Goal: Task Accomplishment & Management: Use online tool/utility

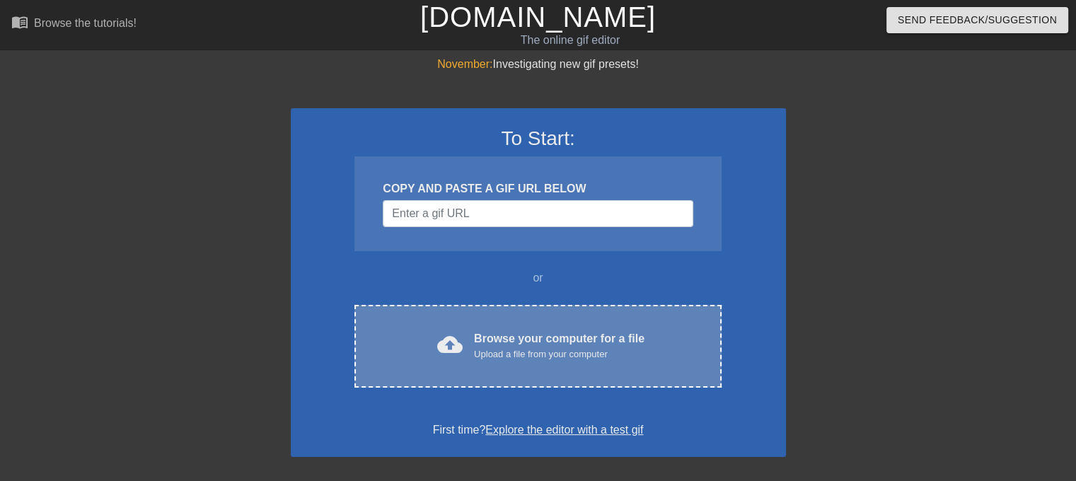
click at [605, 359] on div "Upload a file from your computer" at bounding box center [559, 354] width 170 height 14
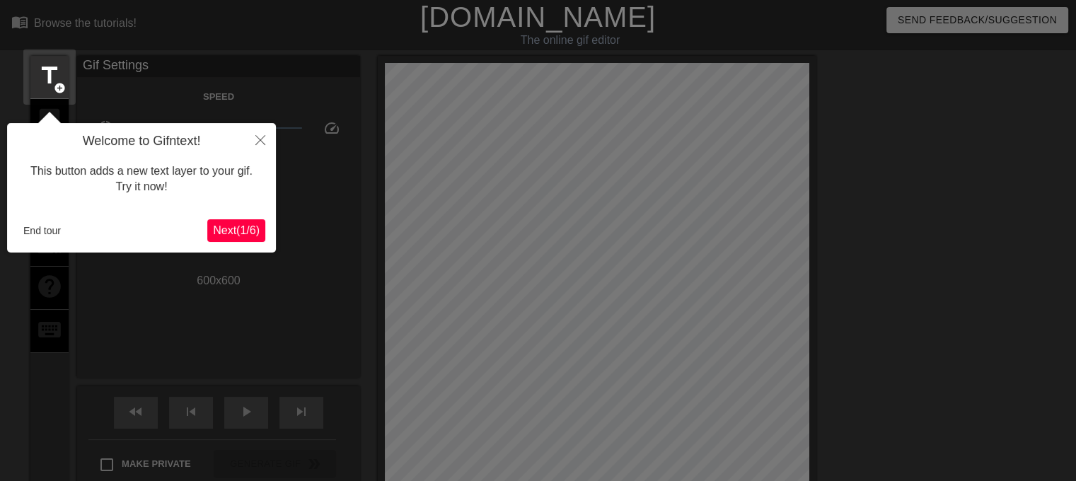
scroll to position [34, 0]
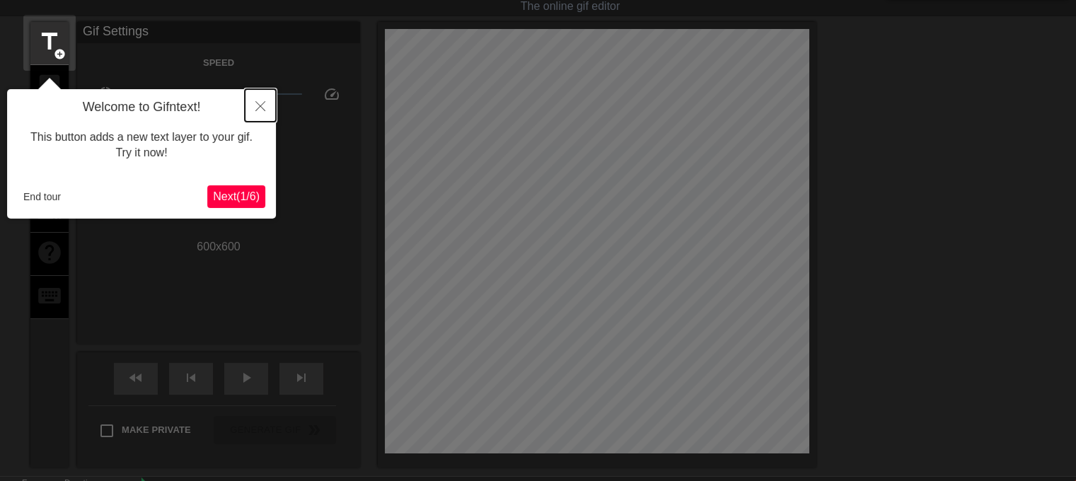
click at [262, 107] on icon "Close" at bounding box center [260, 106] width 10 height 10
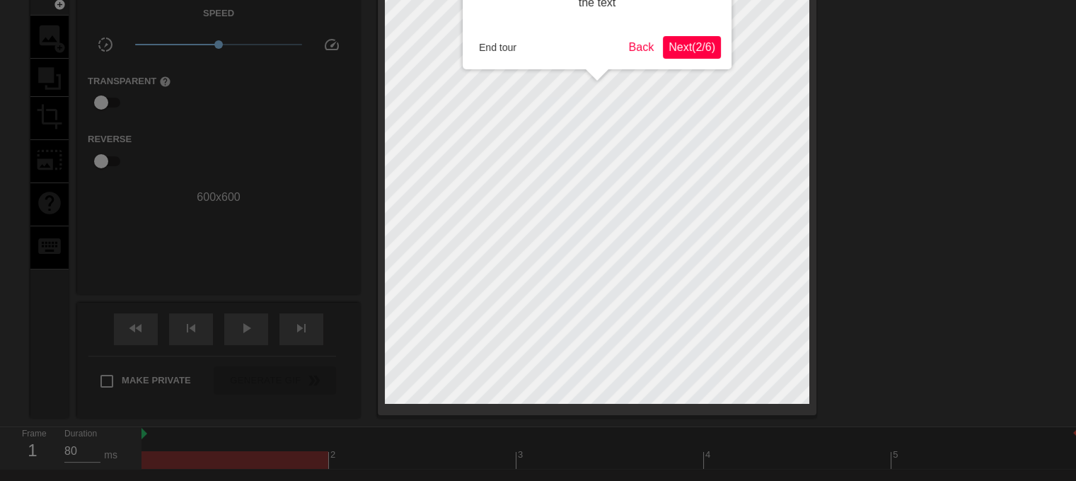
scroll to position [0, 0]
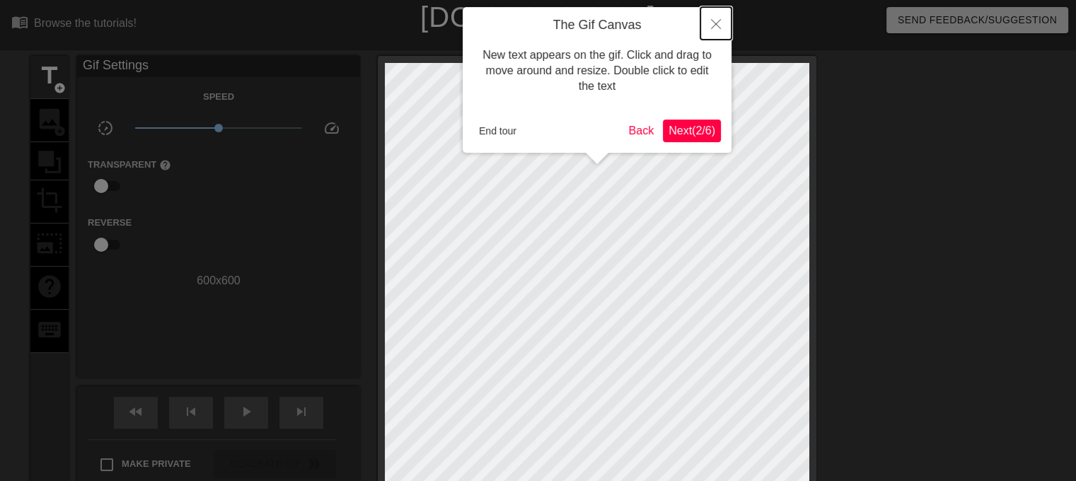
click at [716, 13] on button "Close" at bounding box center [715, 23] width 31 height 33
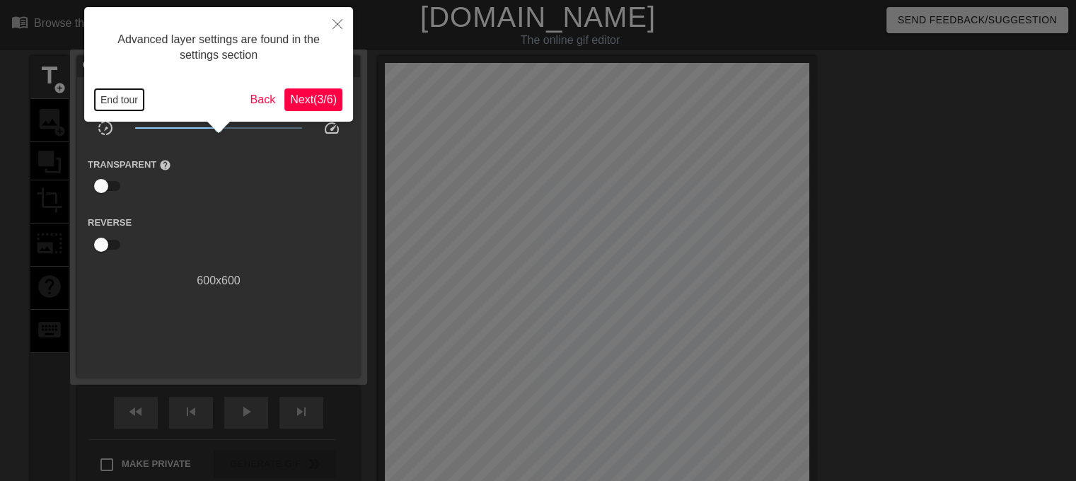
click at [132, 95] on button "End tour" at bounding box center [119, 99] width 49 height 21
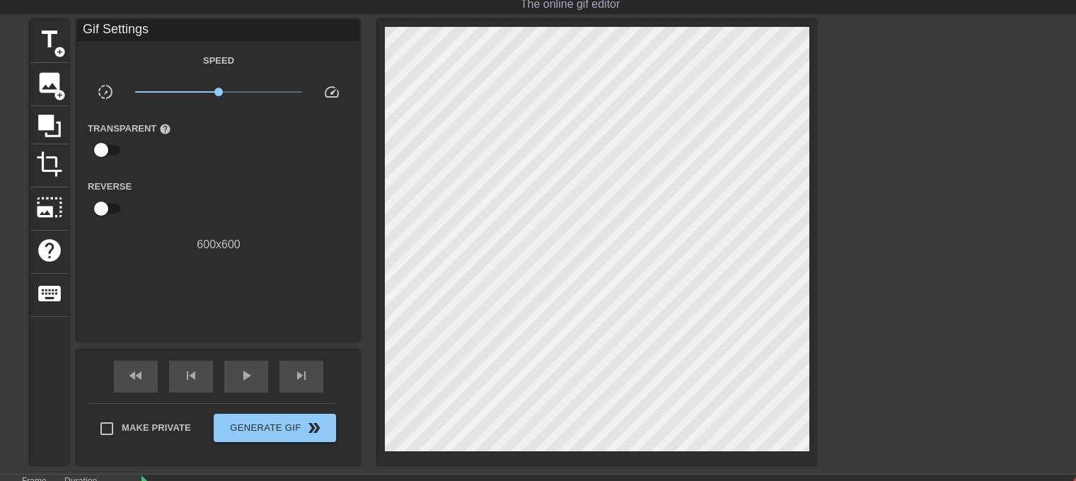
scroll to position [37, 0]
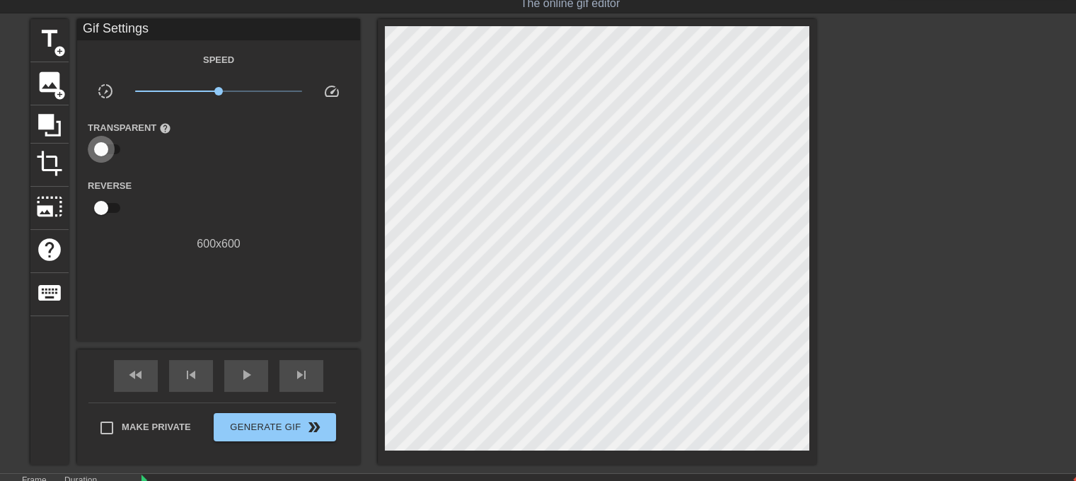
click at [103, 151] on input "checkbox" at bounding box center [101, 149] width 81 height 27
checkbox input "true"
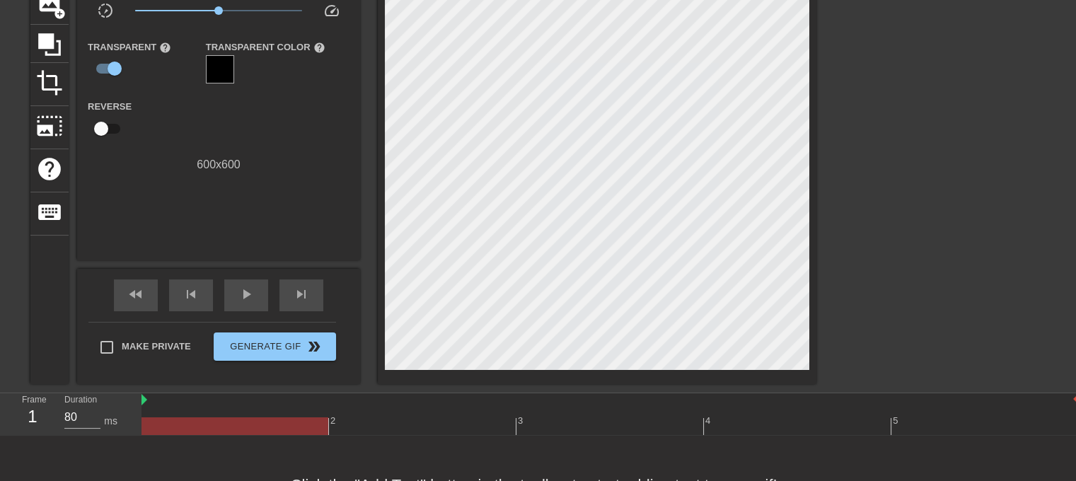
scroll to position [124, 0]
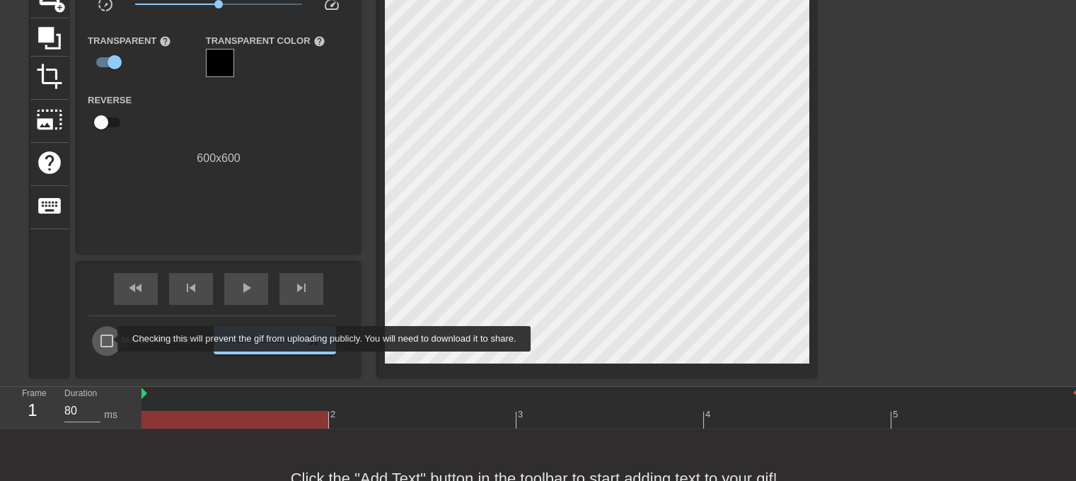
click at [108, 339] on input "Make Private" at bounding box center [107, 341] width 30 height 30
checkbox input "true"
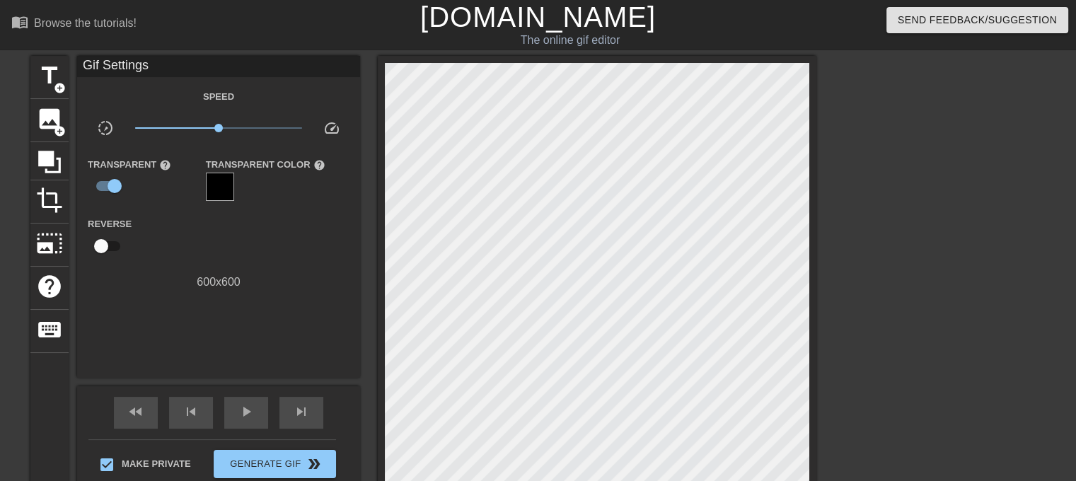
scroll to position [170, 0]
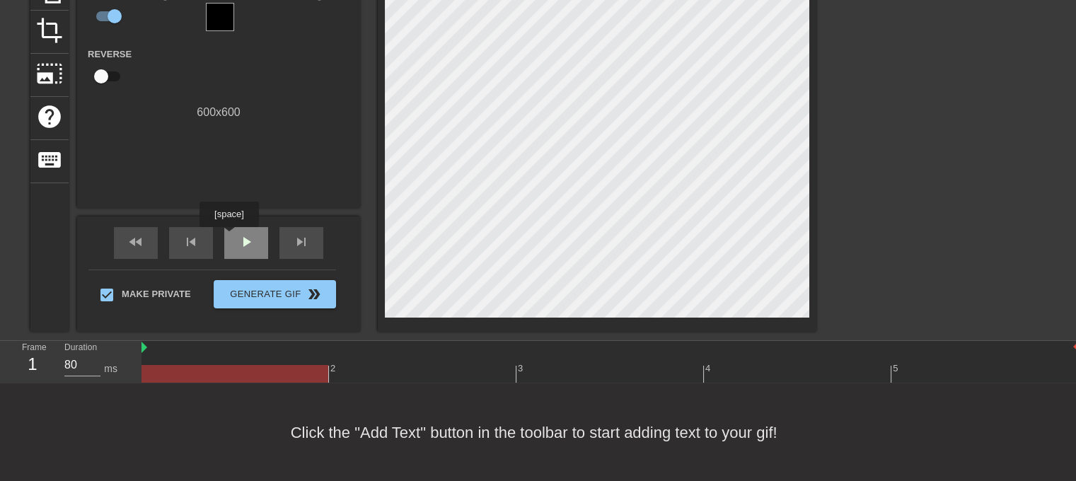
click at [228, 237] on div "play_arrow" at bounding box center [246, 243] width 44 height 32
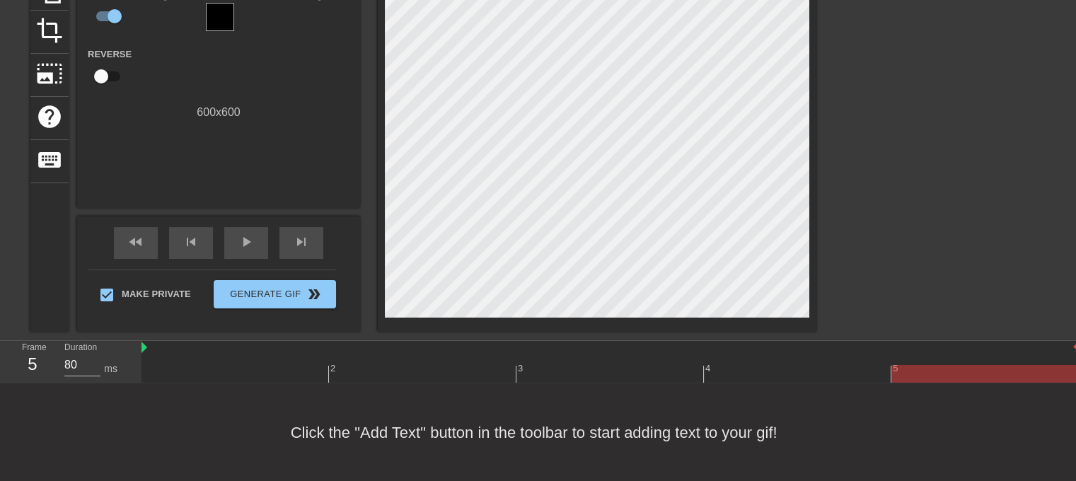
click at [897, 373] on div at bounding box center [609, 374] width 937 height 18
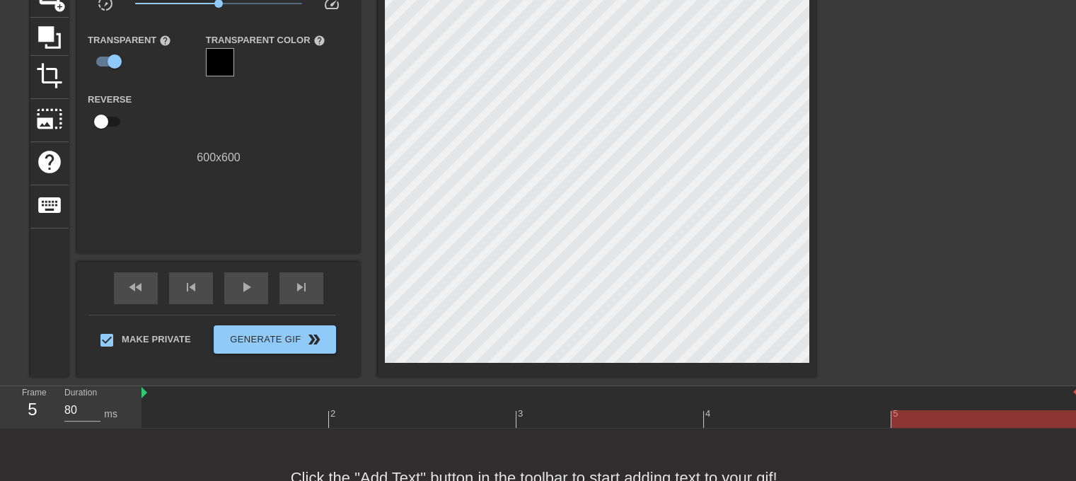
scroll to position [28, 0]
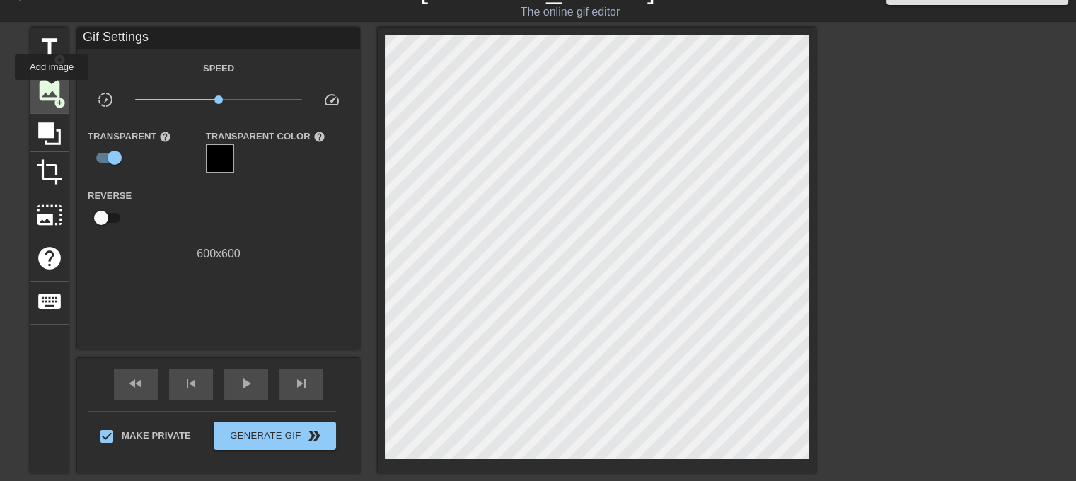
click at [52, 90] on span "image" at bounding box center [49, 90] width 27 height 27
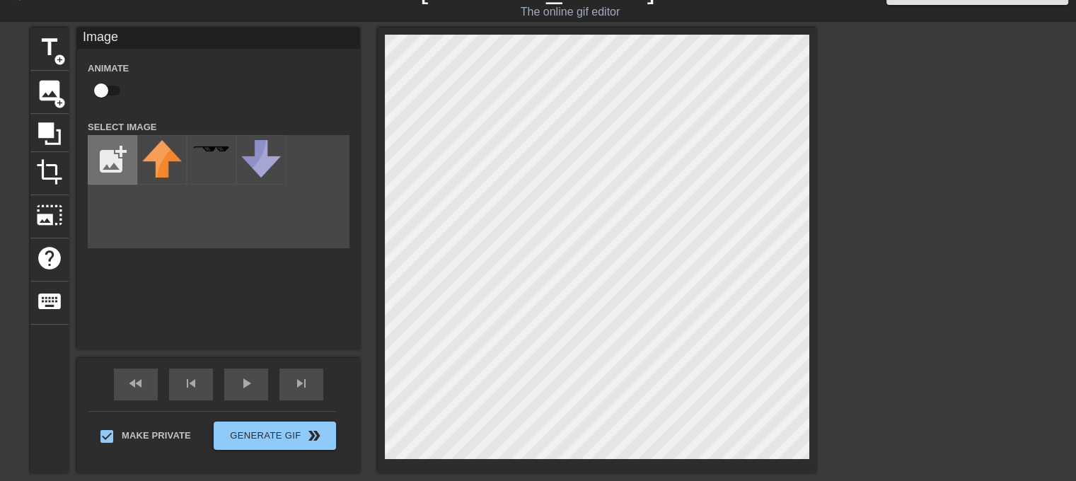
click at [93, 162] on input "file" at bounding box center [112, 160] width 48 height 48
type input "C:\fakepath\Mic.png"
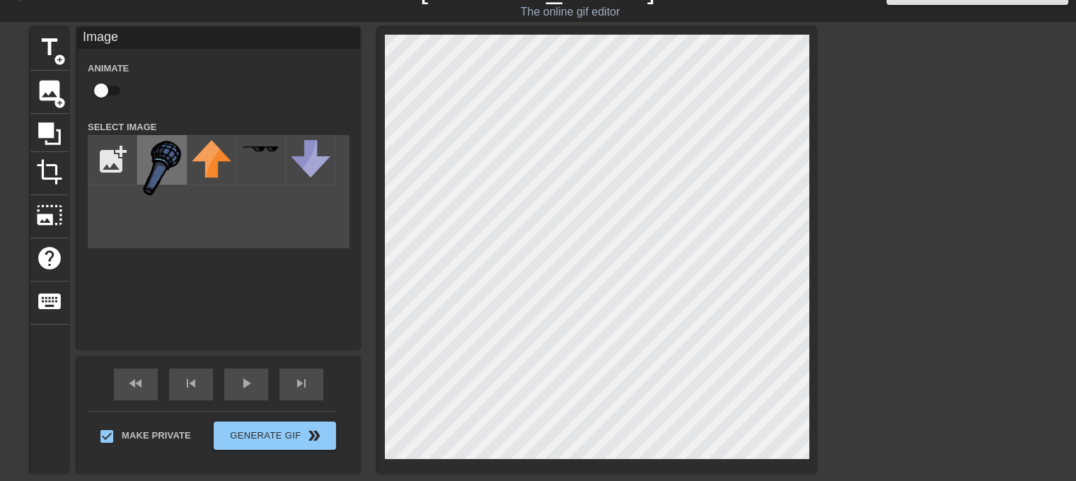
click at [145, 166] on img at bounding box center [162, 168] width 40 height 56
click at [155, 156] on img at bounding box center [162, 168] width 40 height 56
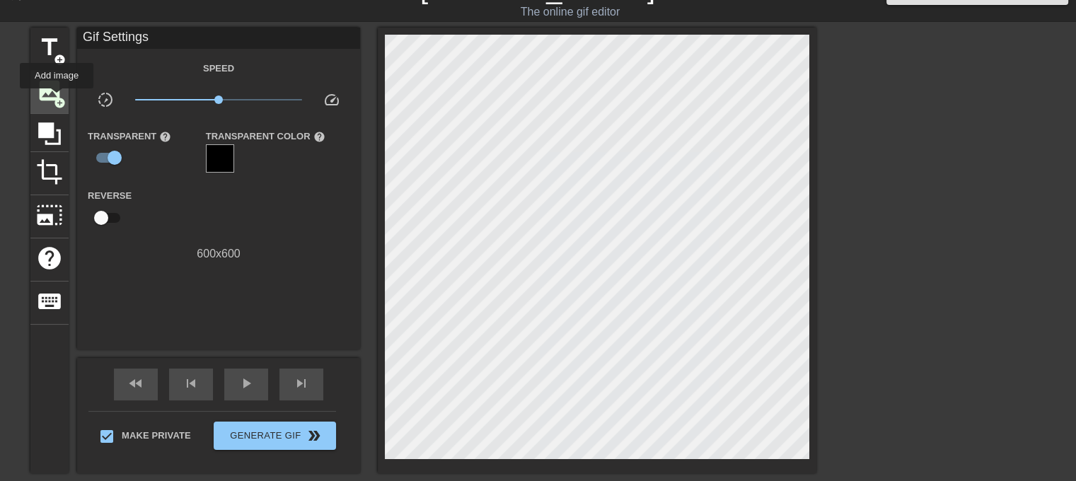
click at [57, 98] on span "add_circle" at bounding box center [60, 103] width 12 height 12
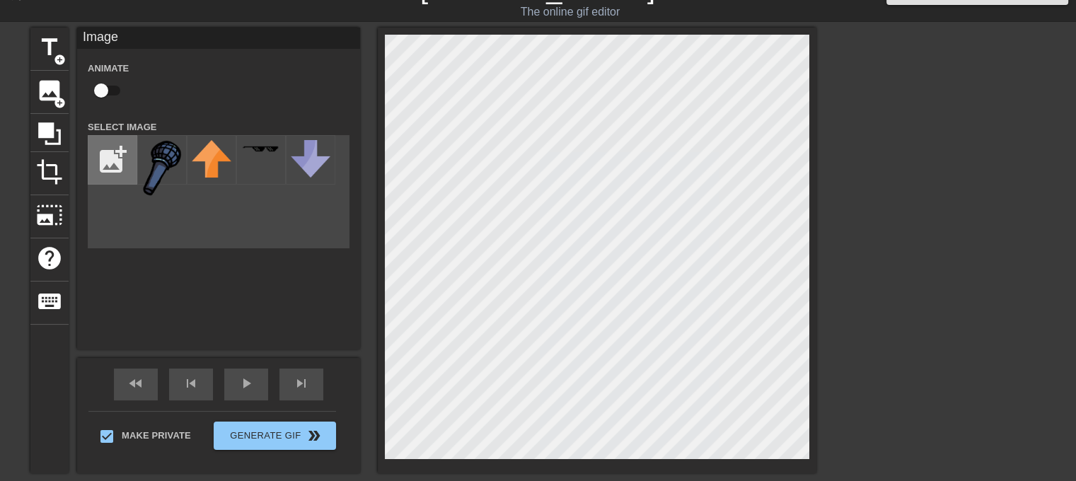
click at [124, 163] on input "file" at bounding box center [112, 160] width 48 height 48
type input "C:\fakepath\mic-png.png"
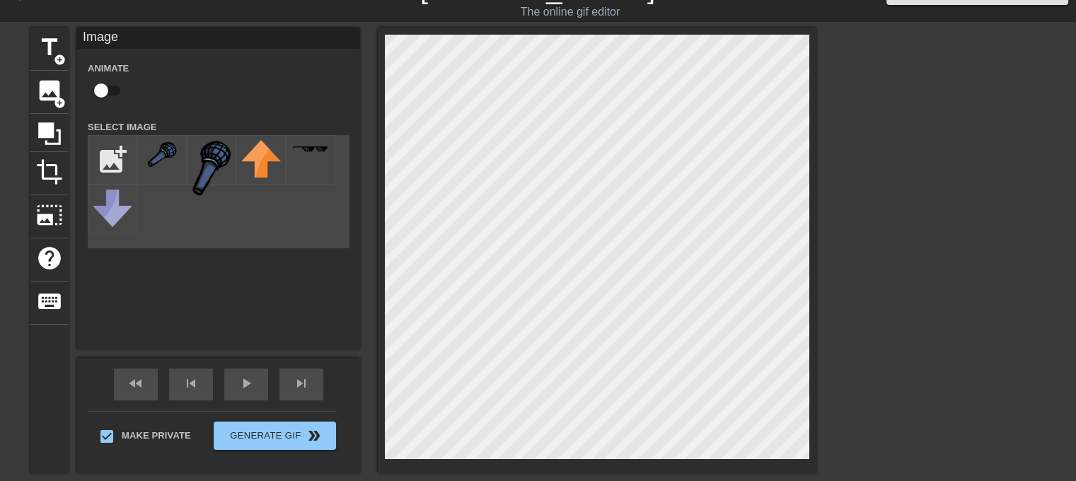
click at [170, 168] on div at bounding box center [162, 160] width 50 height 50
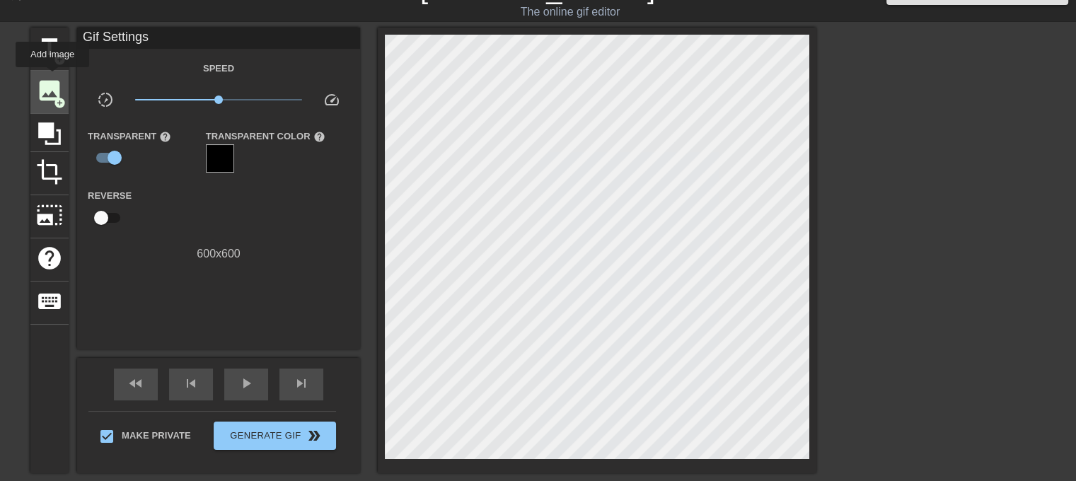
click at [52, 77] on span "image" at bounding box center [49, 90] width 27 height 27
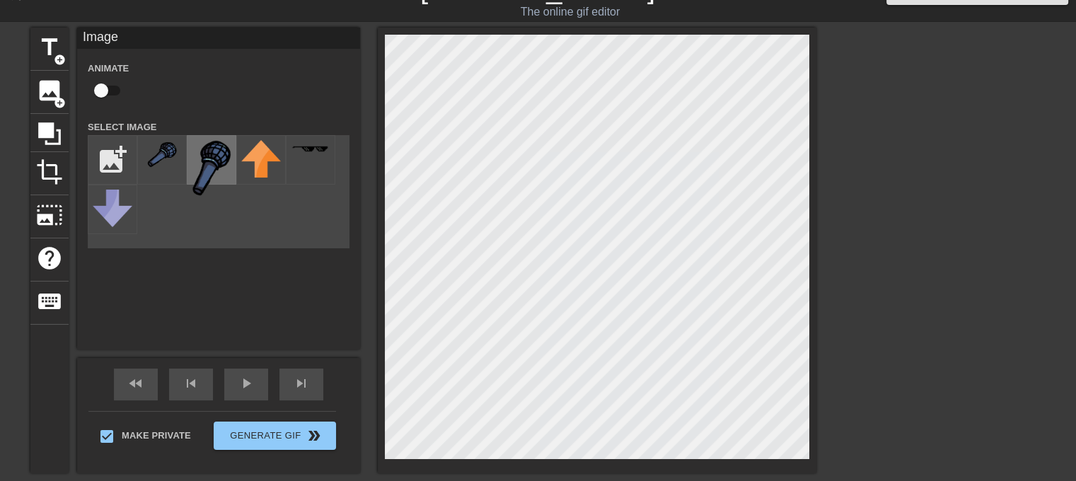
click at [218, 151] on img at bounding box center [212, 168] width 40 height 56
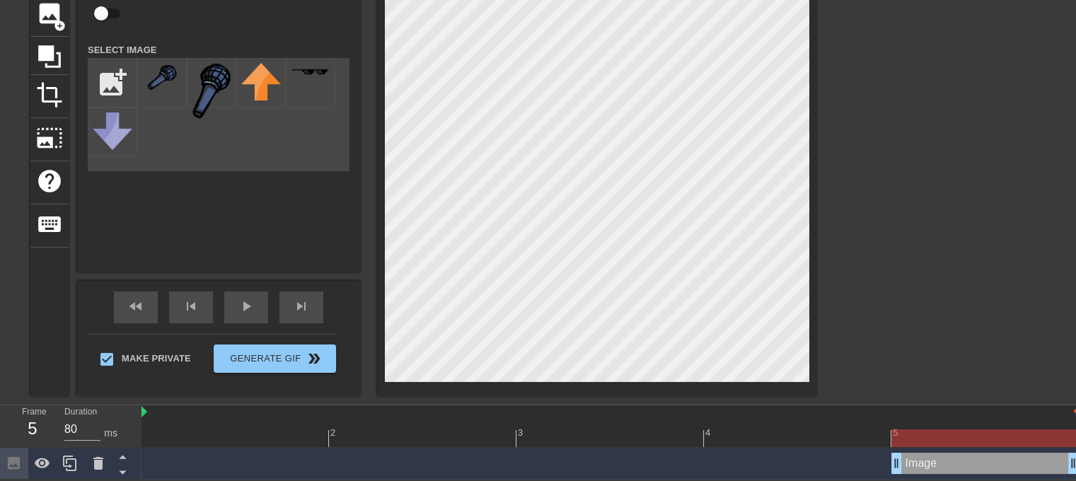
scroll to position [0, 0]
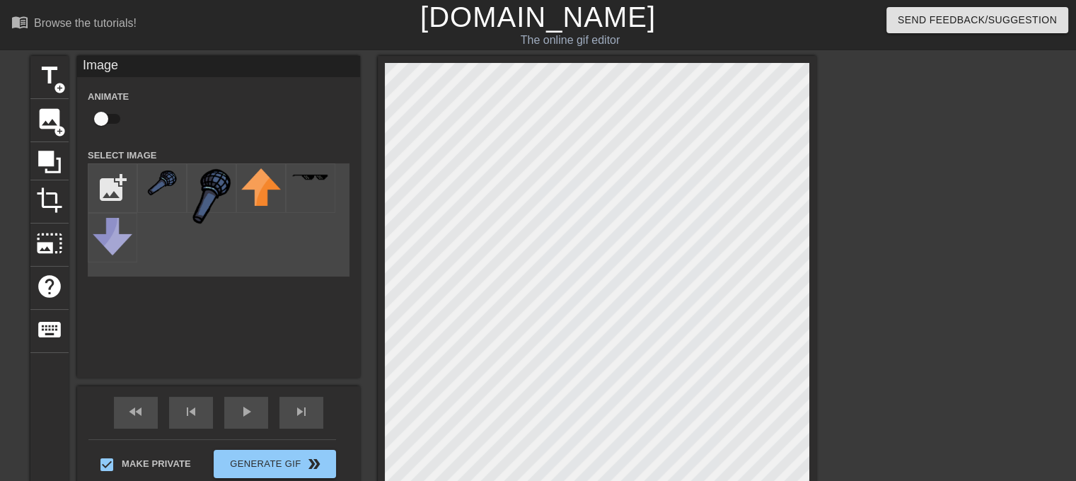
drag, startPoint x: 110, startPoint y: 117, endPoint x: 120, endPoint y: 112, distance: 10.8
click at [111, 117] on input "checkbox" at bounding box center [101, 118] width 81 height 27
checkbox input "true"
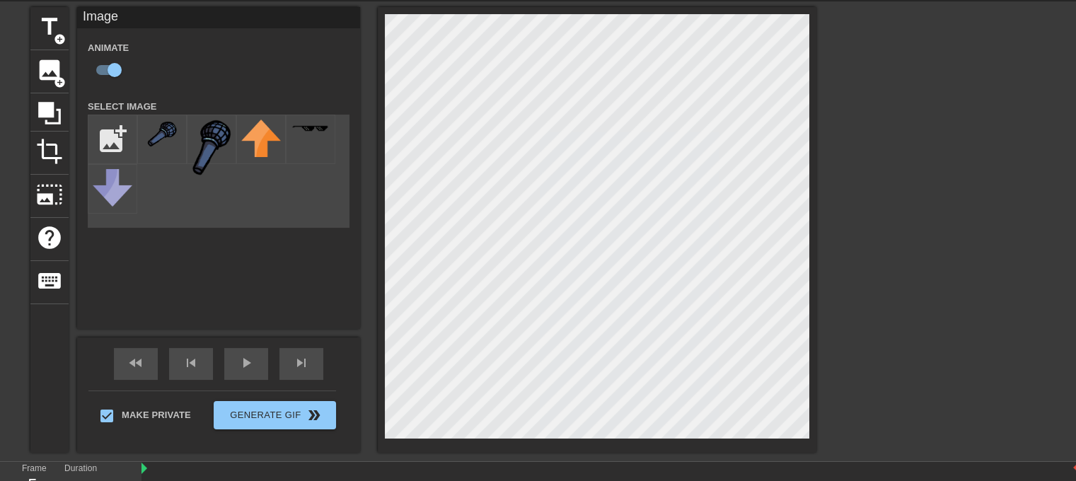
scroll to position [107, 0]
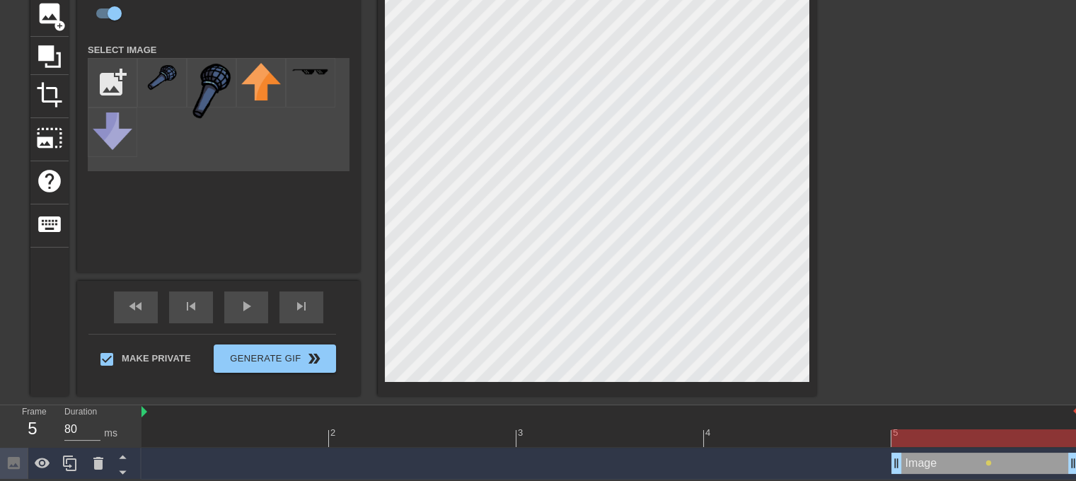
click at [248, 433] on div at bounding box center [609, 438] width 937 height 18
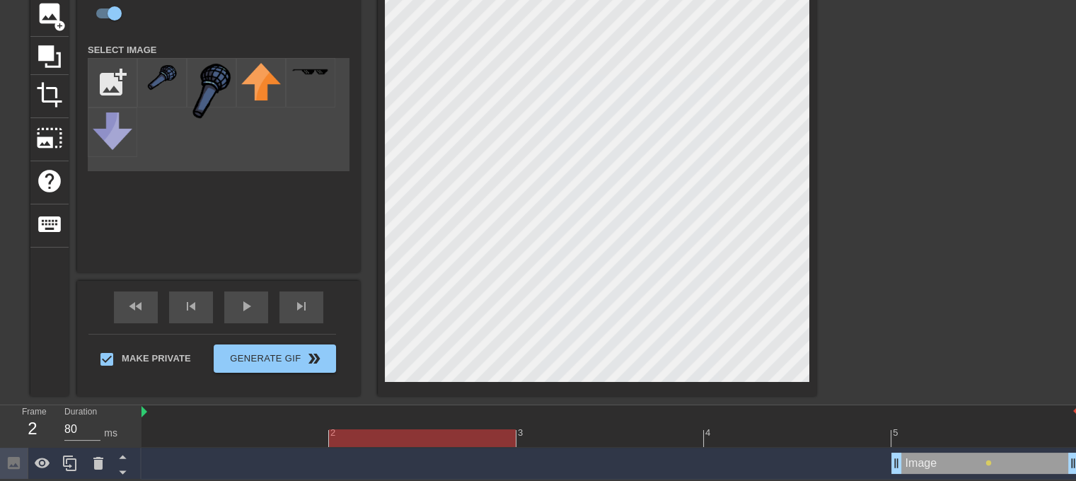
click at [441, 439] on div at bounding box center [609, 438] width 937 height 18
click at [227, 444] on div at bounding box center [609, 438] width 937 height 18
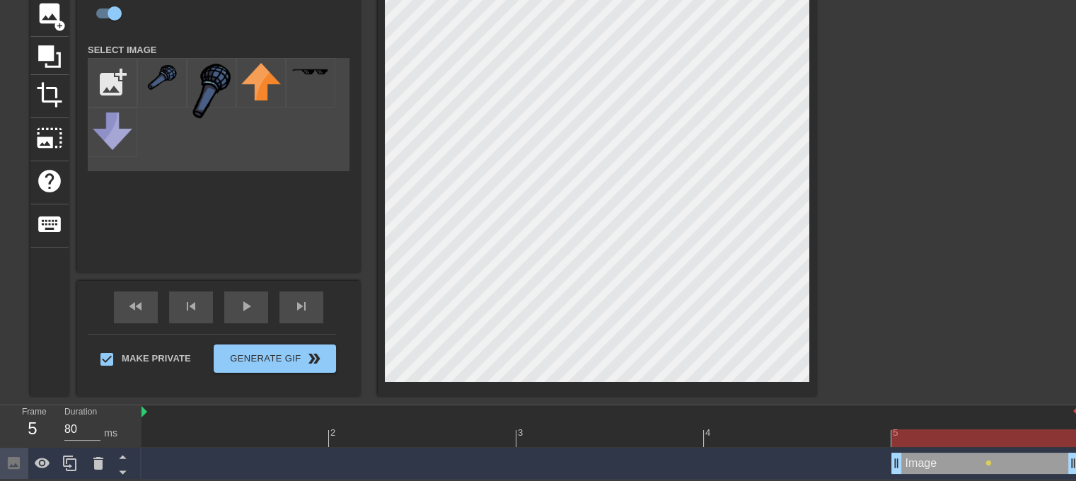
click at [904, 433] on div at bounding box center [609, 438] width 937 height 18
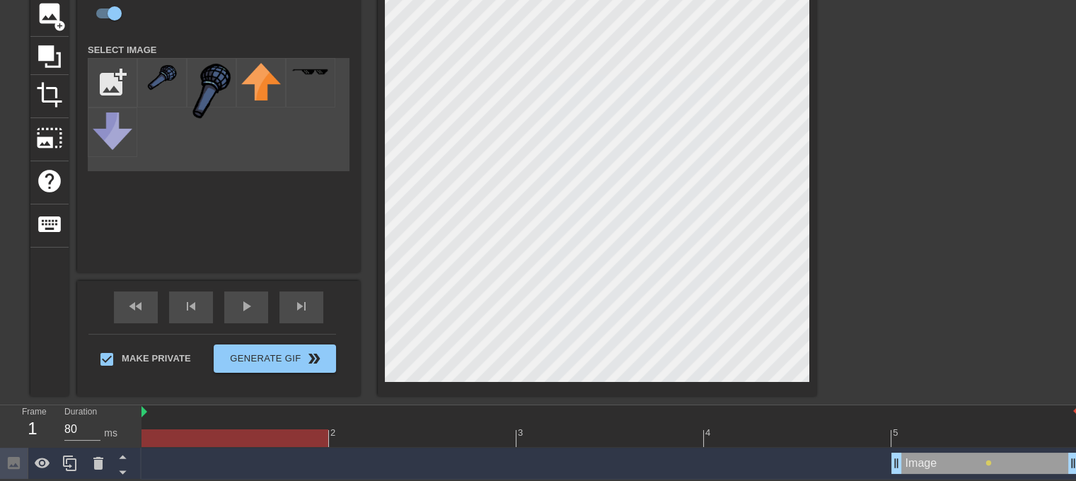
click at [260, 431] on div at bounding box center [609, 438] width 937 height 18
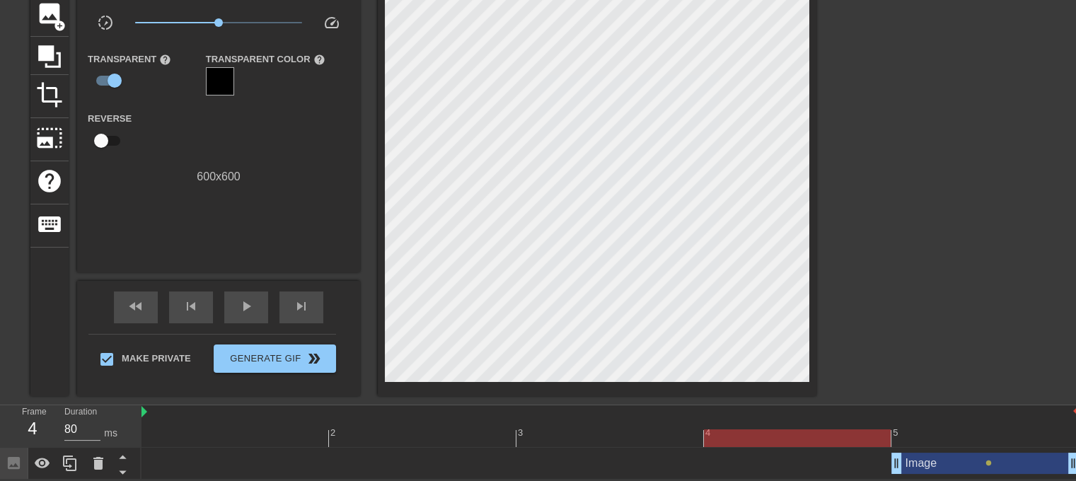
click at [818, 438] on div at bounding box center [609, 438] width 937 height 18
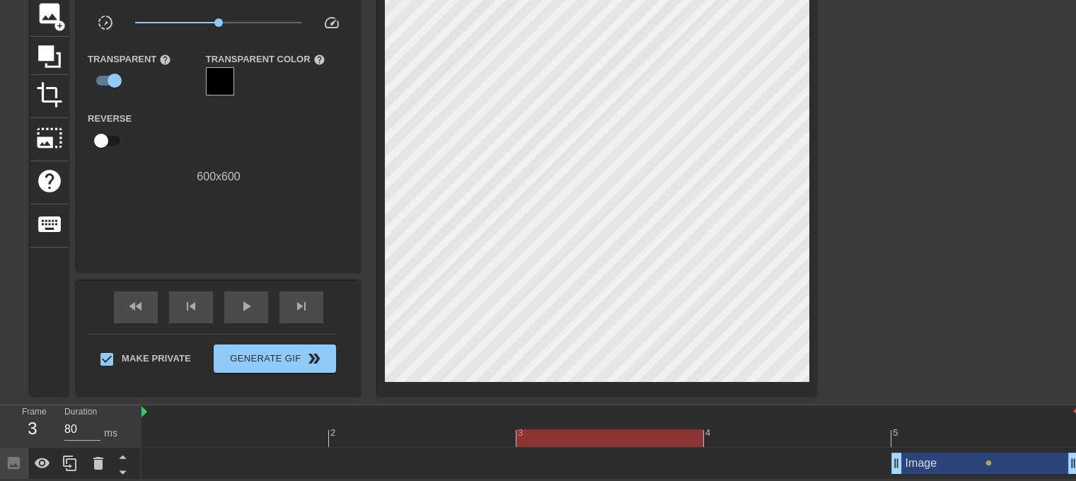
drag, startPoint x: 608, startPoint y: 426, endPoint x: 665, endPoint y: 412, distance: 58.3
click at [607, 426] on div "3" at bounding box center [609, 428] width 187 height 18
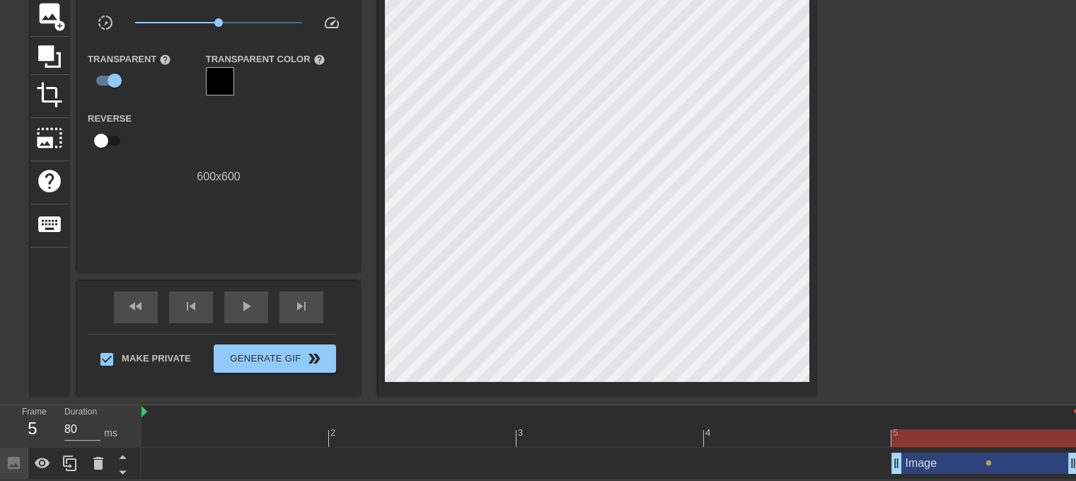
click at [912, 429] on div at bounding box center [609, 438] width 937 height 18
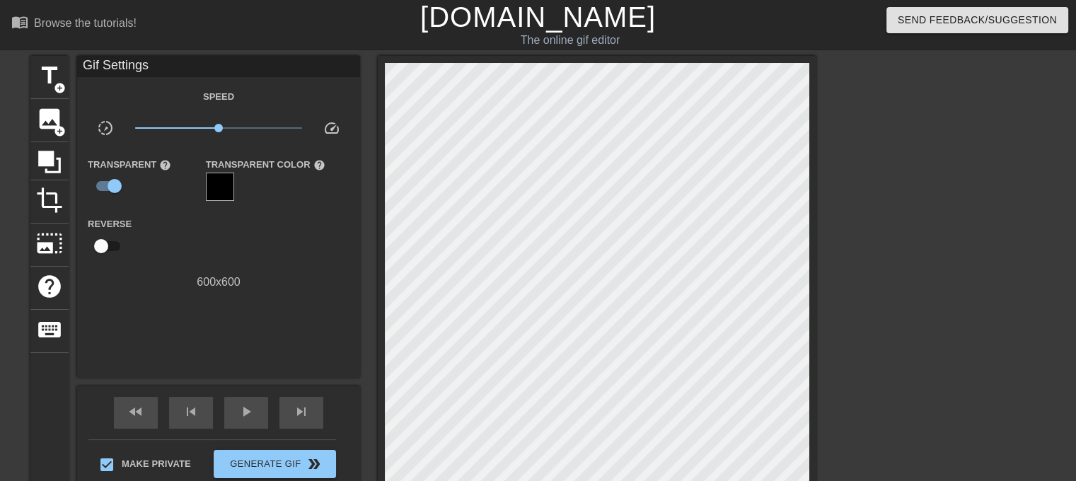
scroll to position [71, 0]
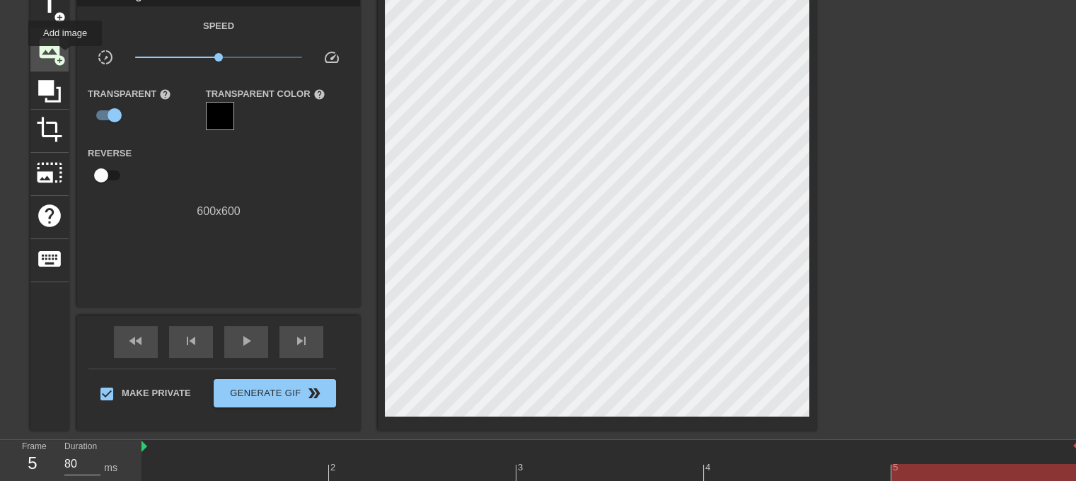
click at [65, 56] on span "add_circle" at bounding box center [60, 60] width 12 height 12
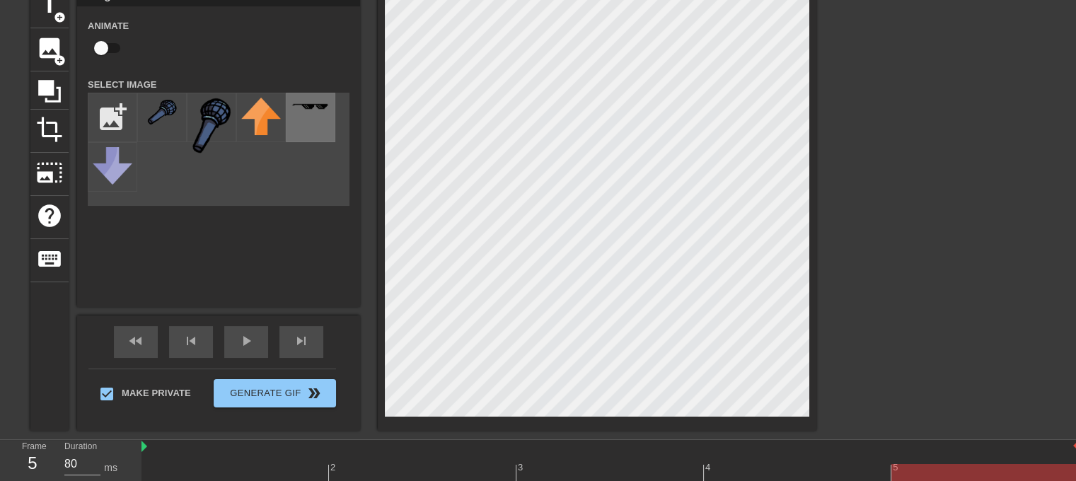
scroll to position [0, 0]
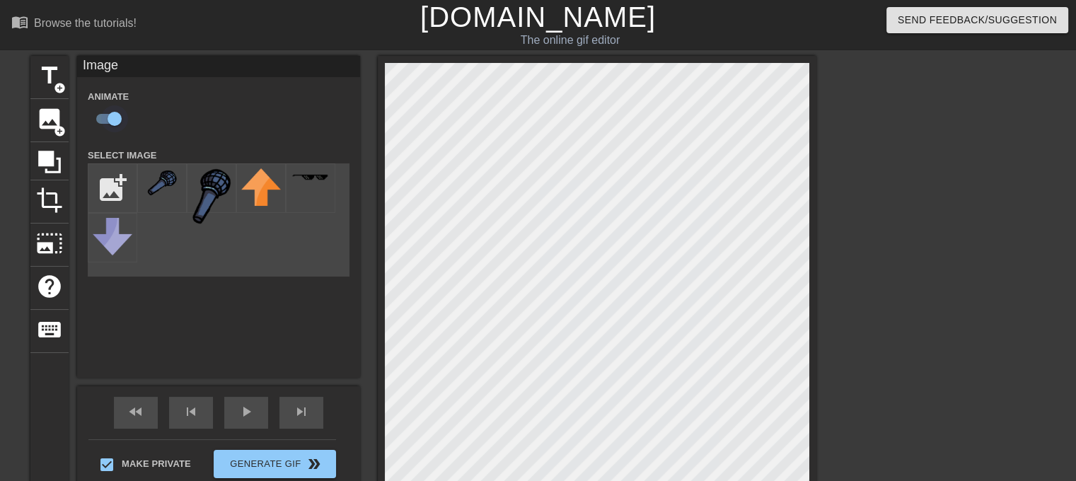
click at [109, 119] on input "checkbox" at bounding box center [114, 118] width 81 height 27
checkbox input "false"
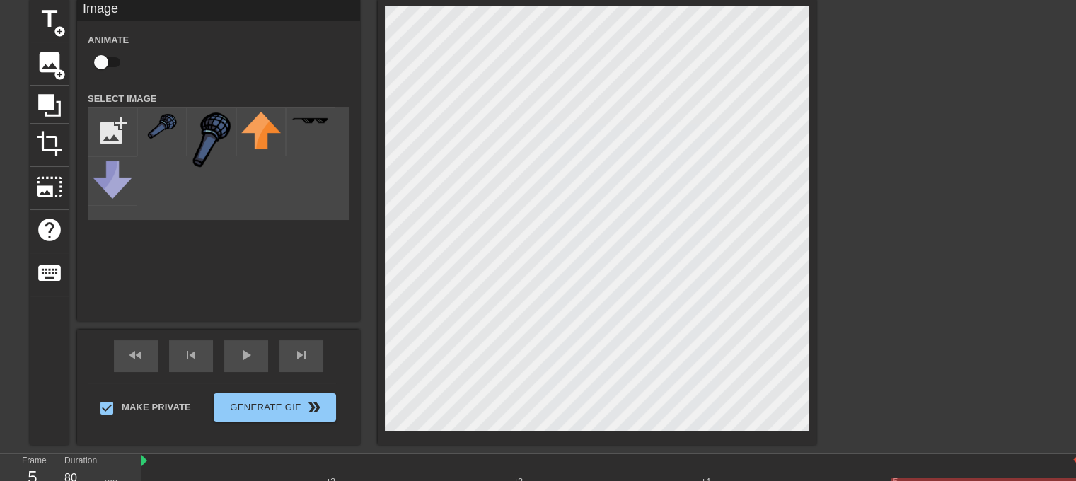
scroll to position [107, 0]
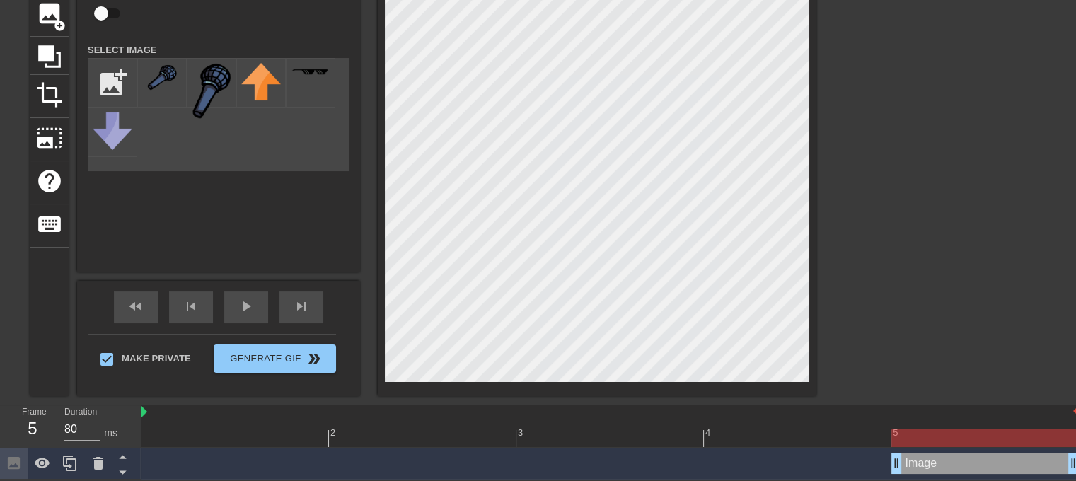
click at [243, 429] on div at bounding box center [609, 438] width 937 height 18
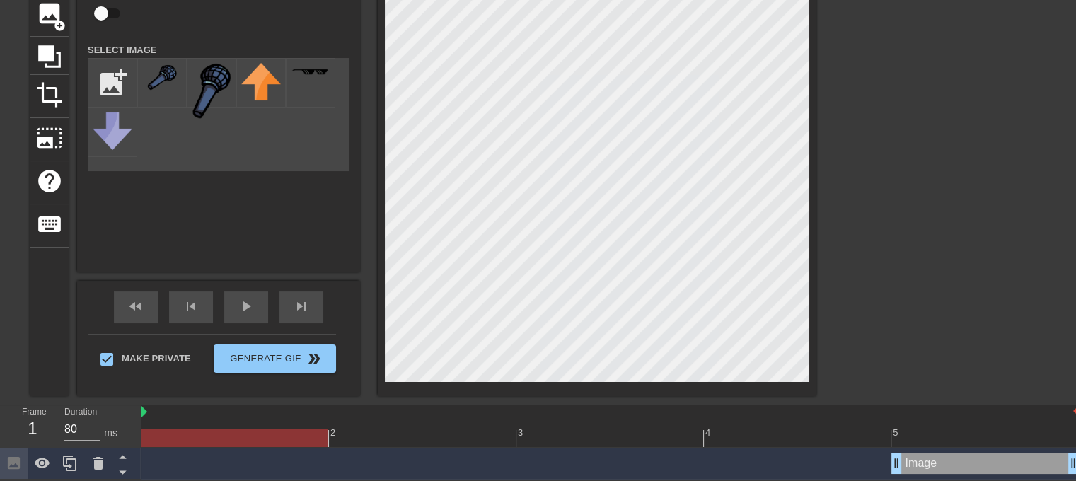
drag, startPoint x: 346, startPoint y: 442, endPoint x: 396, endPoint y: 438, distance: 50.3
click at [351, 442] on div at bounding box center [609, 438] width 937 height 18
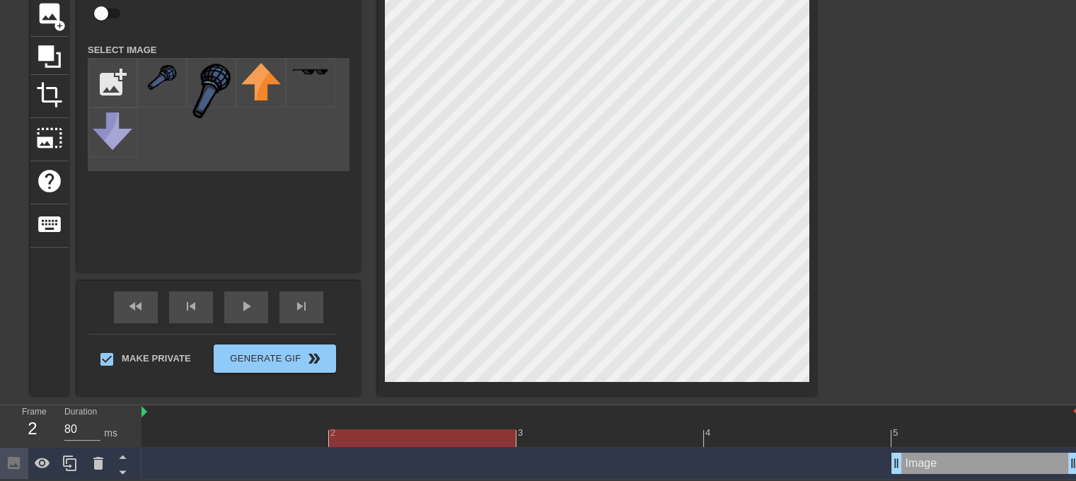
click at [472, 429] on div at bounding box center [422, 438] width 187 height 18
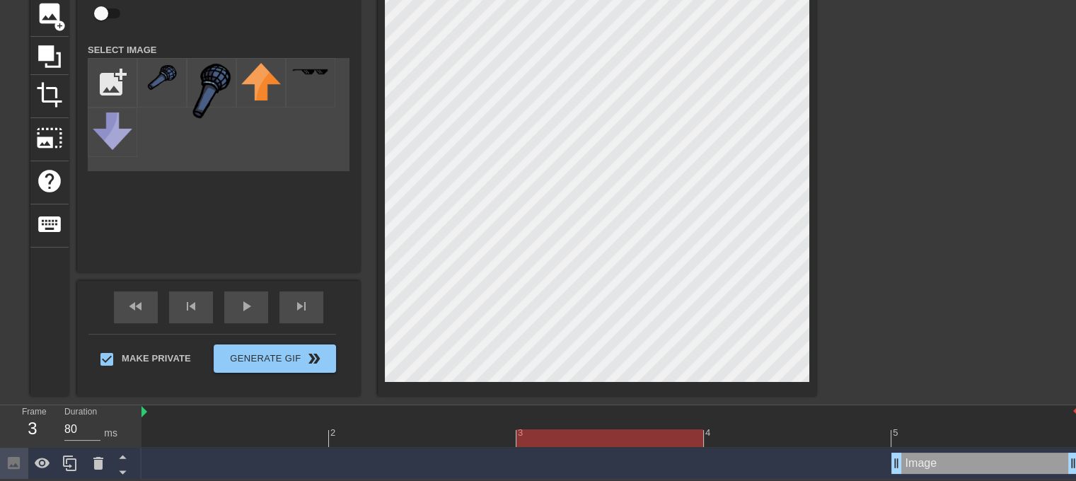
drag, startPoint x: 622, startPoint y: 425, endPoint x: 815, endPoint y: 435, distance: 193.3
click at [622, 425] on div "3" at bounding box center [609, 428] width 187 height 18
click at [825, 436] on div at bounding box center [609, 438] width 937 height 18
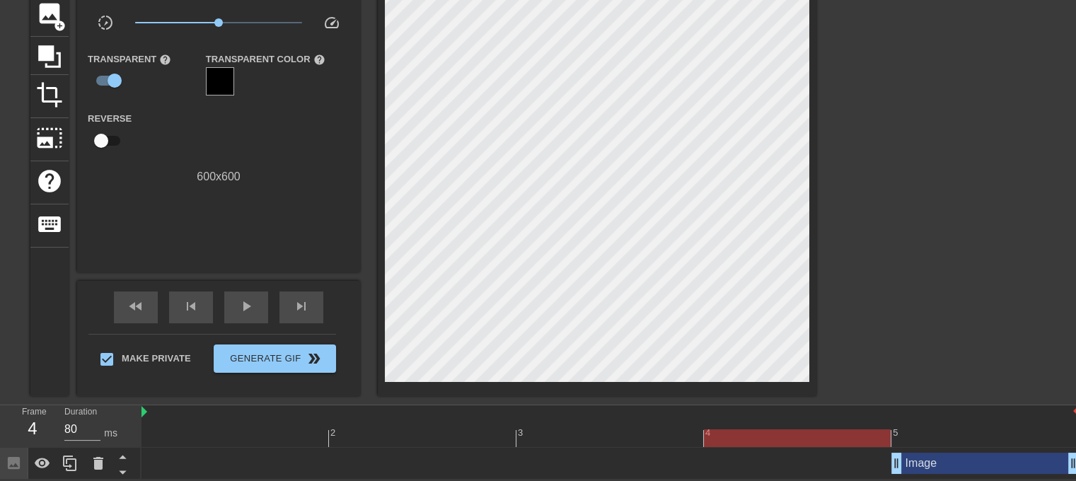
click at [994, 448] on div "Image drag_handle drag_handle" at bounding box center [609, 464] width 937 height 32
click at [991, 424] on div "5" at bounding box center [984, 428] width 187 height 18
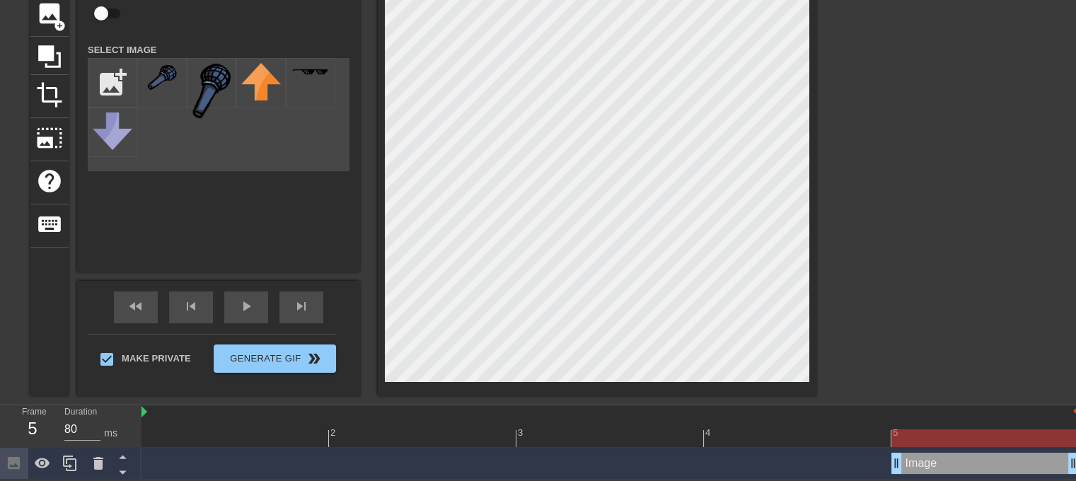
drag, startPoint x: 832, startPoint y: 438, endPoint x: 816, endPoint y: 422, distance: 22.5
click at [832, 438] on div at bounding box center [609, 438] width 937 height 18
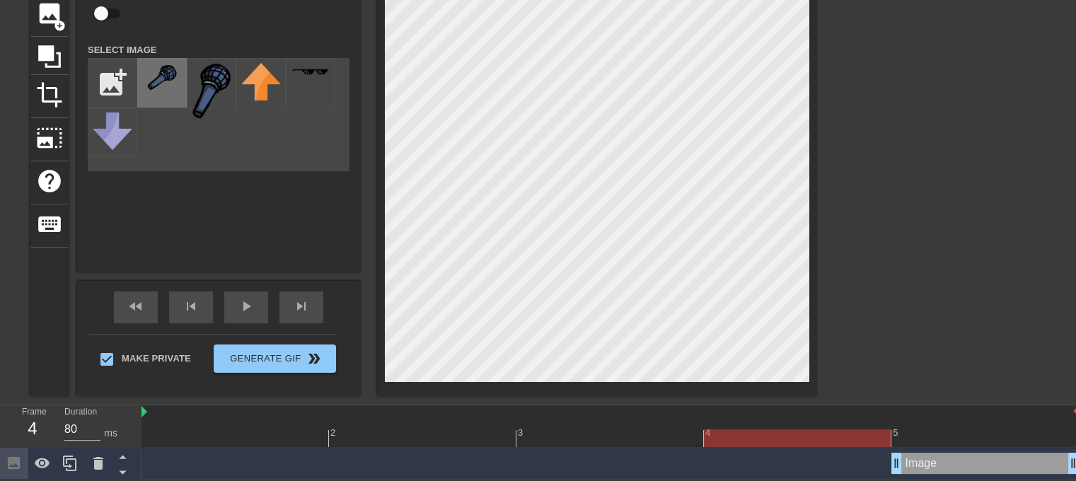
click at [175, 84] on img at bounding box center [162, 77] width 40 height 28
click at [177, 64] on img at bounding box center [162, 77] width 40 height 28
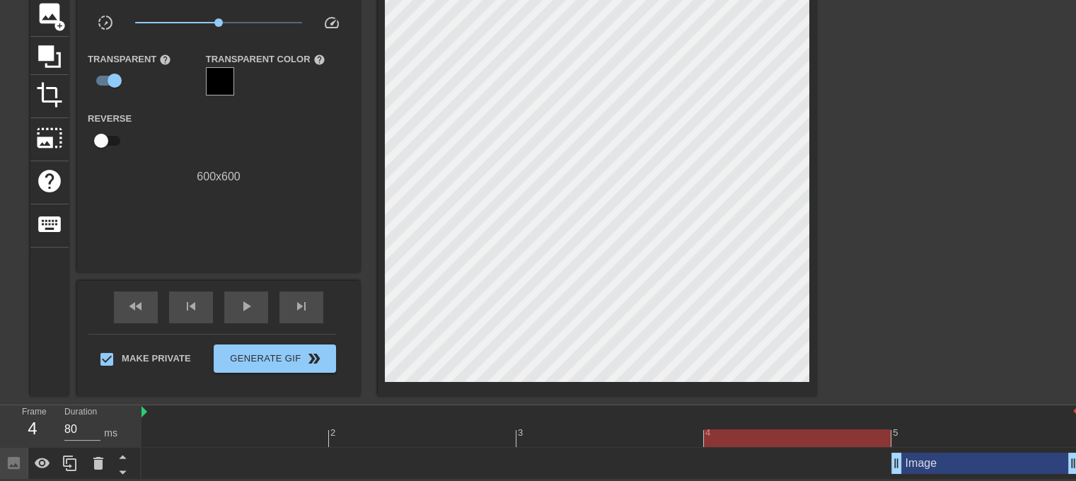
click at [962, 435] on div at bounding box center [609, 438] width 937 height 18
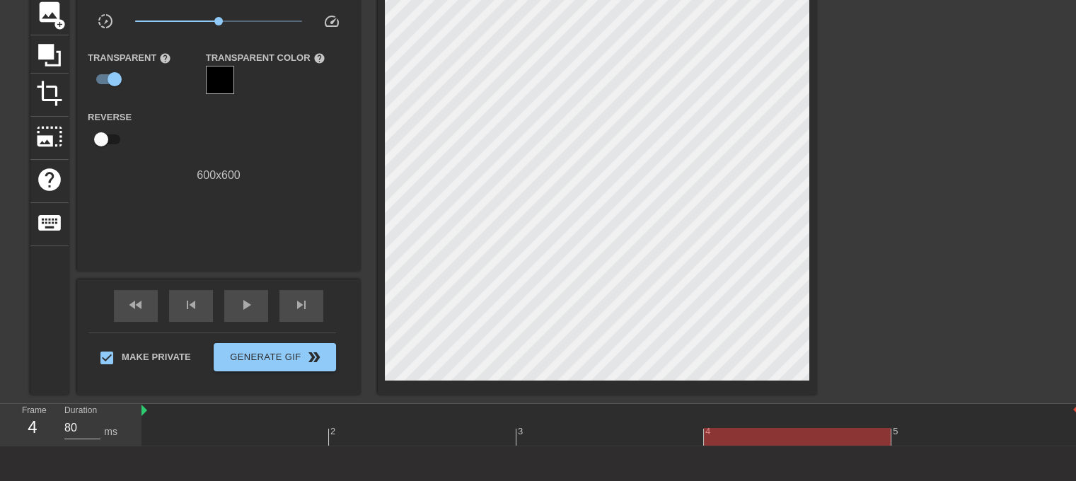
drag, startPoint x: 793, startPoint y: 436, endPoint x: 784, endPoint y: 435, distance: 9.3
click at [785, 436] on div at bounding box center [609, 437] width 937 height 18
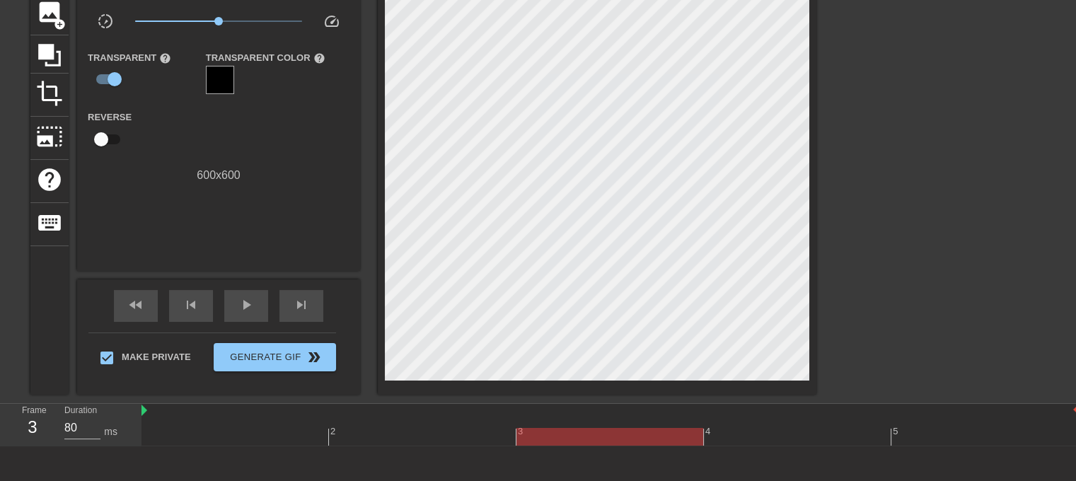
drag, startPoint x: 648, startPoint y: 431, endPoint x: 468, endPoint y: 401, distance: 182.1
click at [647, 430] on div at bounding box center [609, 437] width 937 height 18
click at [362, 416] on div at bounding box center [609, 411] width 937 height 14
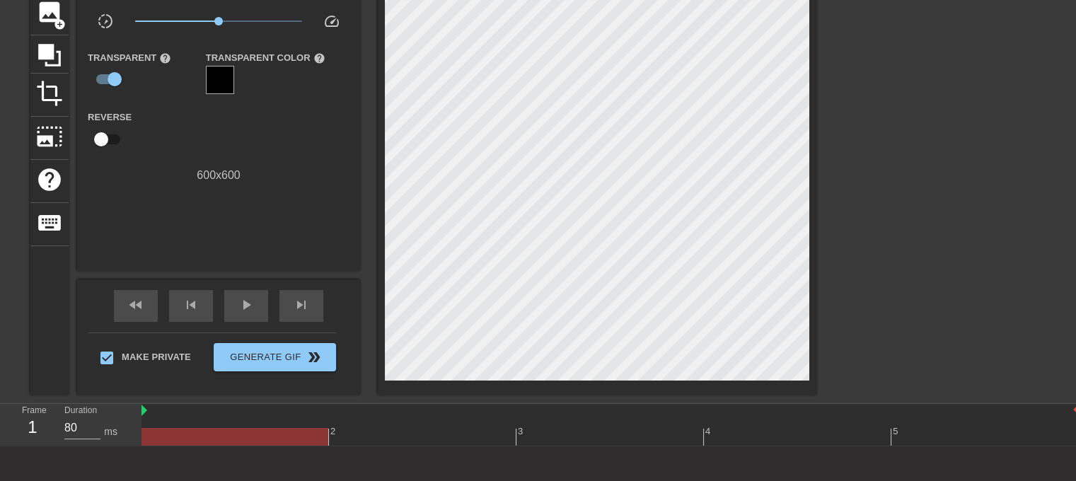
click at [318, 434] on div at bounding box center [609, 437] width 937 height 18
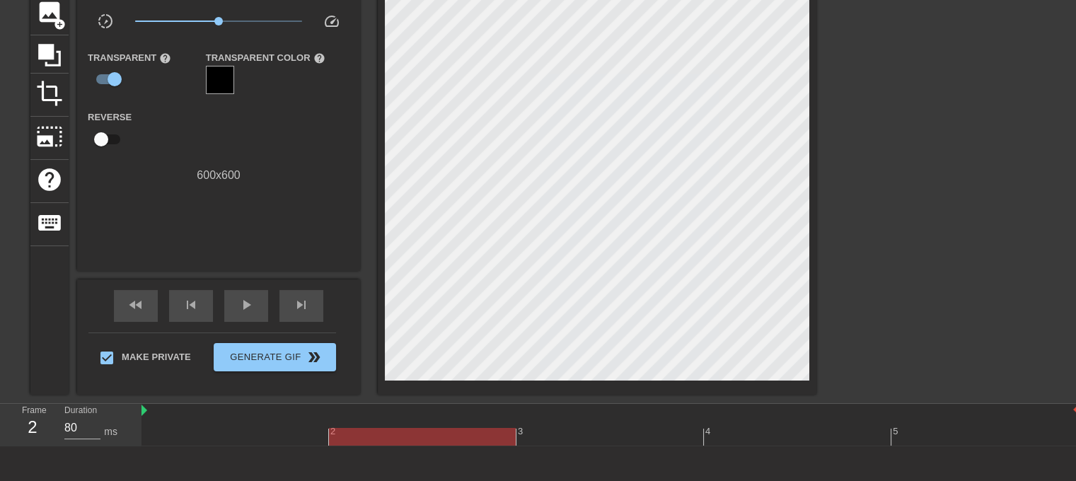
click at [366, 431] on div at bounding box center [609, 437] width 937 height 18
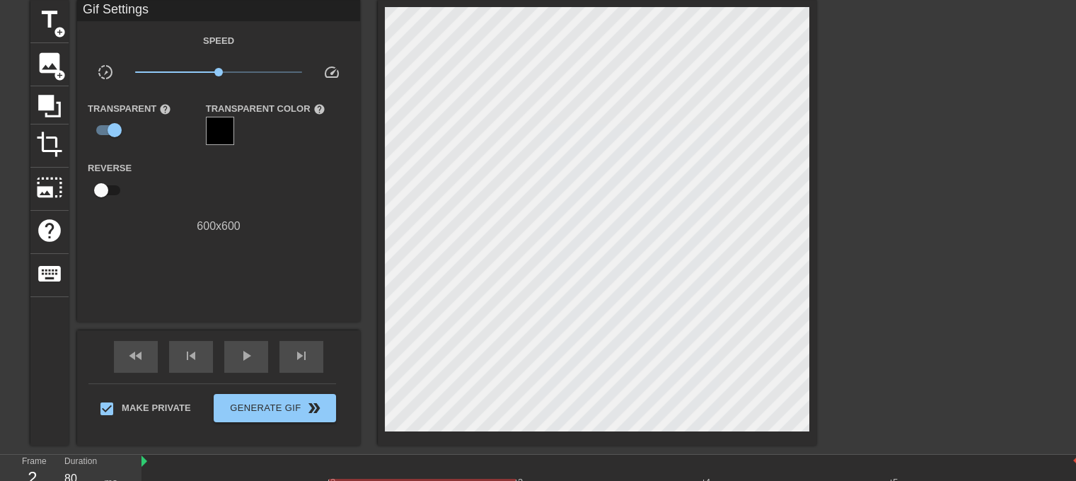
scroll to position [0, 0]
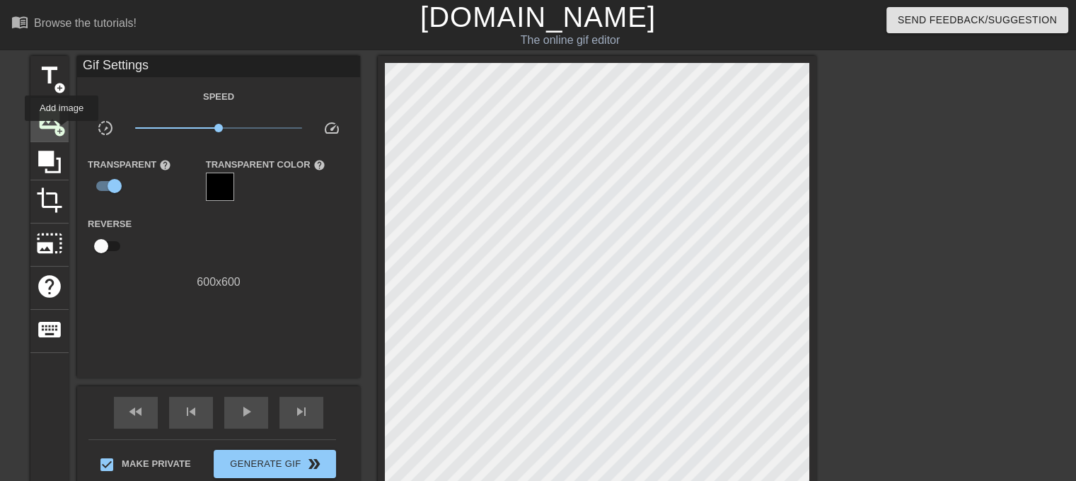
click at [62, 129] on span "add_circle" at bounding box center [60, 131] width 12 height 12
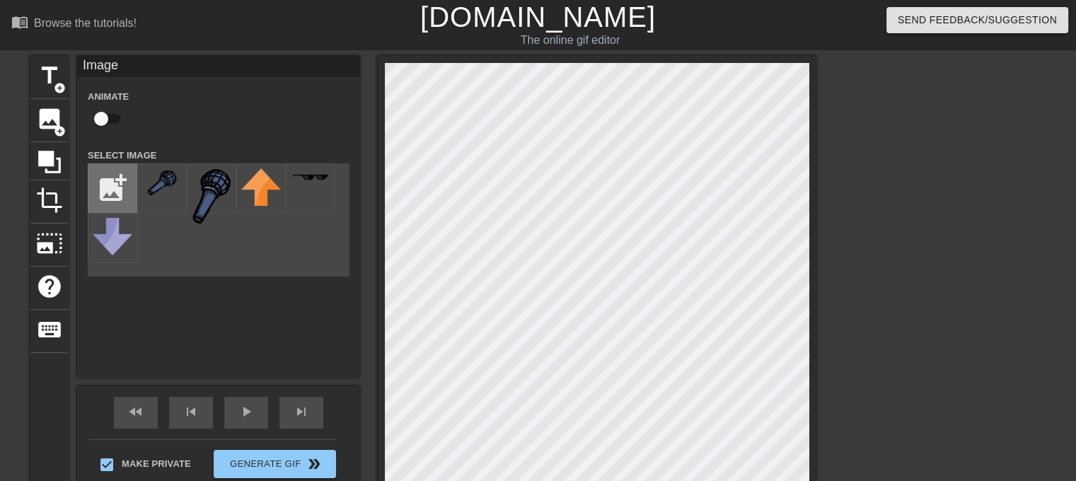
click at [121, 199] on input "file" at bounding box center [112, 188] width 48 height 48
type input "C:\fakepath\mic bigger.svg"
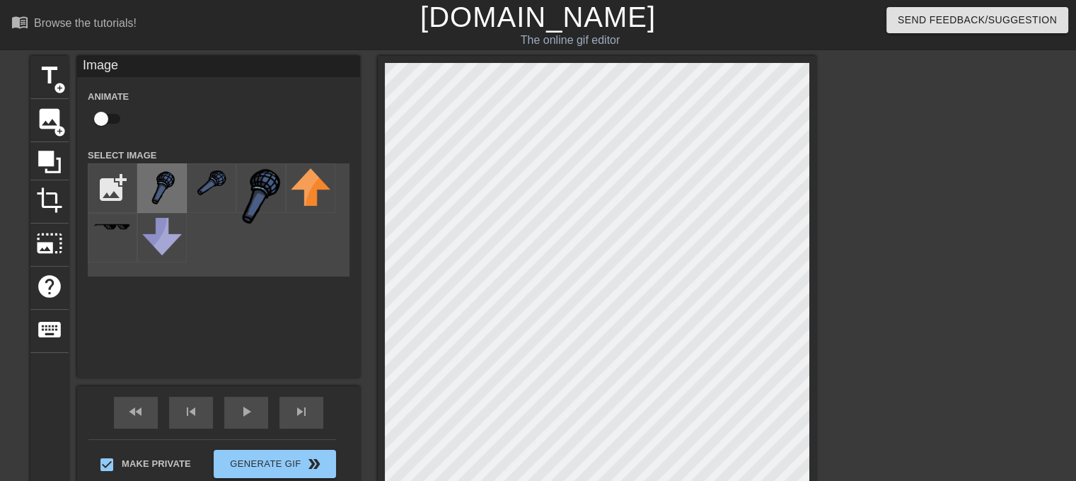
click at [169, 192] on img at bounding box center [162, 186] width 40 height 37
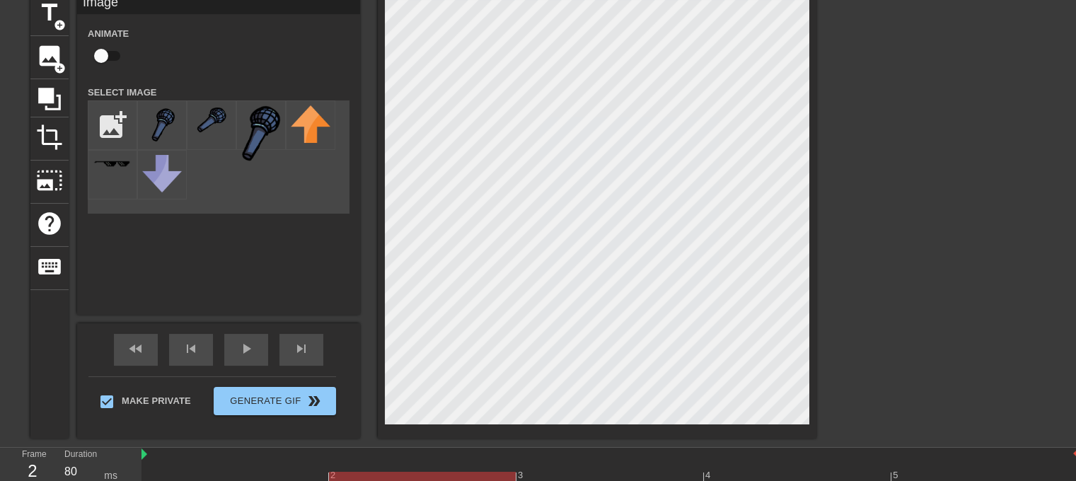
scroll to position [107, 0]
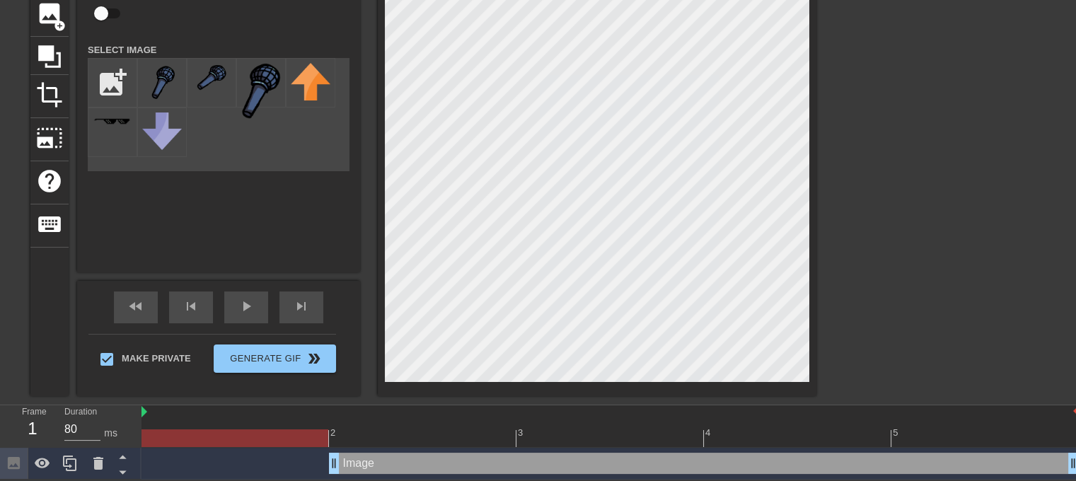
click at [263, 429] on div at bounding box center [609, 438] width 937 height 18
click at [402, 443] on div at bounding box center [609, 438] width 937 height 18
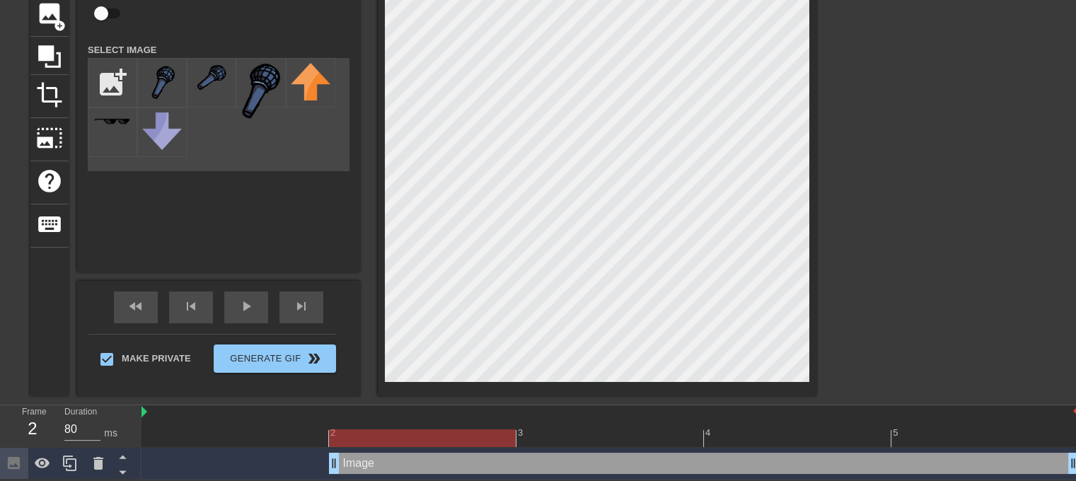
click at [223, 444] on div at bounding box center [609, 438] width 937 height 18
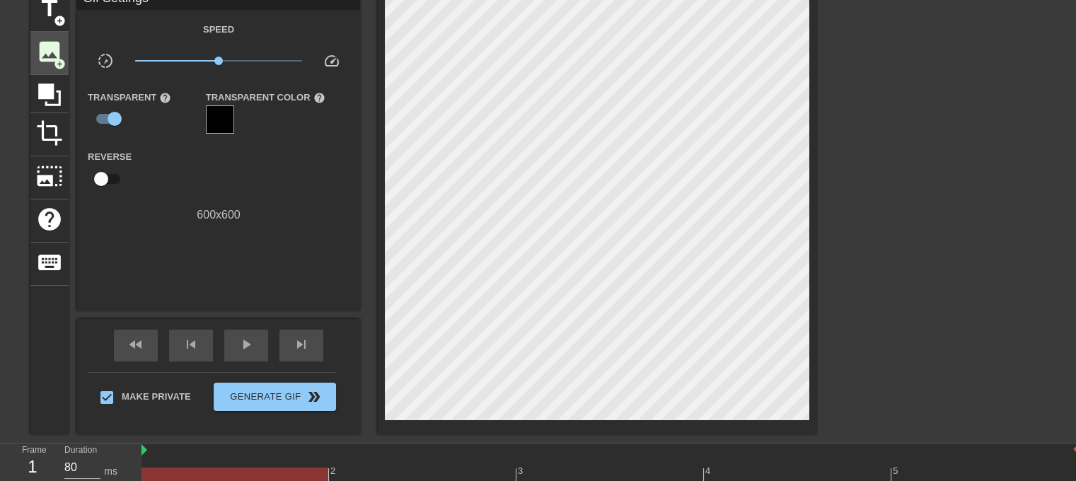
scroll to position [36, 0]
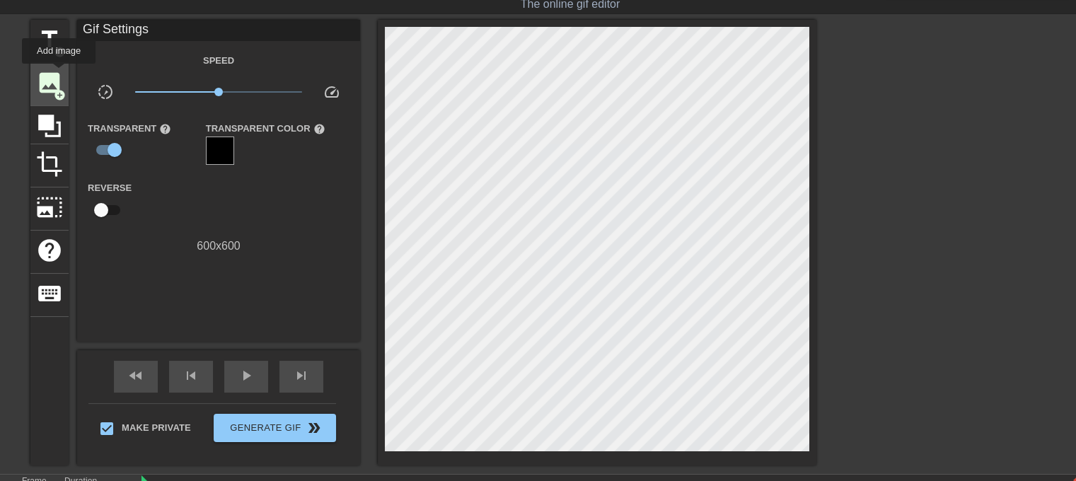
click at [59, 74] on span "image" at bounding box center [49, 82] width 27 height 27
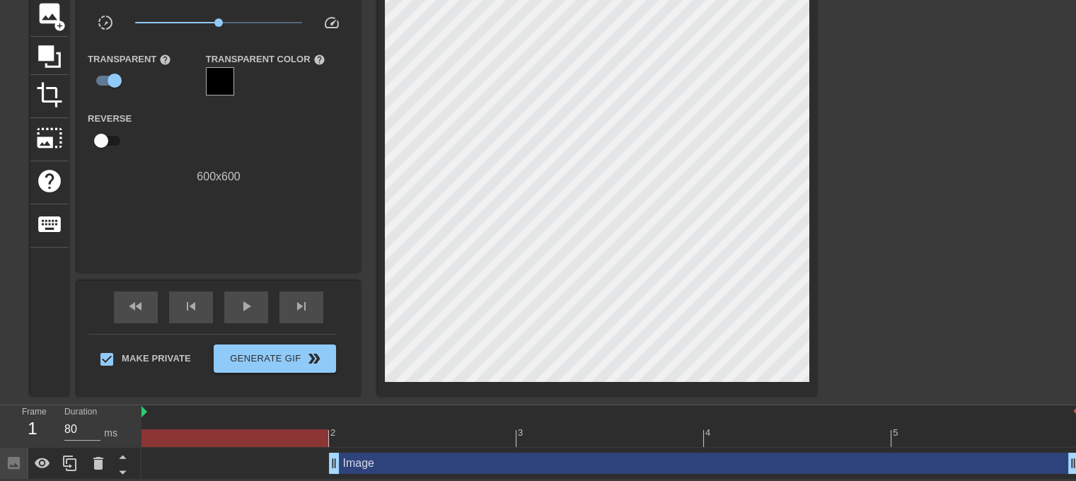
click at [358, 425] on div "2" at bounding box center [422, 428] width 187 height 18
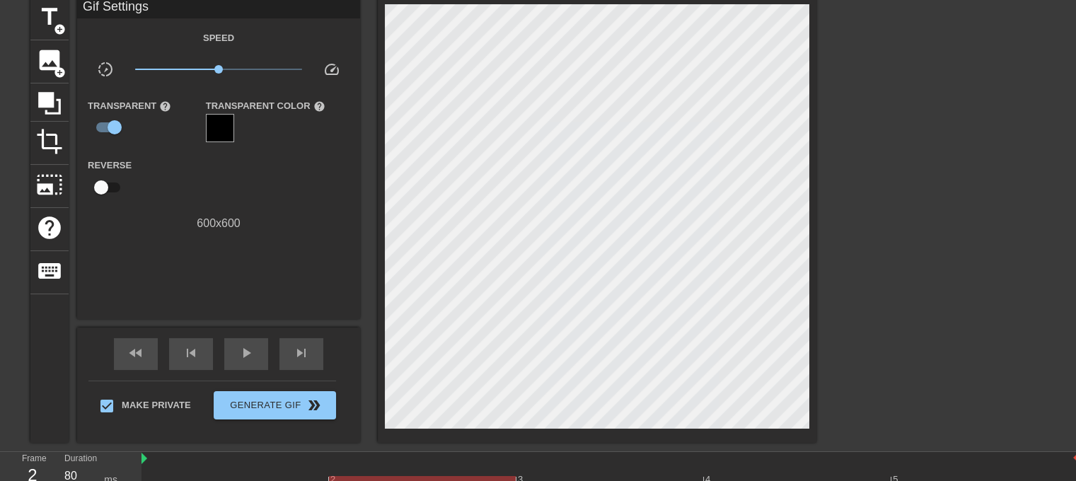
scroll to position [0, 0]
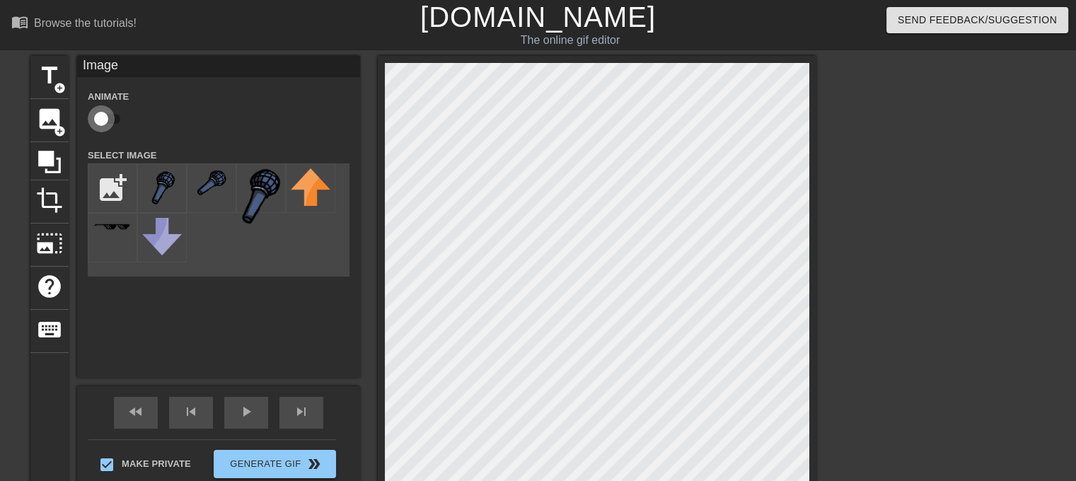
click at [112, 127] on input "checkbox" at bounding box center [101, 118] width 81 height 27
checkbox input "true"
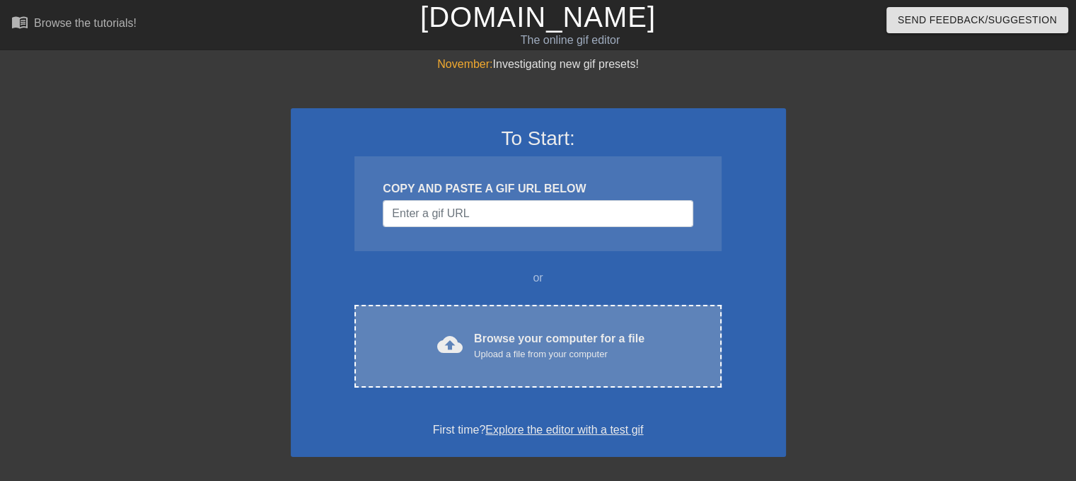
click at [523, 318] on div "cloud_upload Browse your computer for a file Upload a file from your computer C…" at bounding box center [537, 346] width 366 height 83
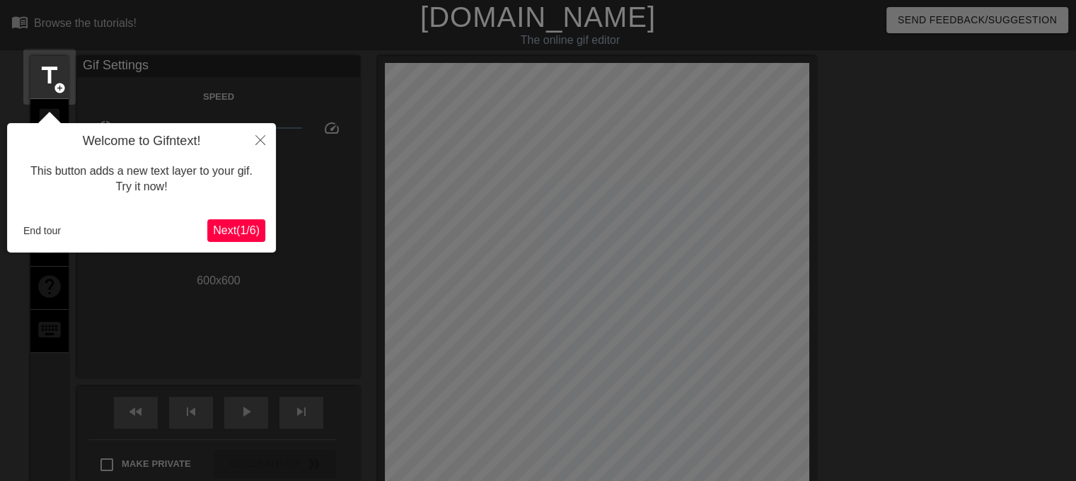
scroll to position [34, 0]
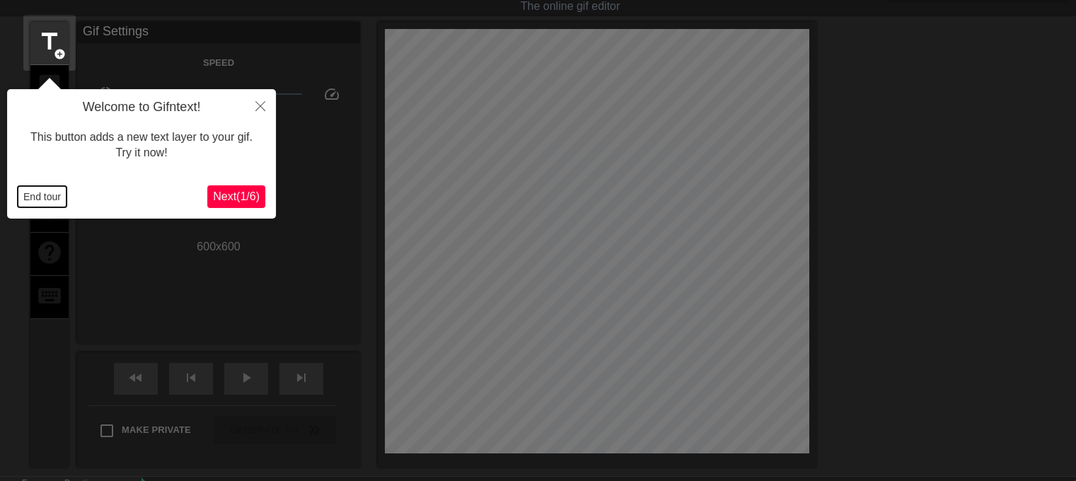
click at [20, 195] on button "End tour" at bounding box center [42, 196] width 49 height 21
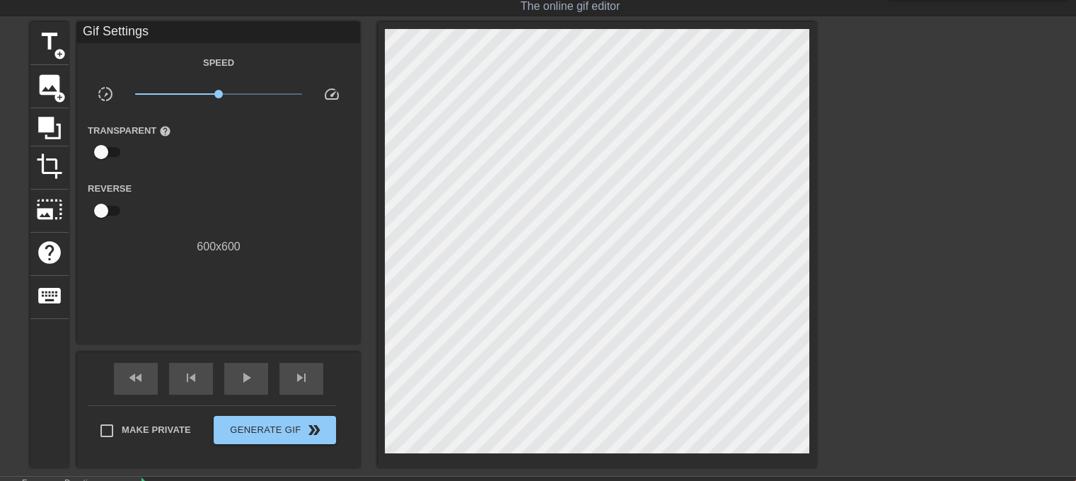
scroll to position [170, 0]
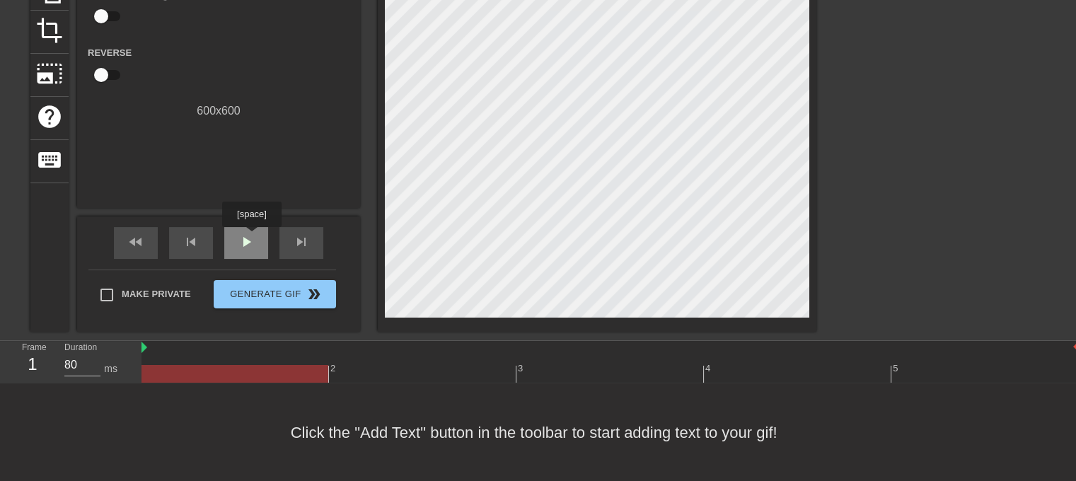
click at [251, 237] on span "play_arrow" at bounding box center [246, 241] width 17 height 17
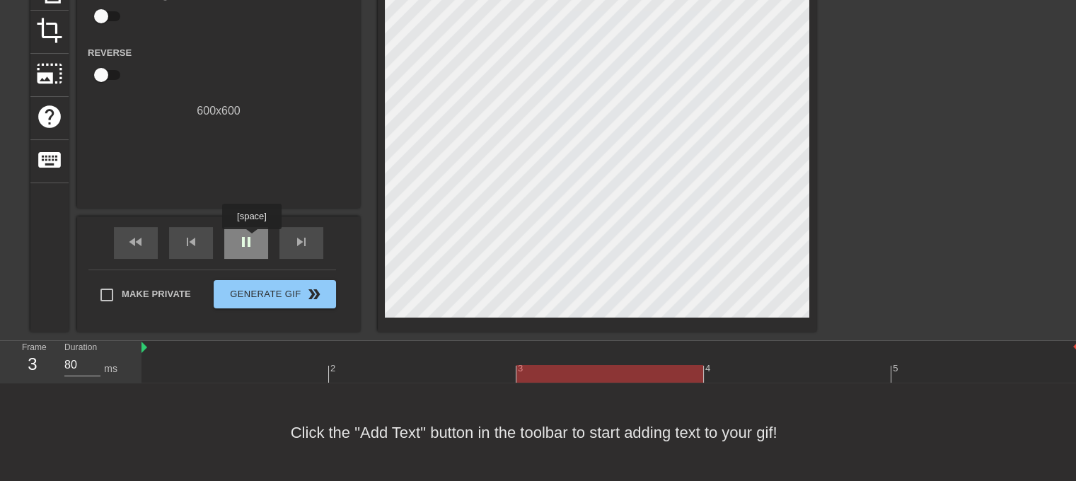
click at [251, 239] on span "pause" at bounding box center [246, 241] width 17 height 17
click at [251, 239] on span "play_arrow" at bounding box center [246, 241] width 17 height 17
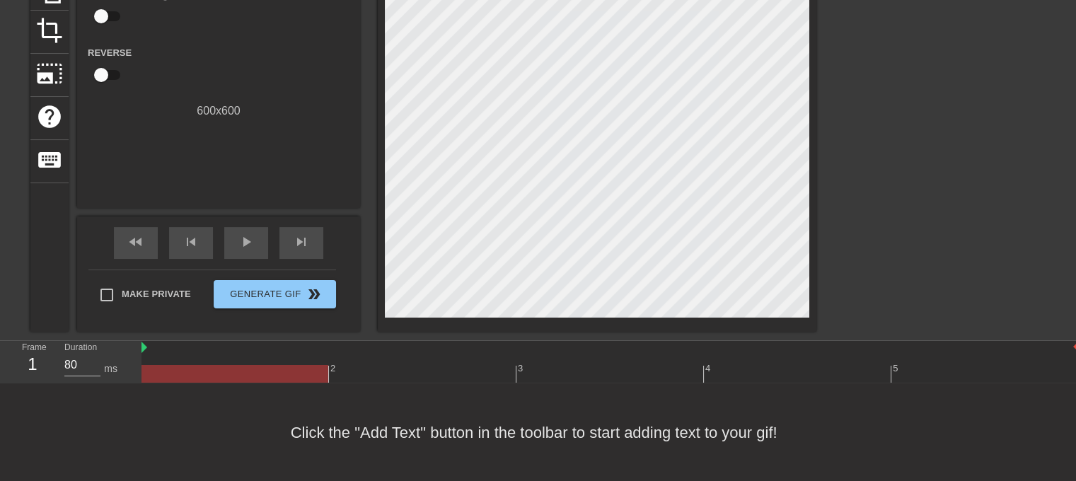
click at [260, 355] on div at bounding box center [234, 364] width 187 height 18
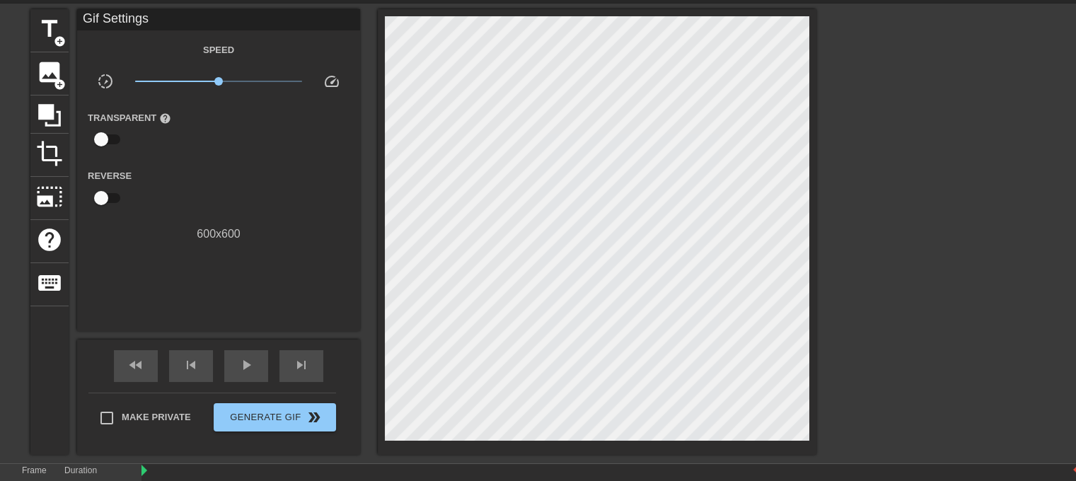
scroll to position [28, 0]
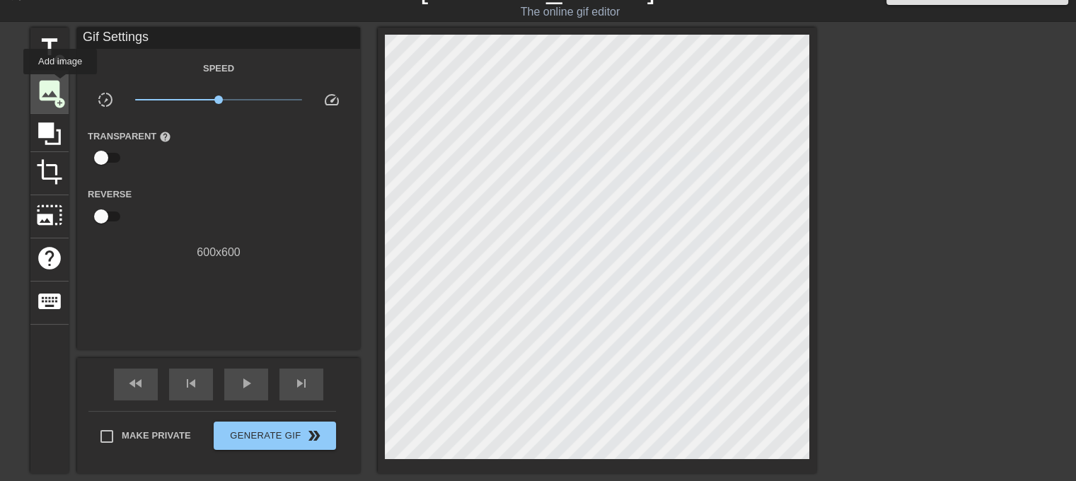
click at [59, 84] on span "image" at bounding box center [49, 90] width 27 height 27
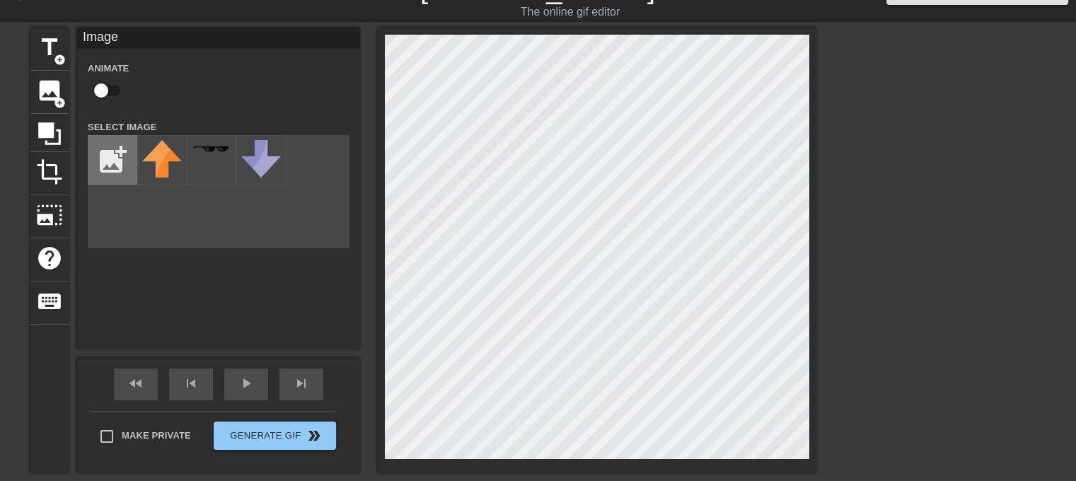
click at [105, 161] on input "file" at bounding box center [112, 160] width 48 height 48
type input "C:\fakepath\mic bigger.svg"
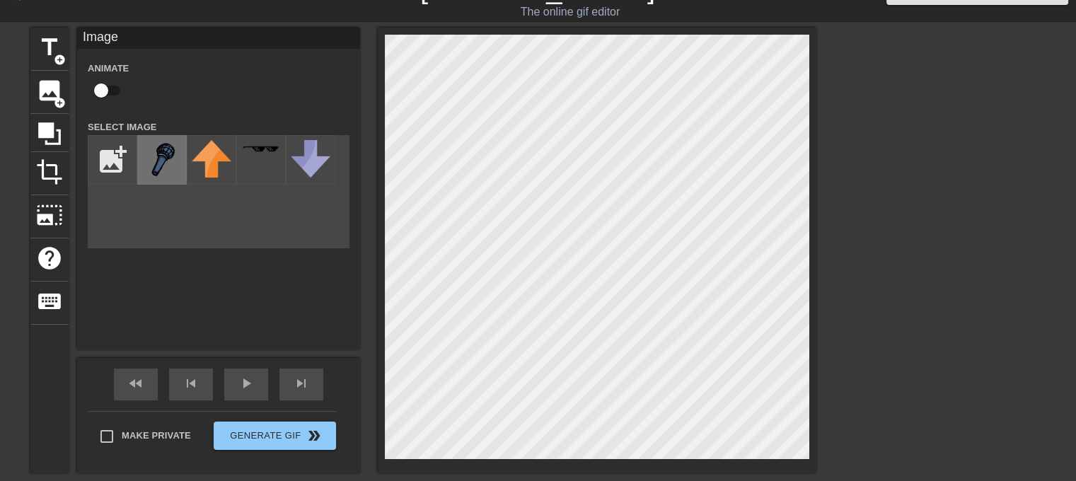
click at [161, 163] on img at bounding box center [162, 158] width 40 height 37
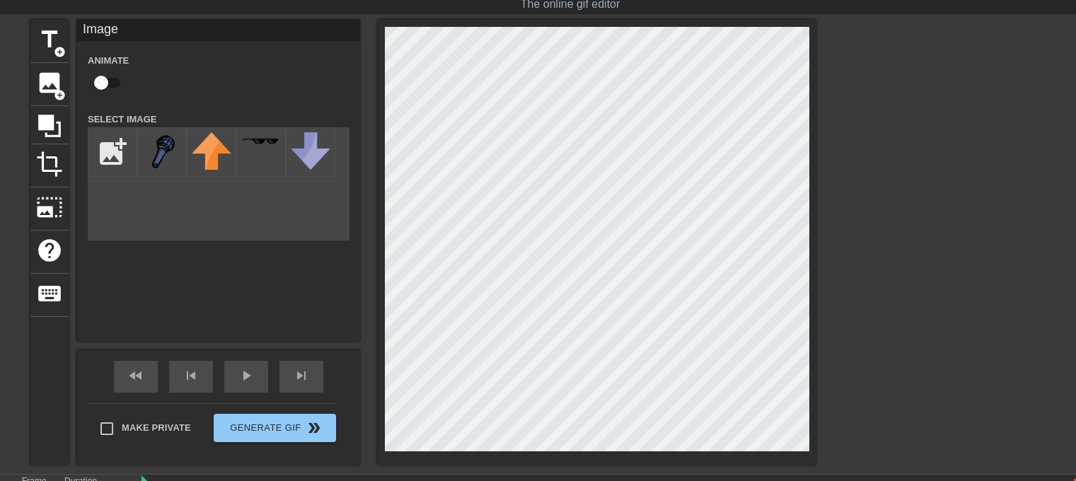
scroll to position [107, 0]
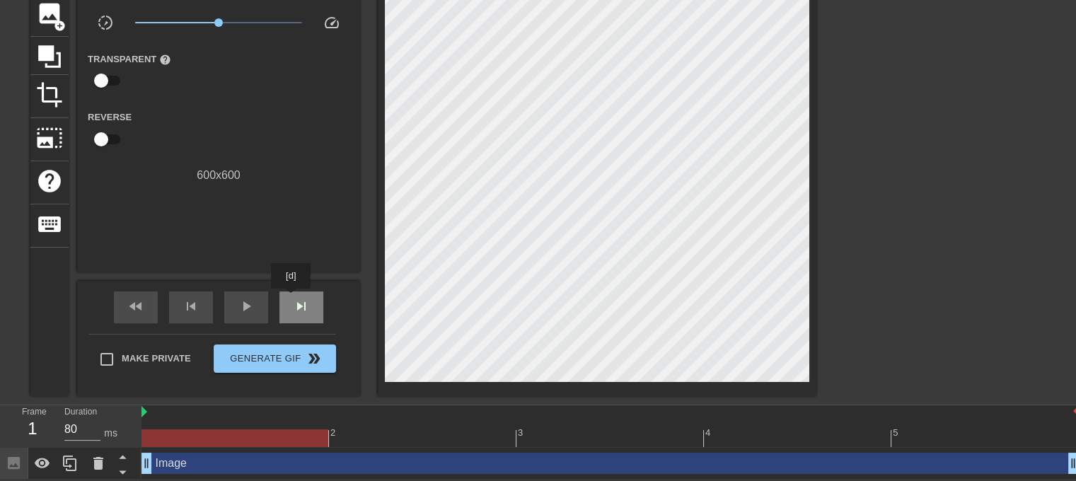
click at [291, 298] on div "skip_next" at bounding box center [301, 307] width 44 height 32
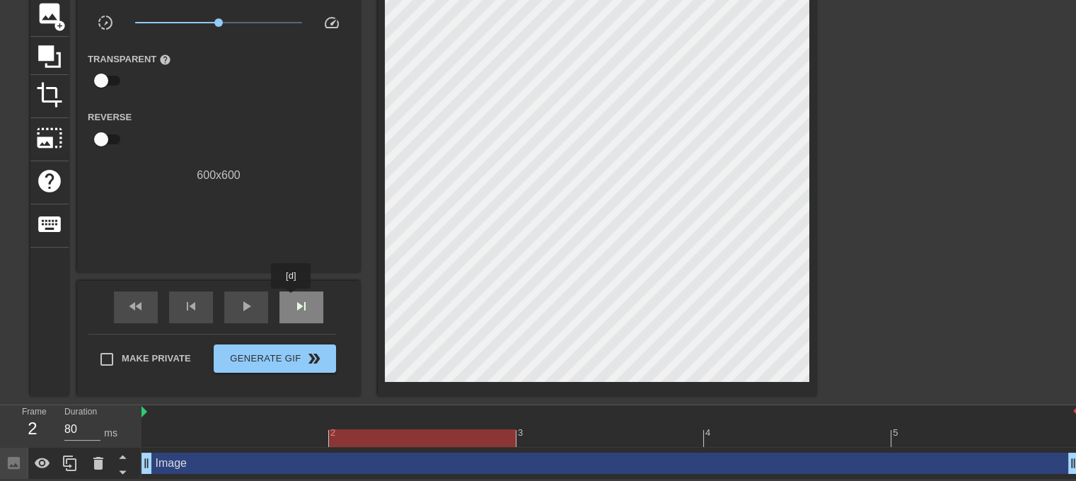
click at [291, 298] on div "skip_next" at bounding box center [301, 307] width 44 height 32
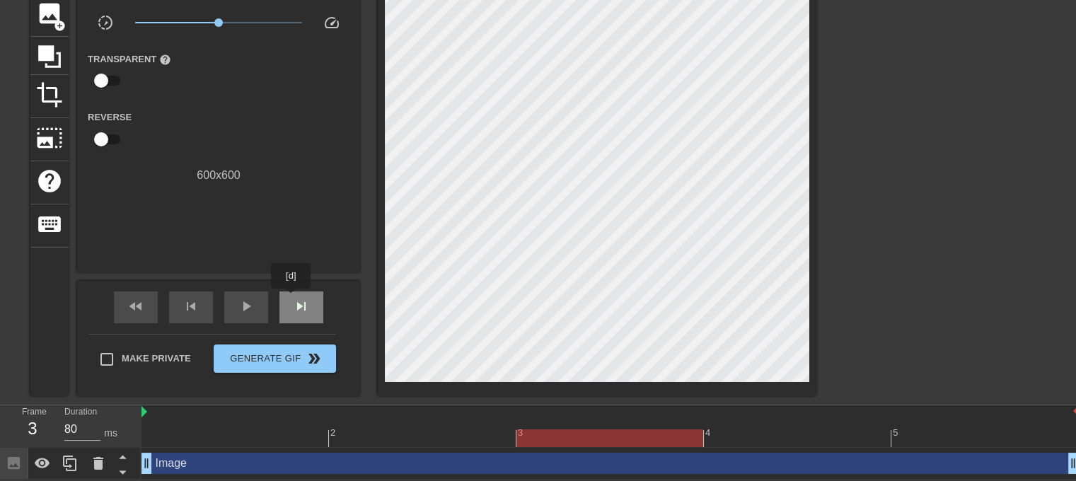
click at [291, 298] on div "skip_next" at bounding box center [301, 307] width 44 height 32
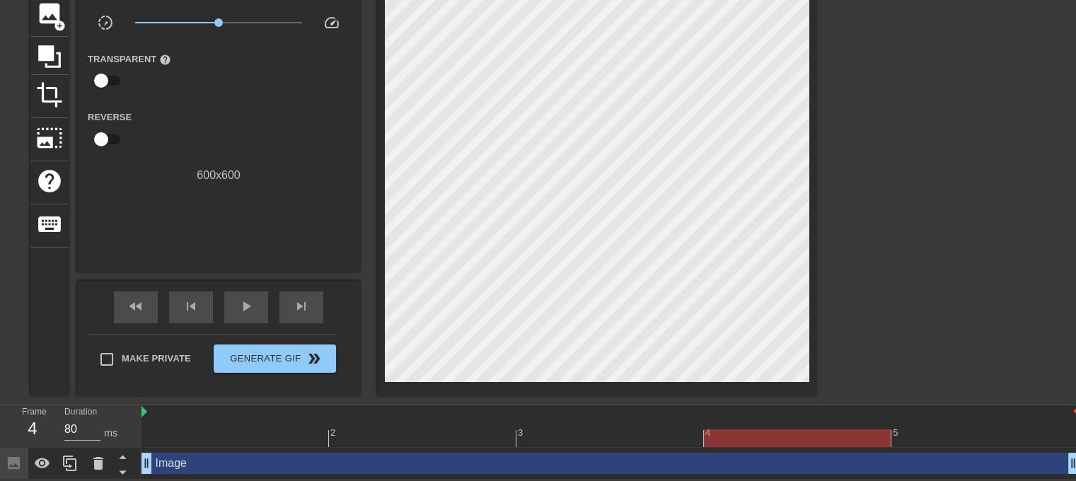
click at [255, 439] on div at bounding box center [609, 438] width 937 height 18
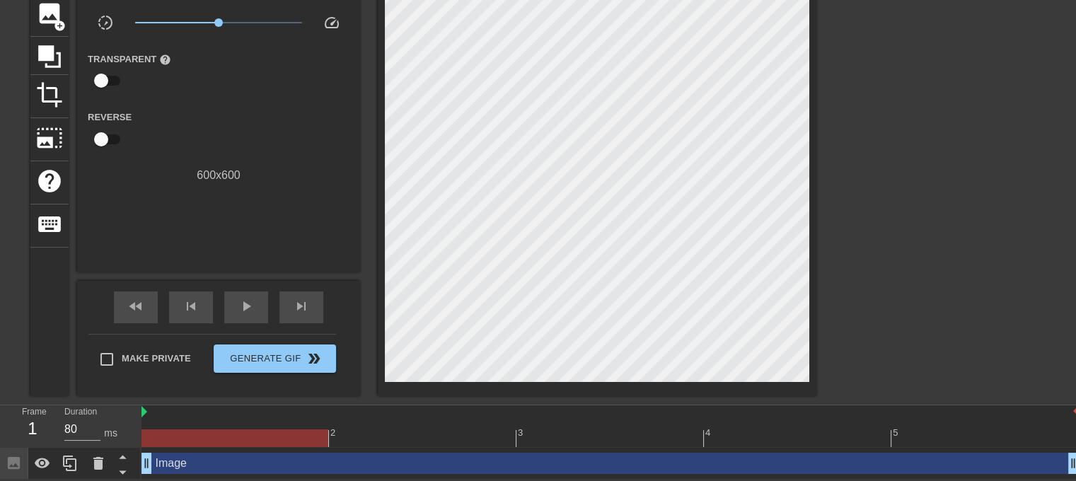
click at [417, 426] on div "2" at bounding box center [422, 428] width 187 height 18
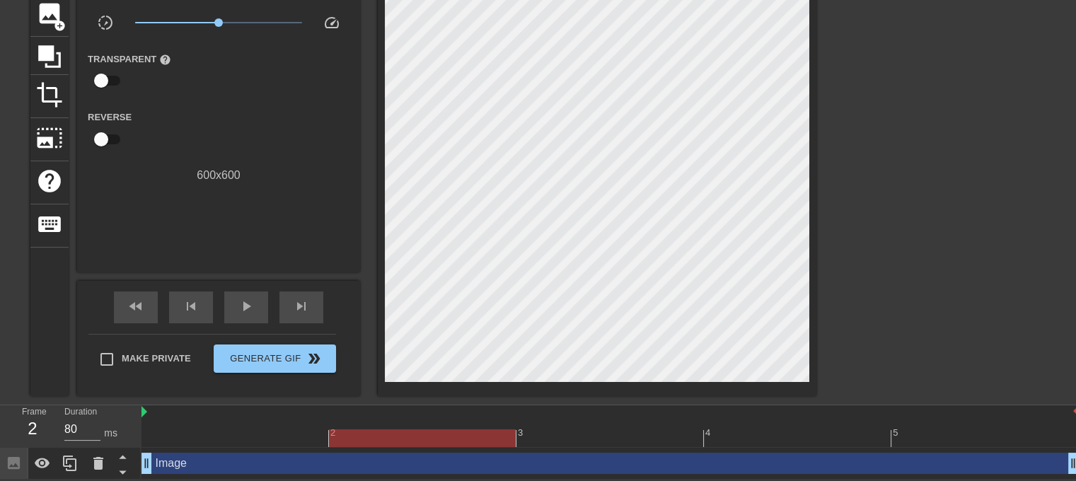
click at [648, 419] on div "3" at bounding box center [609, 428] width 187 height 18
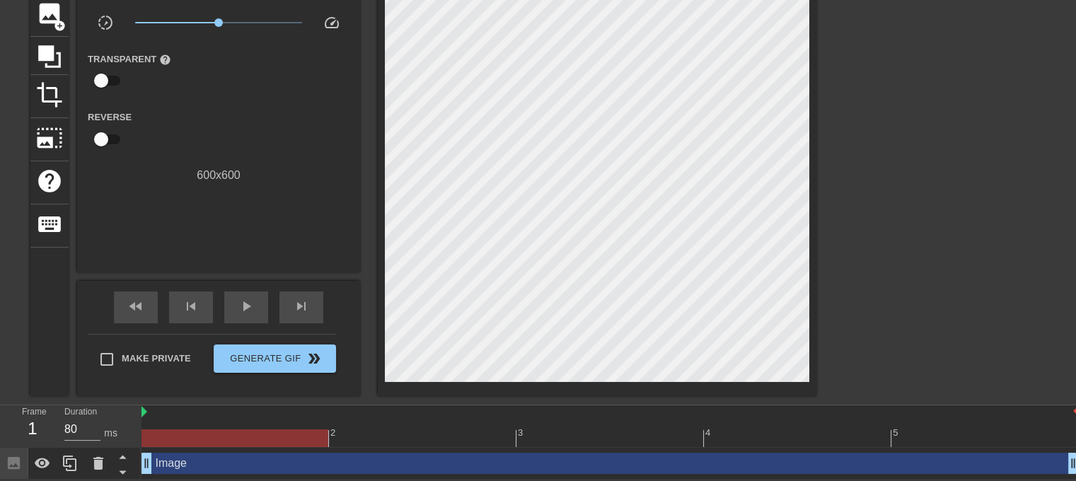
drag, startPoint x: 274, startPoint y: 441, endPoint x: 368, endPoint y: 349, distance: 131.5
click at [274, 441] on div at bounding box center [609, 438] width 937 height 18
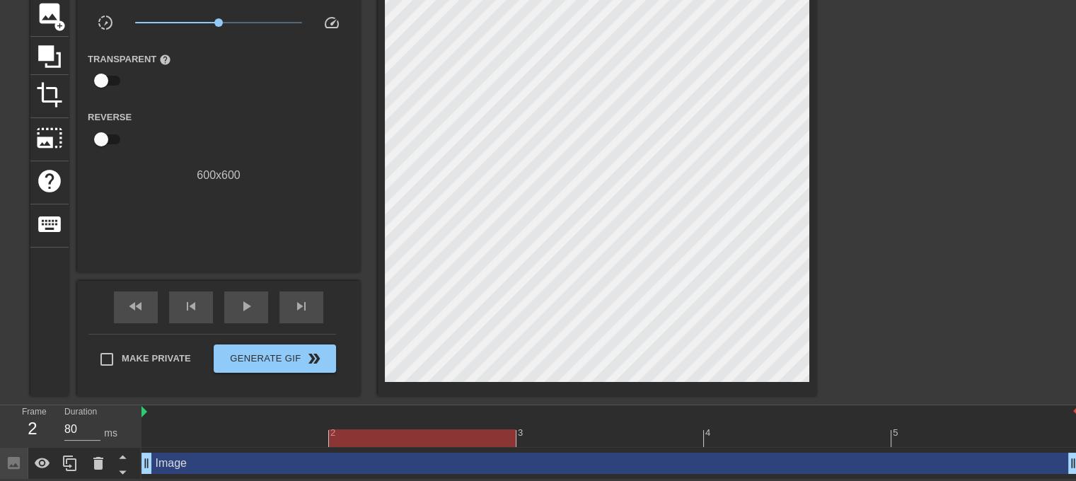
drag, startPoint x: 417, startPoint y: 430, endPoint x: 435, endPoint y: 395, distance: 39.9
click at [417, 425] on div "2 3 4 5" at bounding box center [609, 426] width 937 height 42
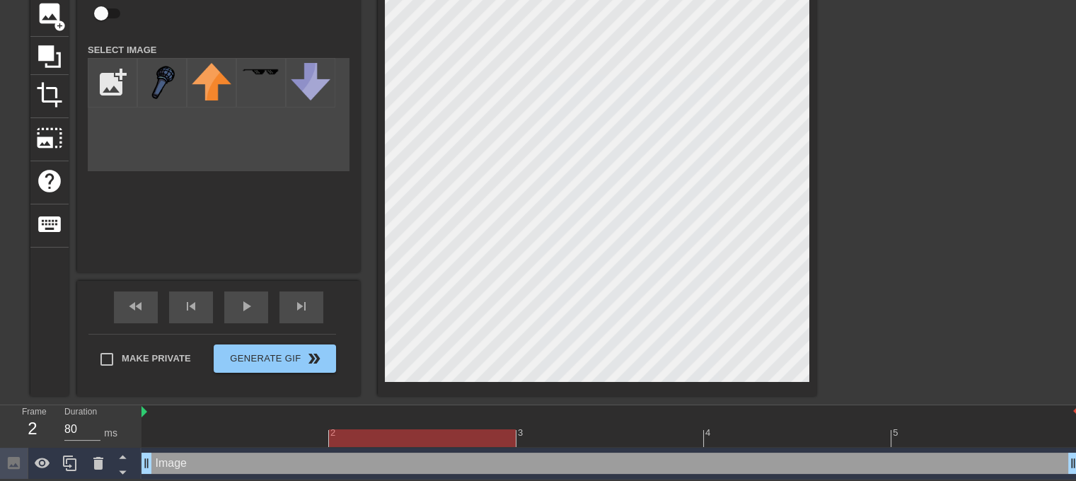
click at [600, 429] on div at bounding box center [609, 438] width 937 height 18
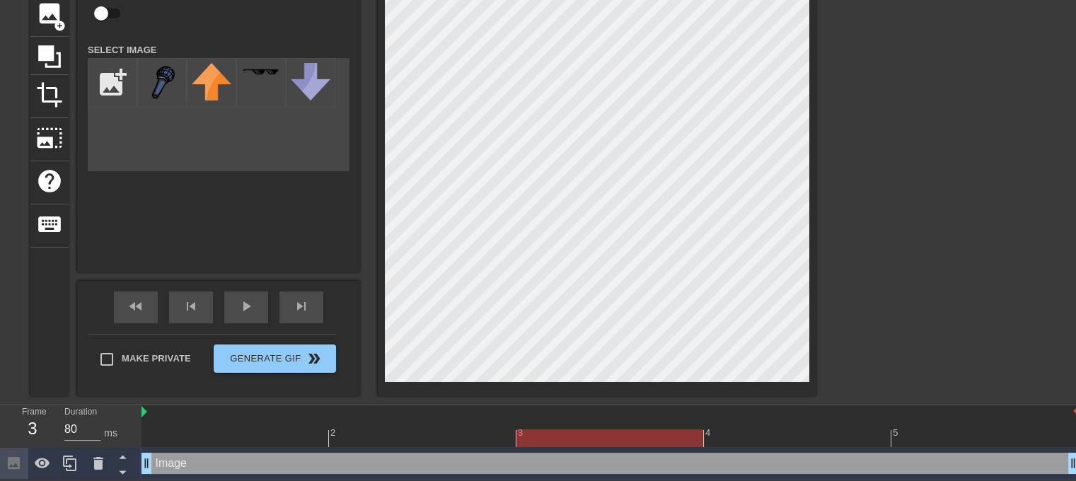
click at [787, 436] on div at bounding box center [609, 438] width 937 height 18
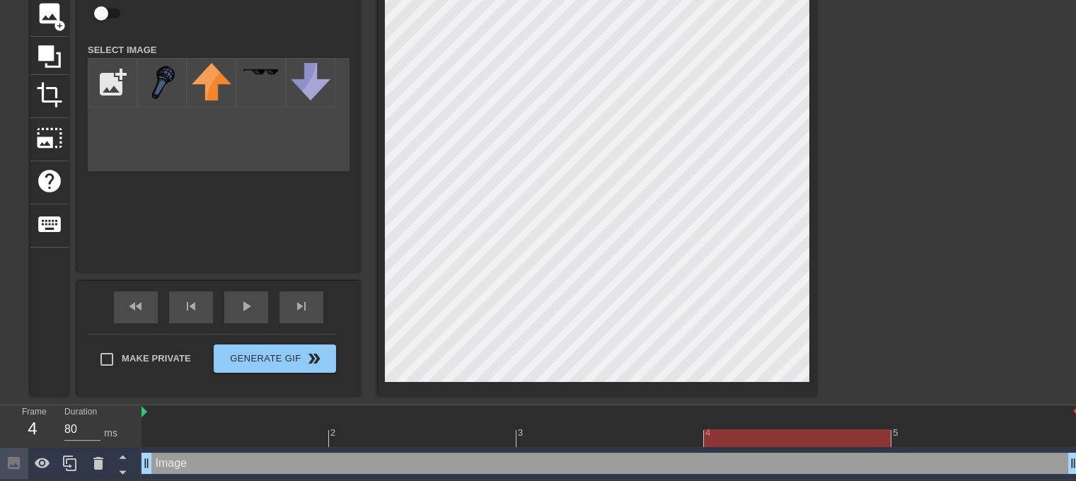
click at [910, 433] on div at bounding box center [609, 438] width 937 height 18
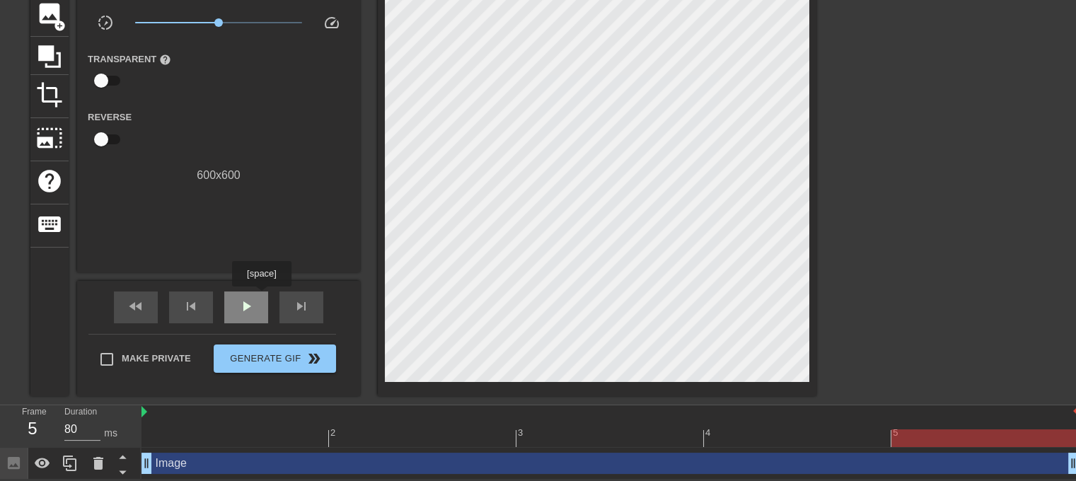
click at [261, 296] on div "play_arrow" at bounding box center [246, 307] width 44 height 32
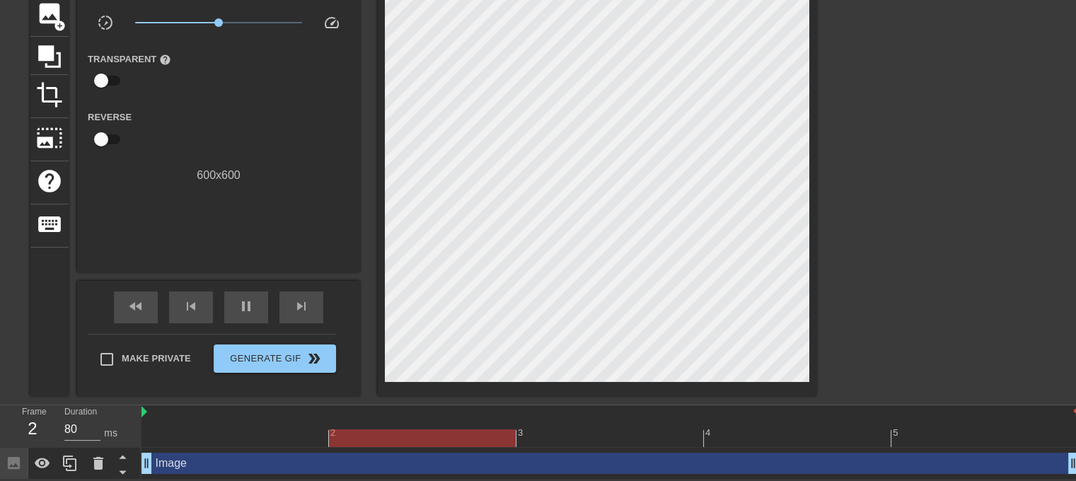
click at [314, 424] on div at bounding box center [234, 428] width 187 height 18
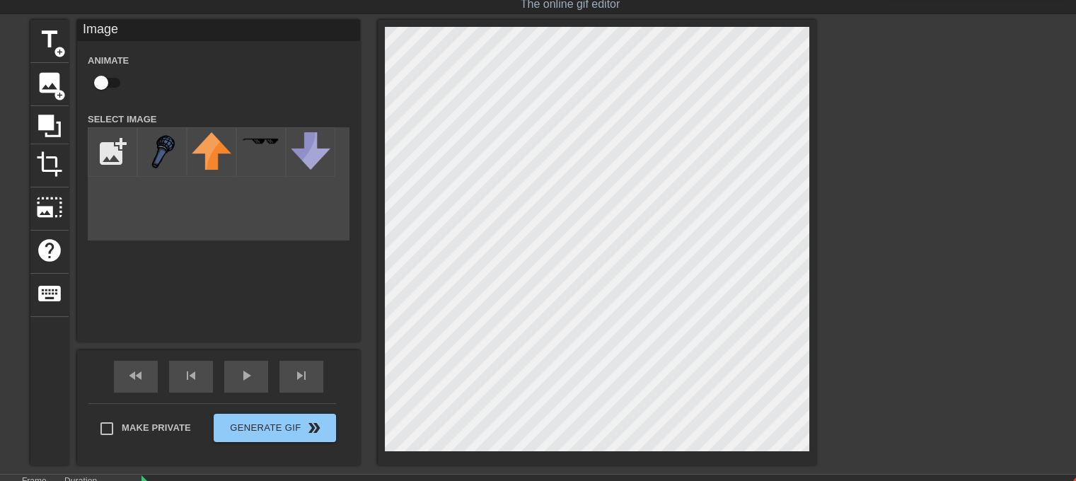
click at [106, 74] on input "checkbox" at bounding box center [101, 82] width 81 height 27
checkbox input "true"
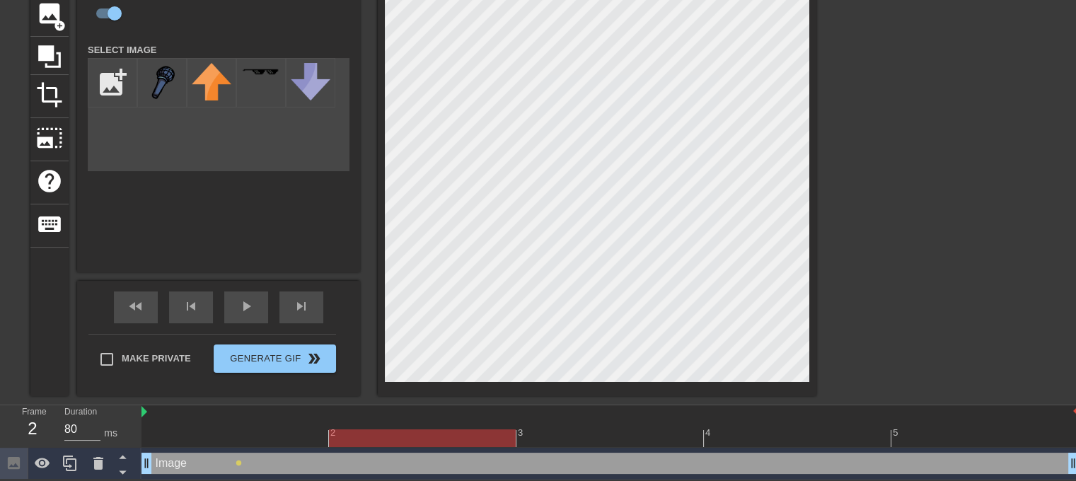
click at [382, 437] on div at bounding box center [609, 438] width 937 height 18
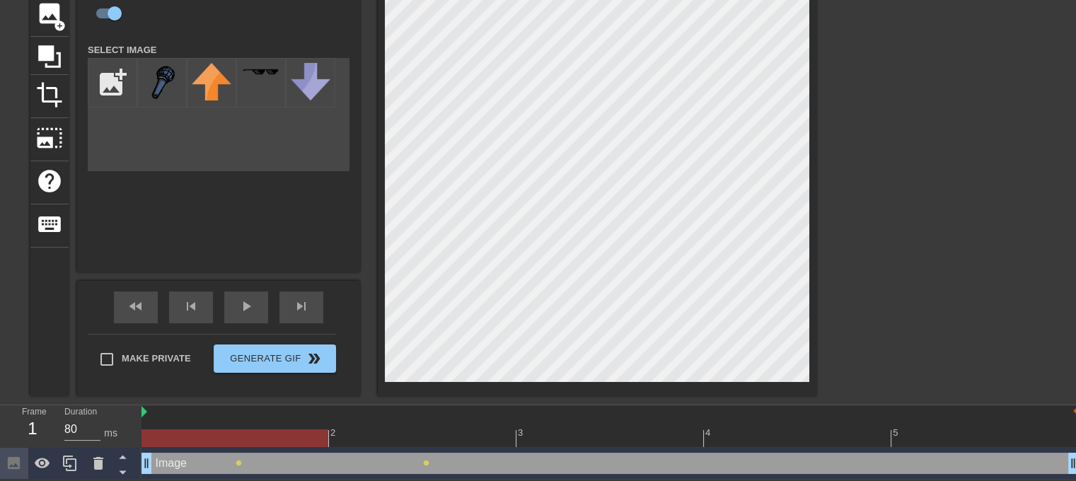
click at [258, 438] on div at bounding box center [609, 438] width 937 height 18
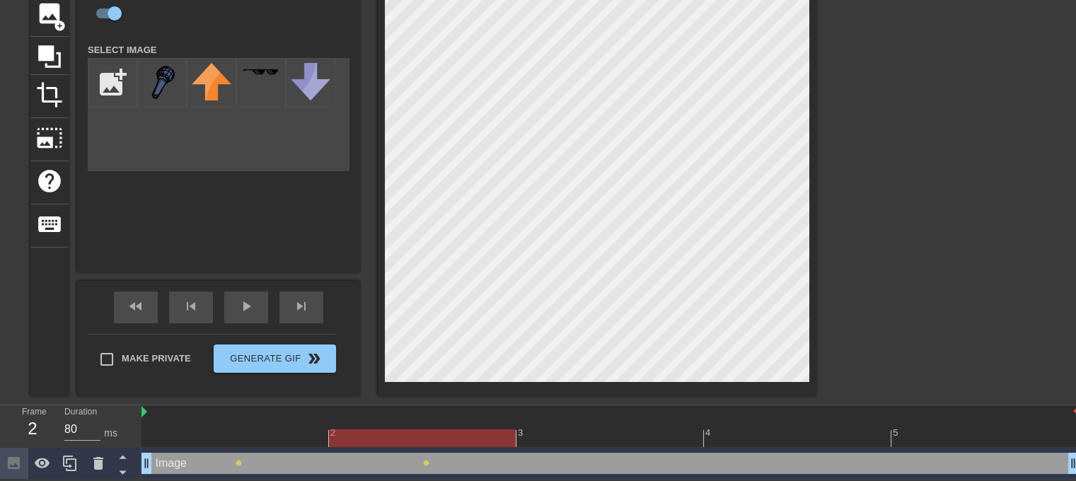
click at [391, 432] on div at bounding box center [609, 438] width 937 height 18
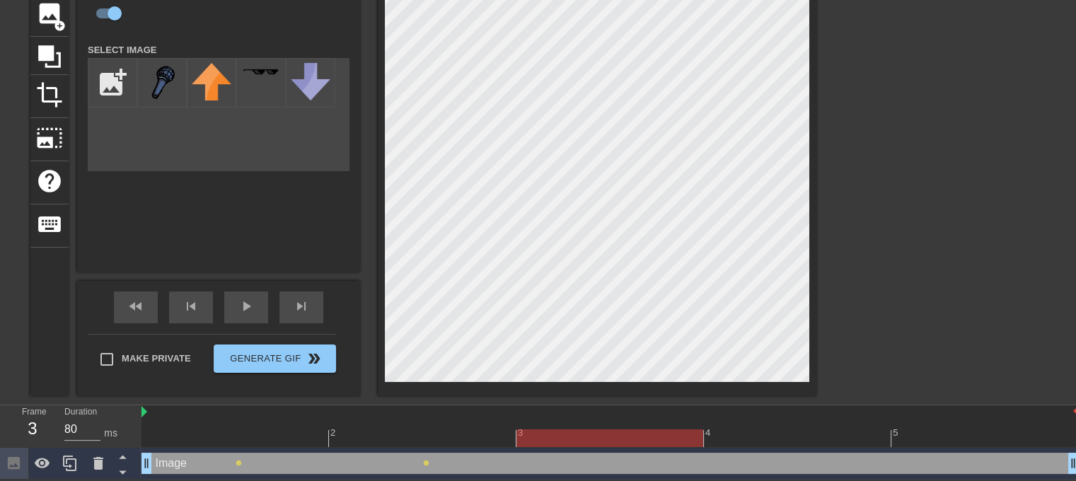
drag, startPoint x: 560, startPoint y: 421, endPoint x: 562, endPoint y: 412, distance: 9.4
click at [560, 421] on div "3" at bounding box center [609, 428] width 187 height 18
drag, startPoint x: 288, startPoint y: 440, endPoint x: 297, endPoint y: 438, distance: 9.3
click at [289, 438] on div at bounding box center [609, 438] width 937 height 18
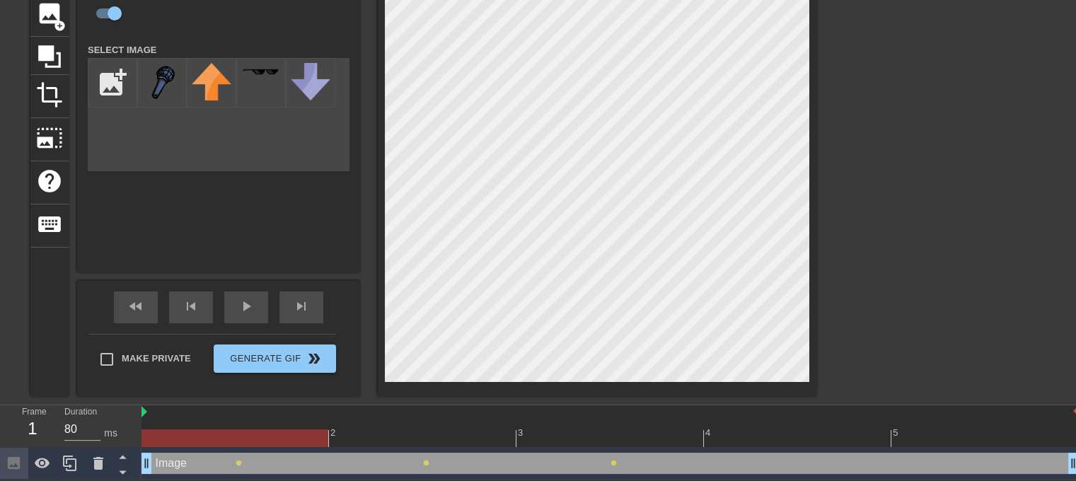
drag, startPoint x: 376, startPoint y: 439, endPoint x: 400, endPoint y: 436, distance: 23.6
click at [378, 438] on div at bounding box center [609, 438] width 937 height 18
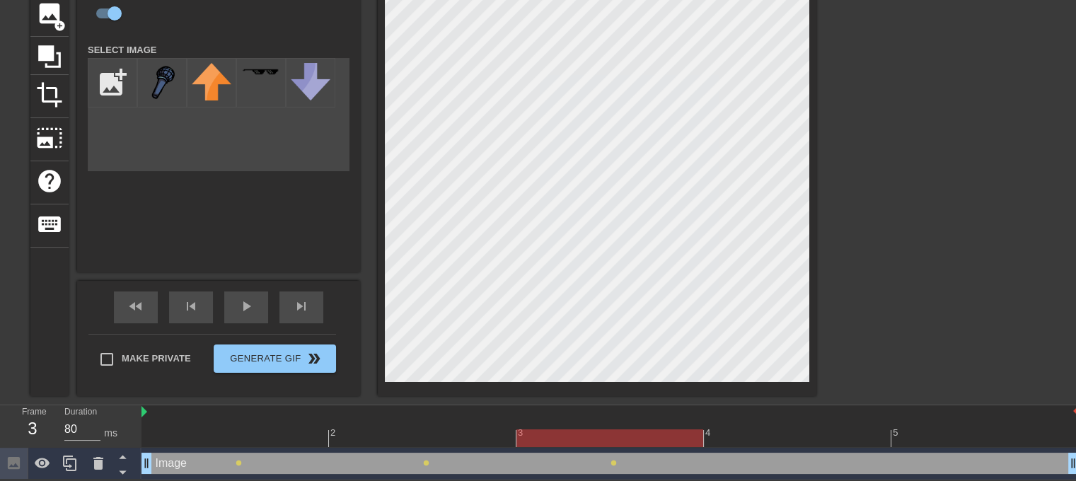
click at [574, 434] on div at bounding box center [609, 438] width 937 height 18
click at [762, 426] on div "4" at bounding box center [797, 428] width 187 height 18
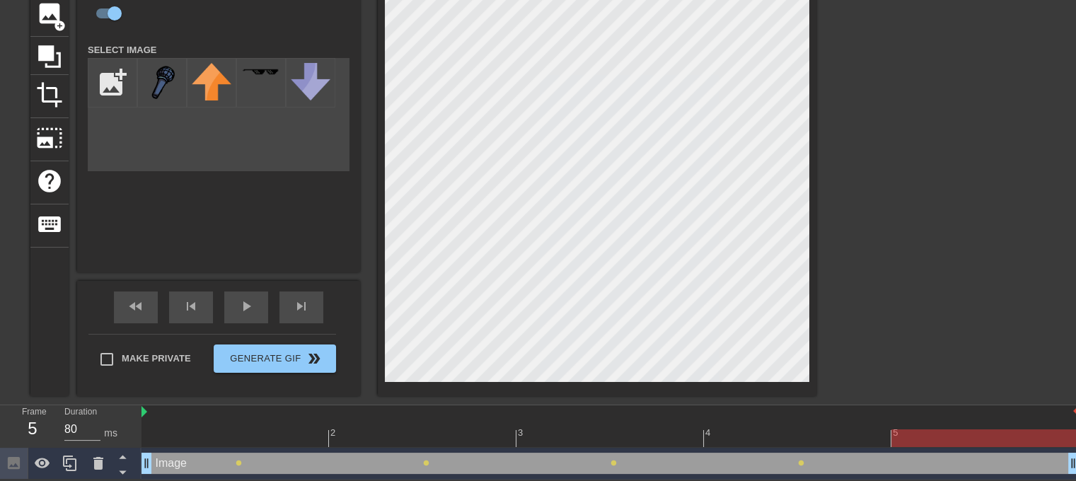
click at [953, 429] on div at bounding box center [609, 438] width 937 height 18
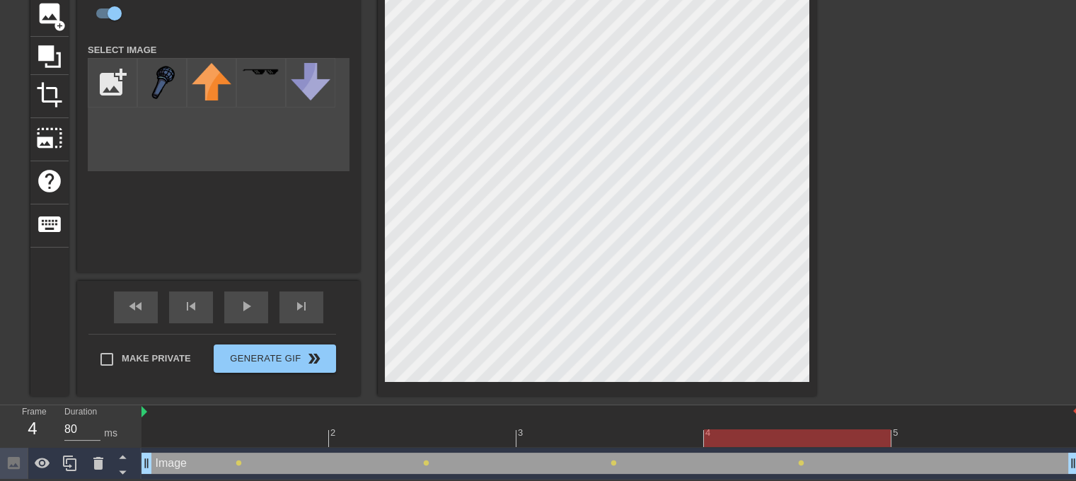
click at [813, 438] on div at bounding box center [609, 438] width 937 height 18
click at [927, 443] on div at bounding box center [609, 438] width 937 height 18
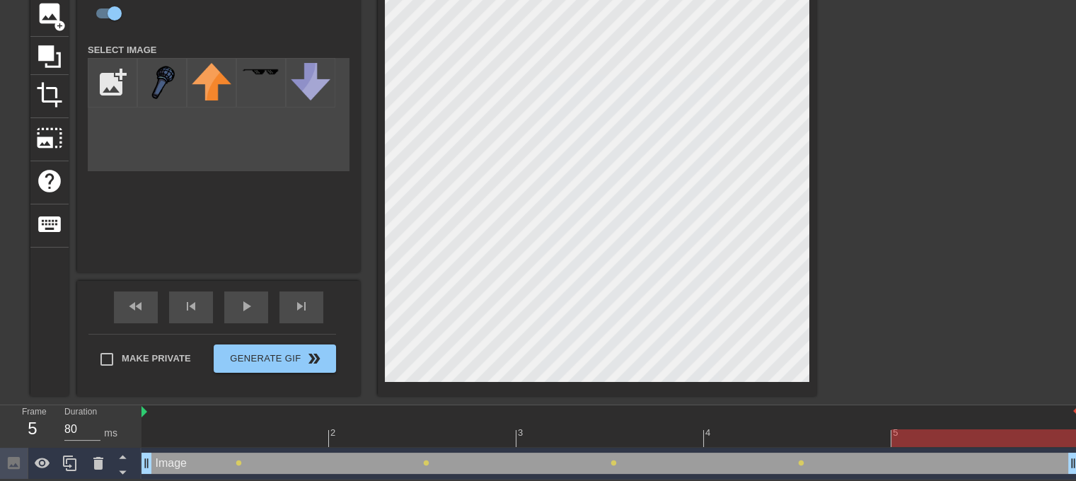
click at [813, 441] on div at bounding box center [609, 438] width 937 height 18
click at [1008, 426] on div "5" at bounding box center [984, 428] width 187 height 18
click at [806, 432] on div at bounding box center [609, 438] width 937 height 18
click at [953, 429] on div at bounding box center [609, 438] width 937 height 18
click at [297, 443] on div at bounding box center [609, 438] width 937 height 18
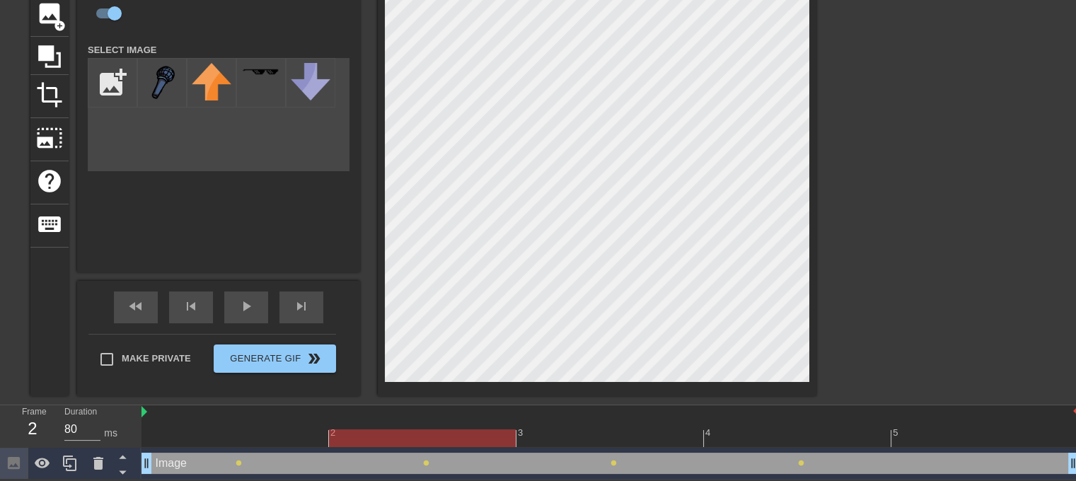
drag, startPoint x: 417, startPoint y: 433, endPoint x: 619, endPoint y: 417, distance: 203.6
click at [418, 433] on div at bounding box center [609, 438] width 937 height 18
click at [634, 419] on div "3" at bounding box center [609, 428] width 187 height 18
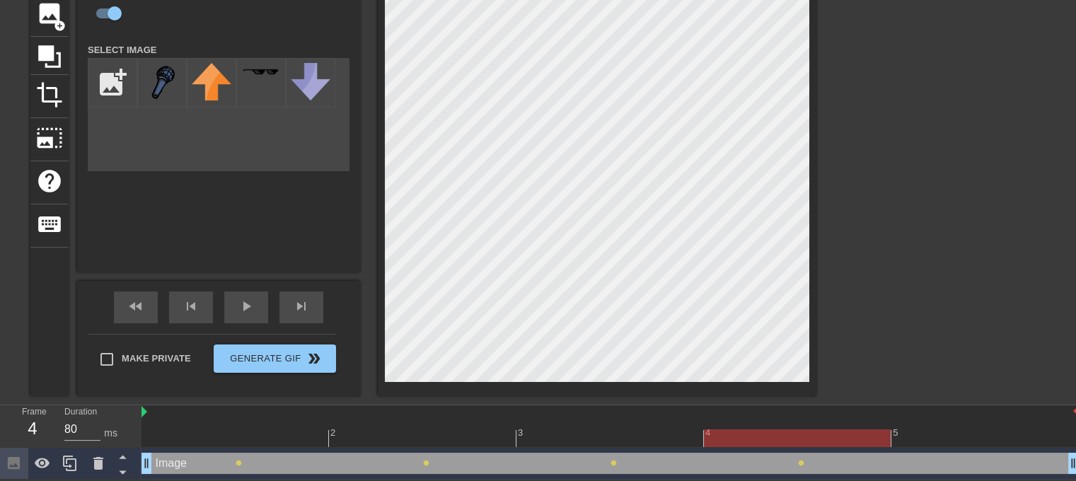
click at [810, 419] on div "4" at bounding box center [797, 428] width 187 height 18
click at [948, 429] on div at bounding box center [609, 438] width 937 height 18
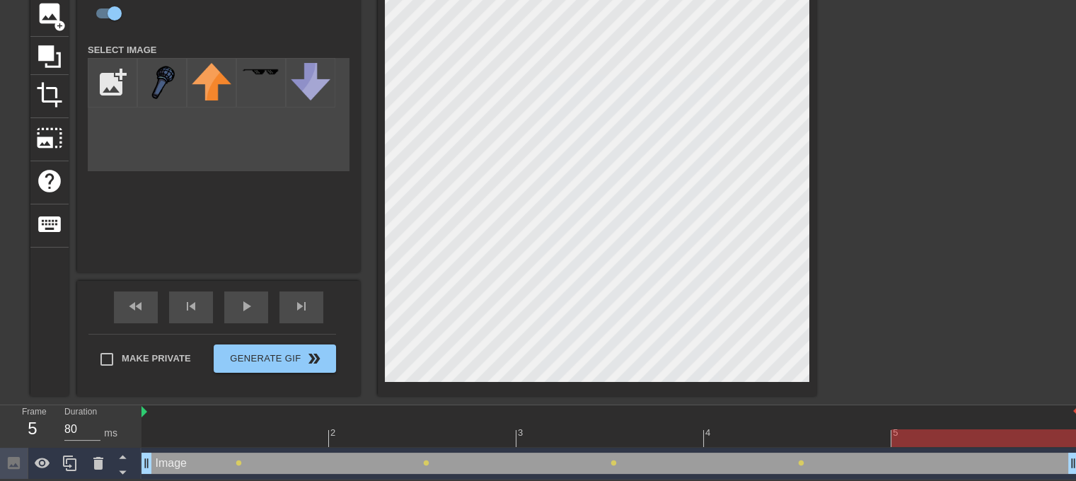
click at [276, 448] on div "Image drag_handle drag_handle lens lens lens lens" at bounding box center [609, 464] width 937 height 32
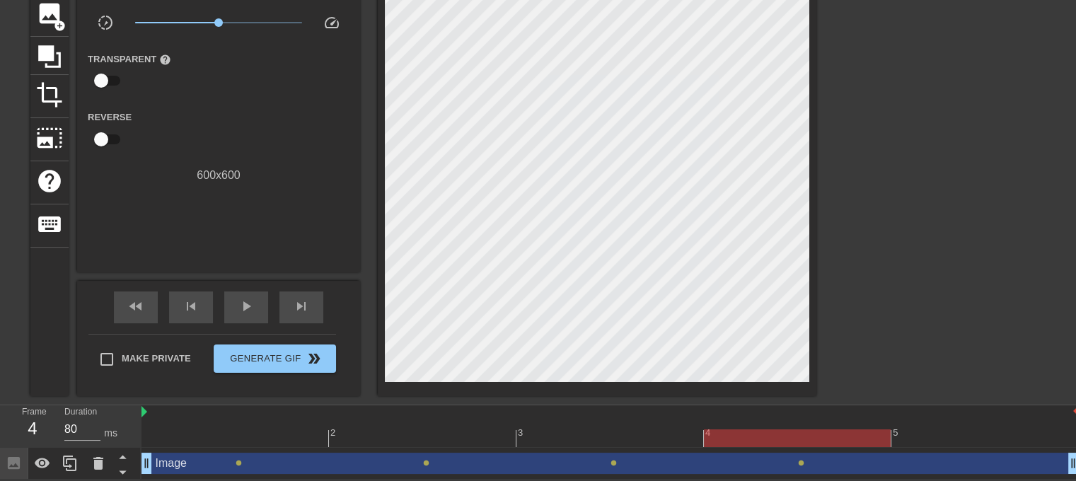
click at [746, 429] on div at bounding box center [609, 438] width 937 height 18
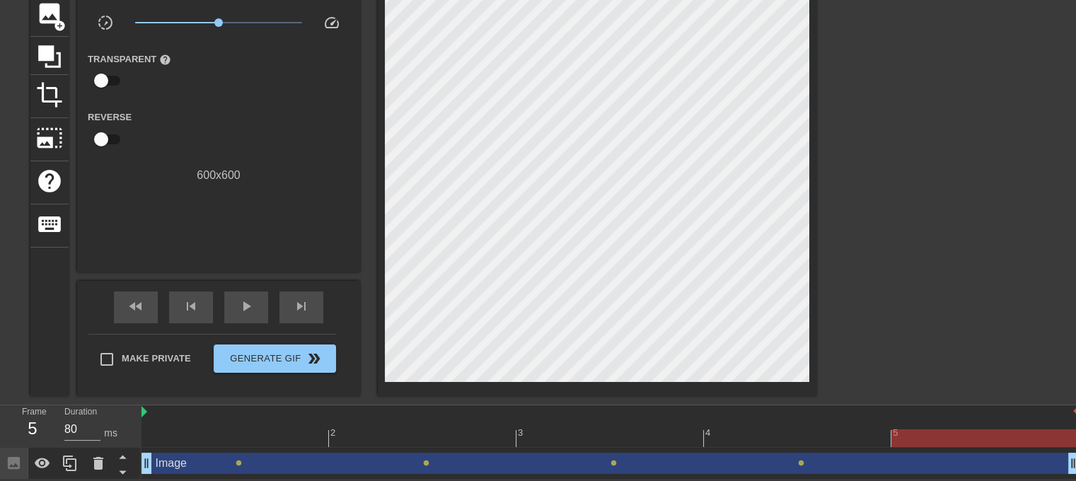
drag, startPoint x: 1049, startPoint y: 419, endPoint x: 1026, endPoint y: 429, distance: 25.1
click at [1038, 425] on div "5" at bounding box center [984, 428] width 187 height 18
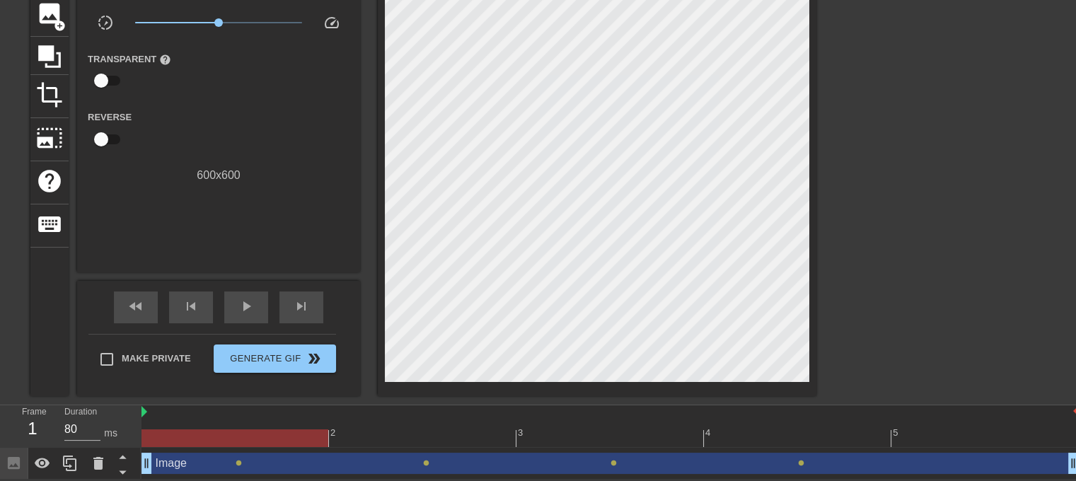
click at [278, 436] on div at bounding box center [609, 438] width 937 height 18
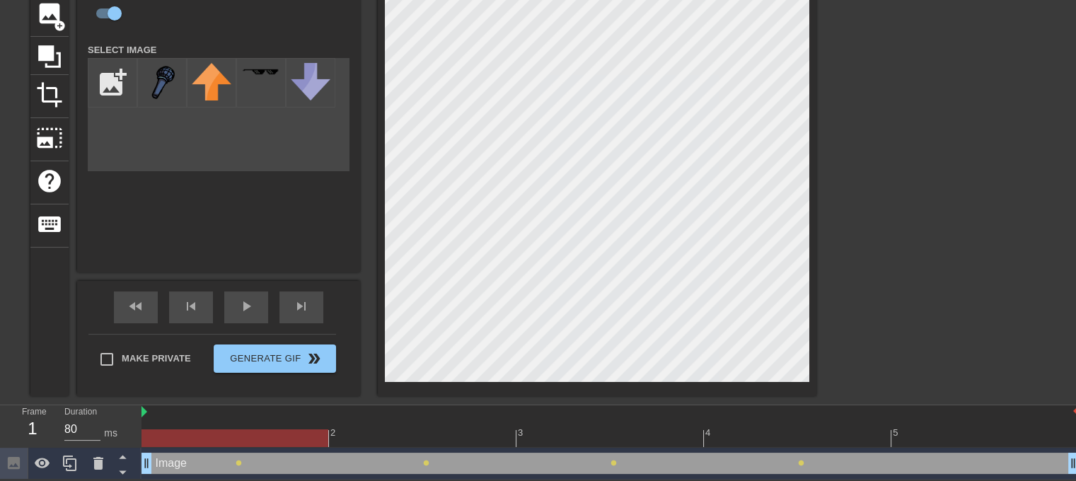
drag, startPoint x: 920, startPoint y: 445, endPoint x: 911, endPoint y: 443, distance: 9.4
click at [917, 446] on div "2 3 4 5" at bounding box center [609, 426] width 937 height 42
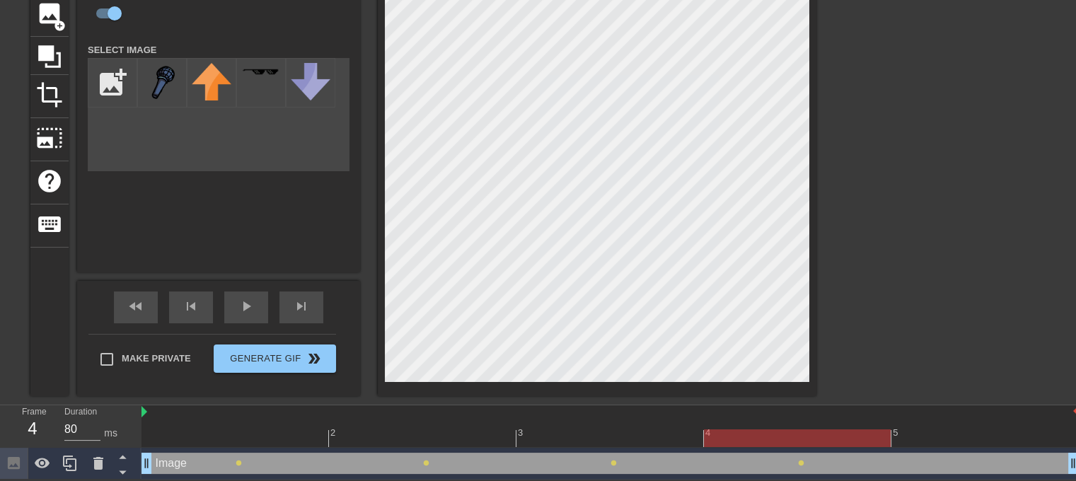
click at [801, 438] on div at bounding box center [609, 438] width 937 height 18
click at [999, 449] on div "Image drag_handle drag_handle lens lens lens lens" at bounding box center [609, 464] width 937 height 32
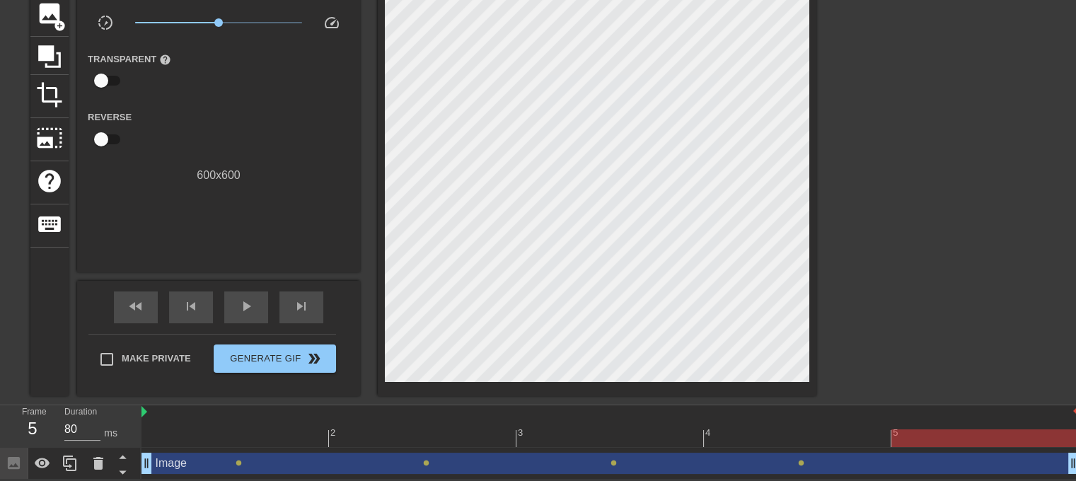
click at [926, 424] on div "5" at bounding box center [984, 428] width 187 height 18
click at [255, 440] on div at bounding box center [609, 438] width 937 height 18
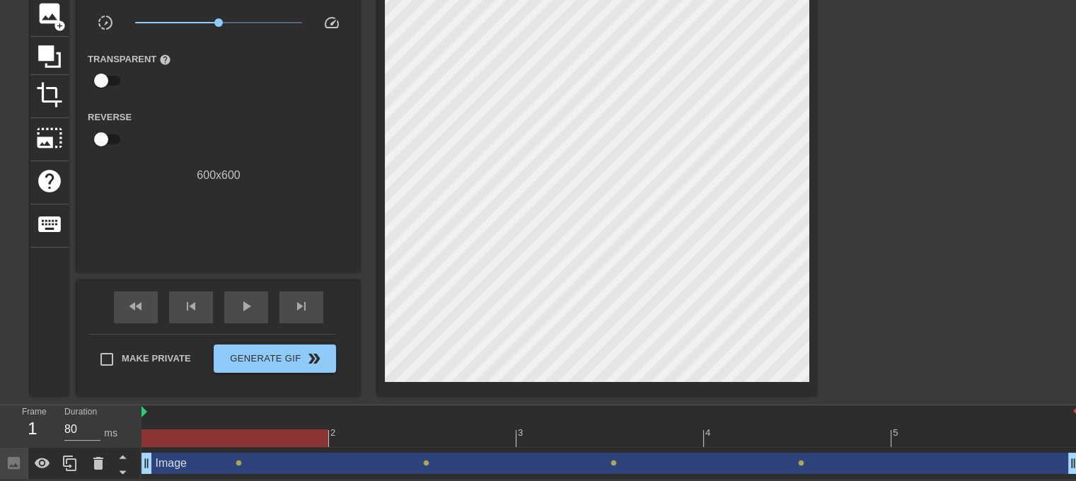
click at [948, 436] on div at bounding box center [609, 438] width 937 height 18
click at [266, 426] on div at bounding box center [234, 428] width 187 height 18
drag, startPoint x: 999, startPoint y: 414, endPoint x: 988, endPoint y: 415, distance: 10.6
click at [998, 415] on div at bounding box center [609, 412] width 937 height 14
click at [954, 425] on div "5" at bounding box center [984, 428] width 187 height 18
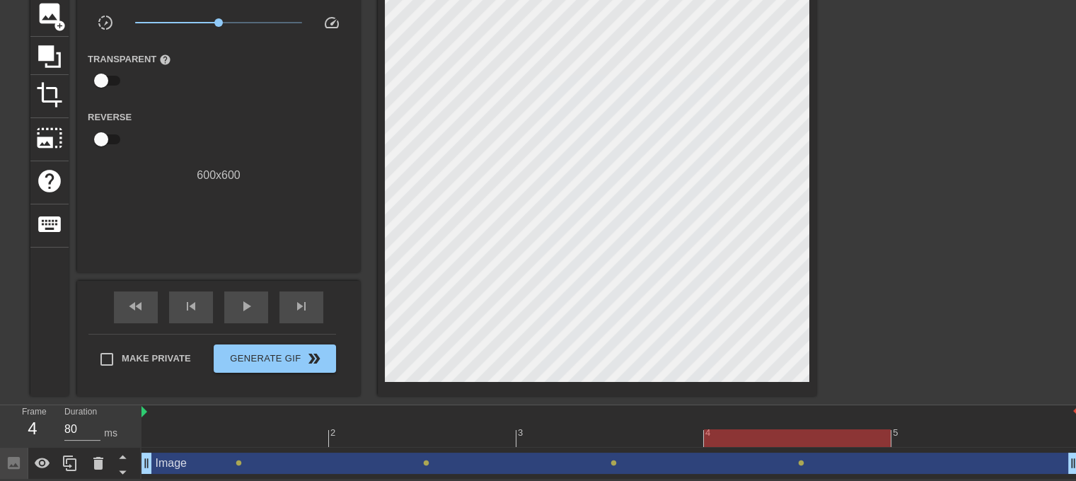
click at [823, 429] on div at bounding box center [609, 438] width 937 height 18
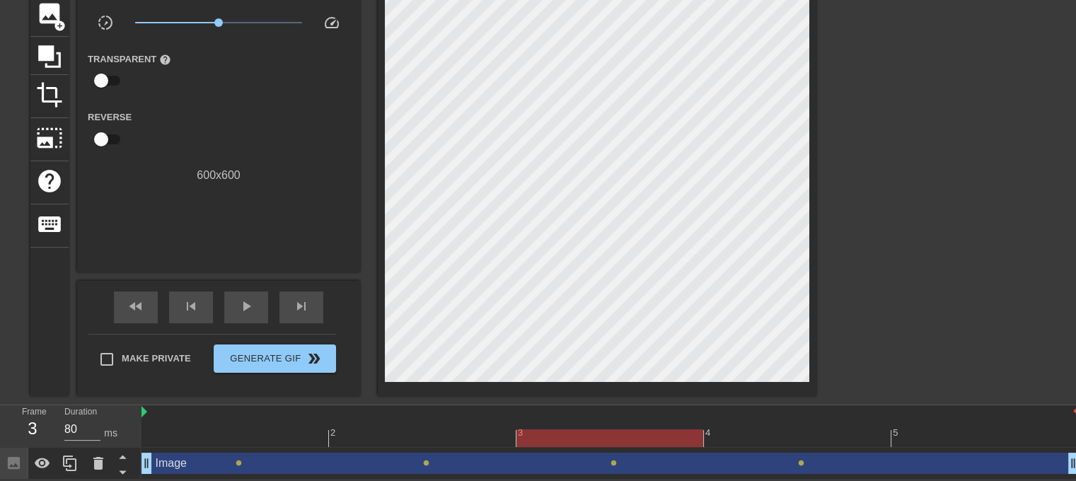
click at [600, 438] on div at bounding box center [609, 438] width 937 height 18
click at [774, 438] on div at bounding box center [609, 438] width 937 height 18
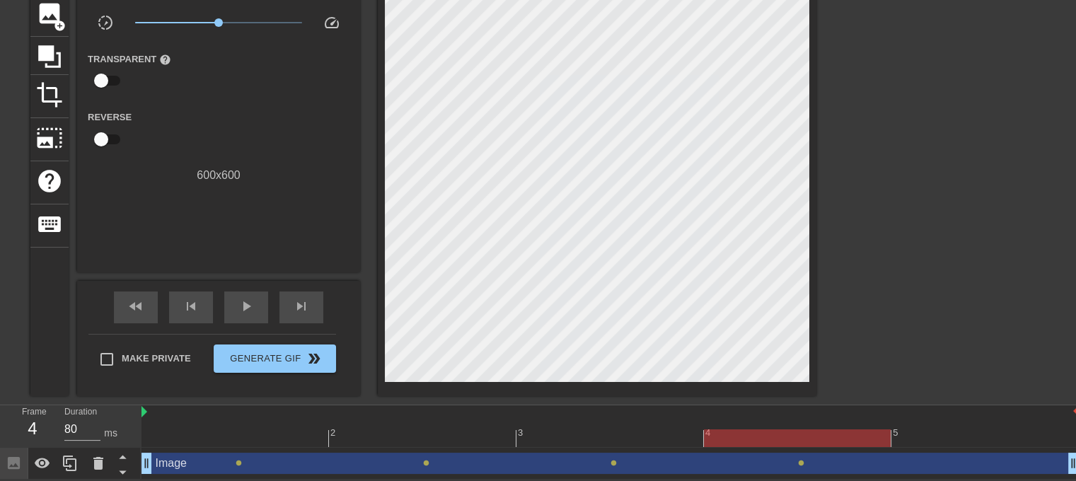
click at [973, 438] on div at bounding box center [609, 438] width 937 height 18
click at [790, 441] on div at bounding box center [609, 438] width 937 height 18
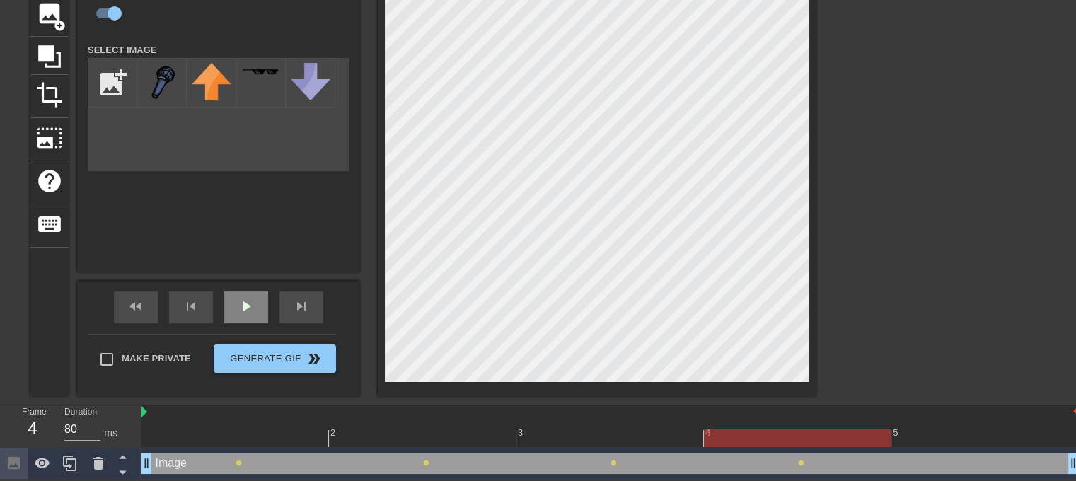
click at [245, 294] on div "play_arrow" at bounding box center [246, 307] width 44 height 32
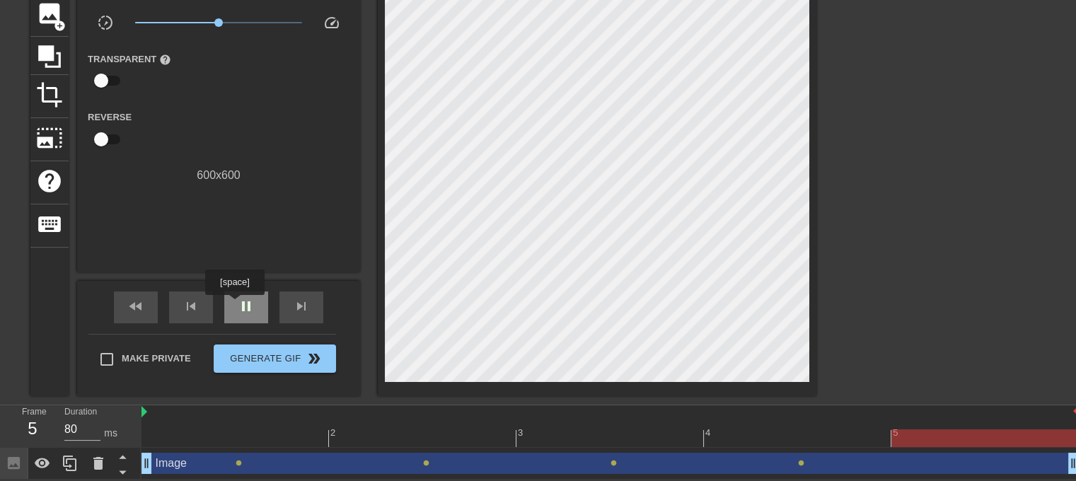
click at [234, 305] on div "pause" at bounding box center [246, 307] width 44 height 32
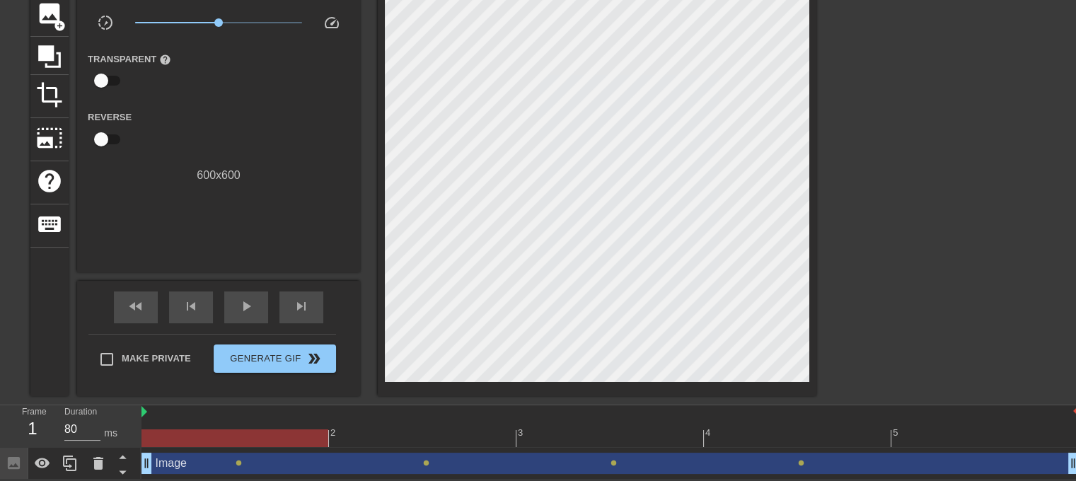
click at [806, 420] on div "4" at bounding box center [797, 428] width 187 height 18
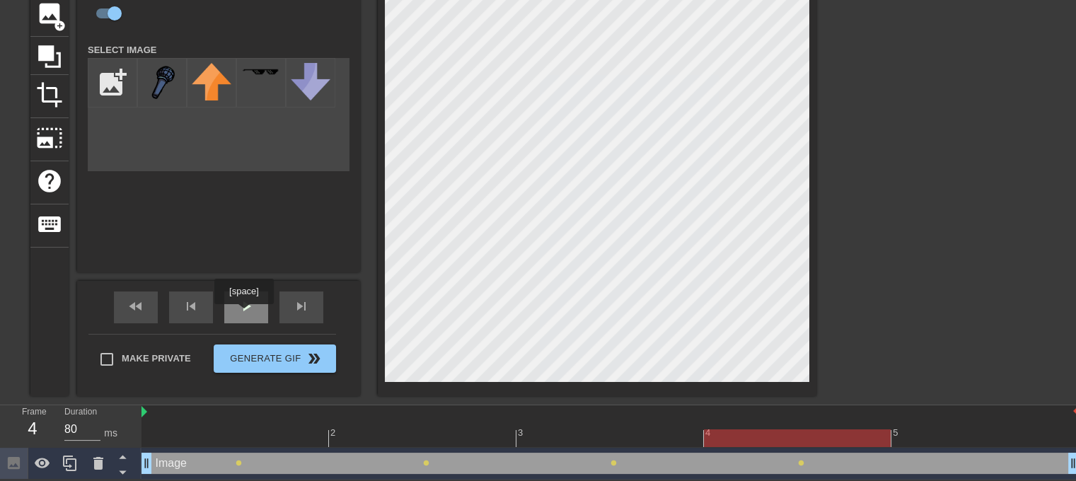
click at [243, 314] on div "play_arrow" at bounding box center [246, 307] width 44 height 32
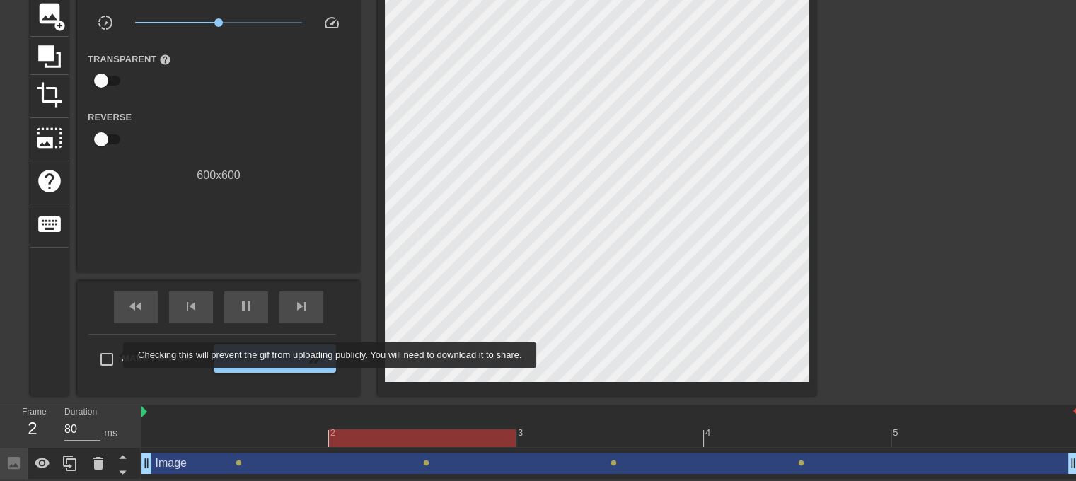
click at [114, 355] on input "Make Private" at bounding box center [107, 359] width 30 height 30
checkbox input "true"
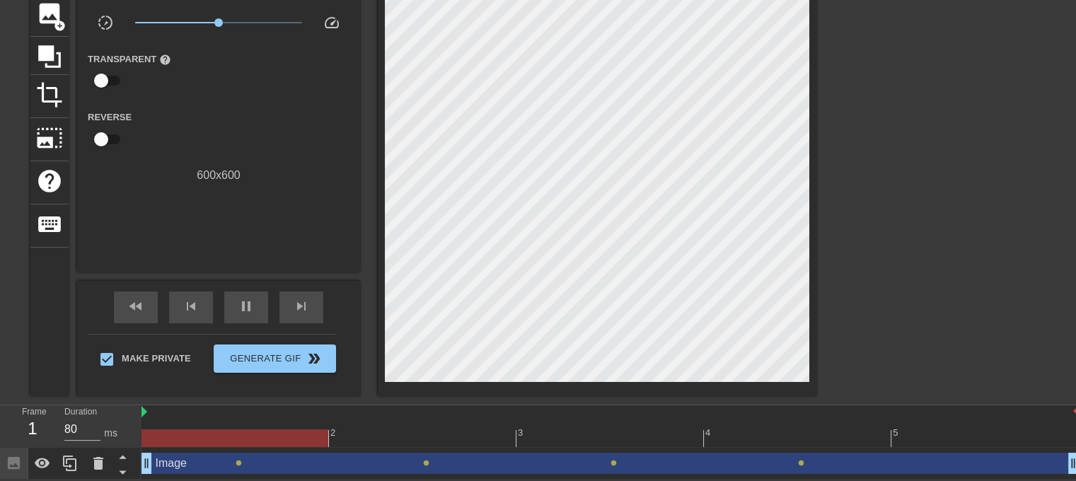
click at [107, 64] on div "Transparent help" at bounding box center [136, 72] width 118 height 45
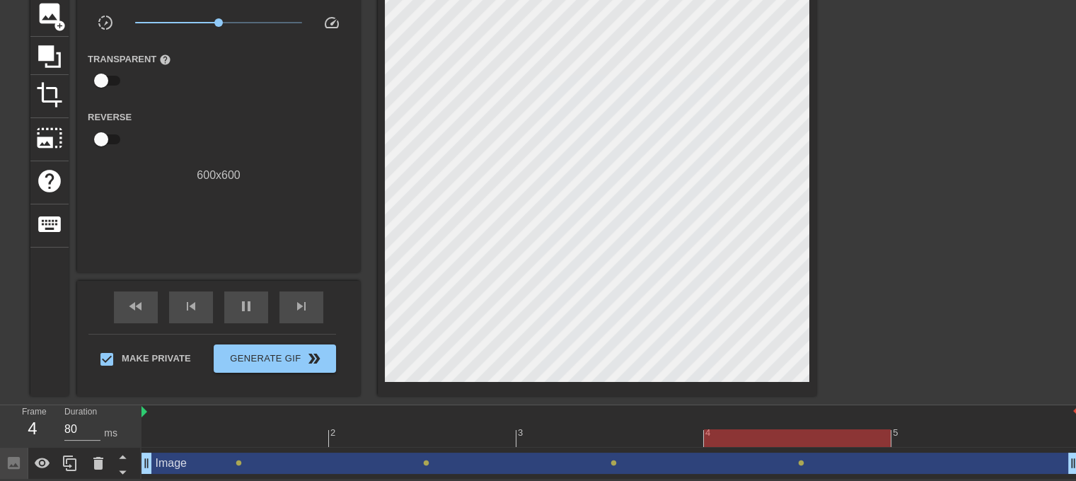
click at [105, 79] on input "checkbox" at bounding box center [101, 80] width 81 height 27
checkbox input "true"
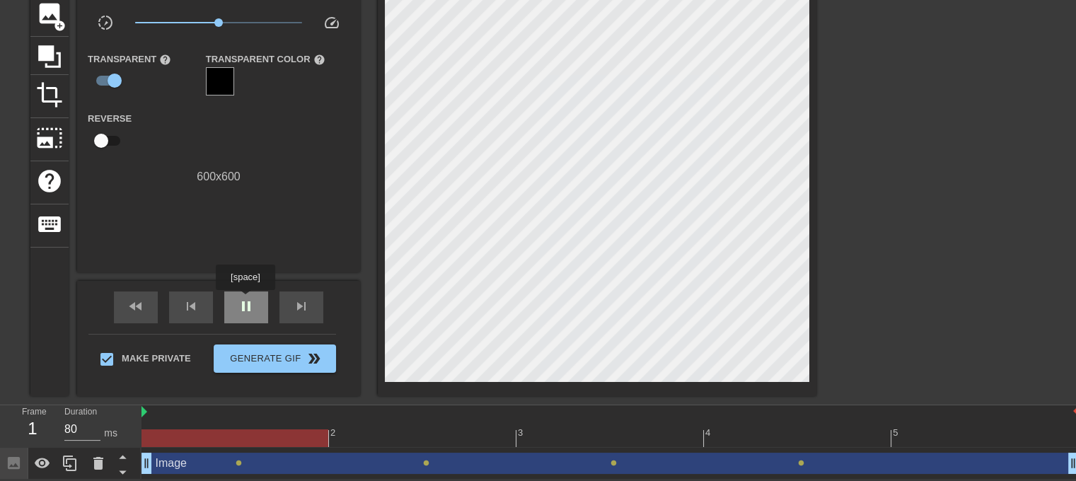
click at [245, 300] on span "pause" at bounding box center [246, 306] width 17 height 17
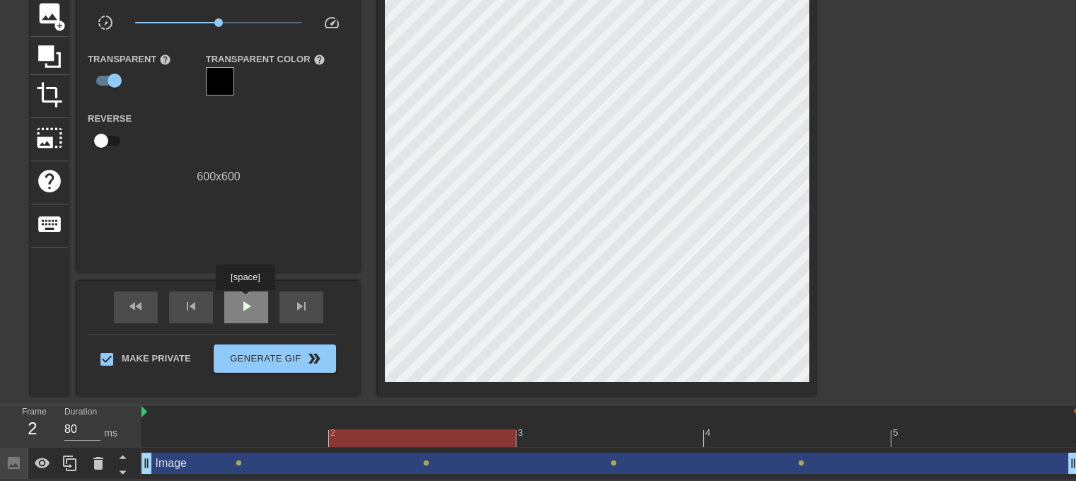
click at [245, 300] on span "play_arrow" at bounding box center [246, 306] width 17 height 17
click at [245, 300] on span "pause" at bounding box center [246, 306] width 17 height 17
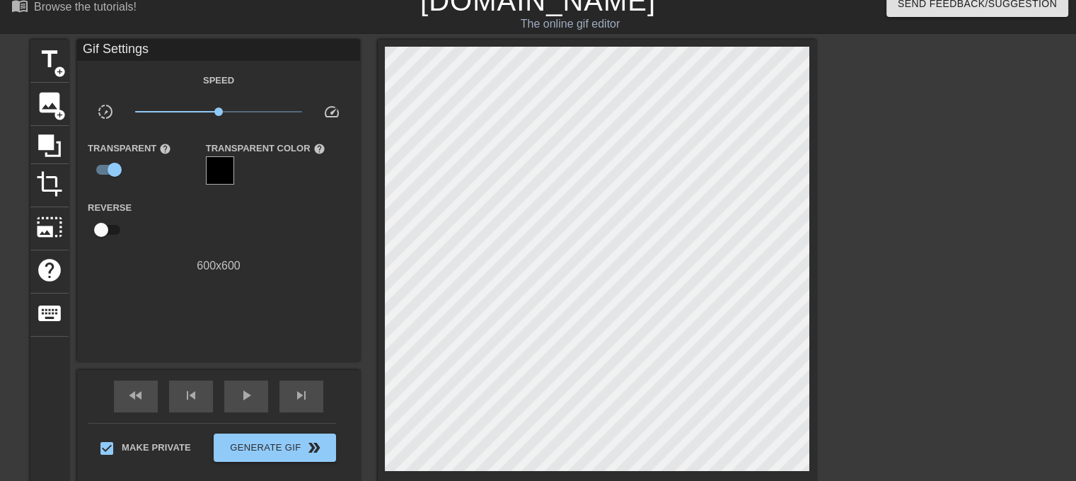
scroll to position [71, 0]
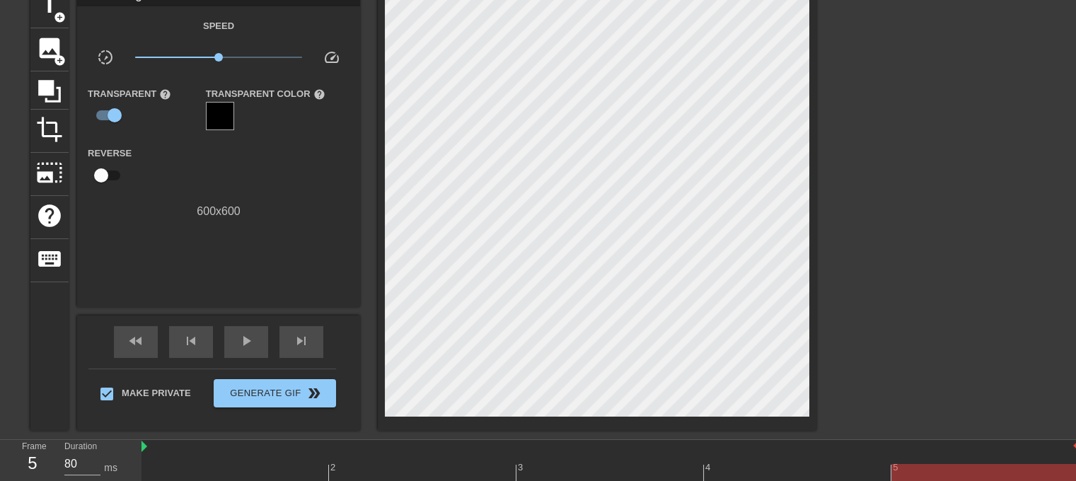
click at [100, 162] on input "checkbox" at bounding box center [101, 175] width 81 height 27
click at [245, 336] on span "play_arrow" at bounding box center [246, 340] width 17 height 17
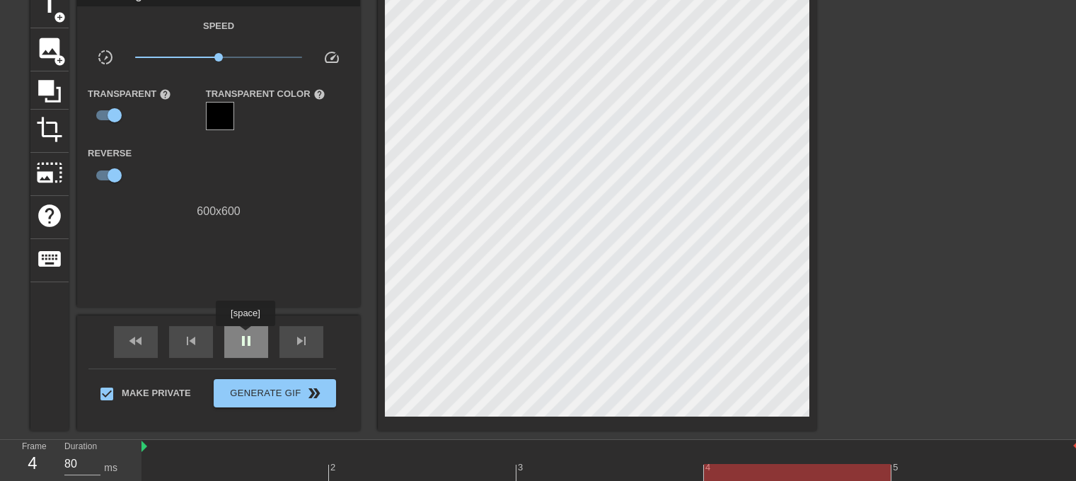
click at [245, 336] on span "pause" at bounding box center [246, 340] width 17 height 17
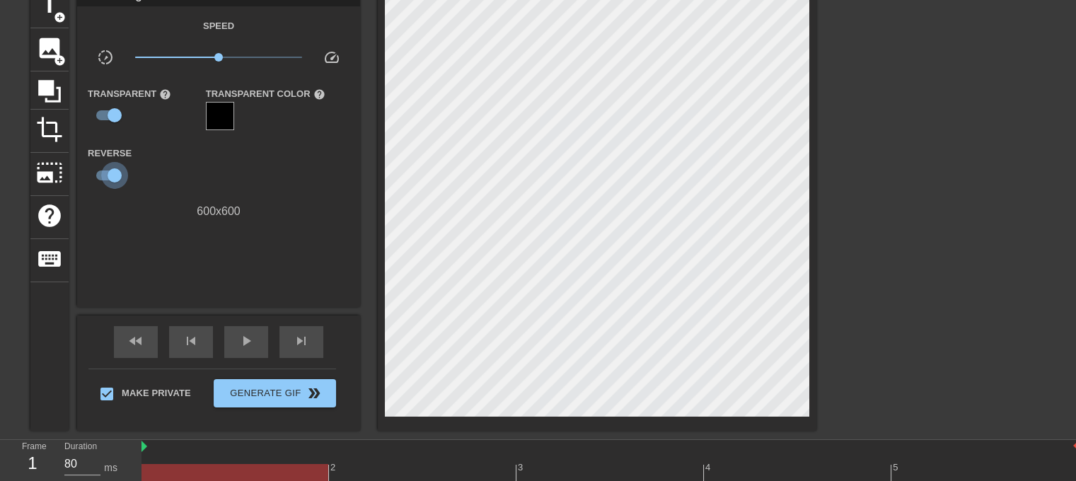
click at [102, 171] on input "checkbox" at bounding box center [114, 175] width 81 height 27
checkbox input "false"
click at [256, 339] on div "play_arrow" at bounding box center [246, 342] width 44 height 32
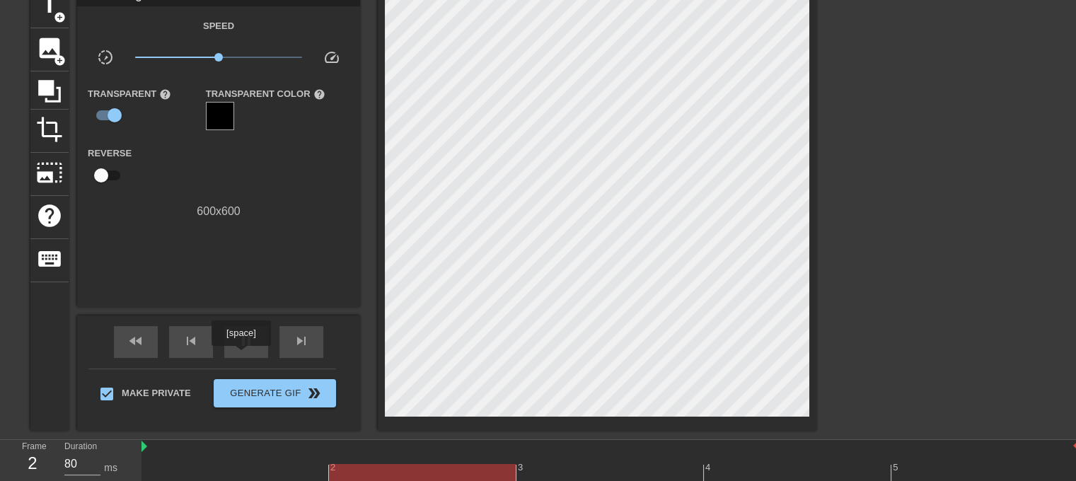
click at [240, 358] on div "fast_rewind skip_previous pause skip_next" at bounding box center [218, 341] width 231 height 53
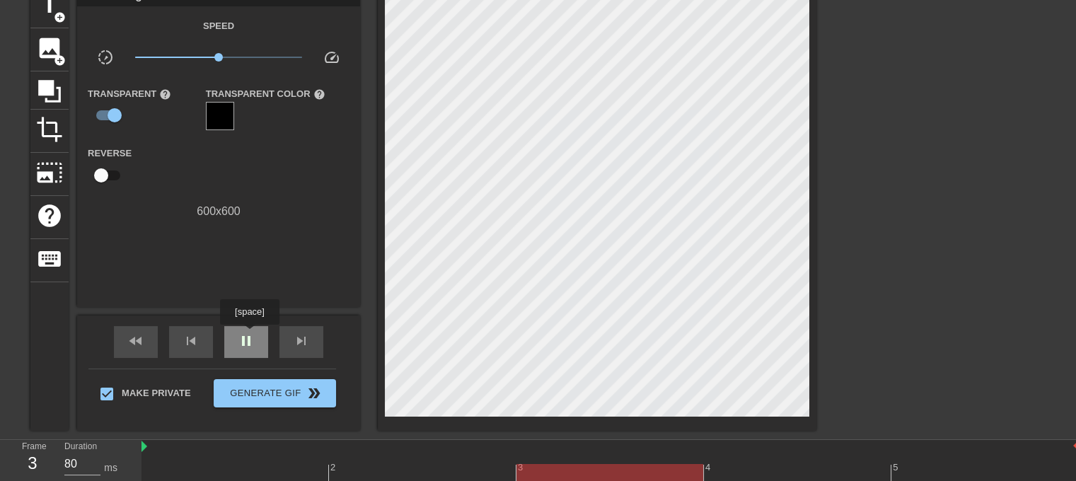
click at [249, 334] on span "pause" at bounding box center [246, 340] width 17 height 17
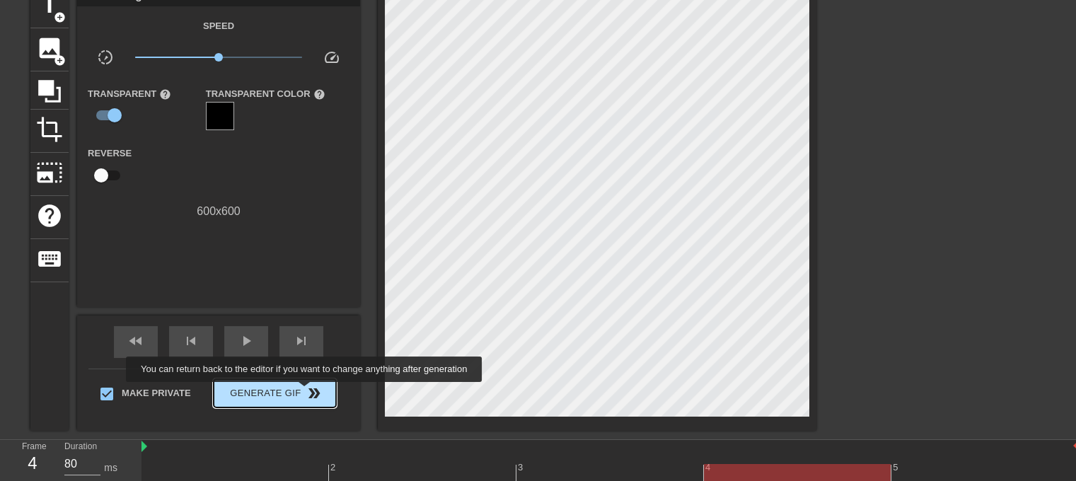
click at [305, 392] on span "double_arrow" at bounding box center [313, 393] width 17 height 17
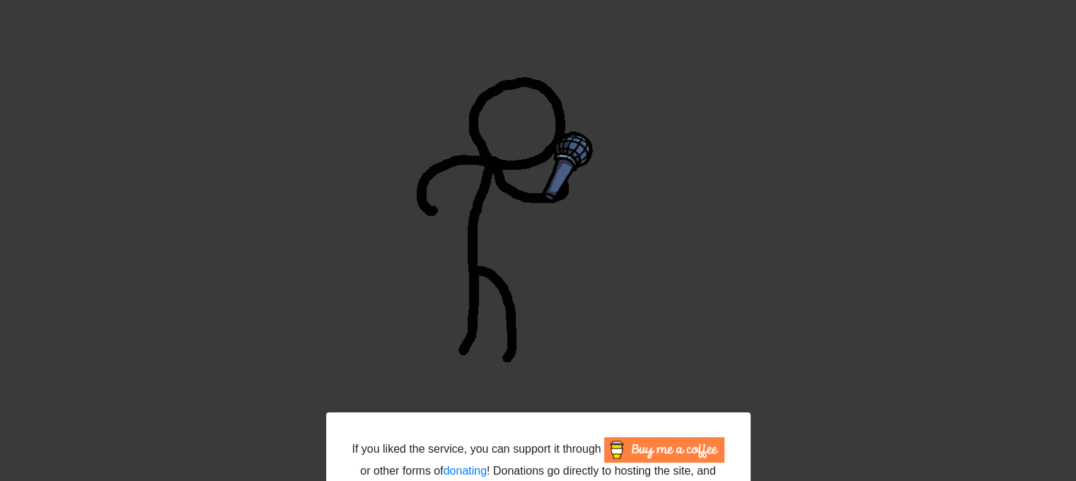
scroll to position [141, 0]
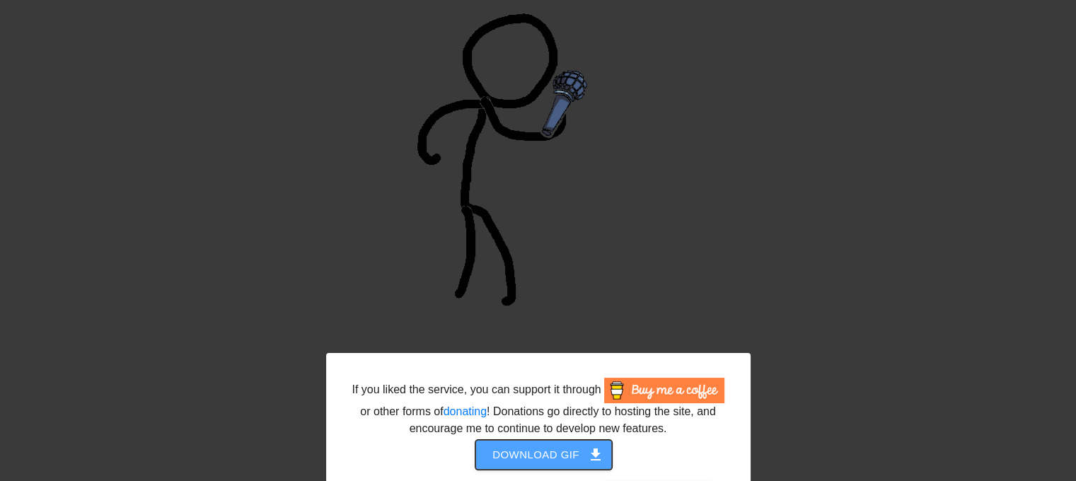
click at [542, 455] on span "Download gif get_app" at bounding box center [543, 455] width 103 height 18
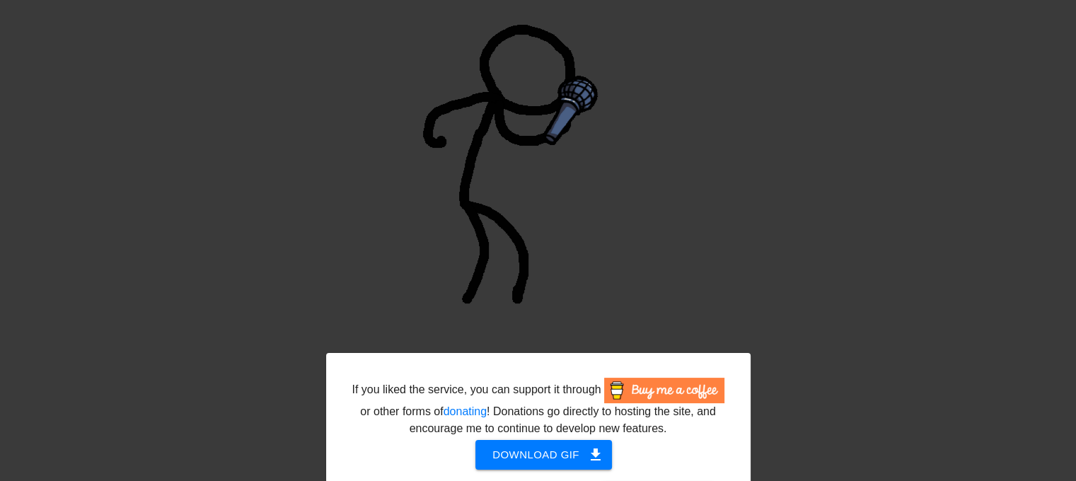
click at [684, 161] on img at bounding box center [538, 126] width 424 height 424
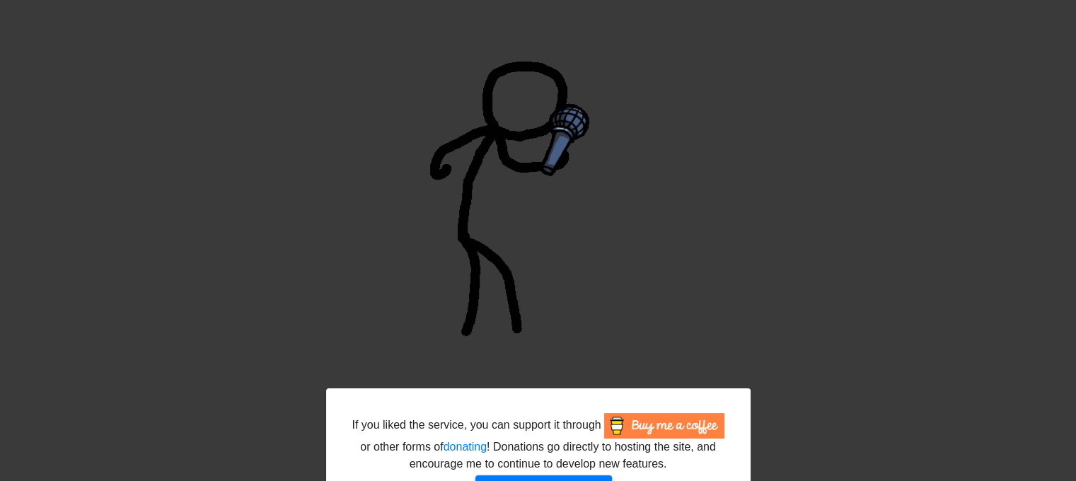
scroll to position [194, 0]
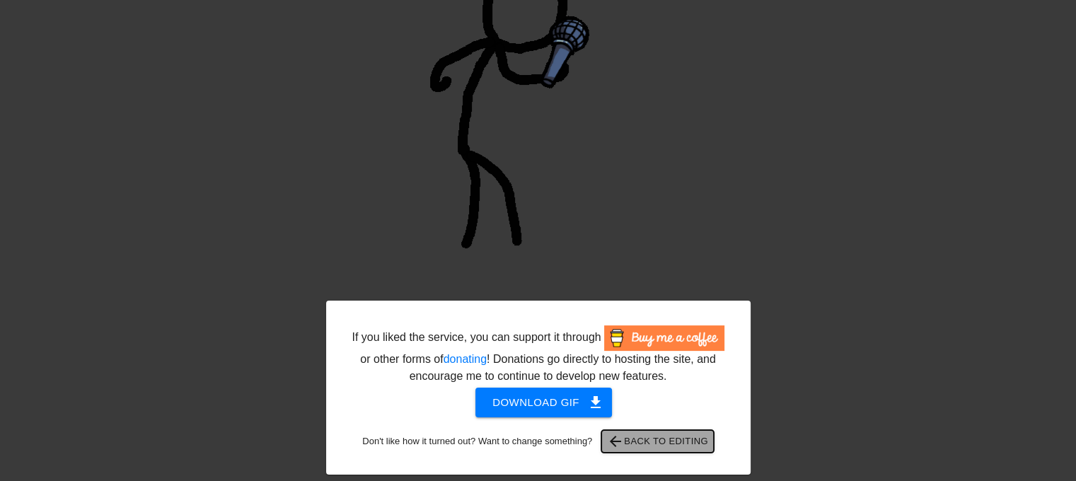
click at [665, 441] on span "arrow_back Back to Editing" at bounding box center [657, 441] width 101 height 17
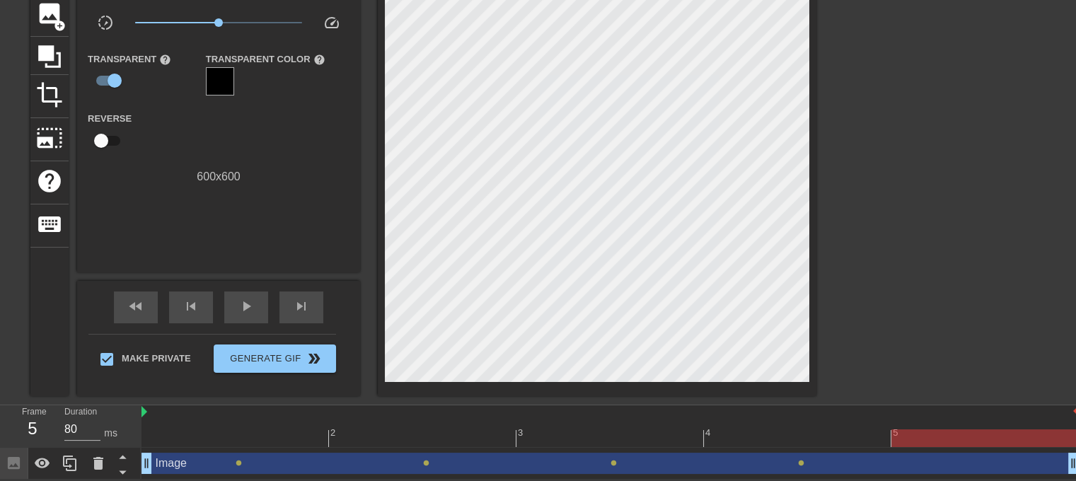
scroll to position [107, 0]
click at [305, 429] on div at bounding box center [609, 438] width 937 height 18
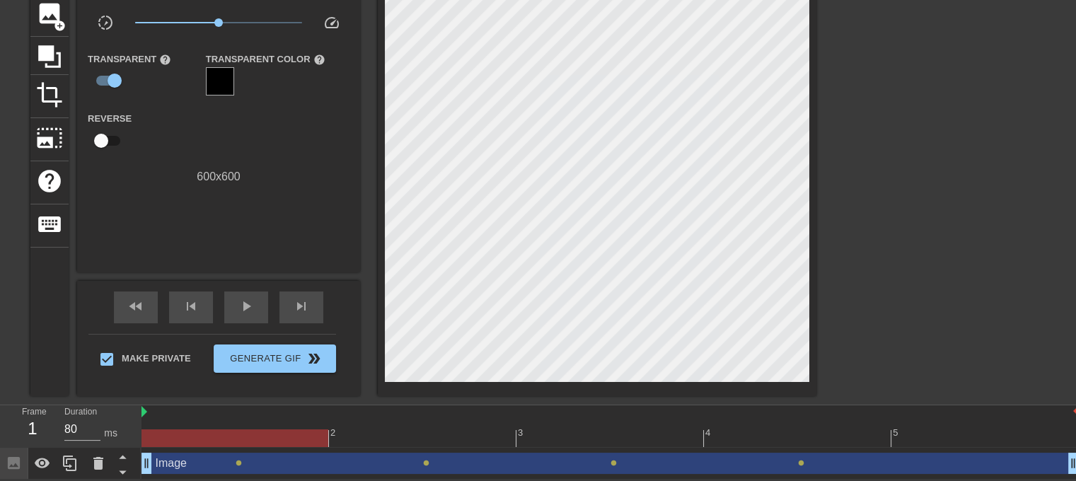
click at [411, 438] on div at bounding box center [609, 438] width 937 height 18
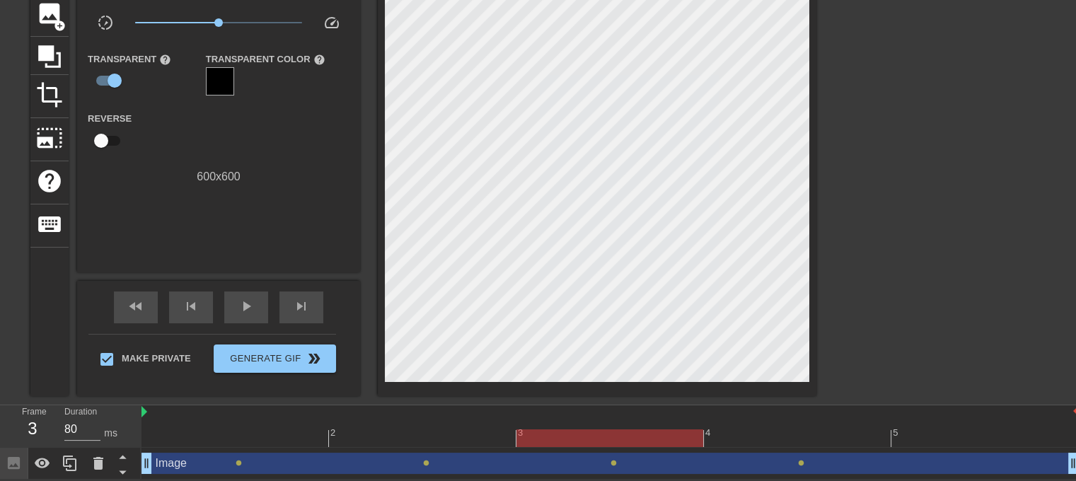
click at [580, 441] on div at bounding box center [609, 438] width 937 height 18
click at [758, 449] on div "Image drag_handle drag_handle lens lens lens lens" at bounding box center [609, 464] width 937 height 32
click at [784, 435] on div at bounding box center [609, 438] width 937 height 18
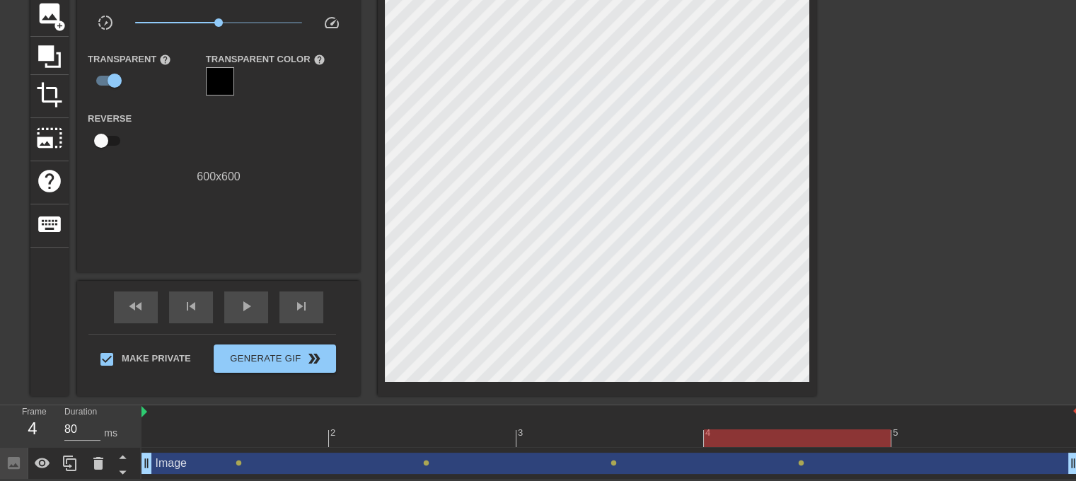
click at [978, 435] on div at bounding box center [609, 438] width 937 height 18
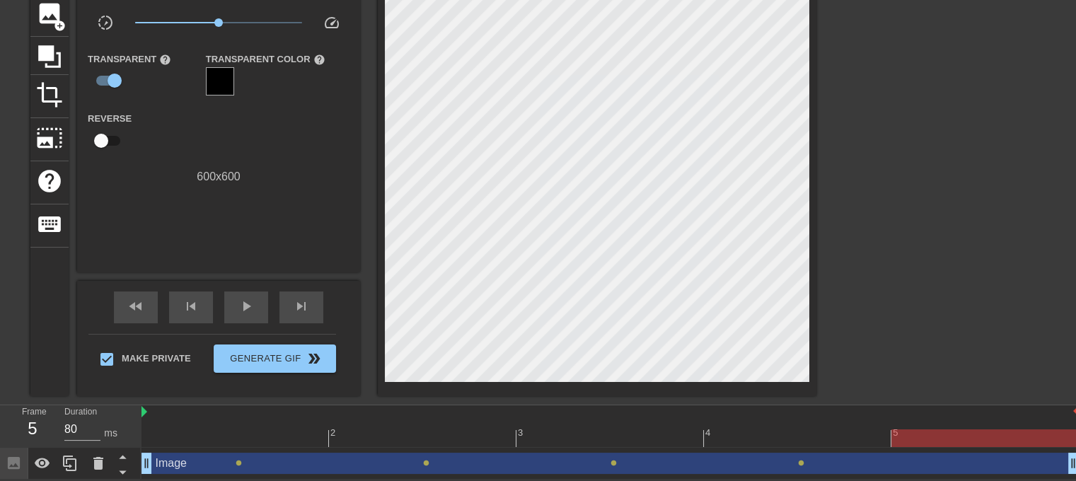
click at [191, 440] on div at bounding box center [609, 438] width 937 height 18
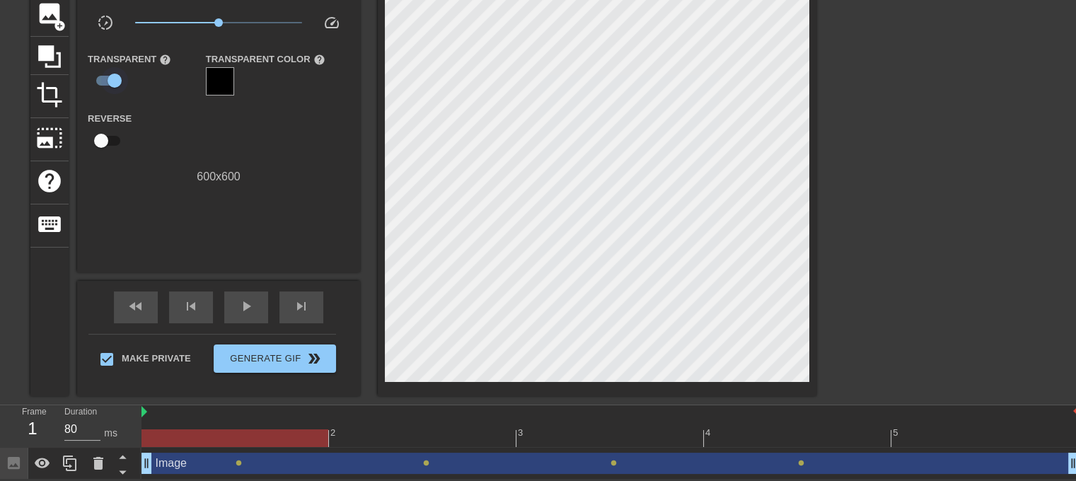
click at [102, 79] on input "checkbox" at bounding box center [114, 80] width 81 height 27
checkbox input "false"
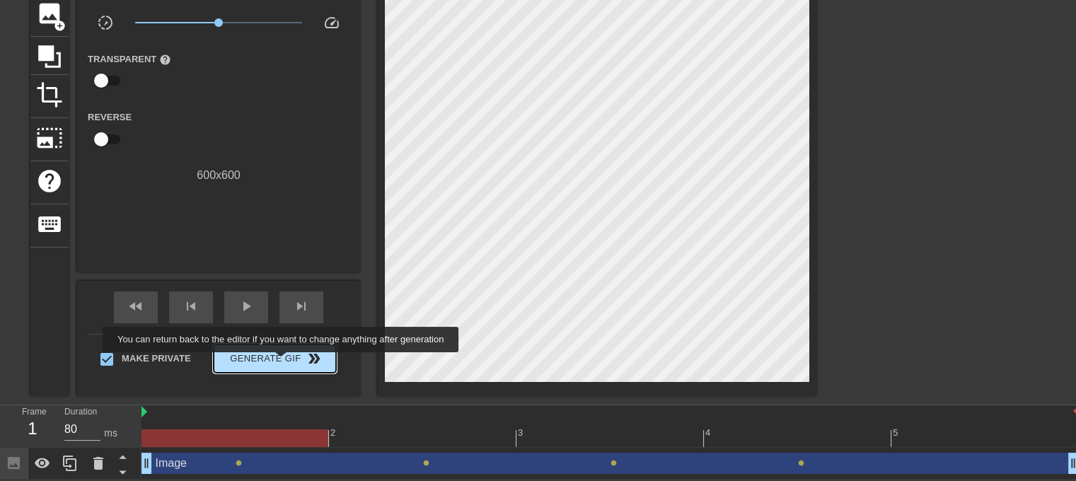
click at [282, 362] on span "Generate Gif double_arrow" at bounding box center [274, 358] width 111 height 17
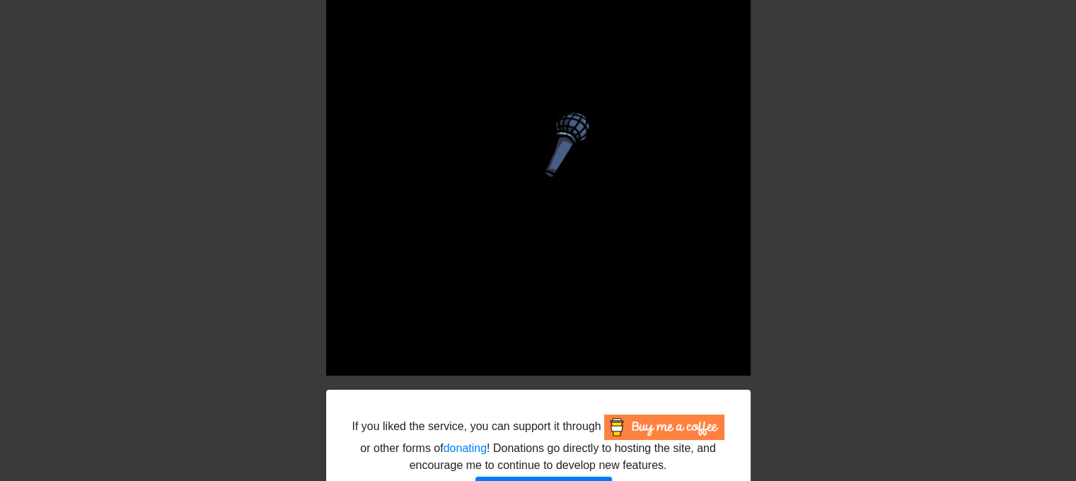
scroll to position [194, 0]
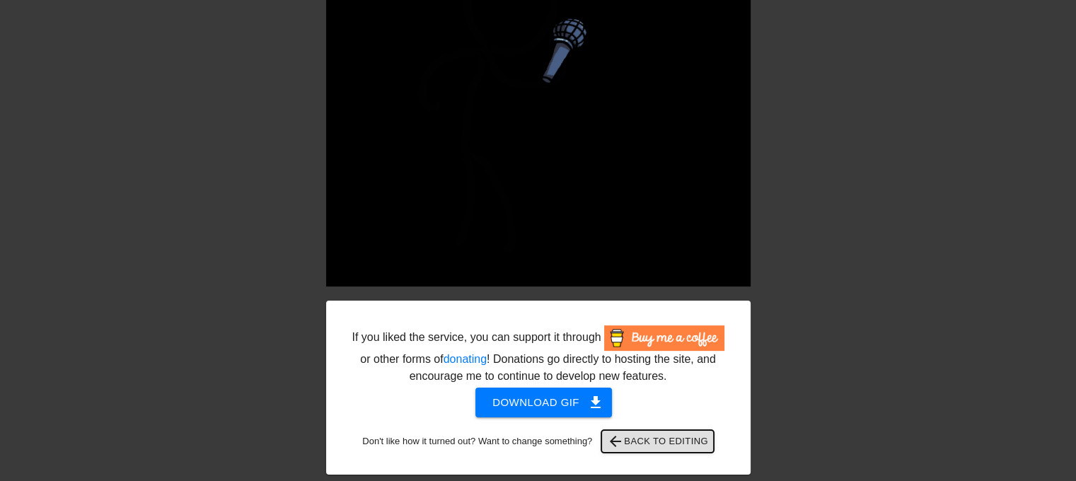
click at [673, 442] on span "arrow_back Back to Editing" at bounding box center [657, 441] width 101 height 17
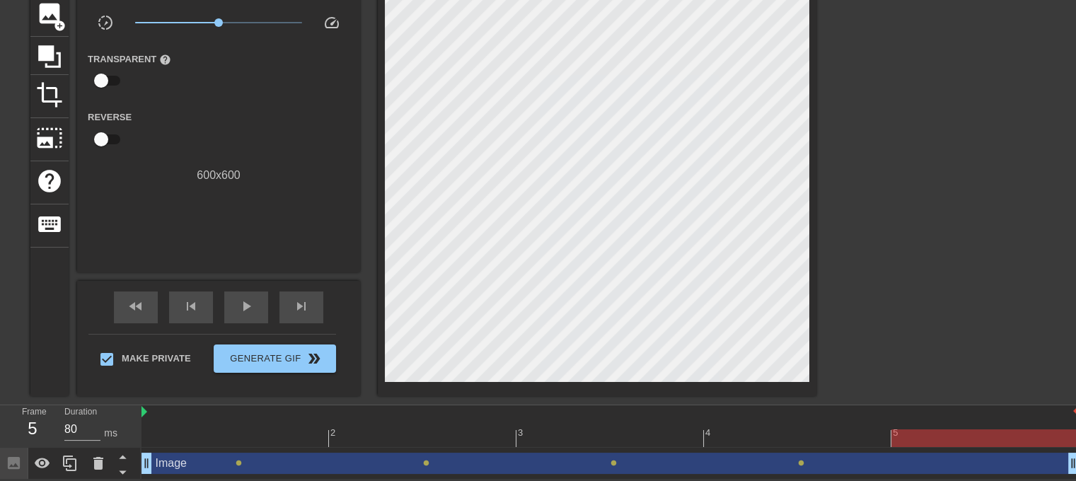
scroll to position [107, 0]
click at [117, 73] on input "checkbox" at bounding box center [101, 80] width 81 height 27
checkbox input "true"
click at [226, 70] on div at bounding box center [220, 81] width 28 height 28
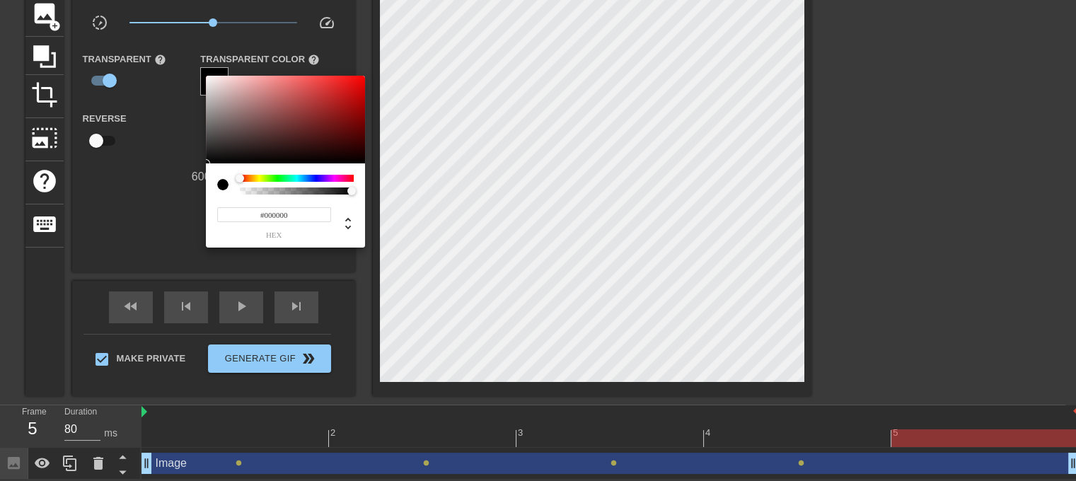
scroll to position [96, 0]
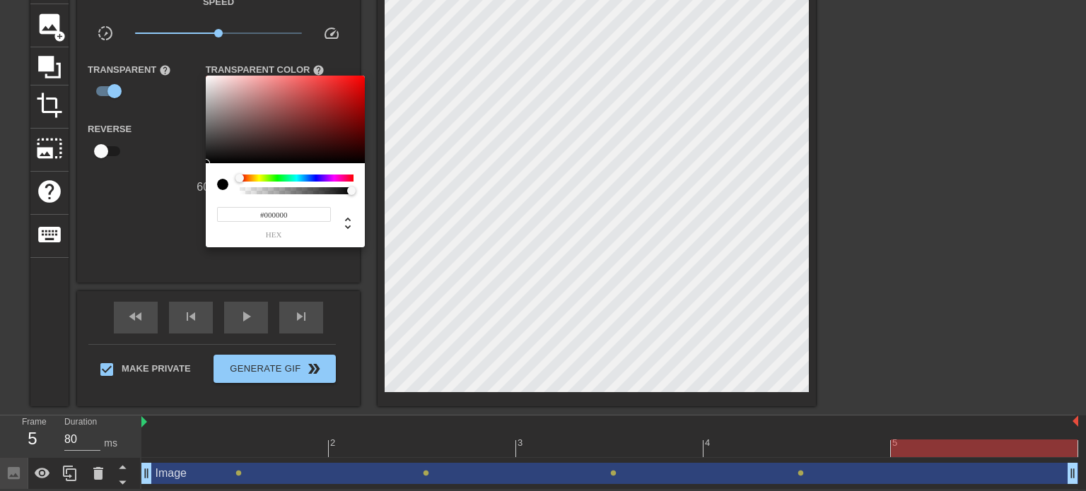
drag, startPoint x: 271, startPoint y: 185, endPoint x: 259, endPoint y: 179, distance: 13.3
click at [223, 188] on div at bounding box center [285, 185] width 136 height 20
type input "0"
drag, startPoint x: 350, startPoint y: 188, endPoint x: 180, endPoint y: 203, distance: 171.1
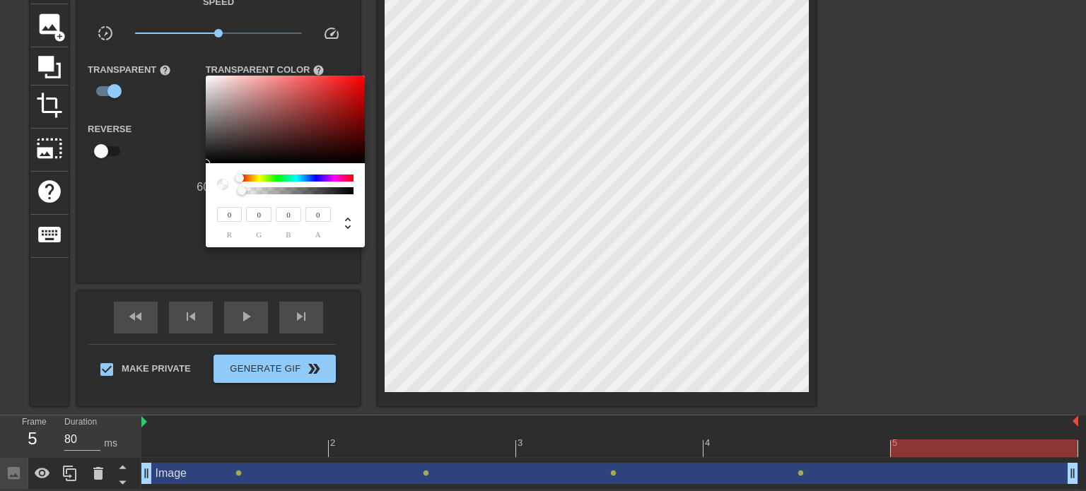
click at [198, 191] on div "0 r 0 g 0 b 0 a" at bounding box center [543, 245] width 1086 height 491
click at [149, 242] on div at bounding box center [543, 245] width 1086 height 491
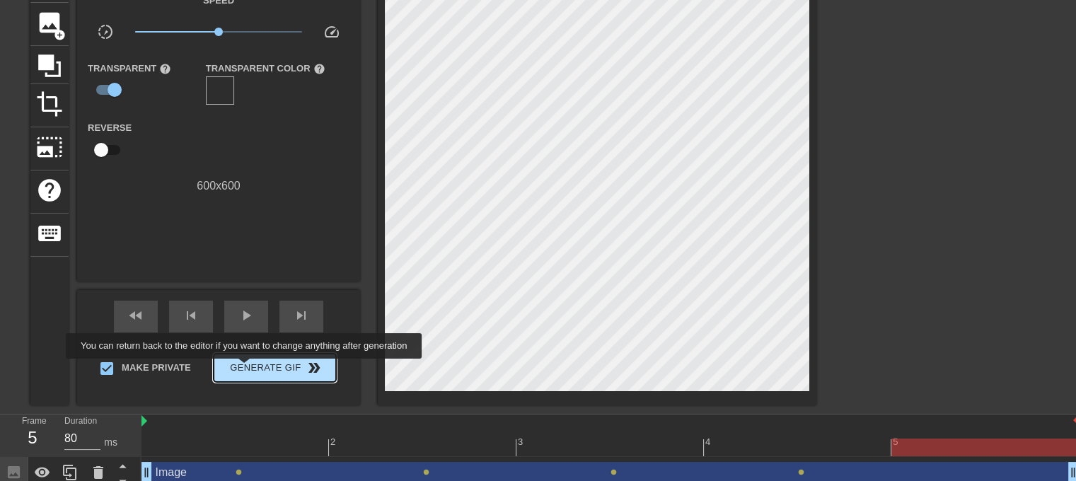
click at [245, 368] on span "Generate Gif double_arrow" at bounding box center [274, 367] width 111 height 17
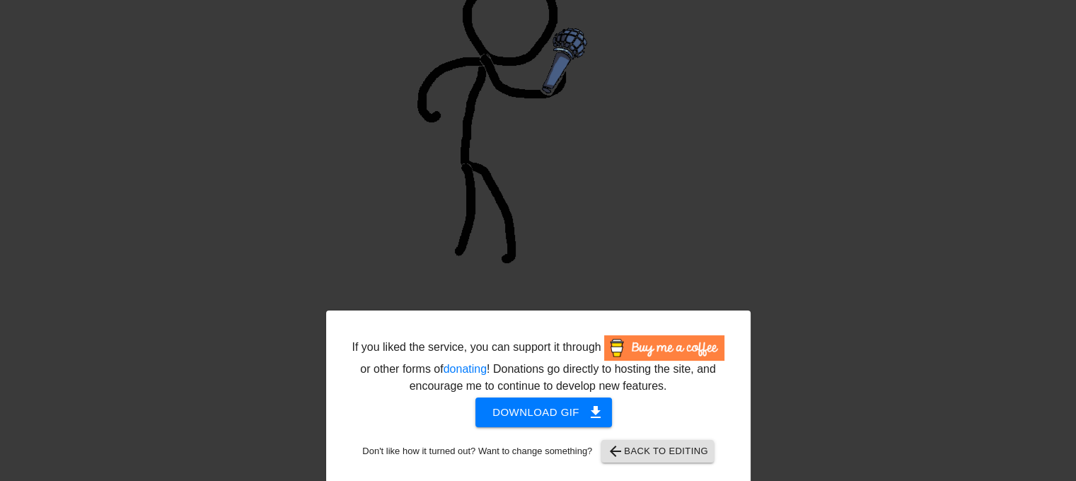
scroll to position [194, 0]
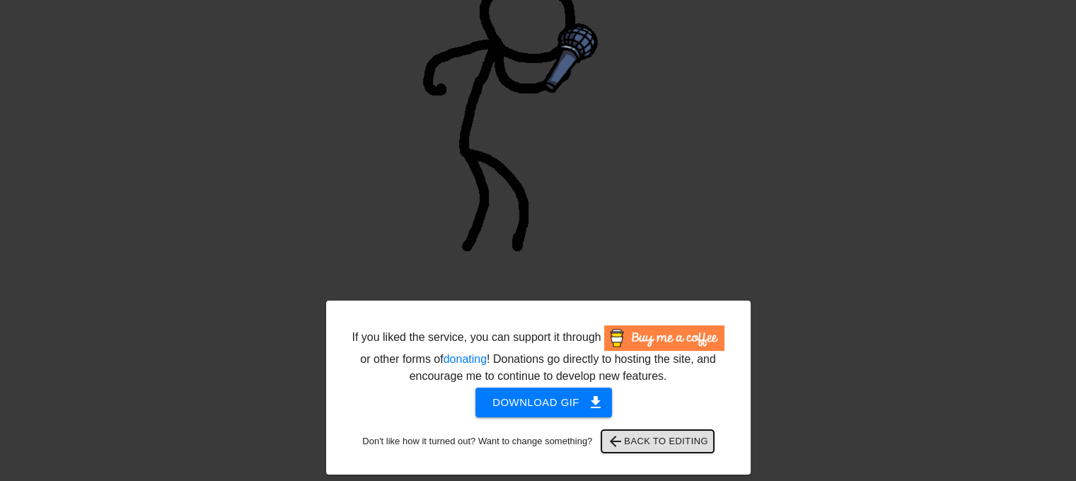
click at [674, 443] on span "arrow_back Back to Editing" at bounding box center [657, 441] width 101 height 17
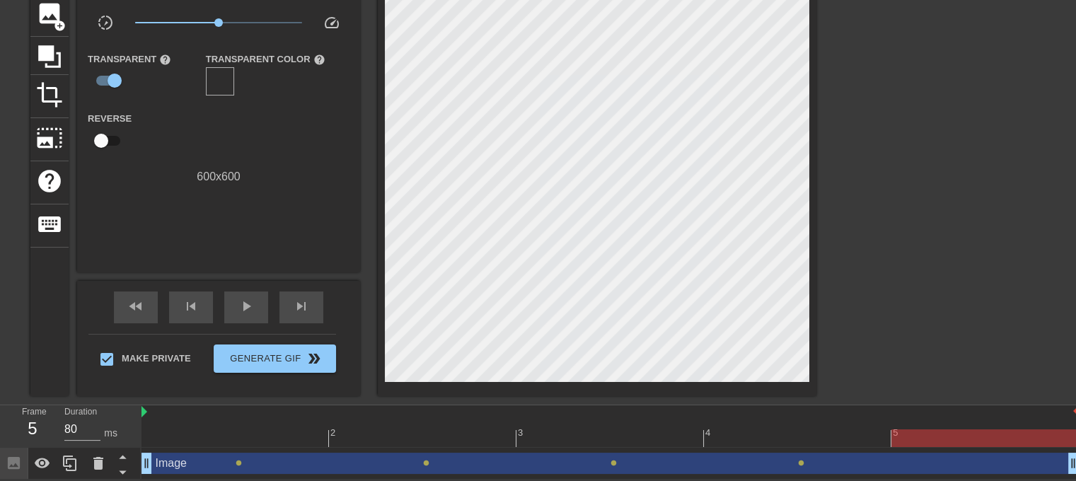
scroll to position [0, 0]
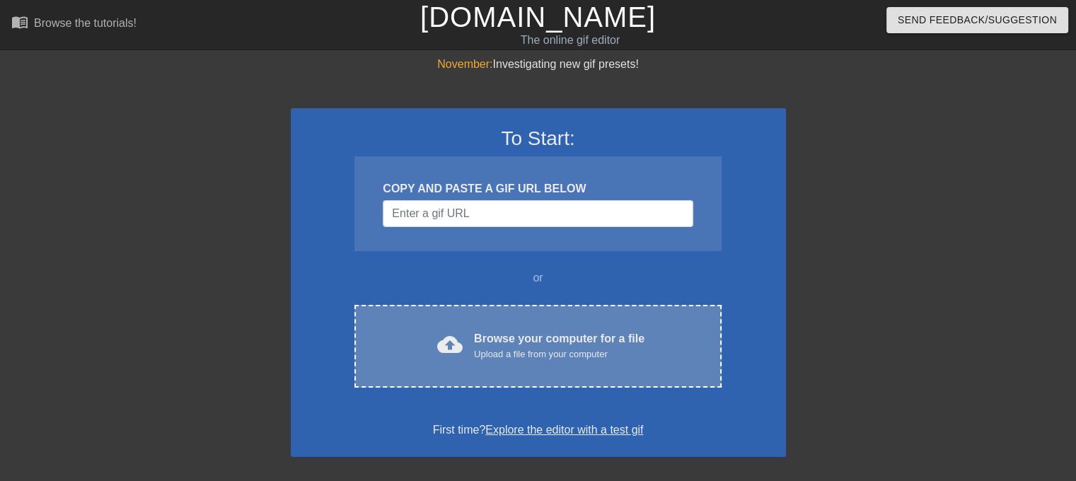
click at [551, 325] on div "cloud_upload Browse your computer for a file Upload a file from your computer C…" at bounding box center [537, 346] width 366 height 83
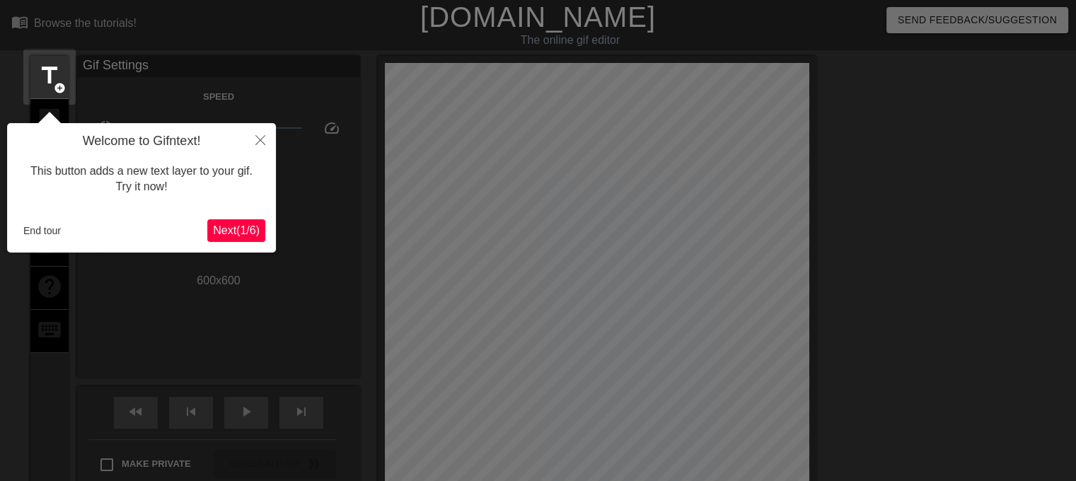
scroll to position [34, 0]
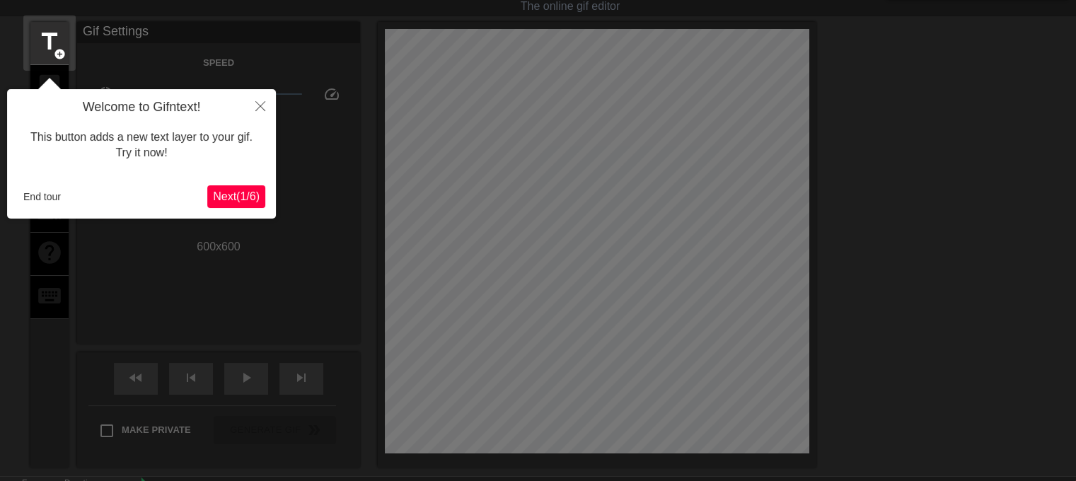
click at [376, 348] on div at bounding box center [538, 291] width 1076 height 651
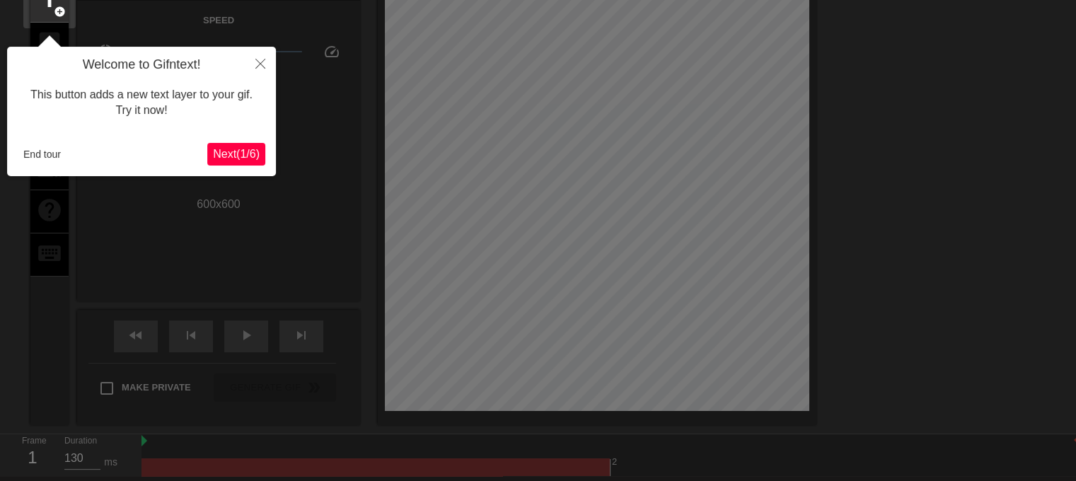
scroll to position [74, 0]
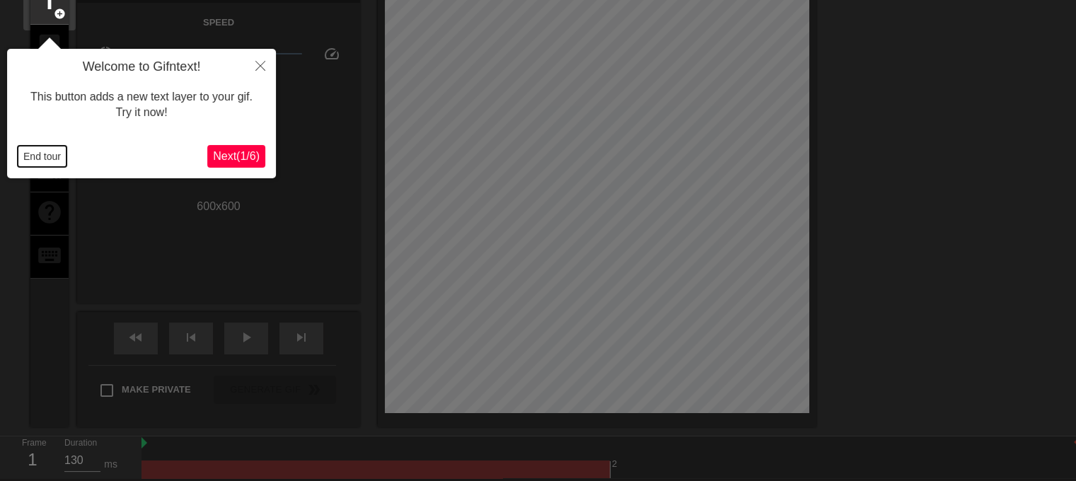
click at [25, 153] on button "End tour" at bounding box center [42, 156] width 49 height 21
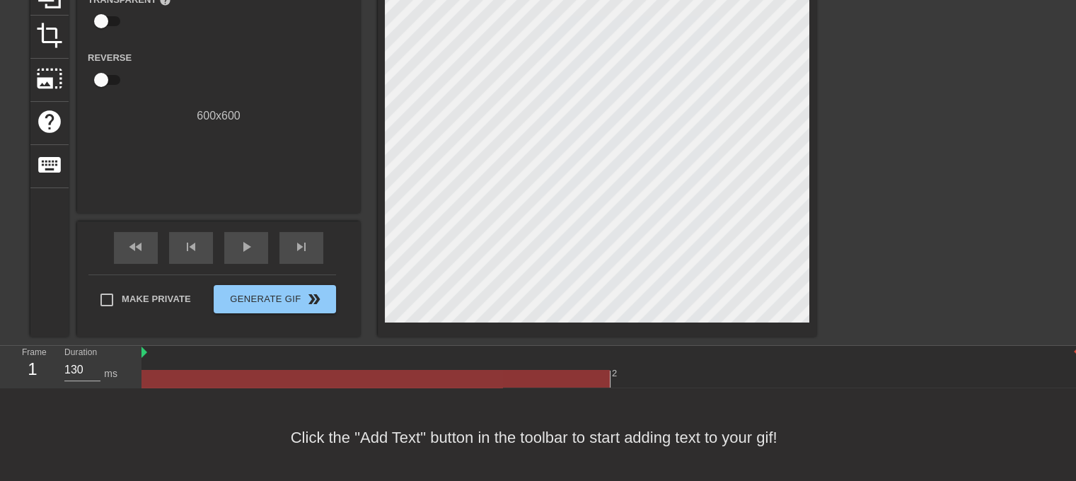
scroll to position [170, 0]
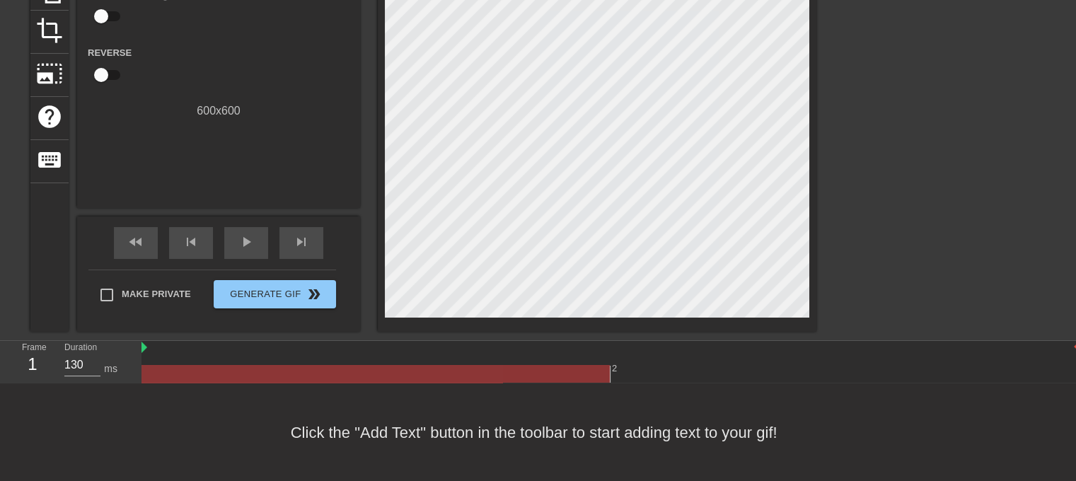
click at [668, 375] on div at bounding box center [610, 374] width 938 height 18
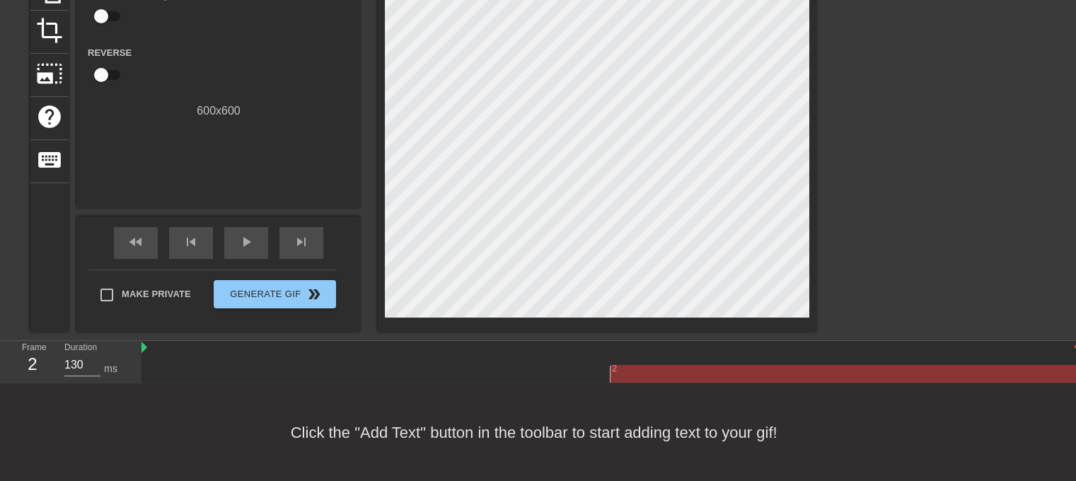
click at [563, 375] on div at bounding box center [610, 374] width 938 height 18
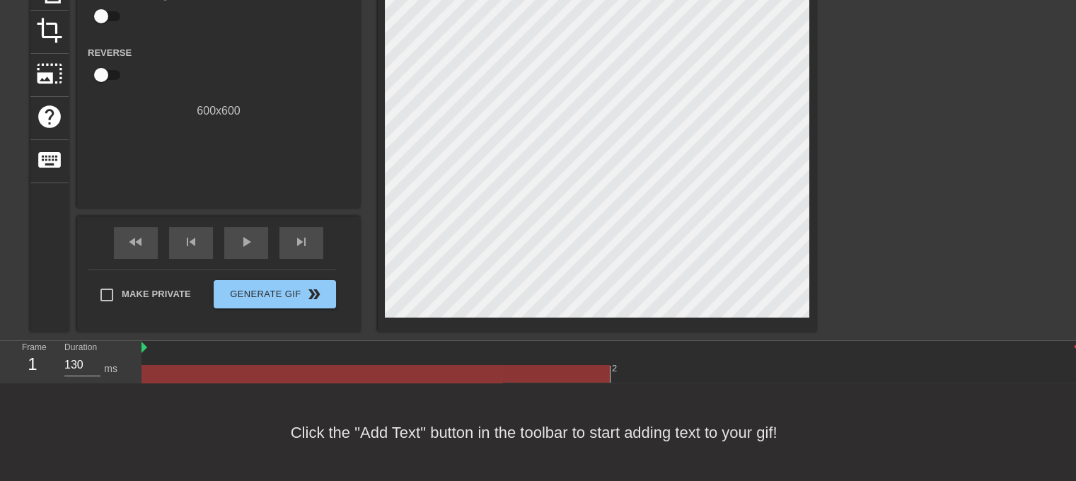
click at [649, 365] on div at bounding box center [610, 374] width 938 height 18
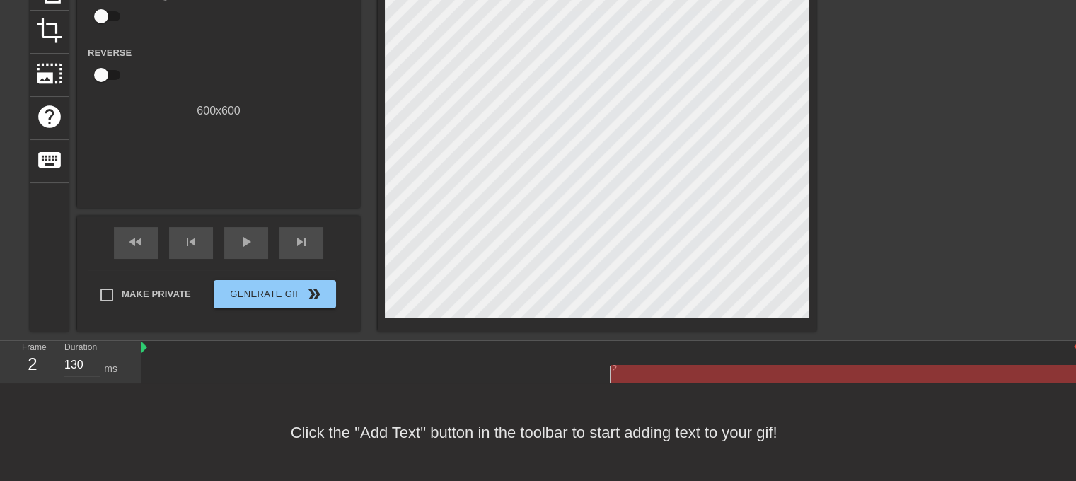
click at [475, 365] on div at bounding box center [610, 374] width 938 height 18
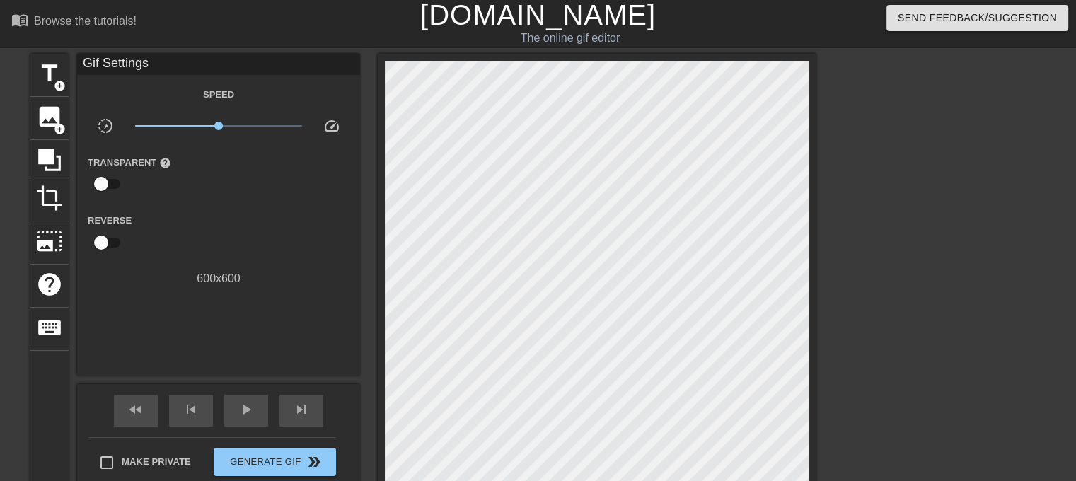
scroll to position [0, 0]
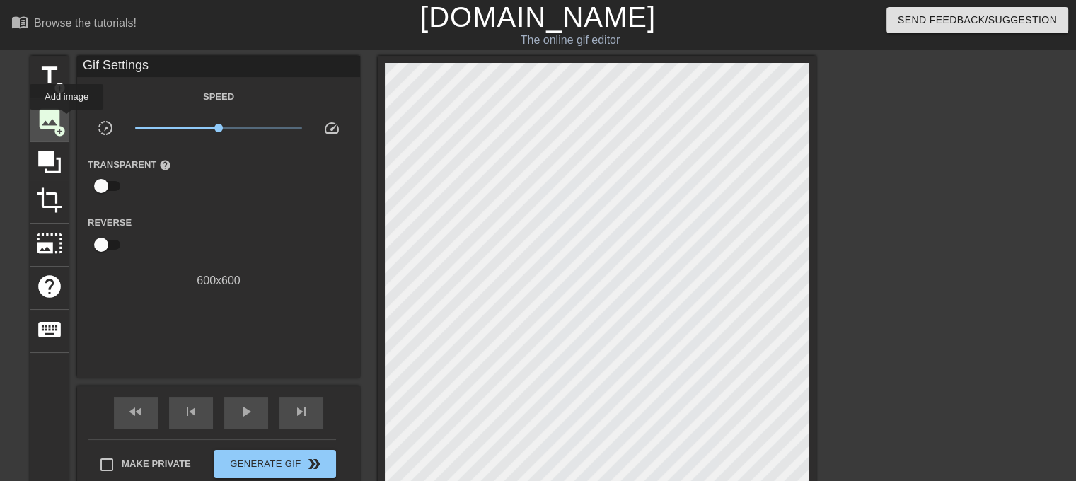
click at [65, 121] on div "image add_circle" at bounding box center [49, 120] width 38 height 43
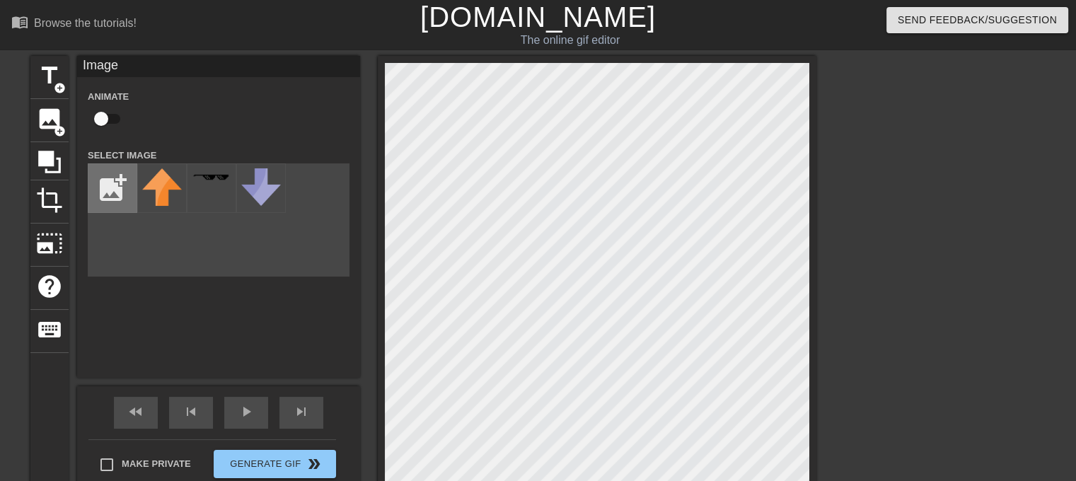
click at [115, 187] on input "file" at bounding box center [112, 188] width 48 height 48
type input "C:\fakepath\Mic.png"
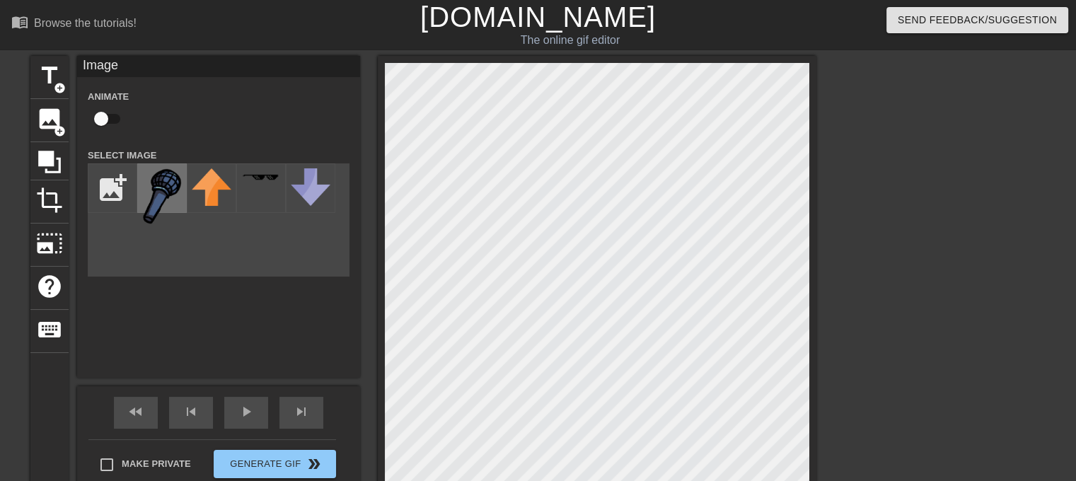
click at [180, 197] on img at bounding box center [162, 196] width 40 height 56
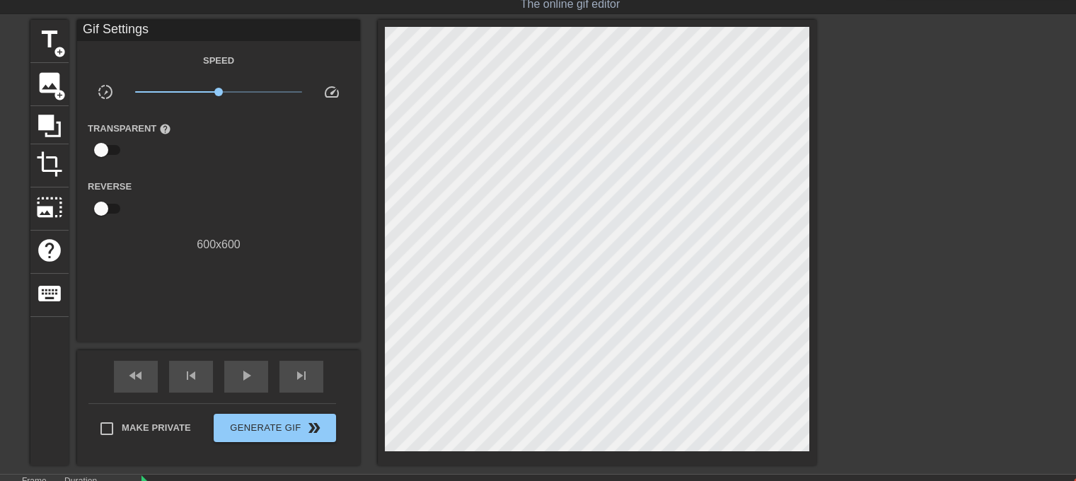
scroll to position [107, 0]
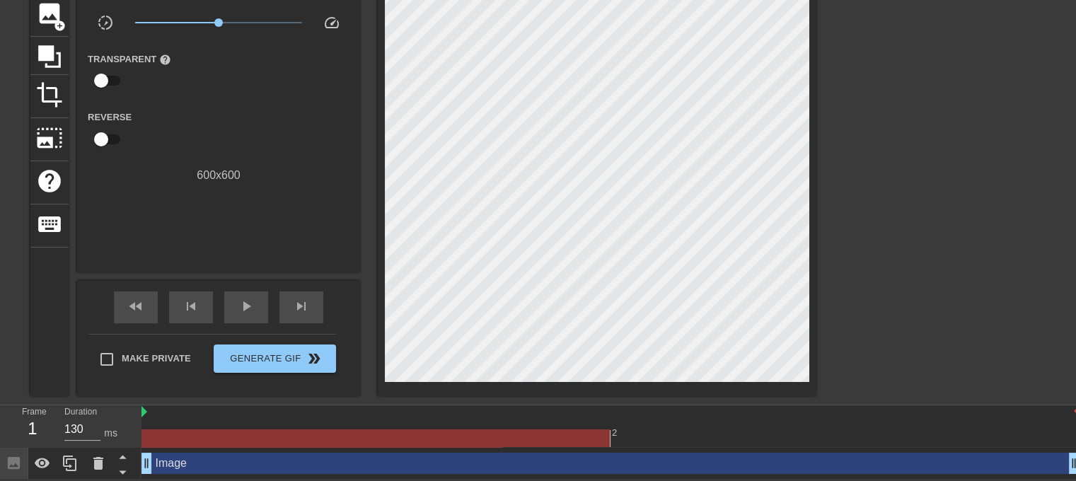
click at [664, 439] on div at bounding box center [610, 438] width 938 height 18
click at [526, 439] on div at bounding box center [610, 438] width 938 height 18
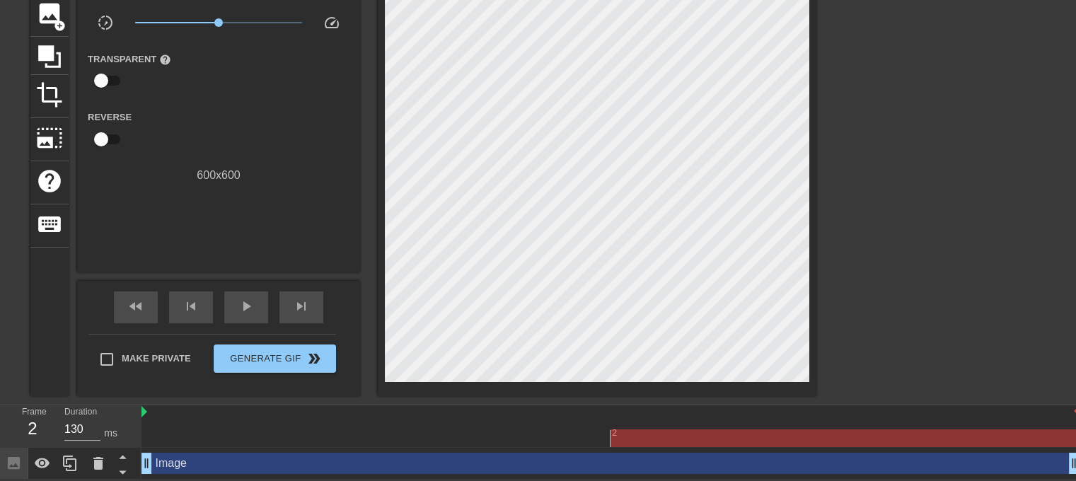
click at [695, 424] on div "2" at bounding box center [844, 428] width 469 height 18
click at [563, 439] on div at bounding box center [610, 438] width 938 height 18
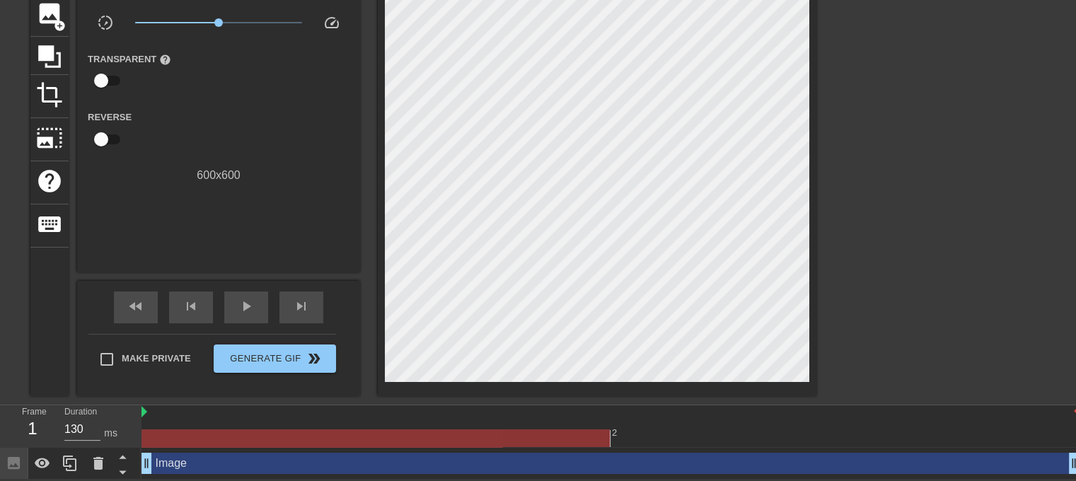
click at [635, 443] on div at bounding box center [610, 438] width 938 height 18
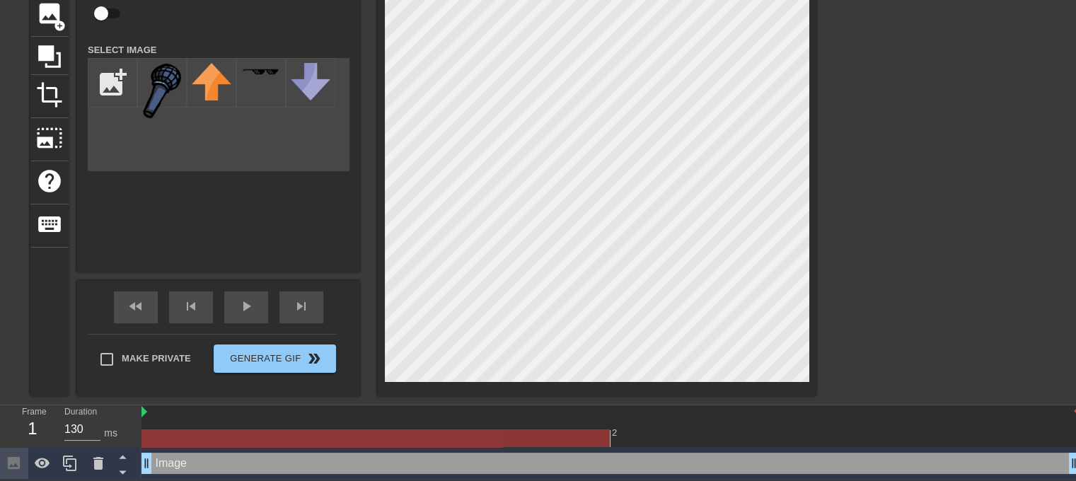
click at [537, 429] on div at bounding box center [610, 438] width 938 height 18
click at [665, 430] on div at bounding box center [610, 438] width 938 height 18
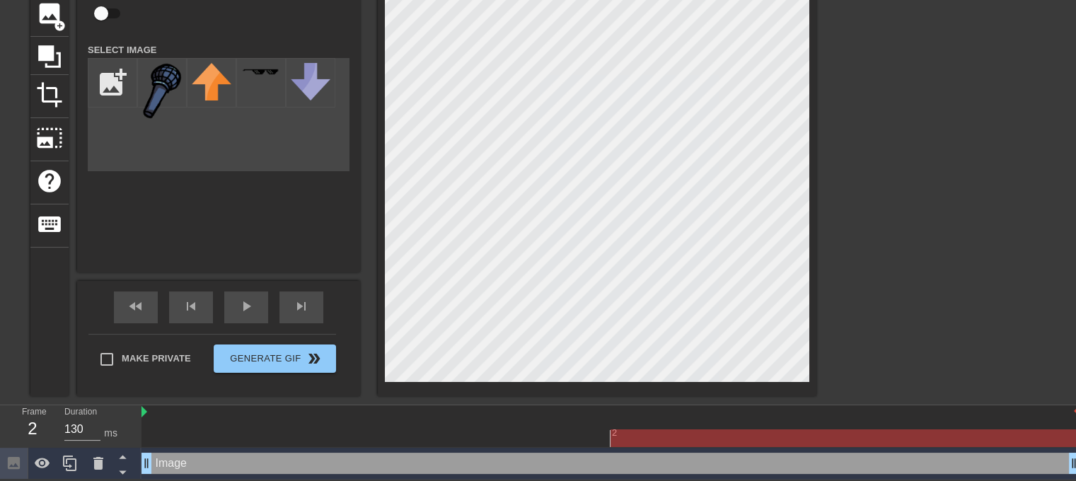
click at [580, 431] on div at bounding box center [610, 438] width 938 height 18
click at [646, 431] on div at bounding box center [610, 438] width 938 height 18
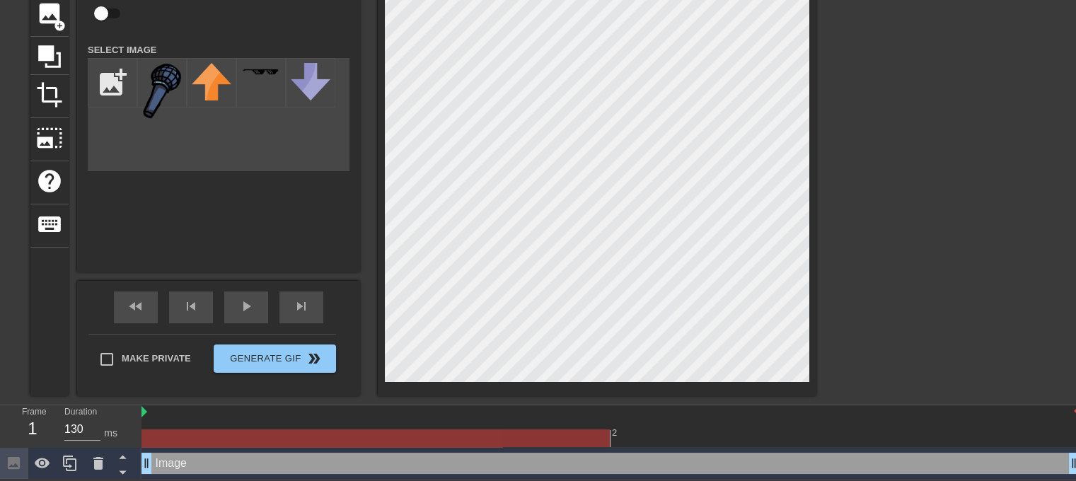
click at [589, 435] on div at bounding box center [610, 438] width 938 height 18
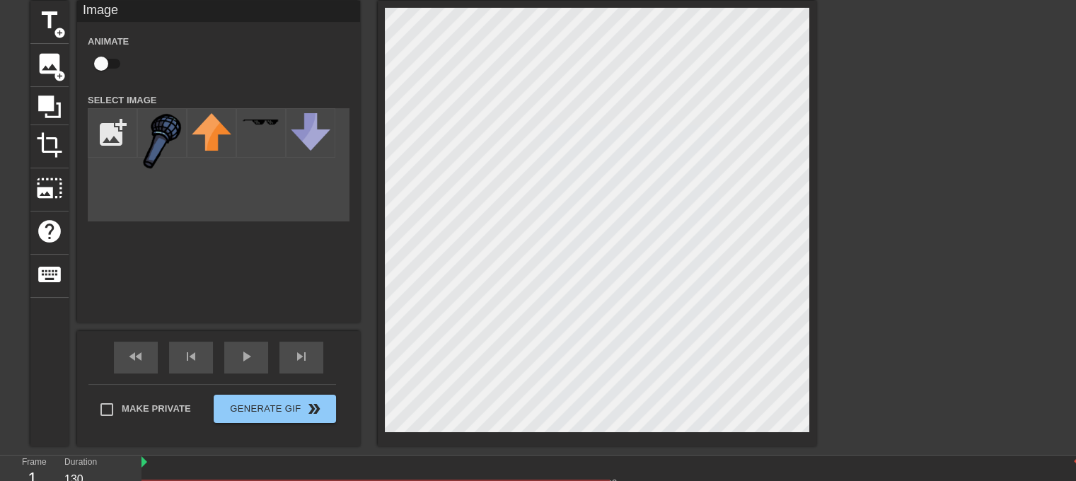
scroll to position [0, 0]
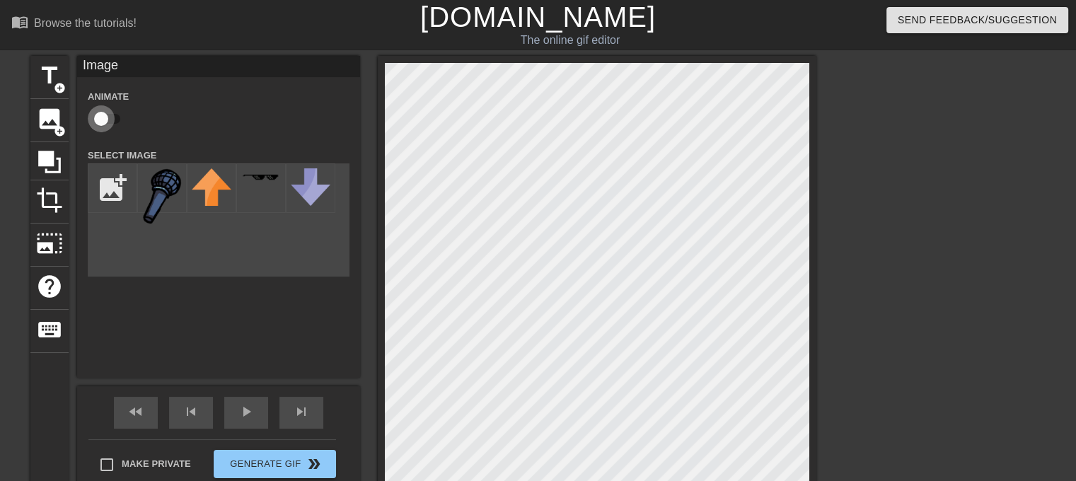
click at [110, 121] on input "checkbox" at bounding box center [101, 118] width 81 height 27
checkbox input "true"
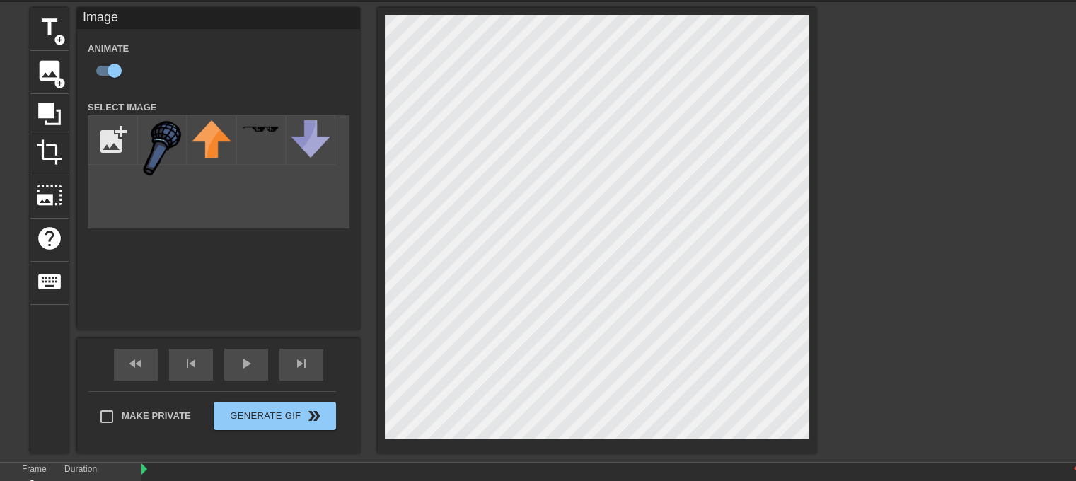
scroll to position [71, 0]
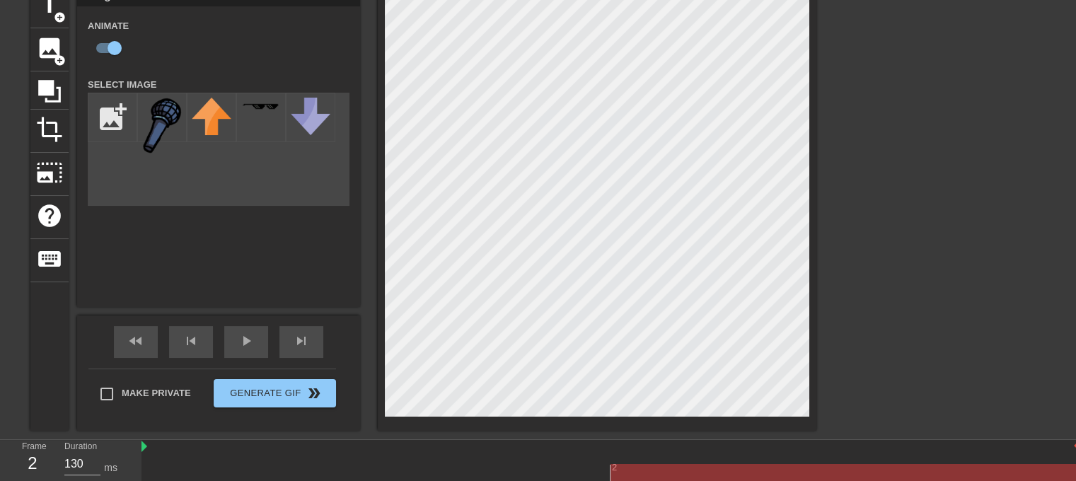
click at [704, 477] on div at bounding box center [610, 473] width 938 height 18
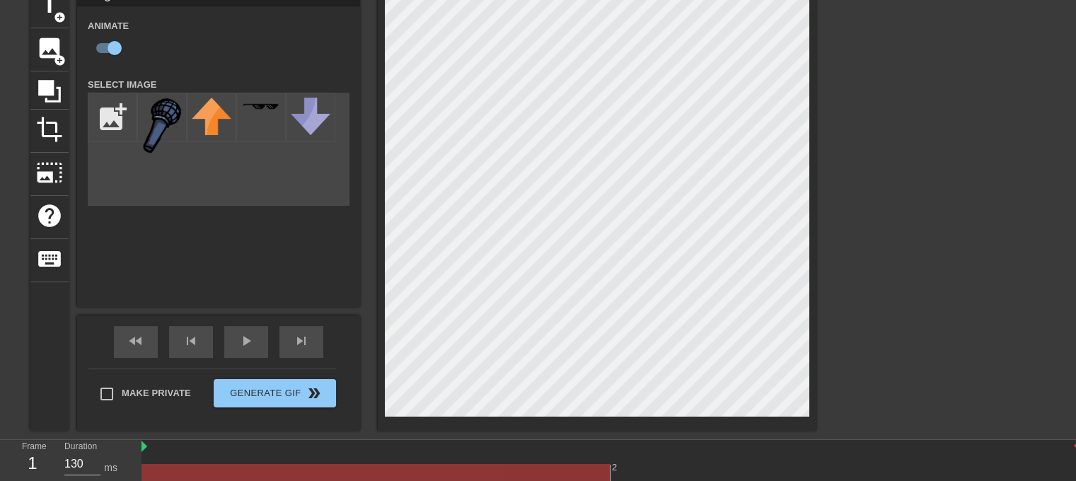
click at [520, 472] on div at bounding box center [610, 473] width 938 height 18
click at [638, 464] on div at bounding box center [610, 473] width 938 height 18
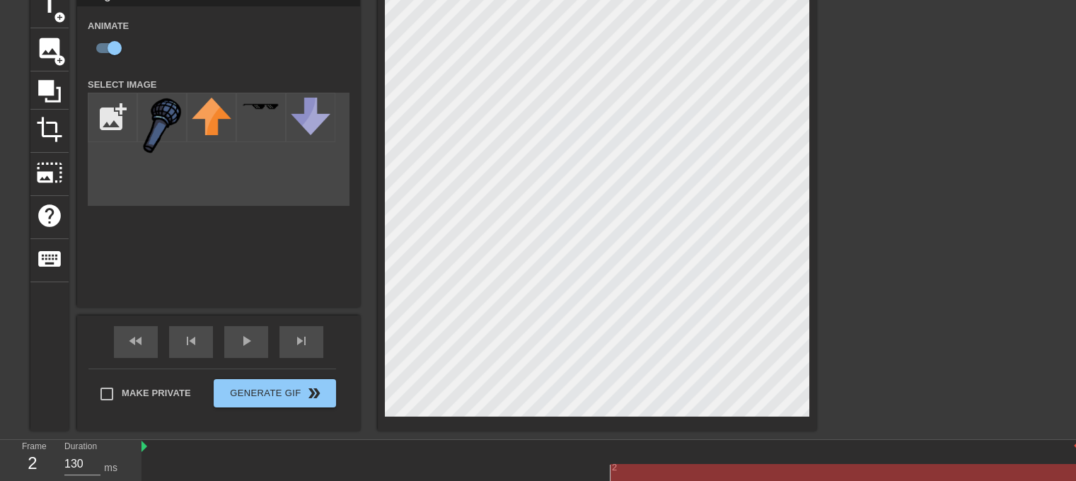
click at [571, 470] on div at bounding box center [610, 473] width 938 height 18
click at [625, 467] on div at bounding box center [610, 473] width 938 height 18
click at [251, 338] on span "play_arrow" at bounding box center [246, 340] width 17 height 17
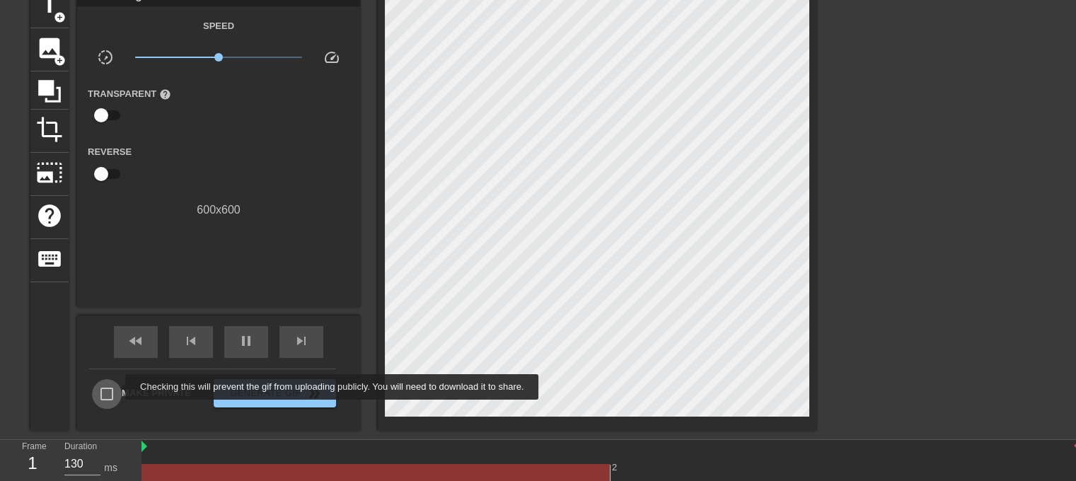
click at [116, 387] on input "Make Private" at bounding box center [107, 394] width 30 height 30
checkbox input "true"
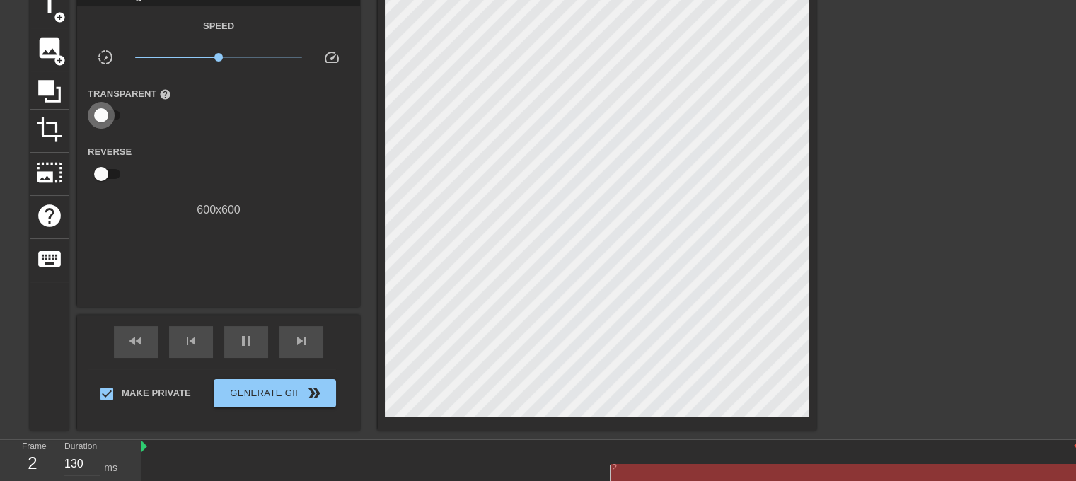
click at [106, 113] on input "checkbox" at bounding box center [101, 115] width 81 height 27
checkbox input "true"
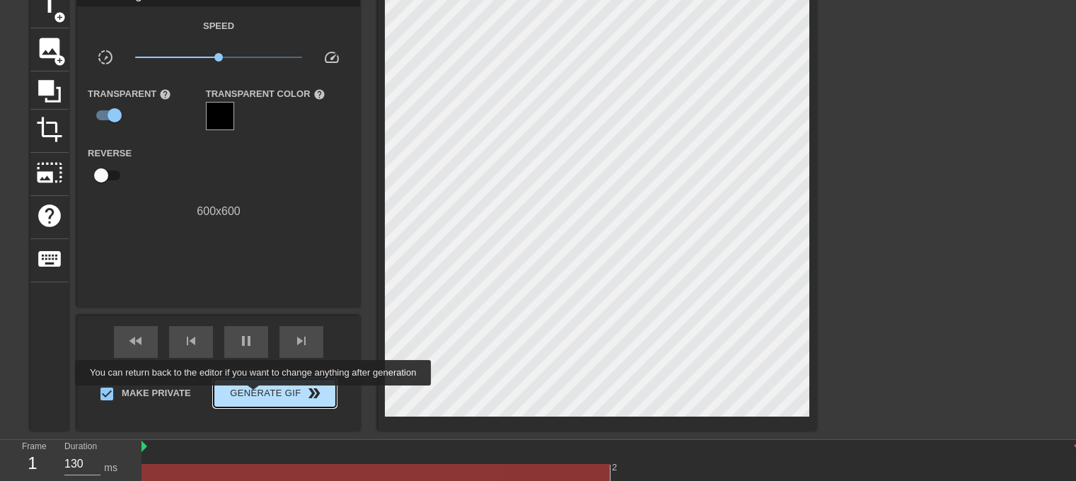
click at [255, 395] on span "Generate Gif double_arrow" at bounding box center [274, 393] width 111 height 17
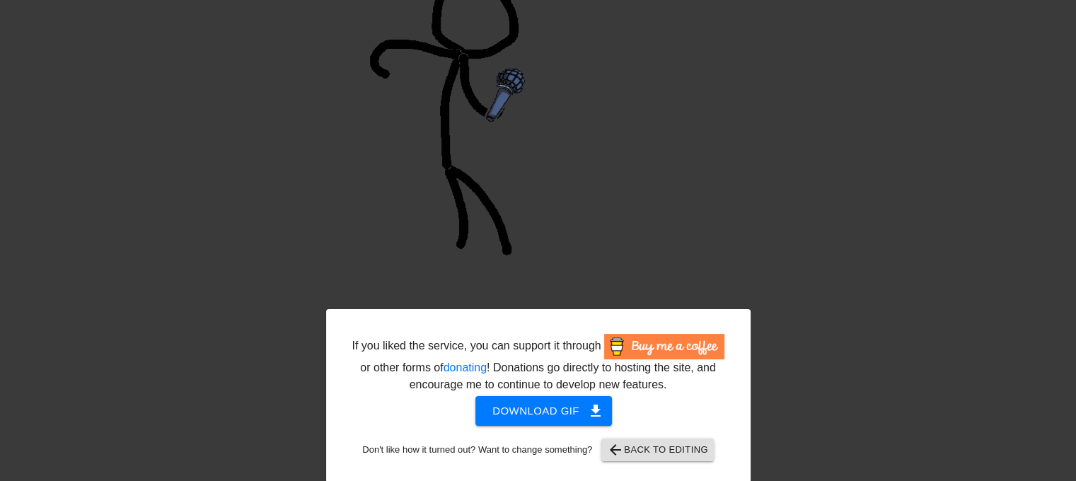
scroll to position [194, 0]
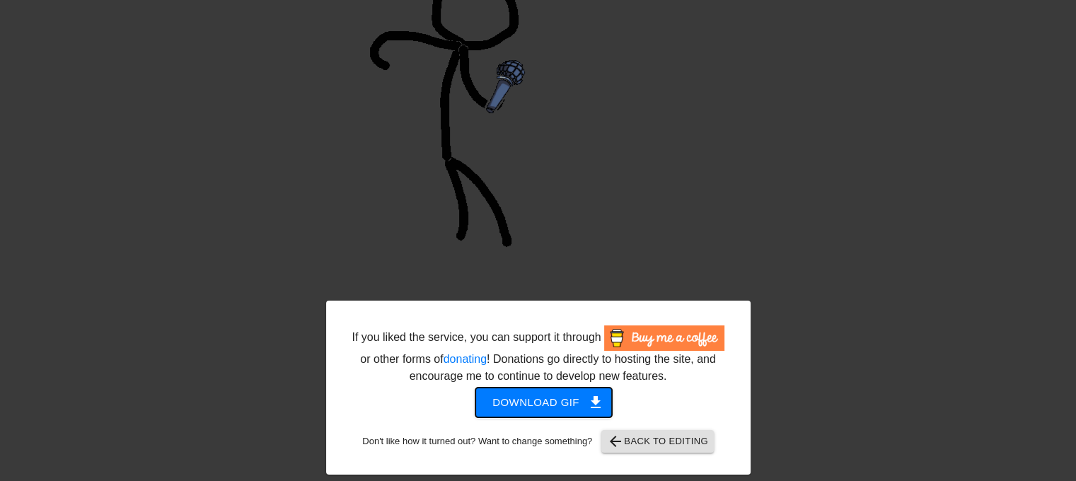
click at [561, 403] on span "Download gif get_app" at bounding box center [543, 402] width 103 height 18
drag, startPoint x: 325, startPoint y: 159, endPoint x: 297, endPoint y: 29, distance: 133.2
click at [324, 158] on div "If you liked the service, you can support it through or other forms of donating…" at bounding box center [538, 168] width 1076 height 612
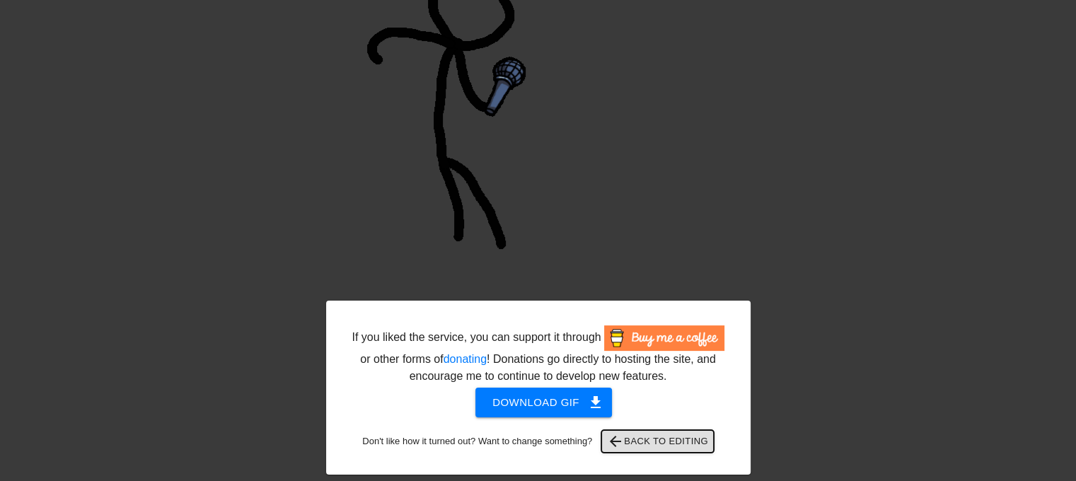
click at [691, 441] on span "arrow_back Back to Editing" at bounding box center [657, 441] width 101 height 17
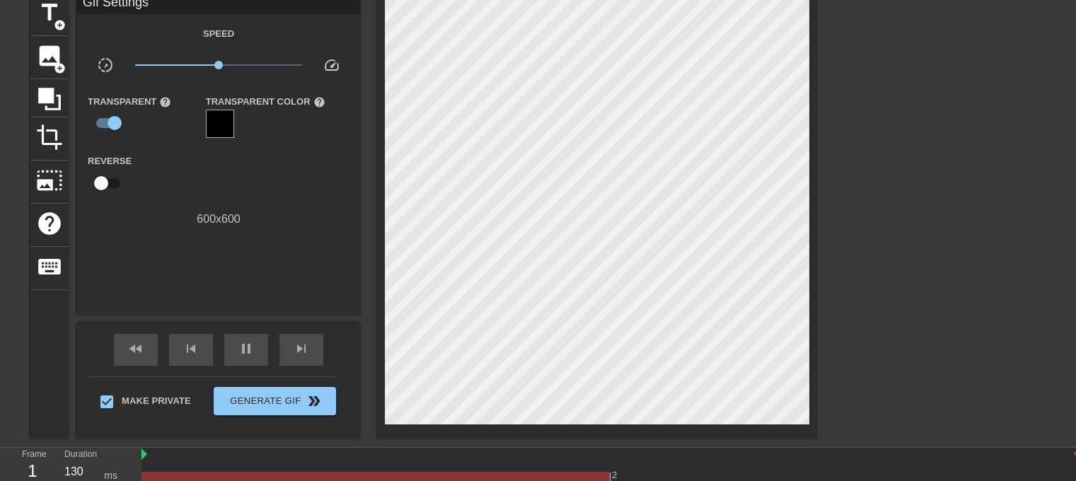
scroll to position [107, 0]
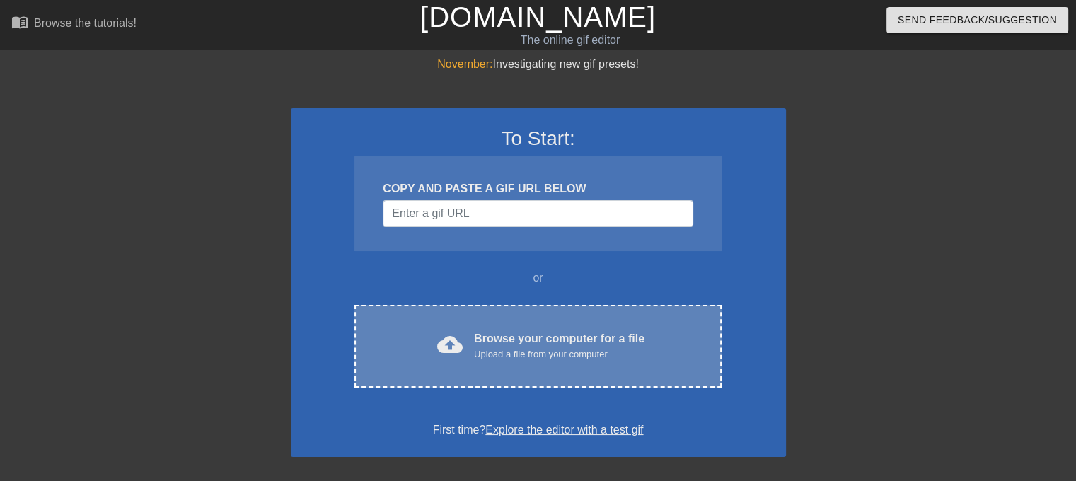
click at [495, 348] on div "Upload a file from your computer" at bounding box center [559, 354] width 170 height 14
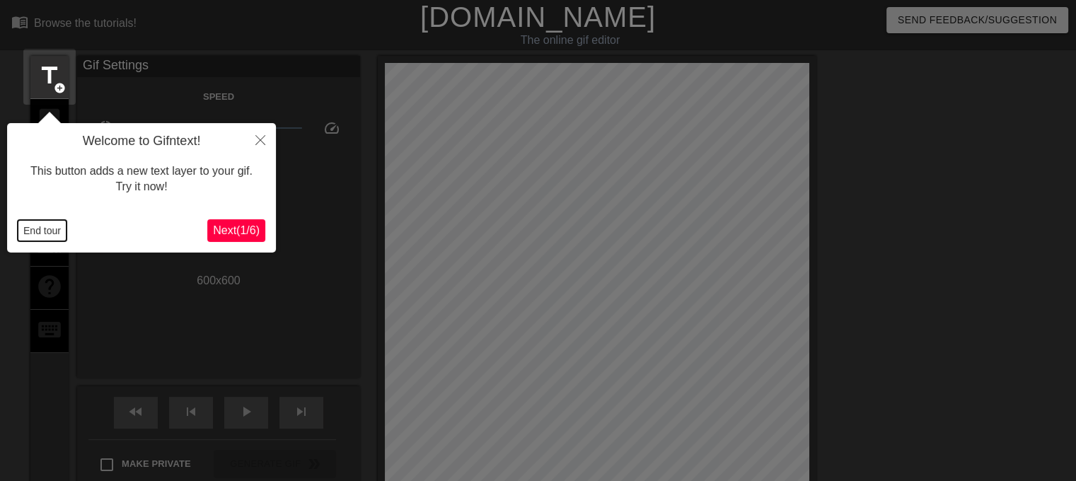
click at [37, 228] on button "End tour" at bounding box center [42, 230] width 49 height 21
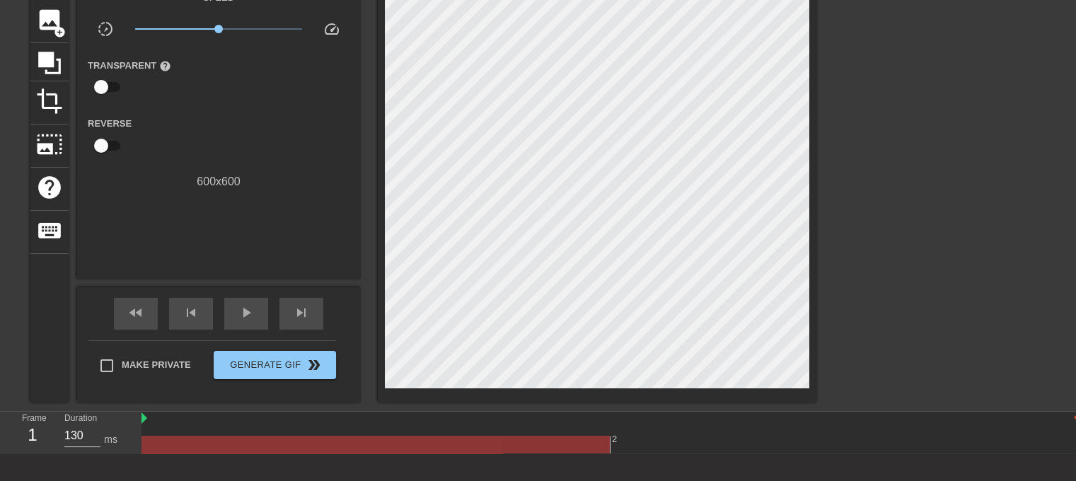
scroll to position [28, 0]
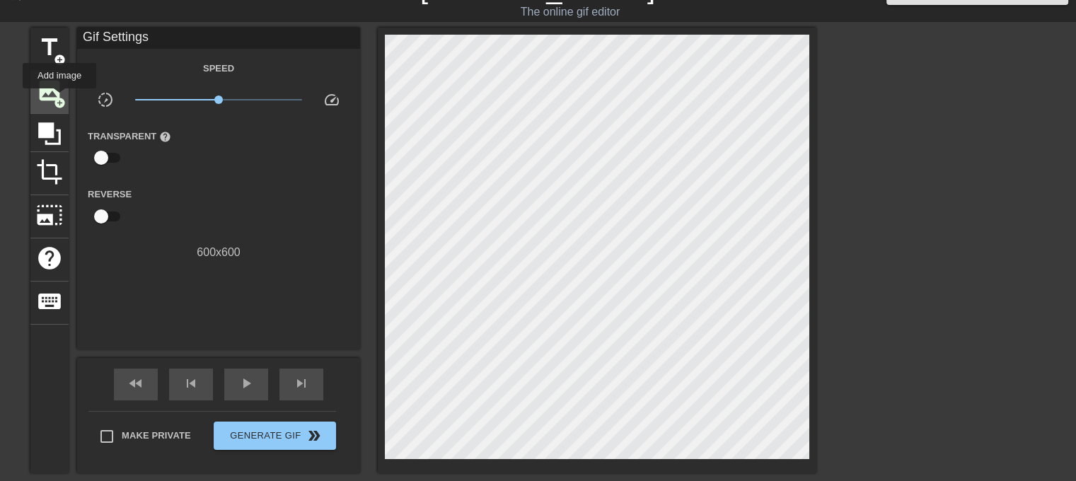
click at [59, 101] on span "add_circle" at bounding box center [60, 103] width 12 height 12
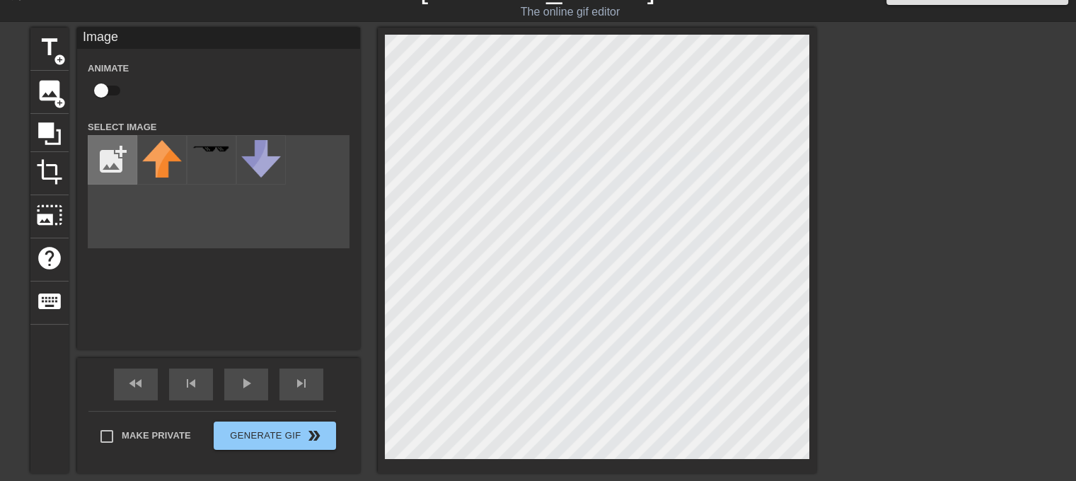
click at [109, 163] on input "file" at bounding box center [112, 160] width 48 height 48
type input "C:\fakepath\Mic.png"
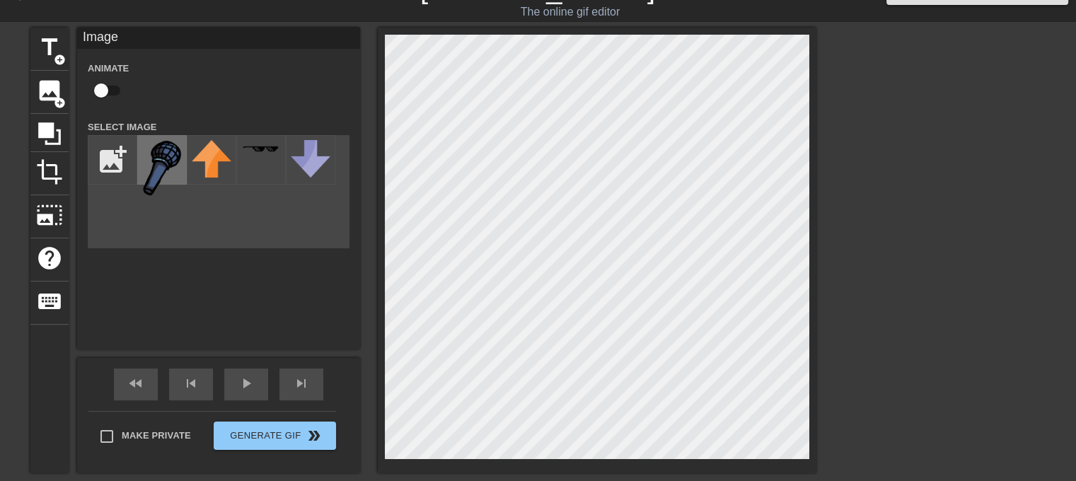
click at [154, 171] on img at bounding box center [162, 168] width 40 height 56
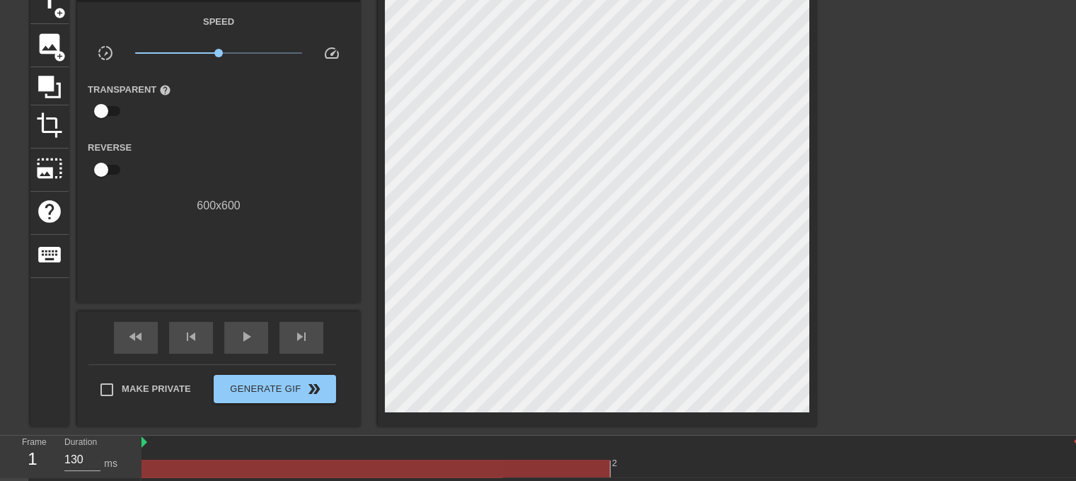
scroll to position [107, 0]
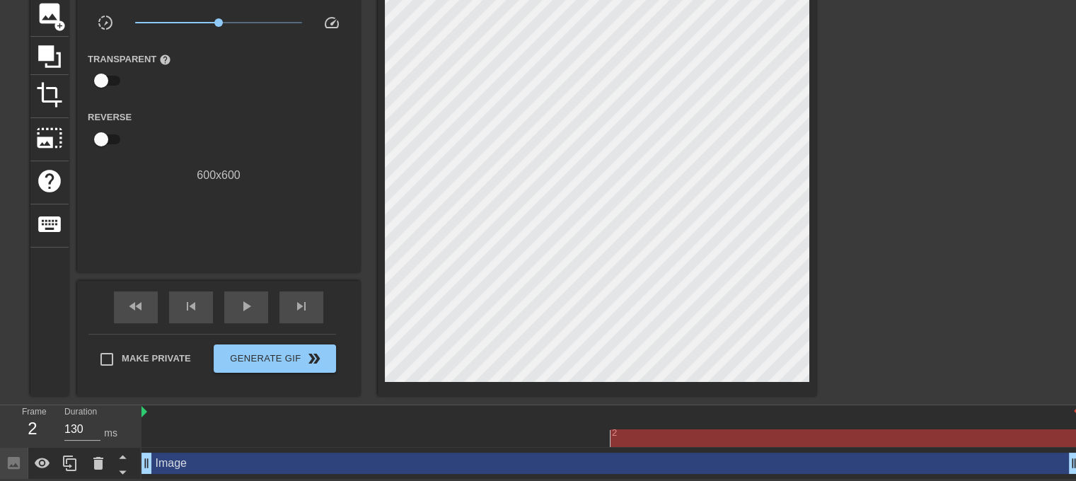
drag, startPoint x: 705, startPoint y: 438, endPoint x: 540, endPoint y: 438, distance: 165.5
click at [695, 438] on div at bounding box center [610, 438] width 938 height 18
drag, startPoint x: 532, startPoint y: 435, endPoint x: 591, endPoint y: 427, distance: 59.2
click at [532, 435] on div at bounding box center [610, 438] width 938 height 18
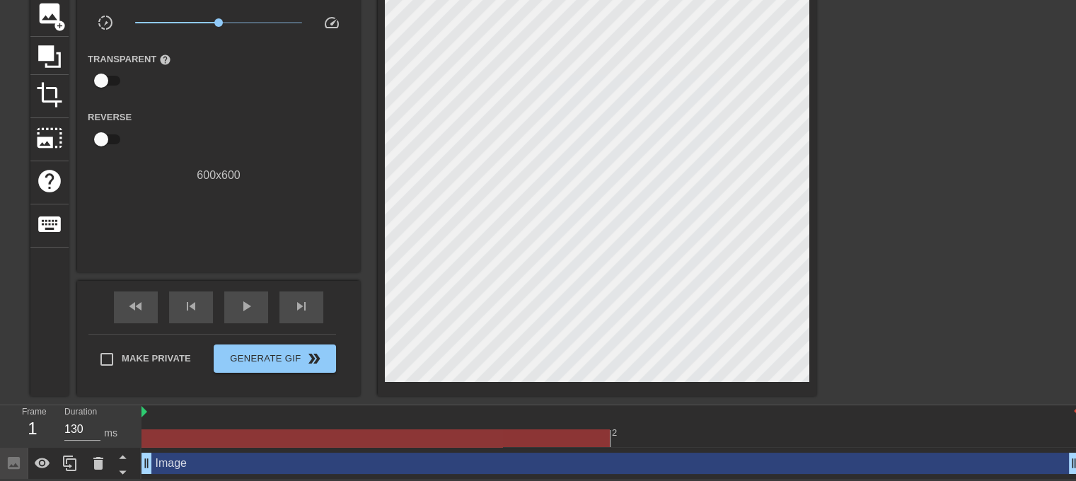
drag, startPoint x: 757, startPoint y: 414, endPoint x: 591, endPoint y: 458, distance: 172.1
click at [747, 421] on div "2" at bounding box center [610, 426] width 938 height 42
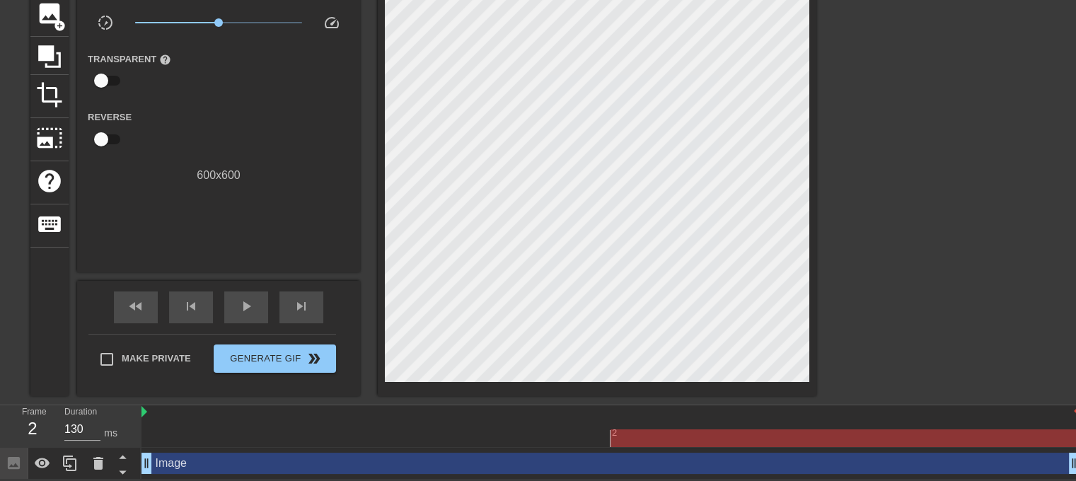
click at [590, 458] on div "Image drag_handle drag_handle" at bounding box center [610, 463] width 938 height 21
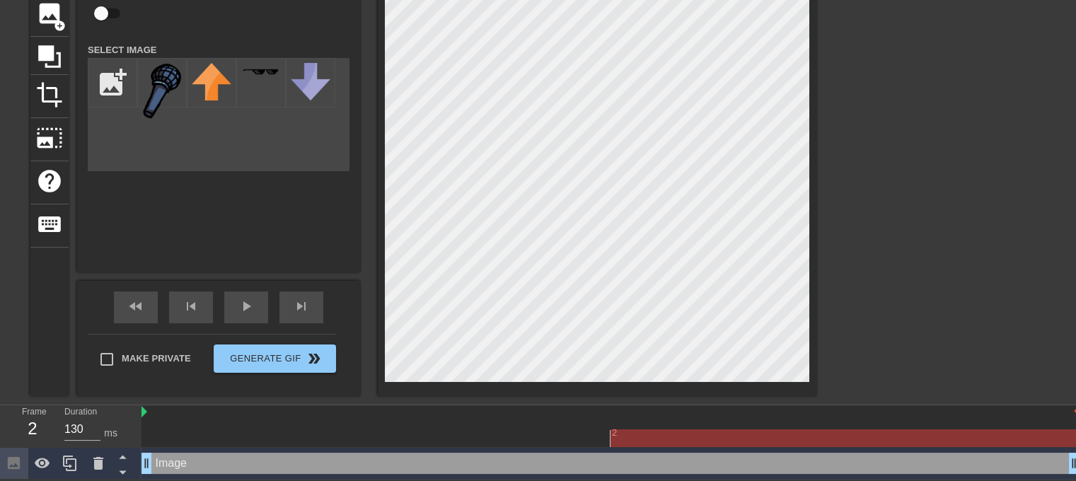
click at [506, 438] on div at bounding box center [610, 438] width 938 height 18
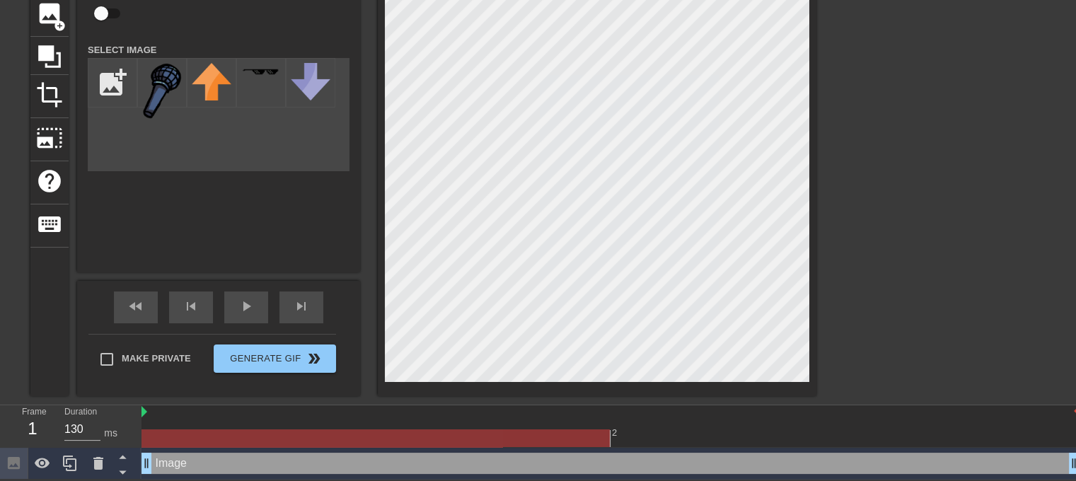
click at [731, 414] on div at bounding box center [610, 412] width 938 height 14
click at [706, 436] on div at bounding box center [610, 438] width 938 height 18
drag, startPoint x: 470, startPoint y: 432, endPoint x: 744, endPoint y: 431, distance: 274.4
click at [491, 433] on div at bounding box center [610, 438] width 938 height 18
drag, startPoint x: 752, startPoint y: 431, endPoint x: 658, endPoint y: 431, distance: 94.1
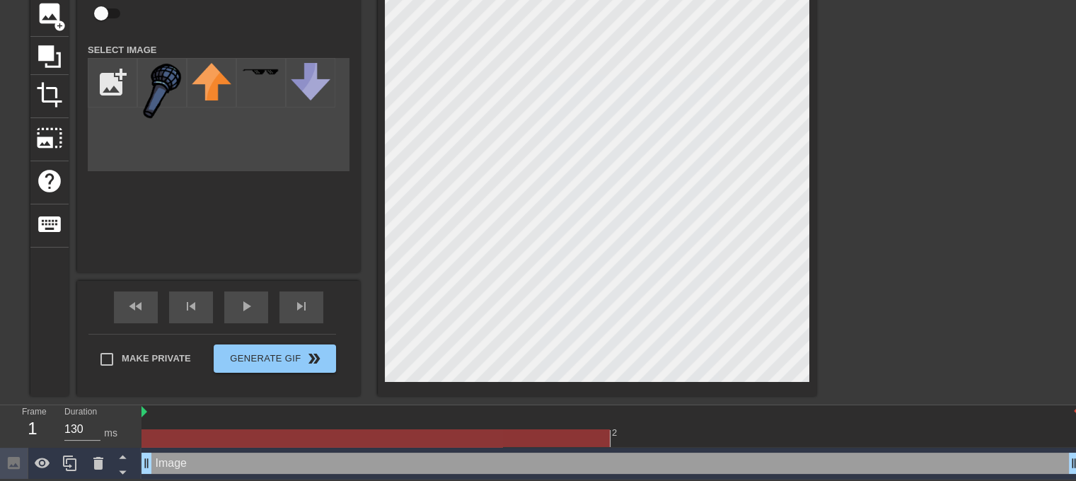
click at [751, 431] on div at bounding box center [610, 438] width 938 height 18
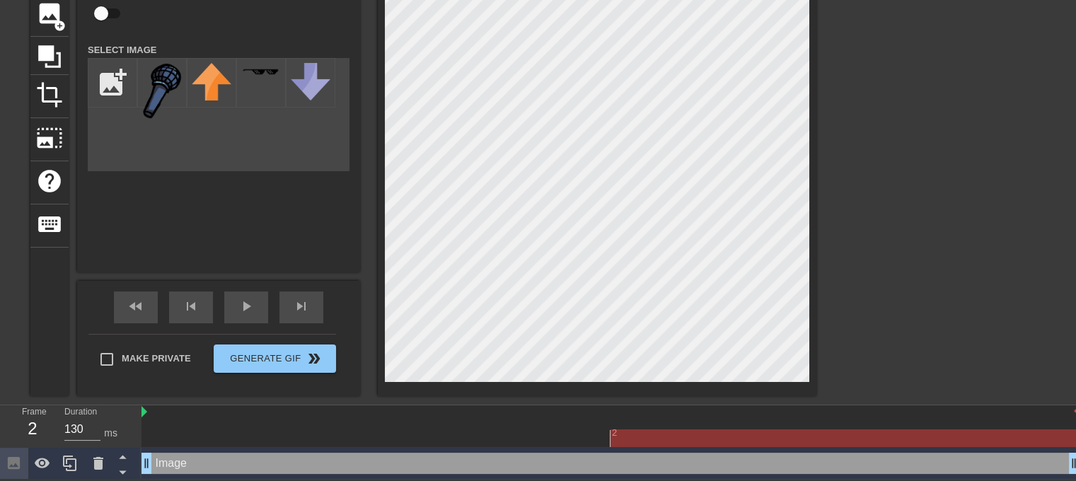
drag, startPoint x: 455, startPoint y: 413, endPoint x: 493, endPoint y: 412, distance: 37.5
click at [473, 412] on div at bounding box center [610, 412] width 938 height 14
drag, startPoint x: 750, startPoint y: 405, endPoint x: 549, endPoint y: 441, distance: 204.0
click at [723, 418] on div "2" at bounding box center [610, 426] width 938 height 42
click at [543, 424] on div at bounding box center [375, 428] width 469 height 18
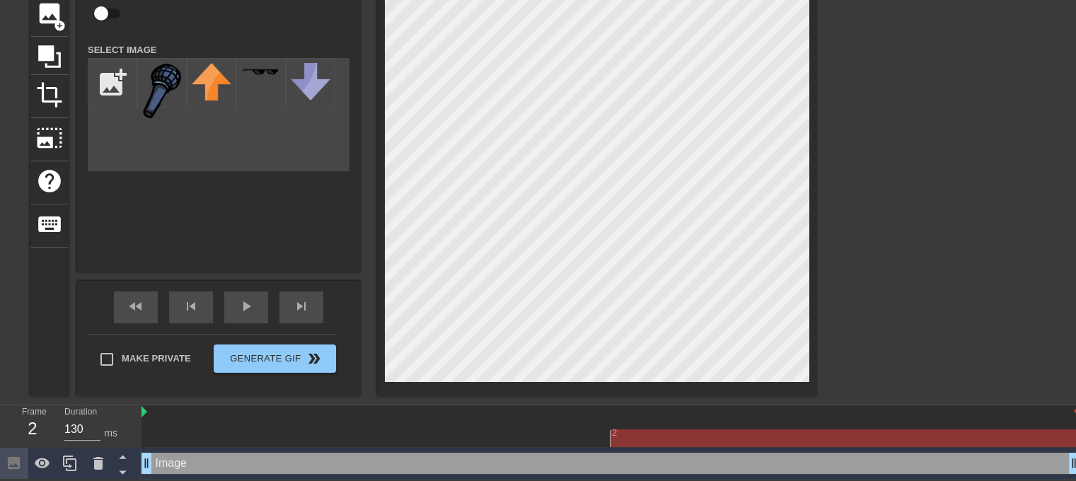
click at [764, 426] on div "2" at bounding box center [844, 428] width 469 height 18
click at [418, 448] on div "Image drag_handle drag_handle" at bounding box center [610, 464] width 938 height 32
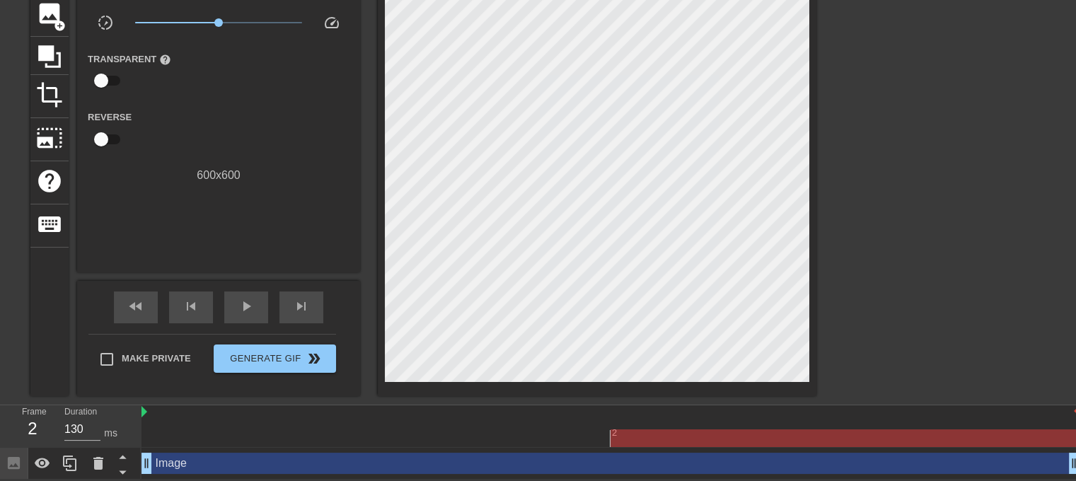
drag, startPoint x: 619, startPoint y: 414, endPoint x: 567, endPoint y: 460, distance: 68.7
click at [611, 424] on div "2" at bounding box center [610, 426] width 938 height 42
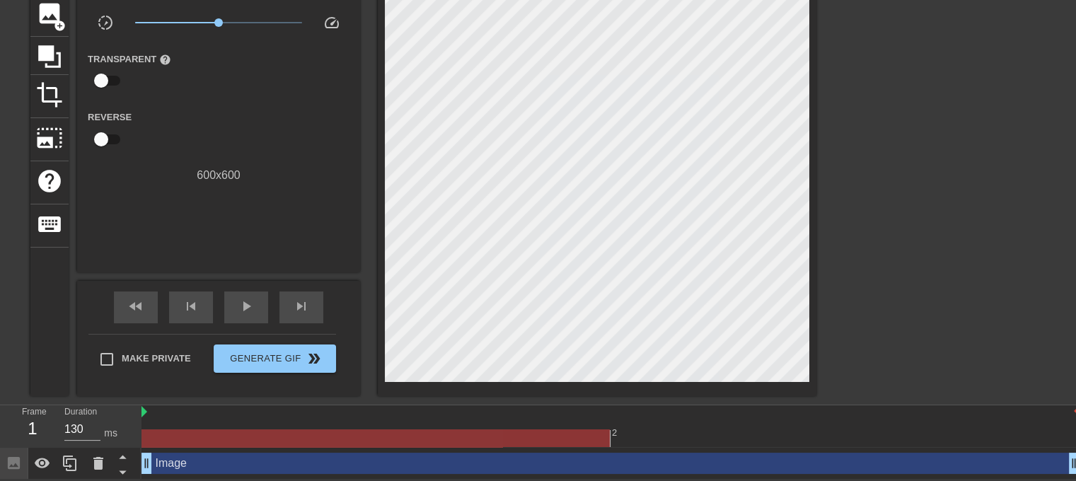
click at [566, 460] on div "Image drag_handle drag_handle" at bounding box center [610, 463] width 938 height 21
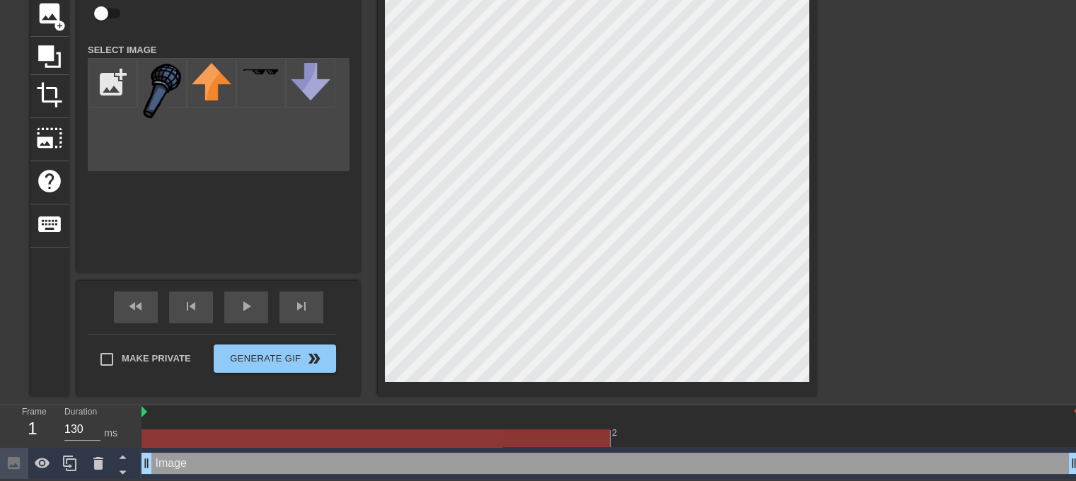
drag, startPoint x: 566, startPoint y: 436, endPoint x: 734, endPoint y: 436, distance: 167.6
click at [571, 436] on div at bounding box center [375, 438] width 468 height 18
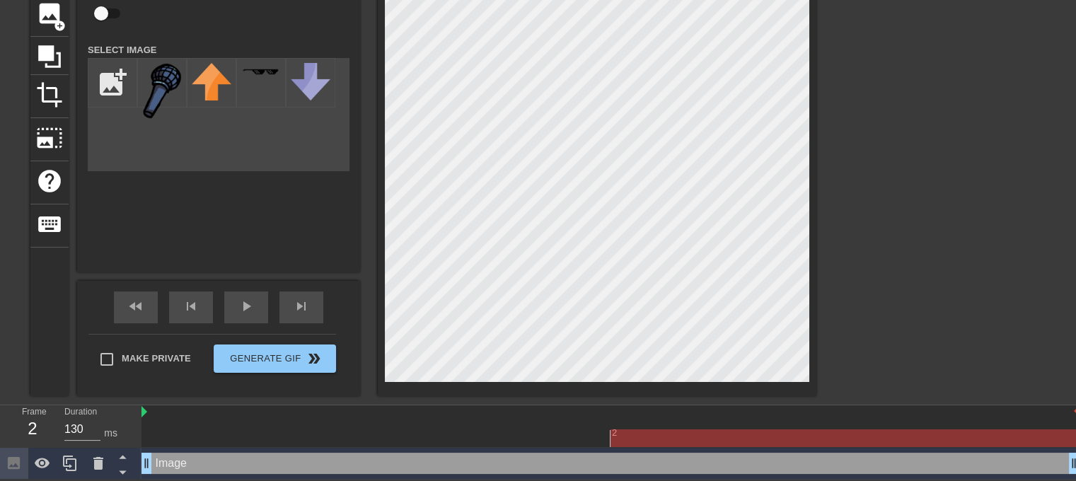
drag, startPoint x: 734, startPoint y: 436, endPoint x: 690, endPoint y: 446, distance: 44.9
click at [732, 440] on div at bounding box center [610, 438] width 938 height 18
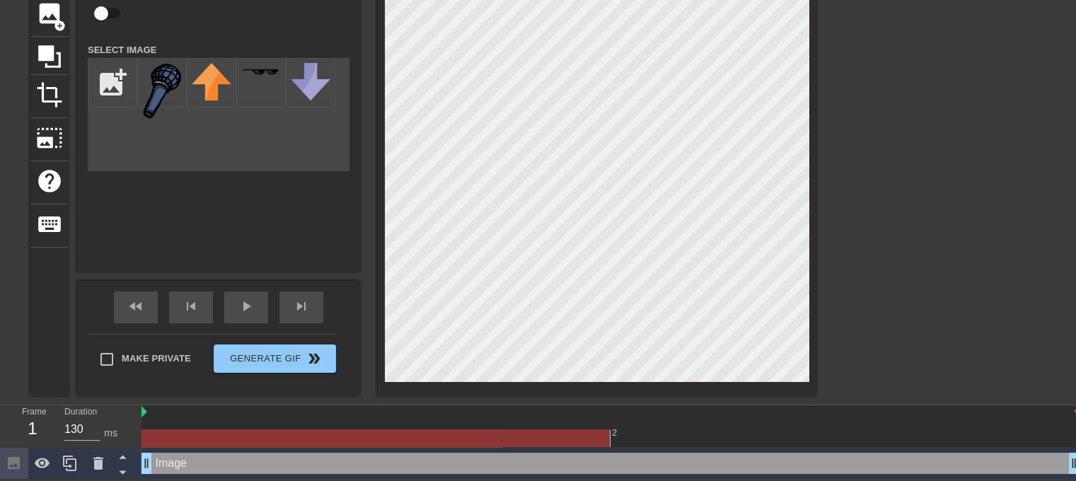
drag, startPoint x: 422, startPoint y: 423, endPoint x: 651, endPoint y: 417, distance: 228.5
click at [436, 425] on div at bounding box center [375, 428] width 469 height 18
click at [702, 421] on div "2" at bounding box center [844, 428] width 469 height 18
drag, startPoint x: 549, startPoint y: 419, endPoint x: 681, endPoint y: 423, distance: 132.3
click at [549, 419] on div at bounding box center [375, 428] width 469 height 18
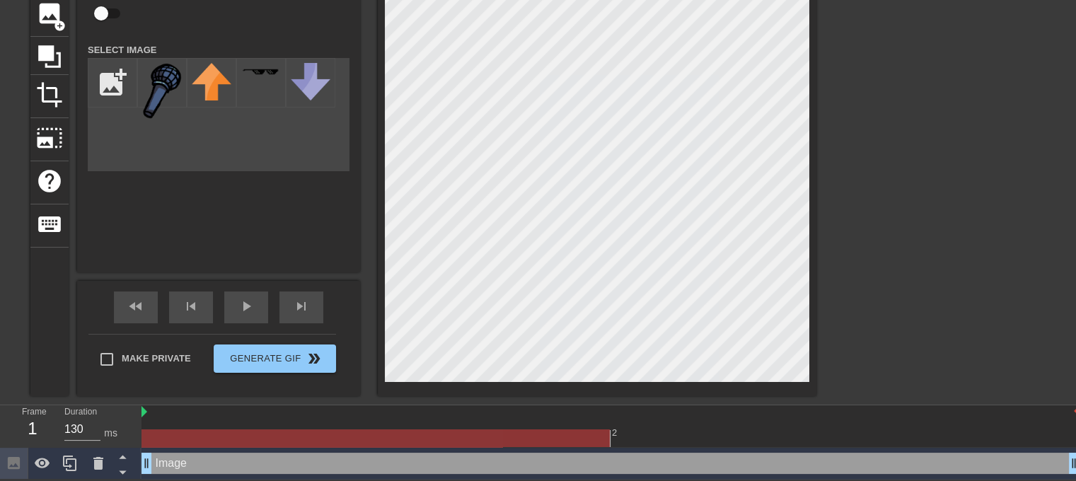
click at [682, 424] on div "2" at bounding box center [844, 428] width 469 height 18
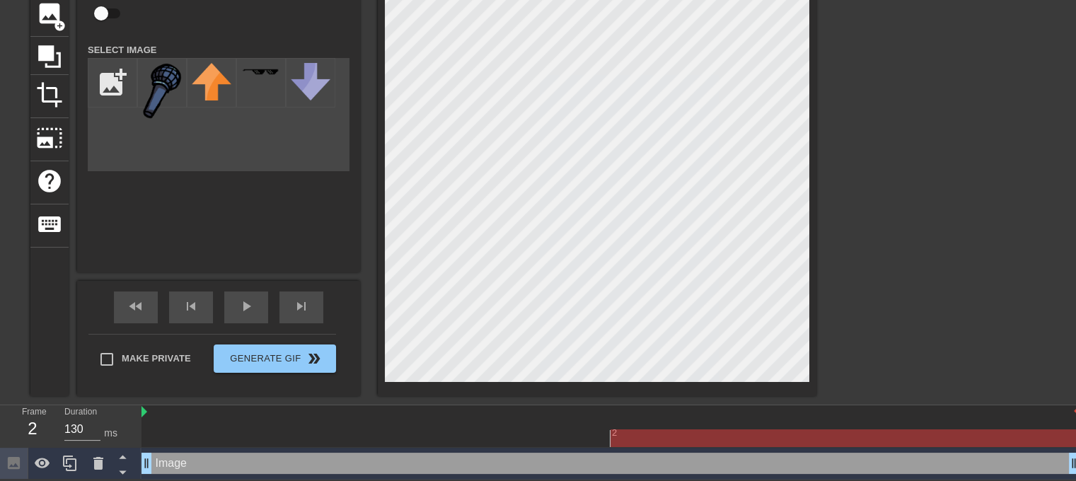
click at [523, 438] on div at bounding box center [610, 438] width 938 height 18
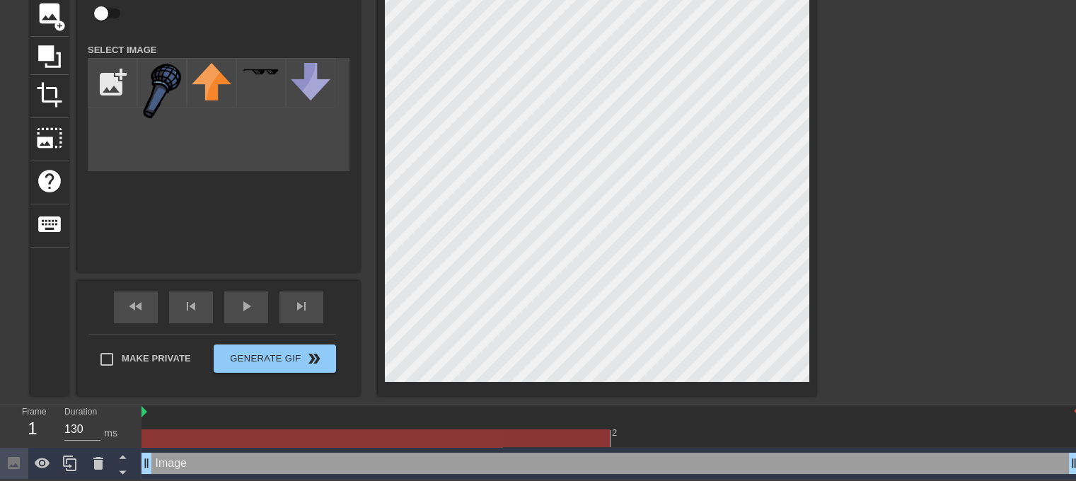
click at [682, 433] on div at bounding box center [610, 438] width 938 height 18
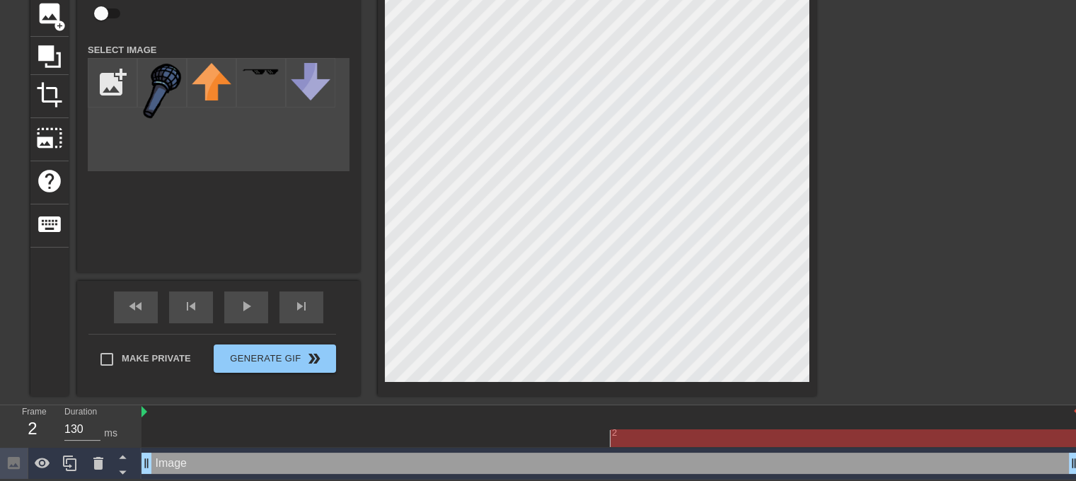
click at [262, 437] on div at bounding box center [610, 438] width 938 height 18
click at [662, 443] on div at bounding box center [610, 438] width 938 height 18
click at [521, 459] on div "Image drag_handle drag_handle" at bounding box center [610, 463] width 938 height 21
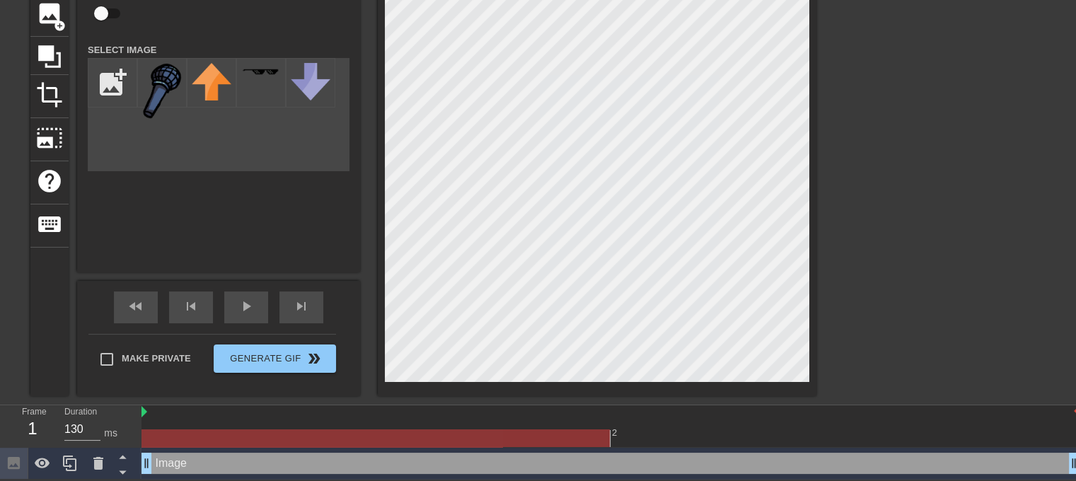
click at [525, 442] on div at bounding box center [610, 438] width 938 height 18
click at [644, 435] on div at bounding box center [610, 438] width 938 height 18
click at [500, 435] on div at bounding box center [610, 438] width 938 height 18
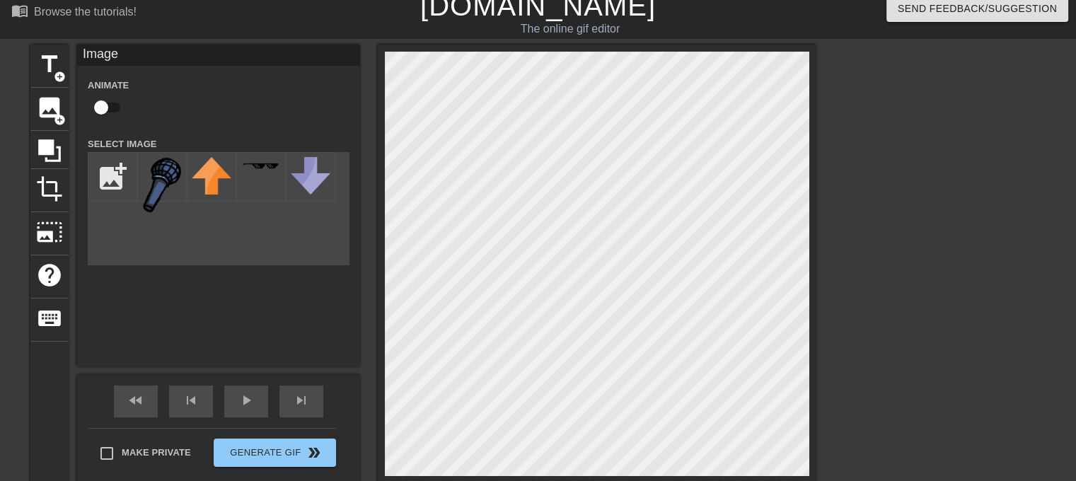
scroll to position [0, 0]
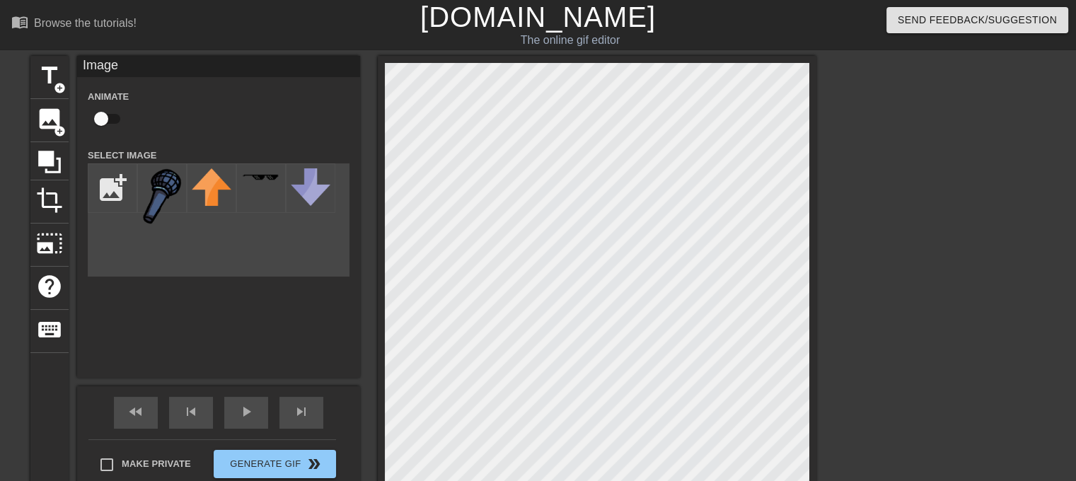
click at [110, 117] on input "checkbox" at bounding box center [101, 118] width 81 height 27
checkbox input "true"
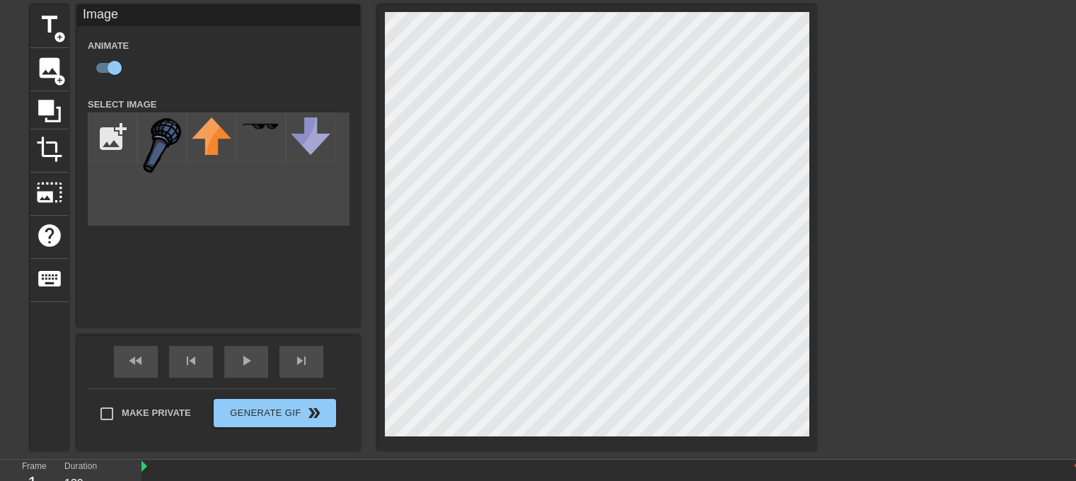
scroll to position [107, 0]
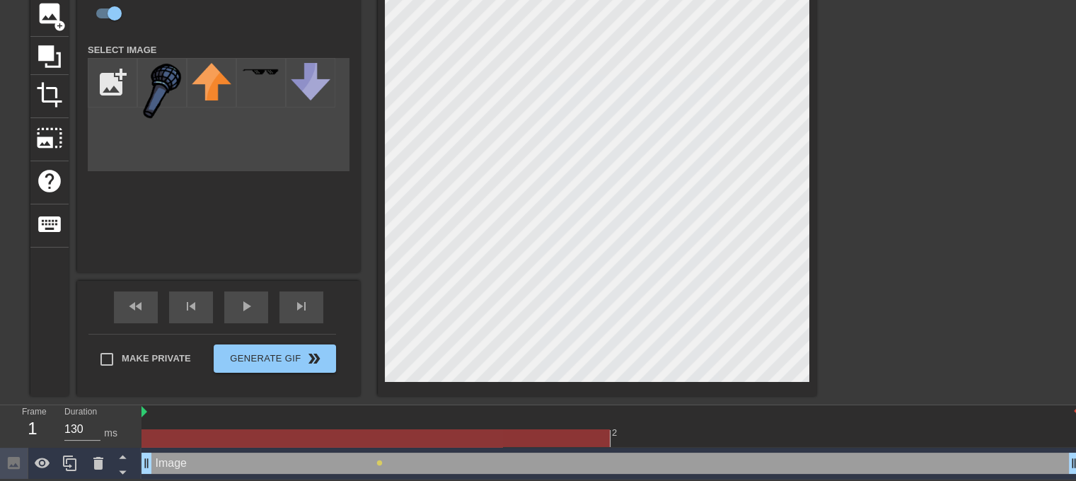
click at [710, 448] on div "Image drag_handle drag_handle lens" at bounding box center [610, 464] width 938 height 32
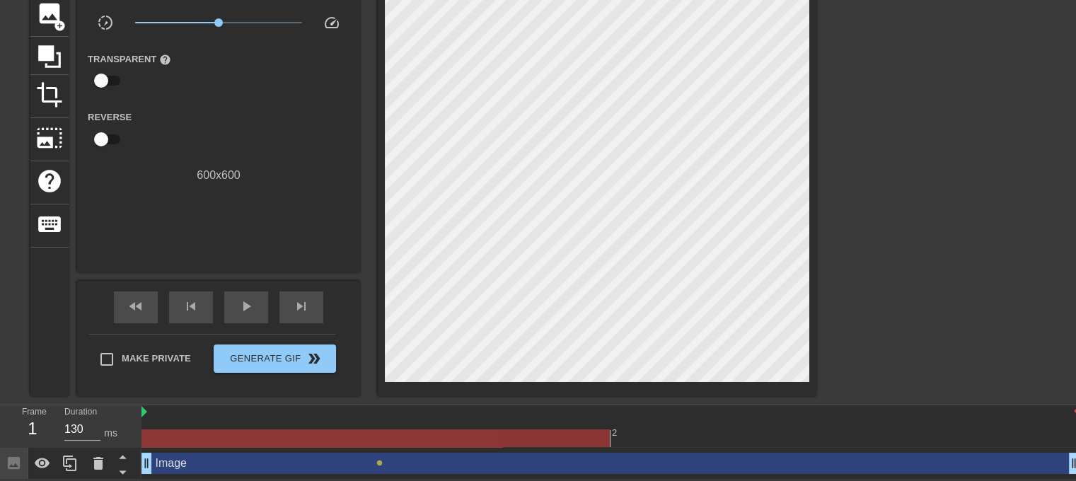
click at [630, 433] on div at bounding box center [610, 438] width 938 height 18
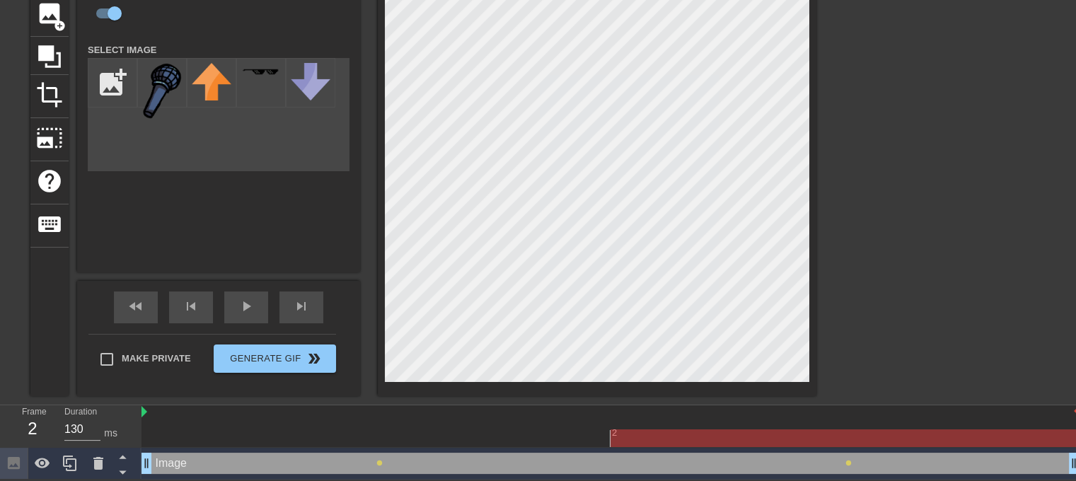
click at [525, 435] on div at bounding box center [610, 438] width 938 height 18
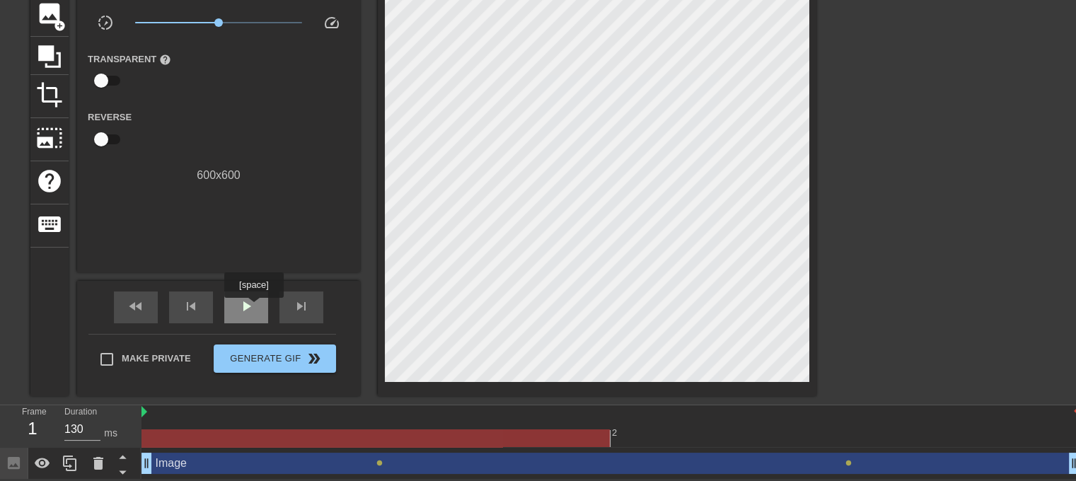
click at [253, 308] on span "play_arrow" at bounding box center [246, 306] width 17 height 17
click at [252, 308] on span "pause" at bounding box center [246, 306] width 17 height 17
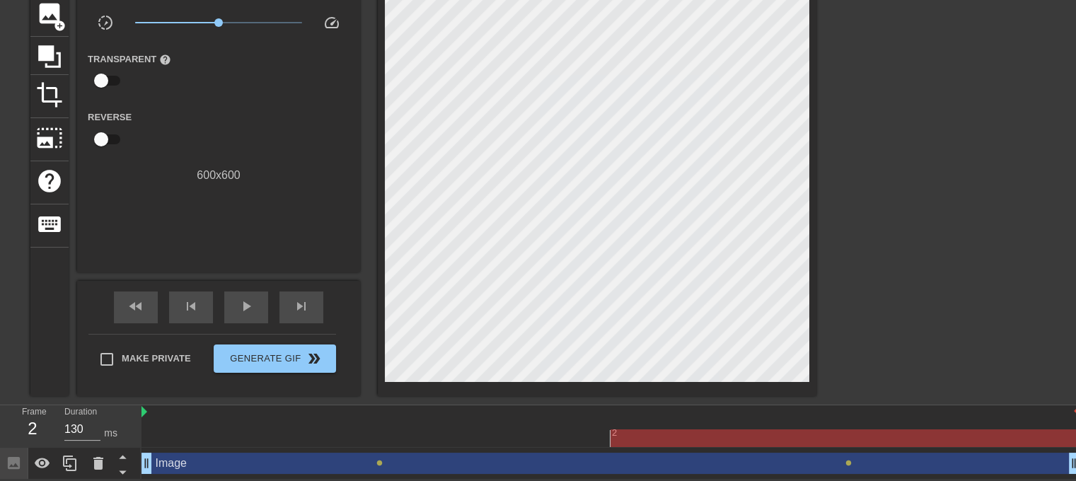
click at [109, 64] on div "Transparent help" at bounding box center [136, 72] width 118 height 45
click at [109, 75] on input "checkbox" at bounding box center [101, 80] width 81 height 27
checkbox input "true"
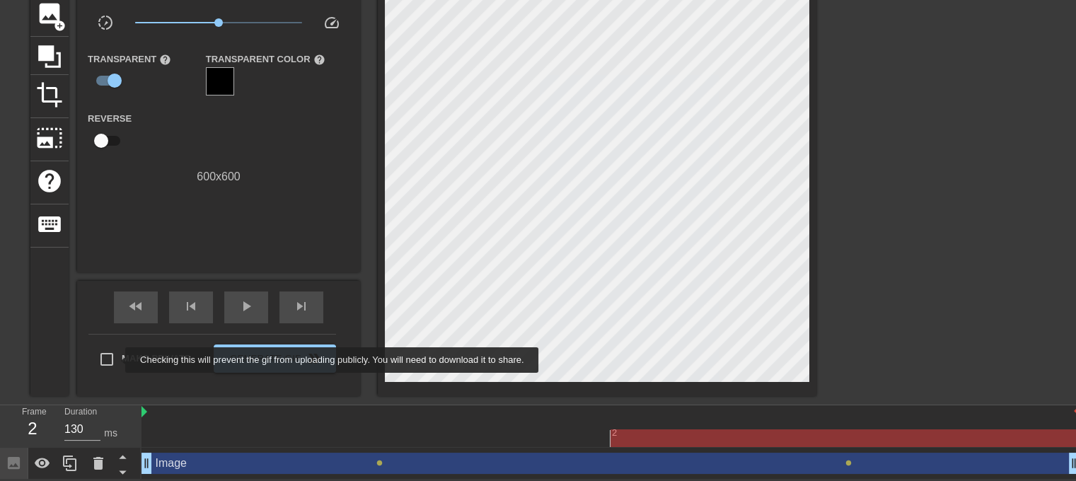
click at [112, 353] on input "Make Private" at bounding box center [107, 359] width 30 height 30
checkbox input "true"
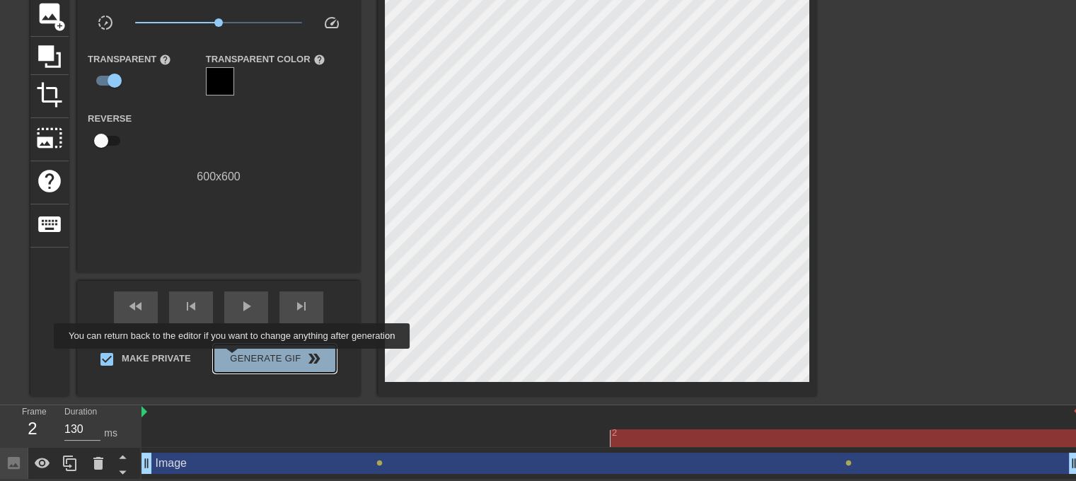
click at [233, 359] on span "Generate Gif double_arrow" at bounding box center [274, 358] width 111 height 17
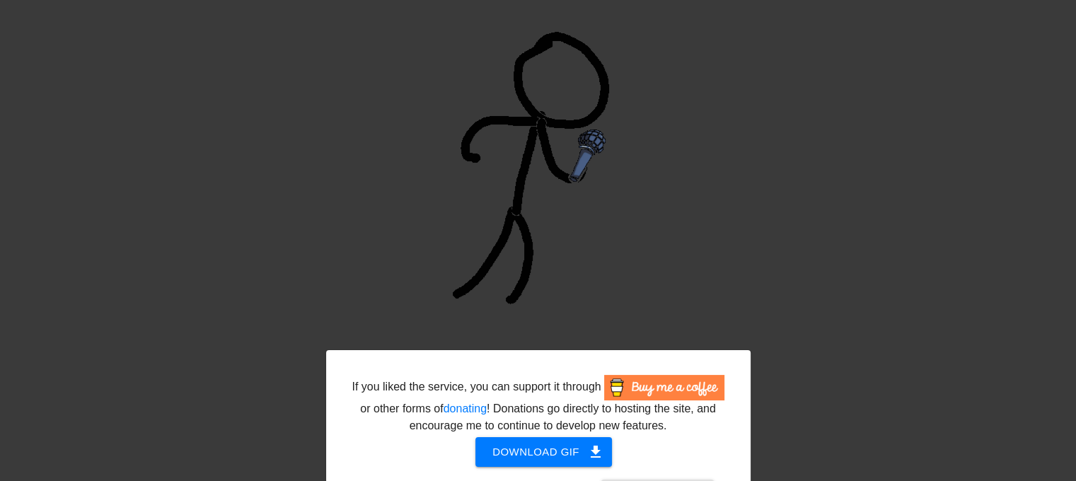
scroll to position [194, 0]
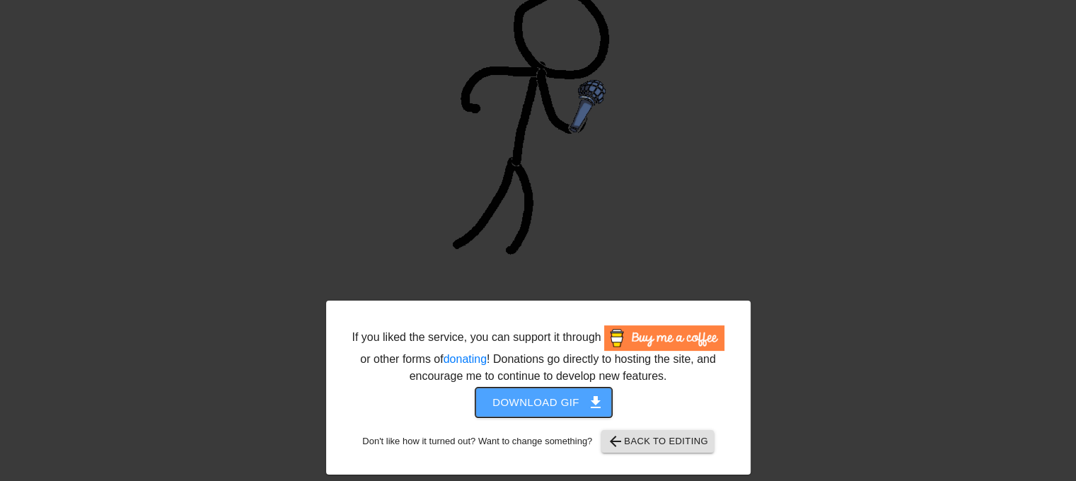
click at [533, 392] on button "Download gif get_app" at bounding box center [543, 403] width 136 height 30
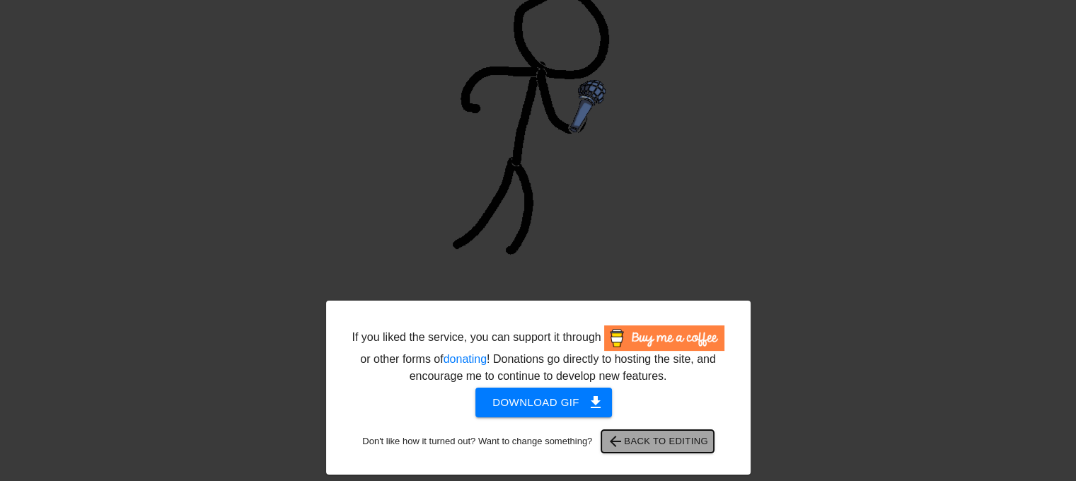
click at [671, 450] on button "arrow_back Back to Editing" at bounding box center [657, 441] width 112 height 23
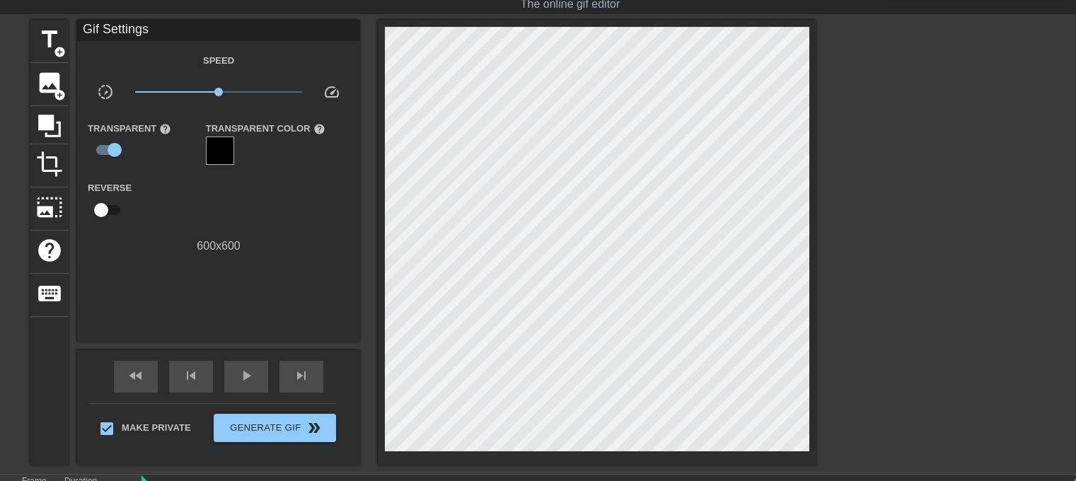
scroll to position [107, 0]
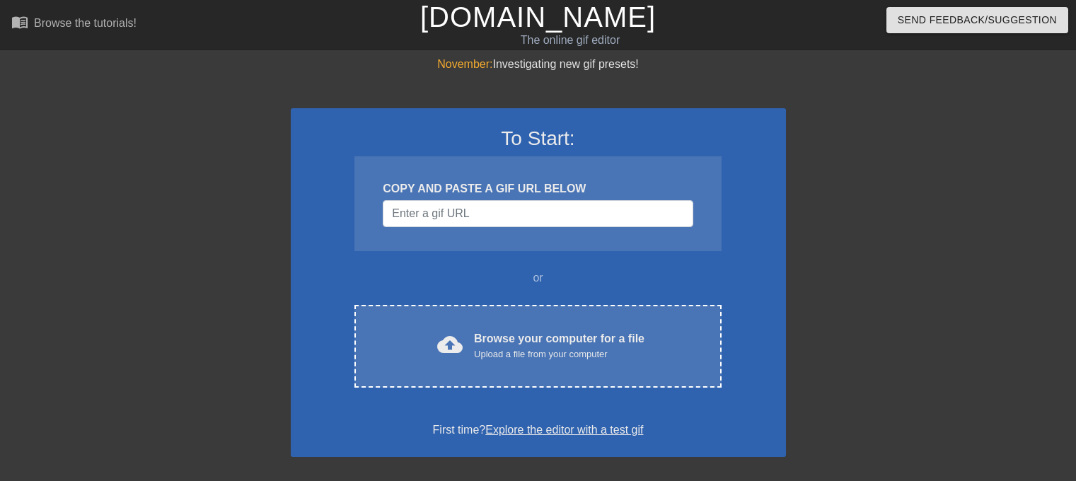
scroll to position [194, 0]
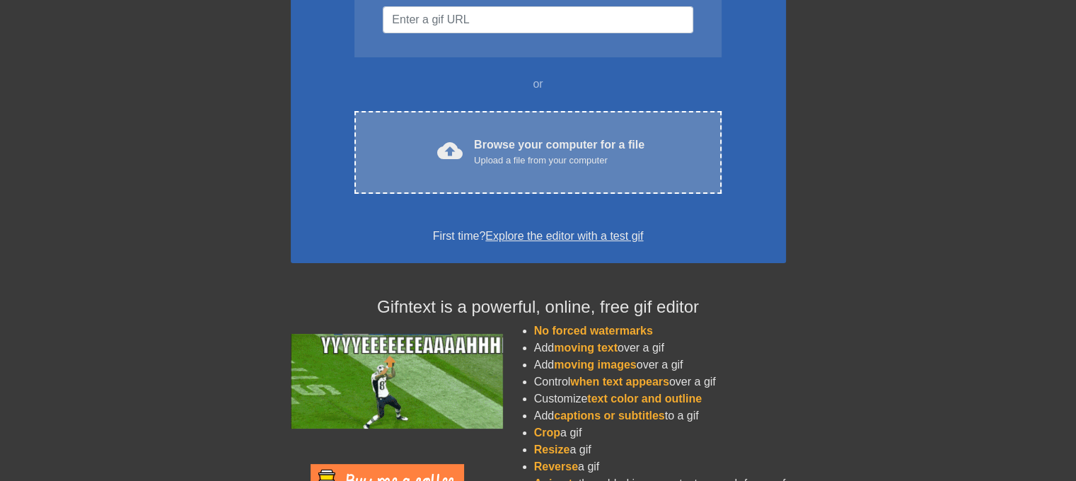
click at [556, 156] on div "Upload a file from your computer" at bounding box center [559, 160] width 170 height 14
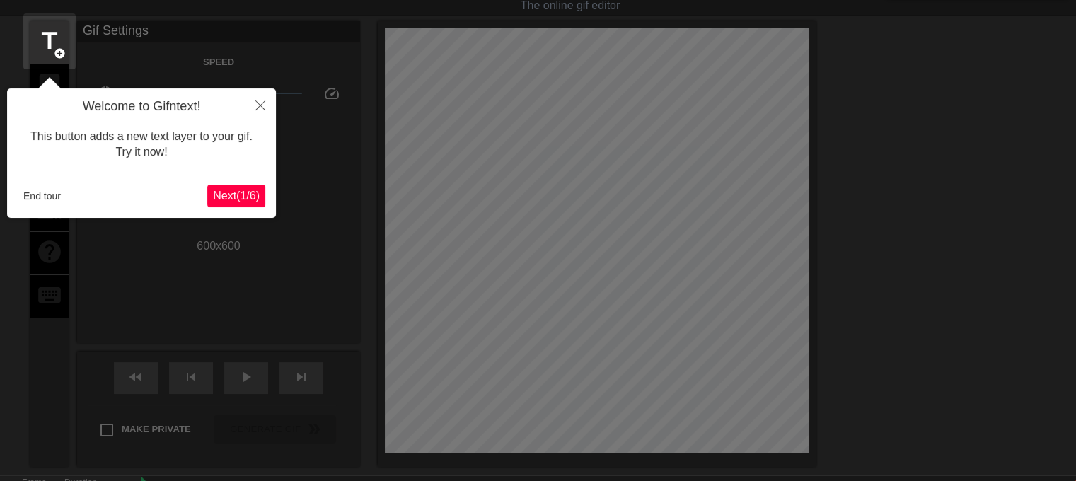
scroll to position [34, 0]
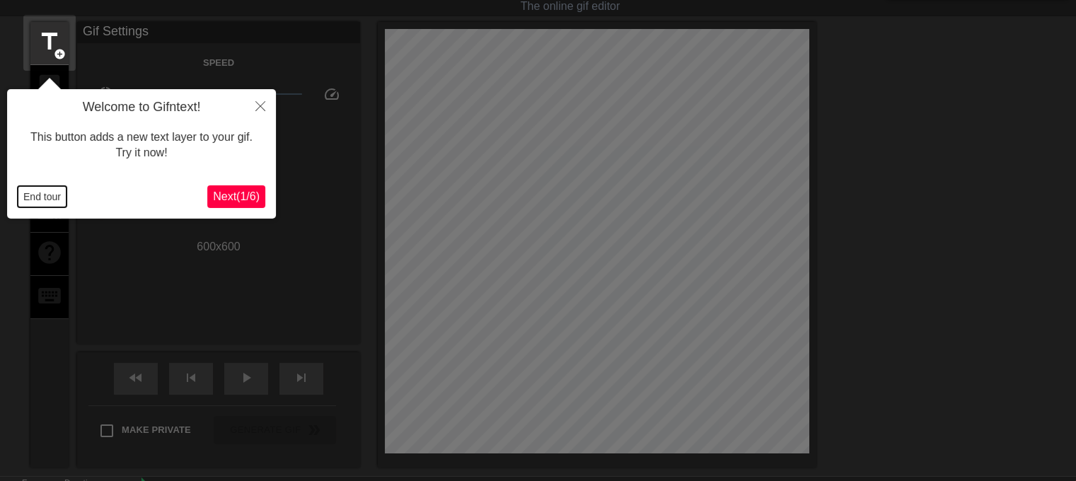
click at [33, 191] on button "End tour" at bounding box center [42, 196] width 49 height 21
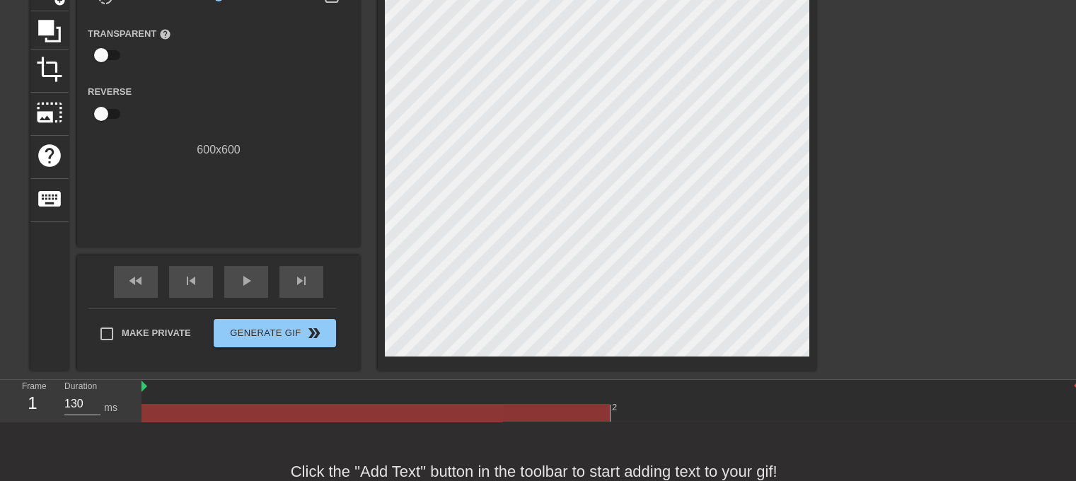
scroll to position [170, 0]
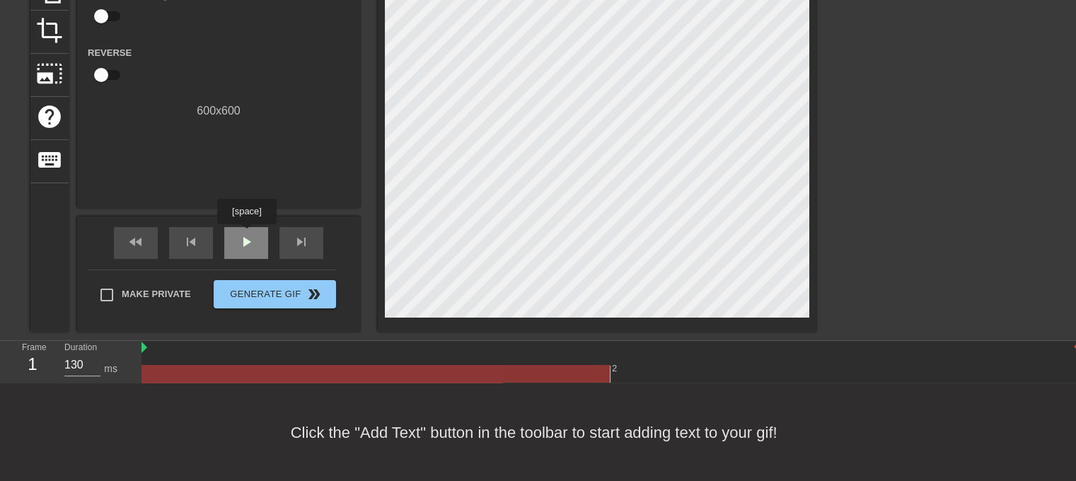
click at [245, 234] on span "play_arrow" at bounding box center [246, 241] width 17 height 17
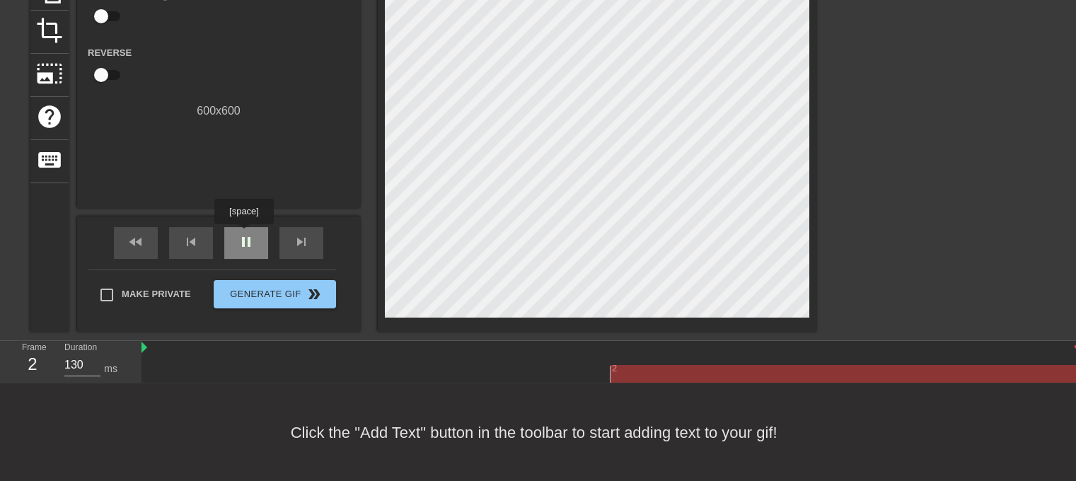
click at [243, 234] on span "pause" at bounding box center [246, 241] width 17 height 17
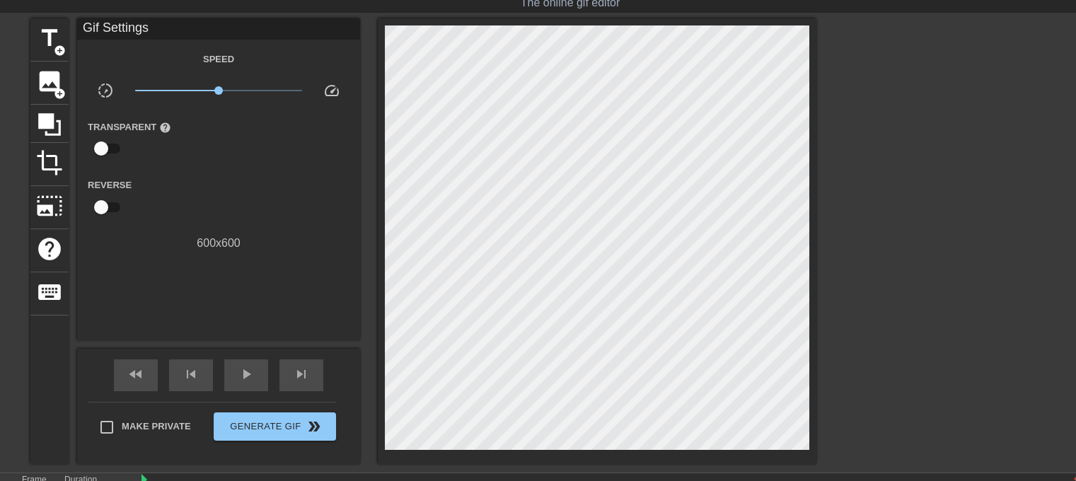
scroll to position [28, 0]
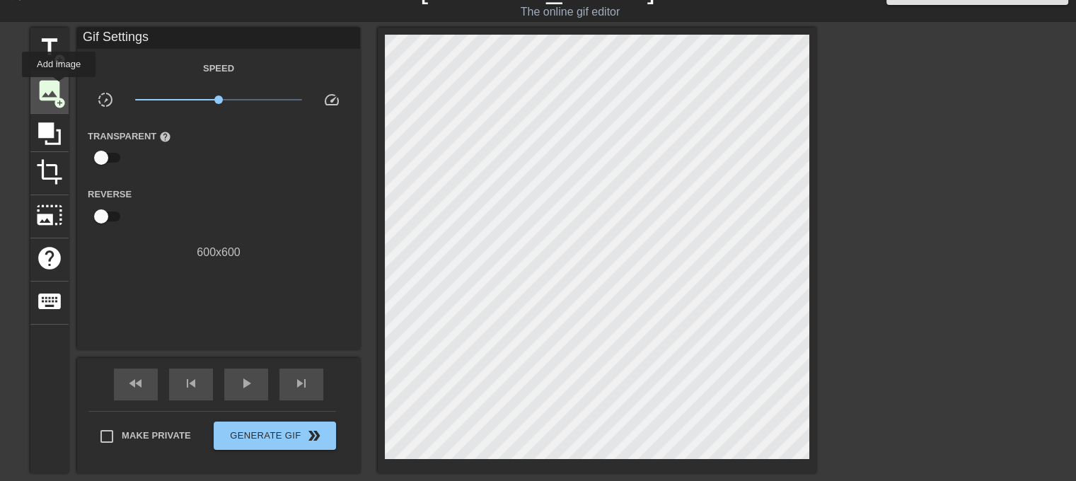
click at [51, 93] on span "image" at bounding box center [49, 90] width 27 height 27
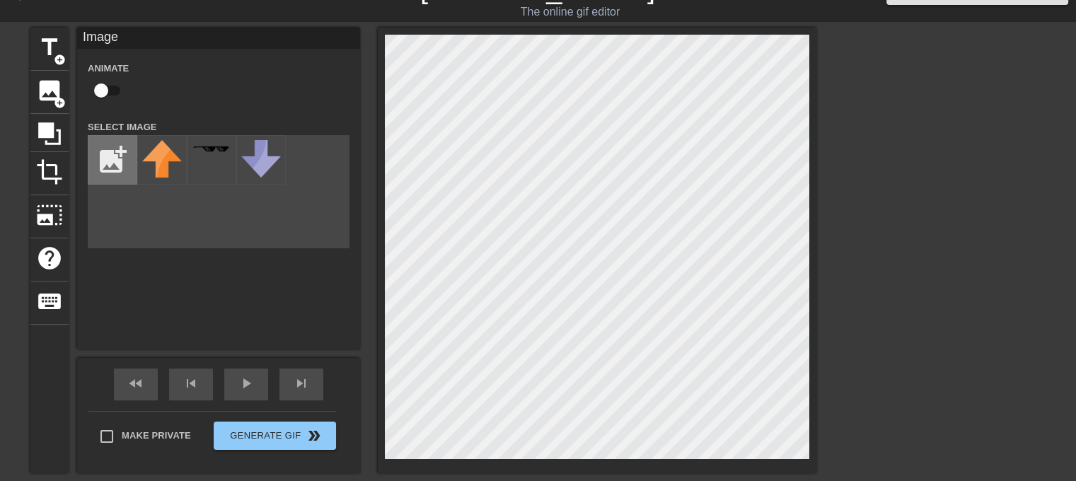
click at [127, 154] on input "file" at bounding box center [112, 160] width 48 height 48
type input "C:\fakepath\Mic.png"
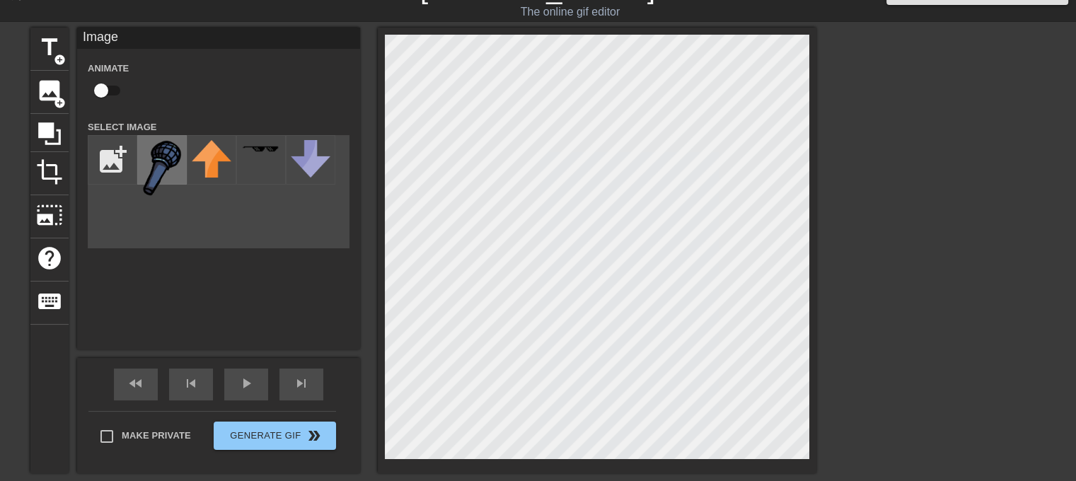
click at [183, 166] on div at bounding box center [162, 160] width 50 height 50
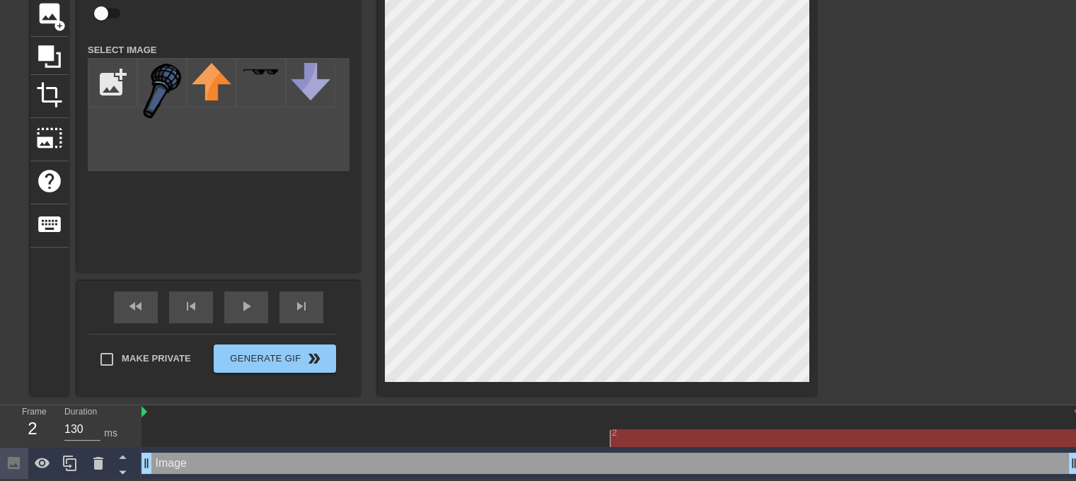
click at [646, 444] on div at bounding box center [610, 438] width 938 height 18
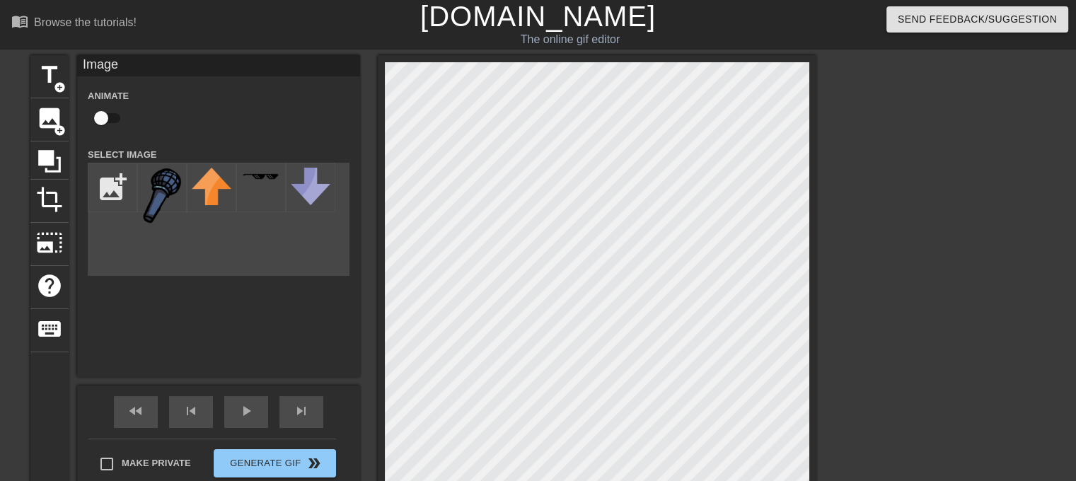
scroll to position [0, 0]
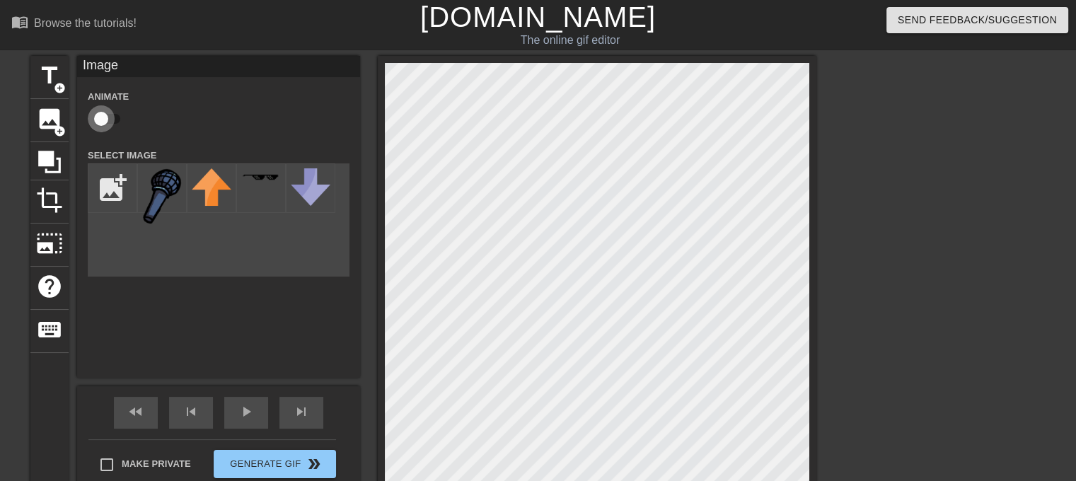
click at [97, 117] on input "checkbox" at bounding box center [101, 118] width 81 height 27
checkbox input "true"
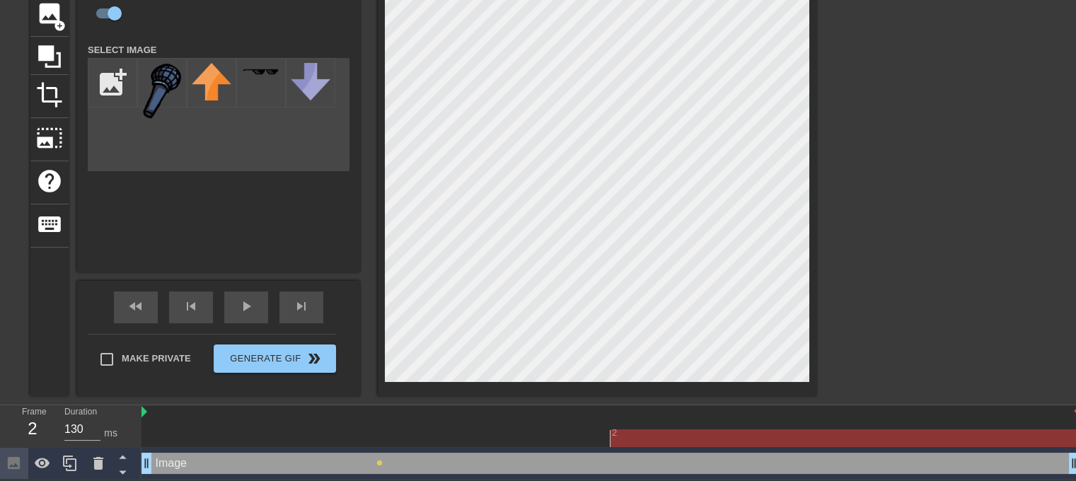
scroll to position [107, 0]
click at [260, 308] on div "play_arrow" at bounding box center [246, 307] width 44 height 32
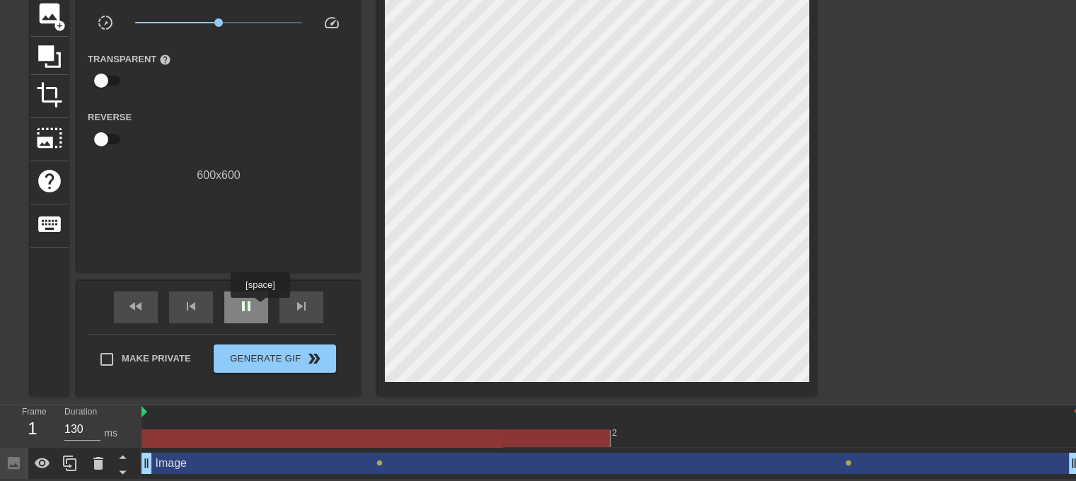
click at [260, 308] on div "pause" at bounding box center [246, 307] width 44 height 32
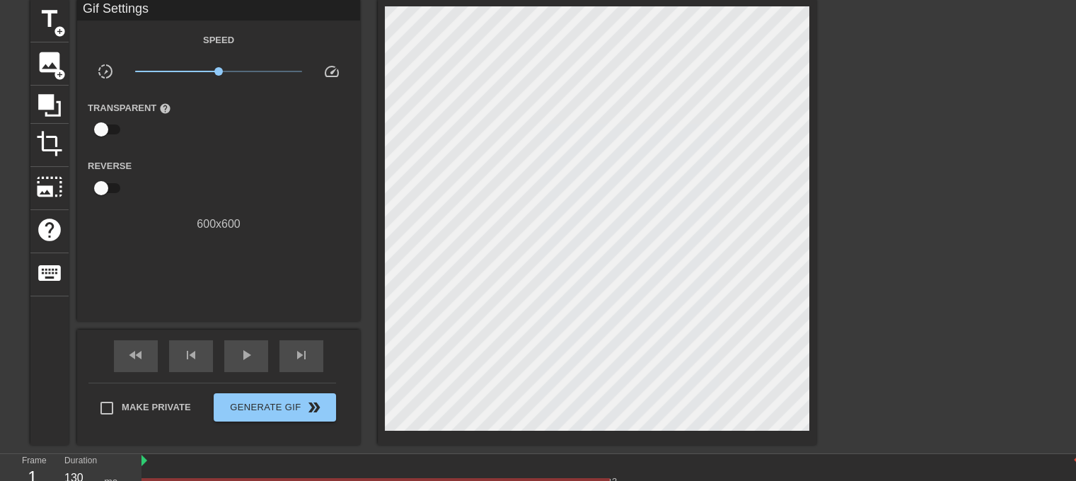
scroll to position [36, 0]
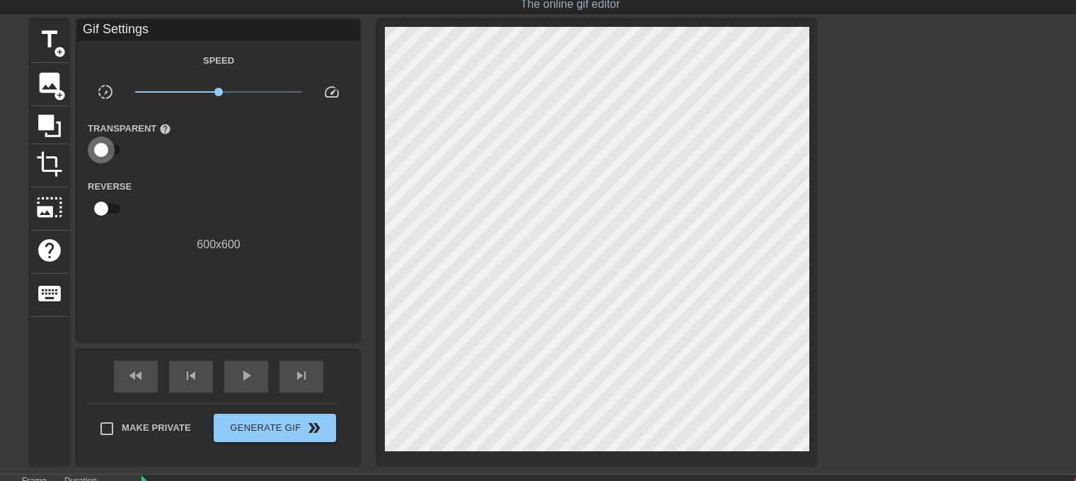
click at [99, 152] on input "checkbox" at bounding box center [101, 149] width 81 height 27
checkbox input "true"
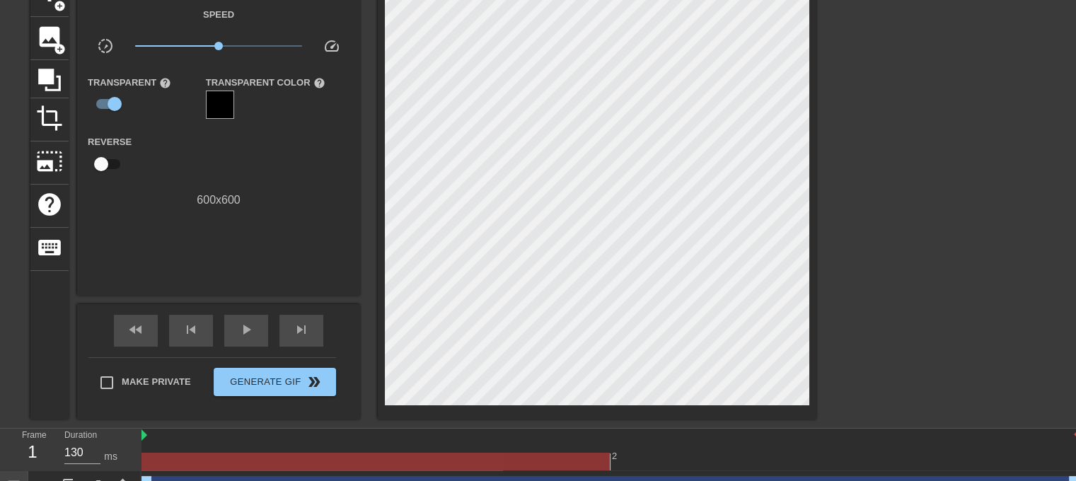
scroll to position [107, 0]
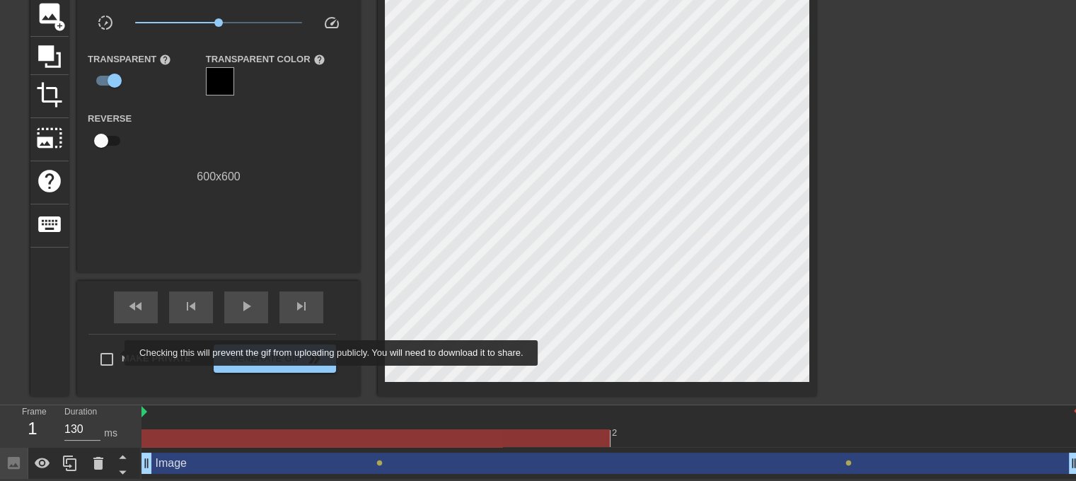
click at [113, 353] on input "Make Private" at bounding box center [107, 359] width 30 height 30
checkbox input "true"
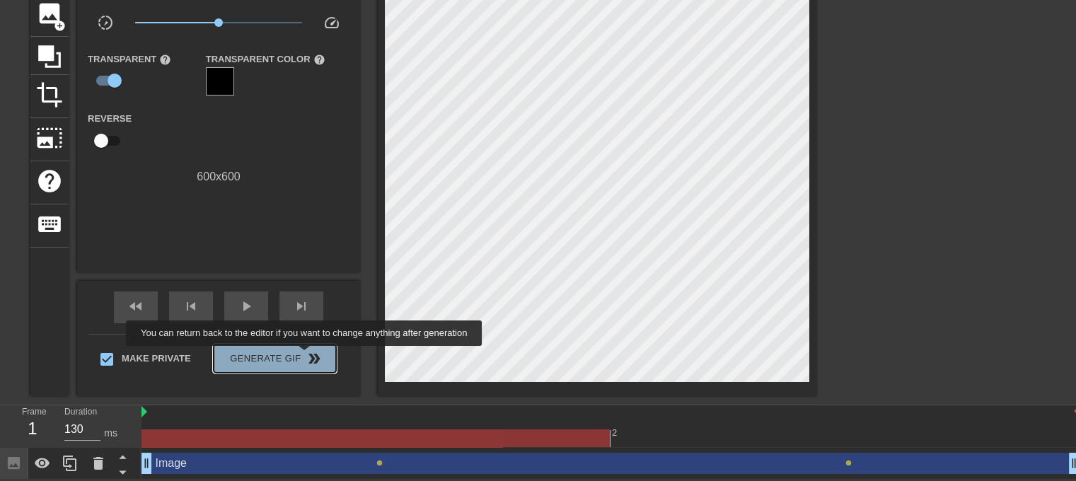
click at [305, 356] on span "double_arrow" at bounding box center [313, 358] width 17 height 17
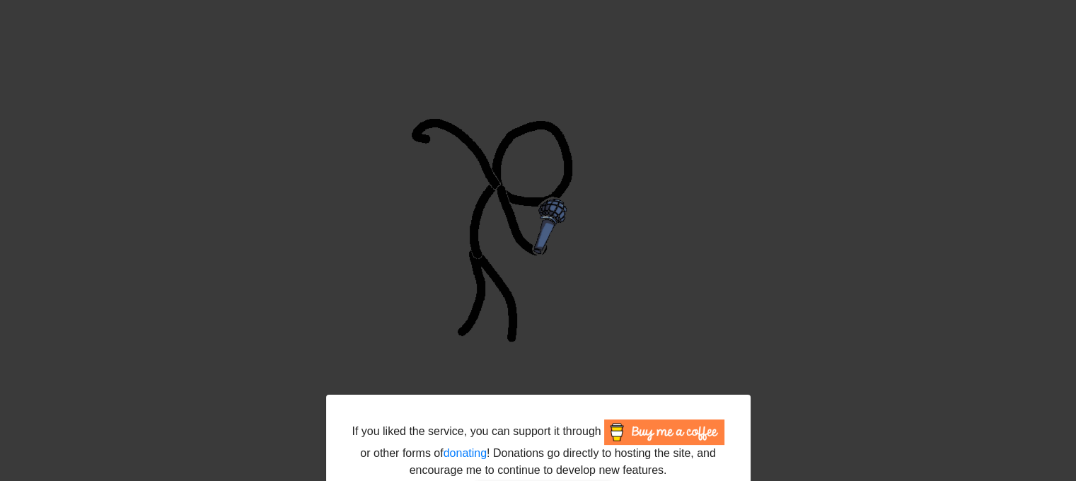
scroll to position [194, 0]
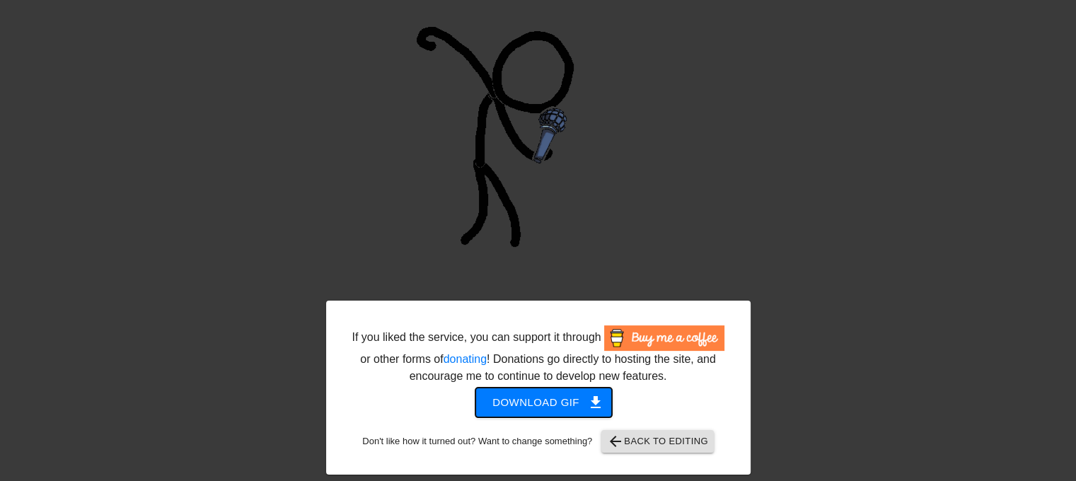
click at [563, 393] on span "Download gif get_app" at bounding box center [543, 402] width 103 height 18
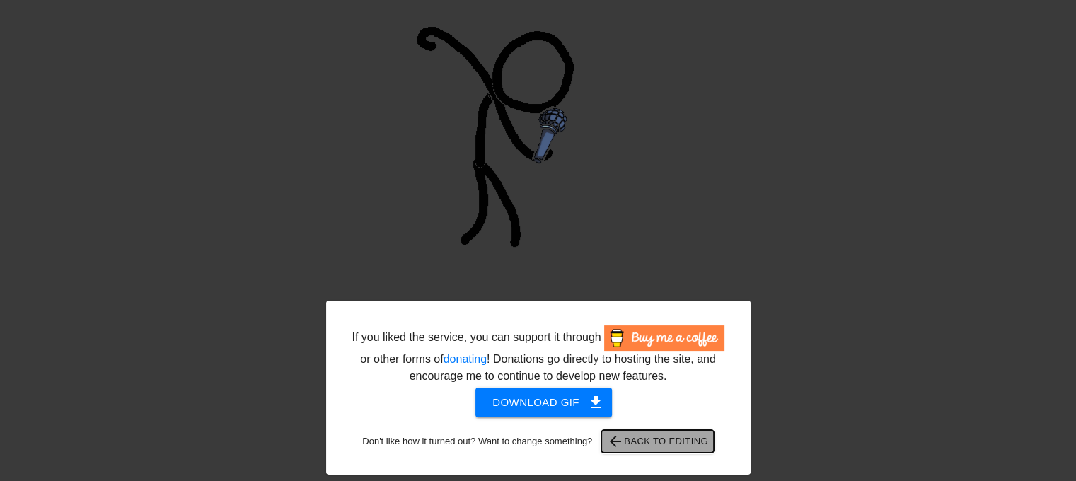
click at [642, 445] on span "arrow_back Back to Editing" at bounding box center [657, 441] width 101 height 17
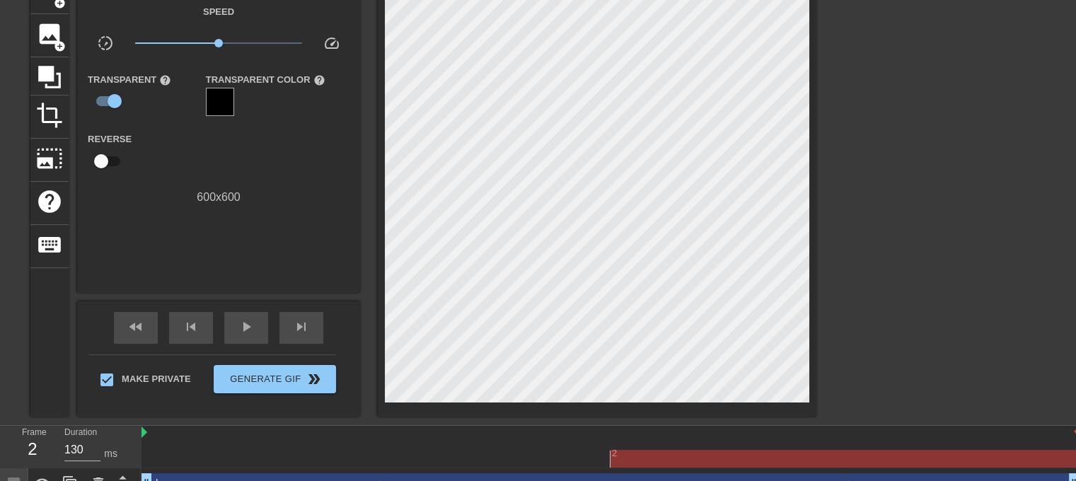
scroll to position [107, 0]
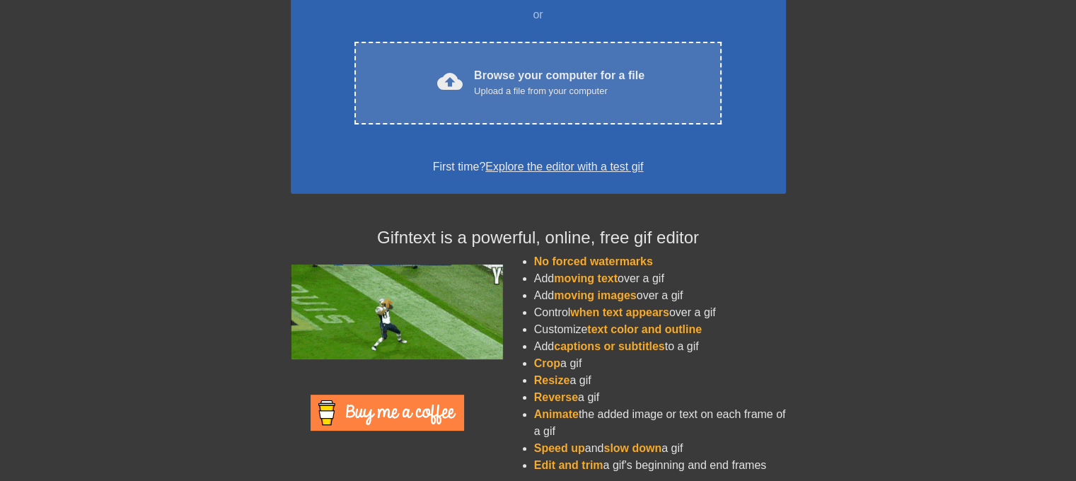
scroll to position [202, 0]
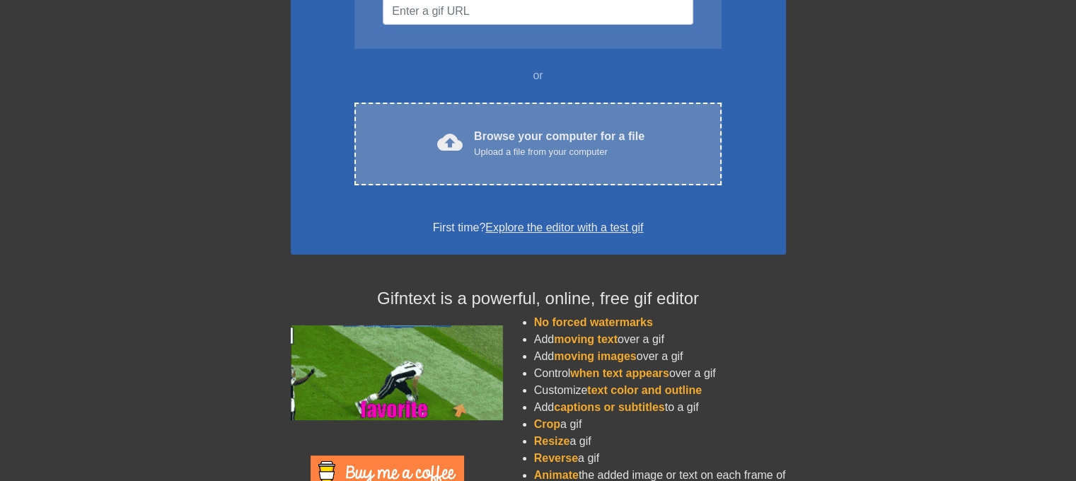
click at [554, 141] on div "Browse your computer for a file Upload a file from your computer" at bounding box center [559, 143] width 170 height 31
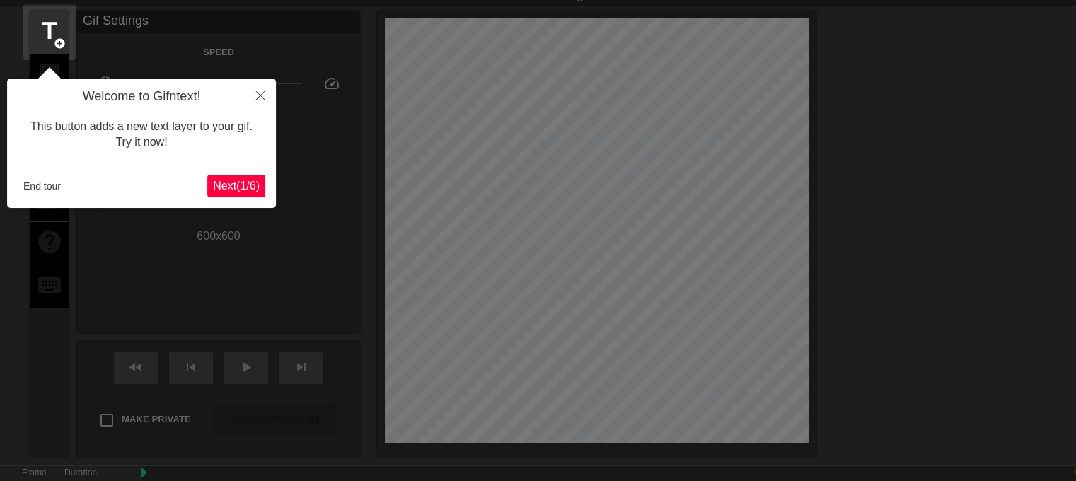
scroll to position [105, 0]
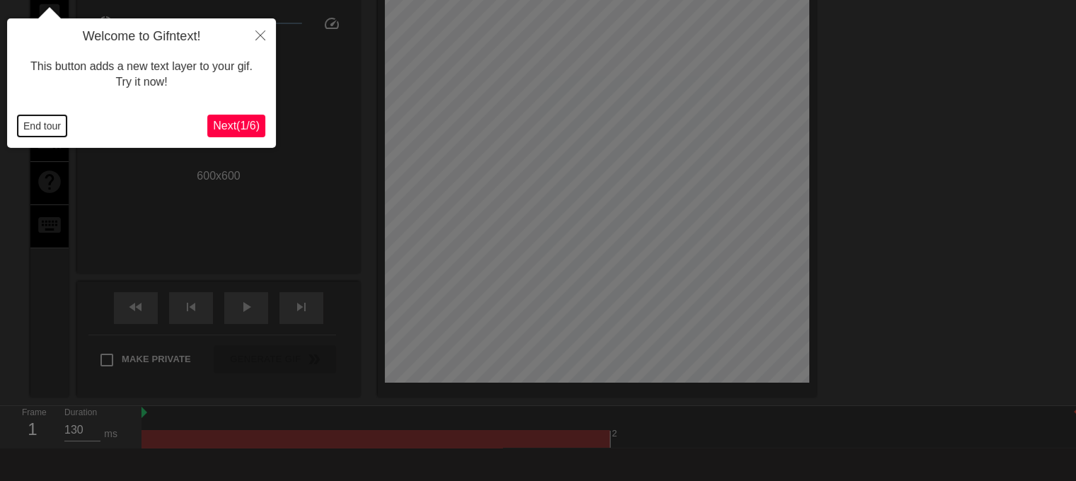
click at [58, 124] on button "End tour" at bounding box center [42, 125] width 49 height 21
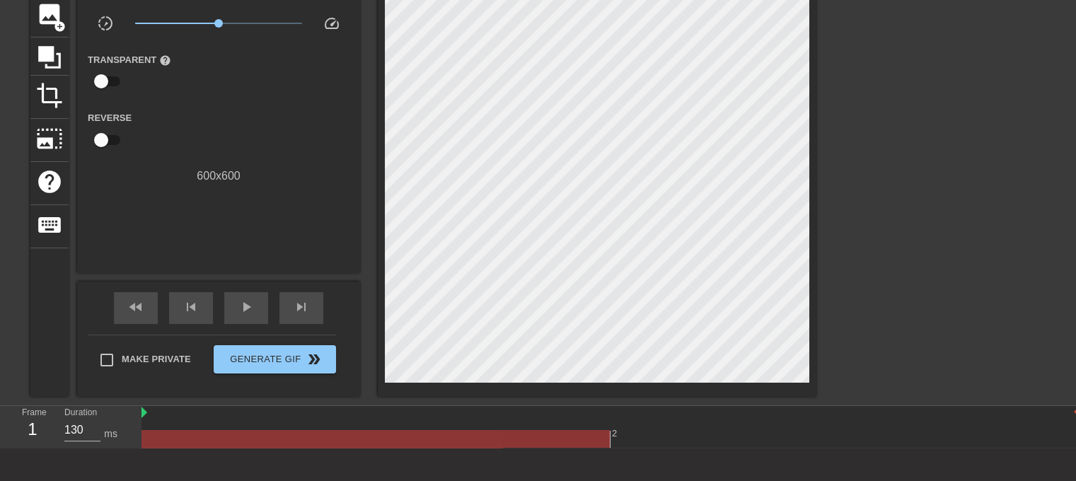
click at [69, 5] on div "title add_circle image add_circle crop photo_size_select_large help keyboard Gi…" at bounding box center [423, 174] width 786 height 446
click at [41, 25] on div "image add_circle" at bounding box center [49, 15] width 38 height 43
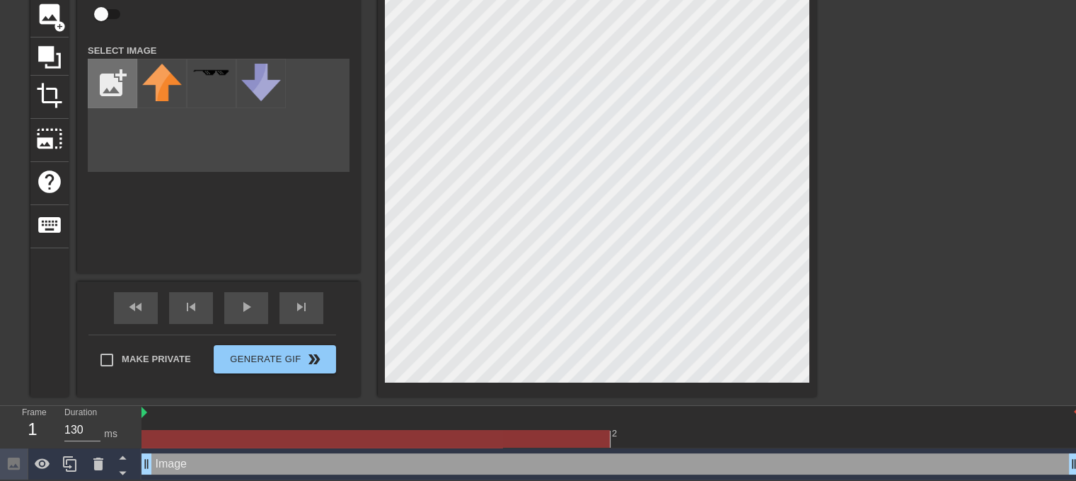
click at [119, 90] on input "file" at bounding box center [112, 83] width 48 height 48
type input "C:\fakepath\Mic.png"
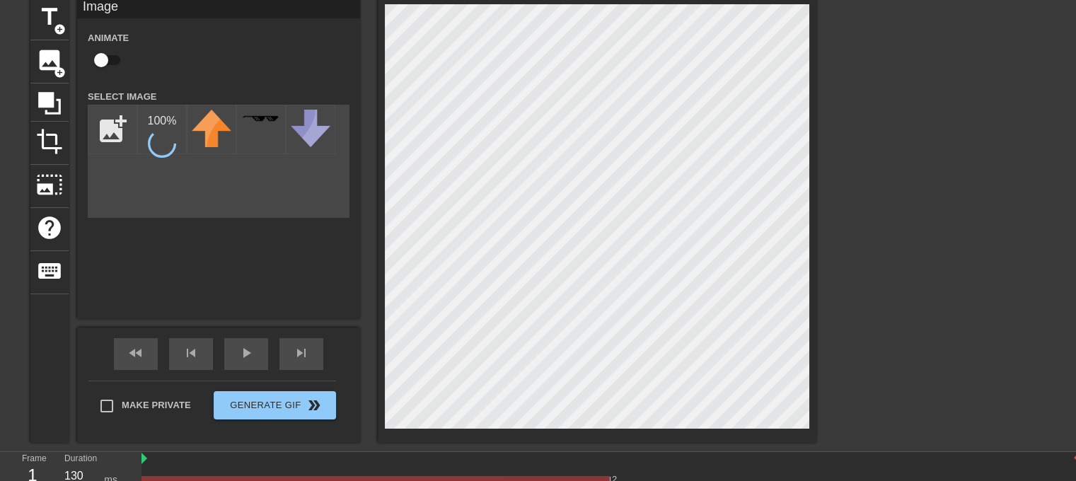
scroll to position [34, 0]
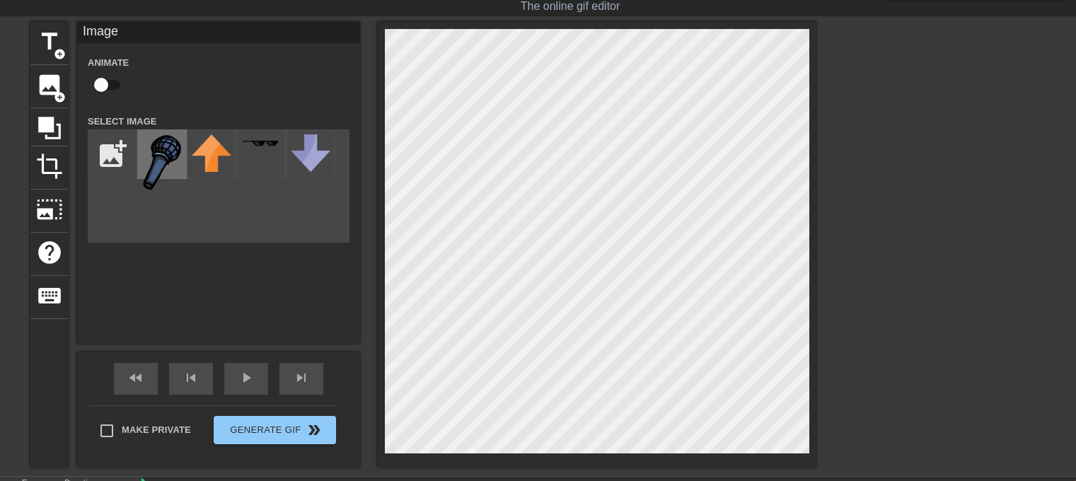
click at [168, 136] on img at bounding box center [162, 162] width 40 height 56
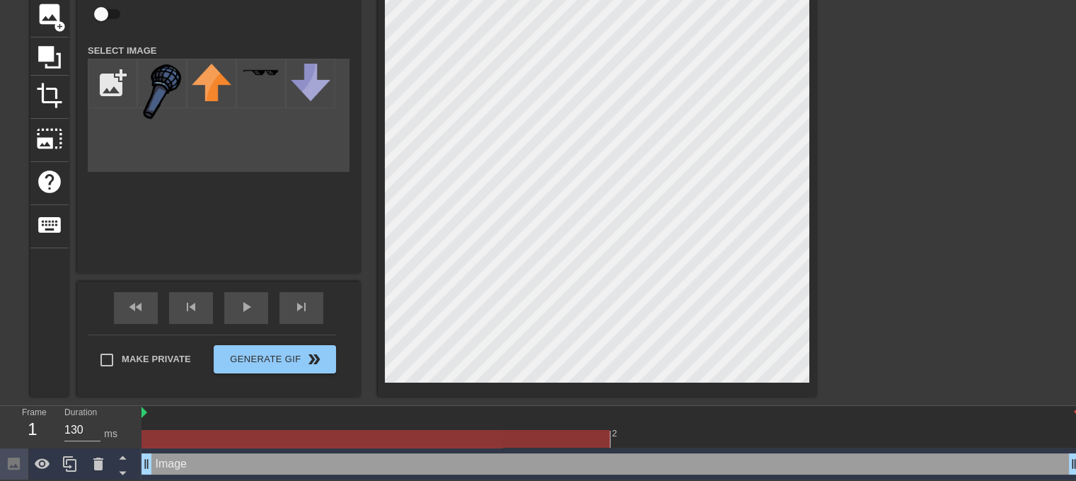
scroll to position [107, 0]
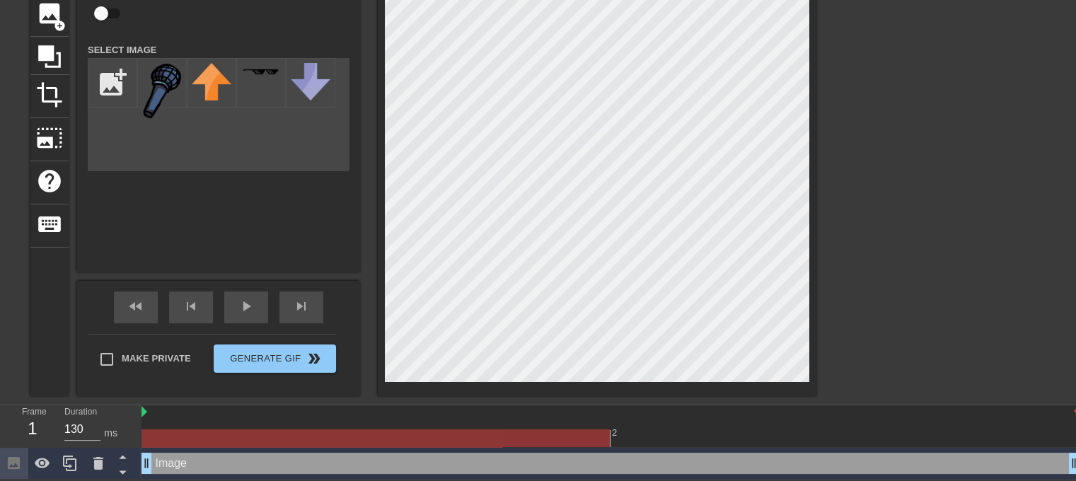
click at [668, 429] on div at bounding box center [610, 438] width 938 height 18
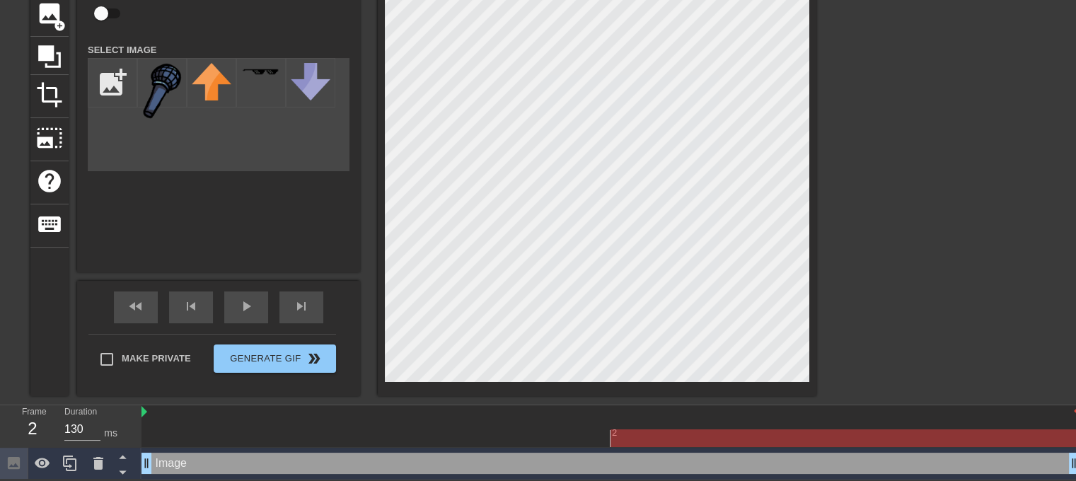
scroll to position [0, 0]
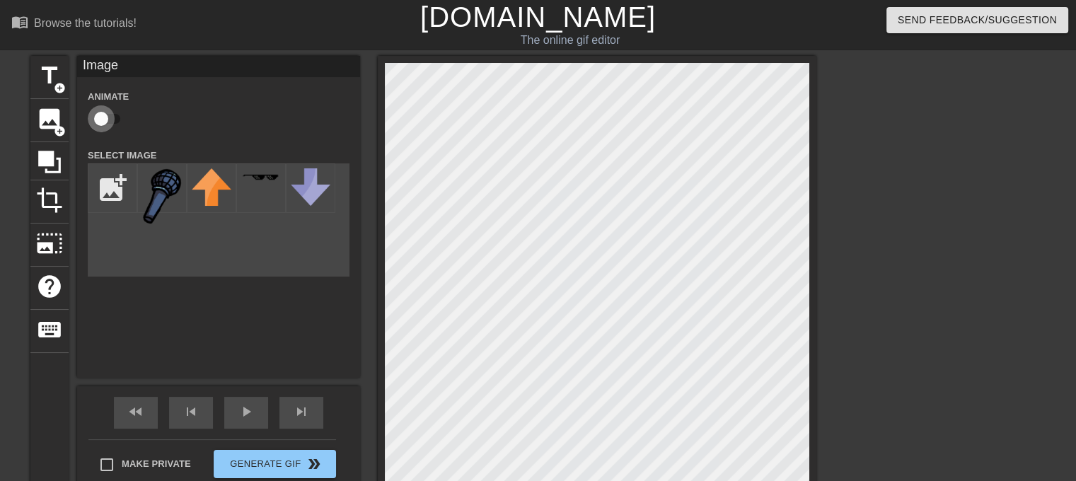
click at [120, 118] on input "checkbox" at bounding box center [101, 118] width 81 height 27
checkbox input "true"
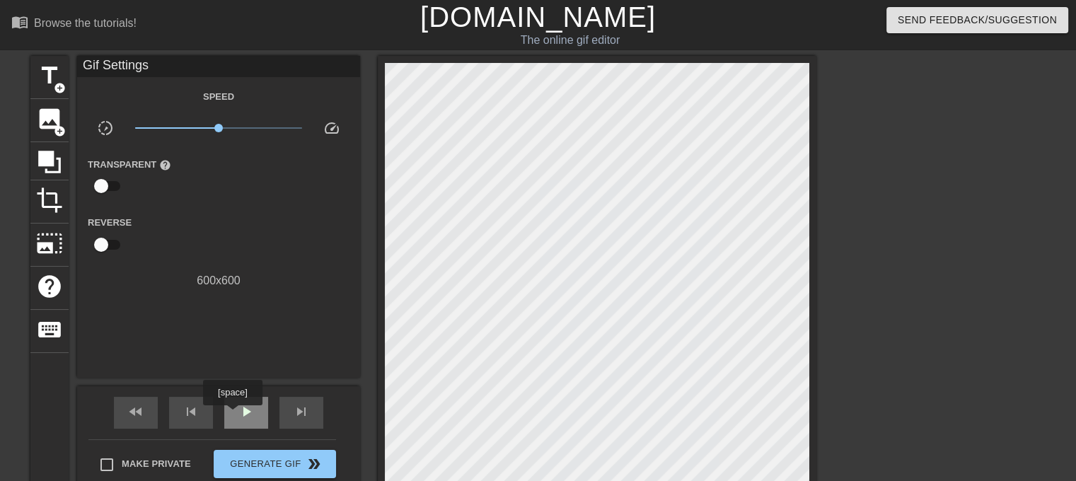
click at [232, 415] on div "play_arrow" at bounding box center [246, 413] width 44 height 32
click at [240, 409] on span "pause" at bounding box center [246, 411] width 17 height 17
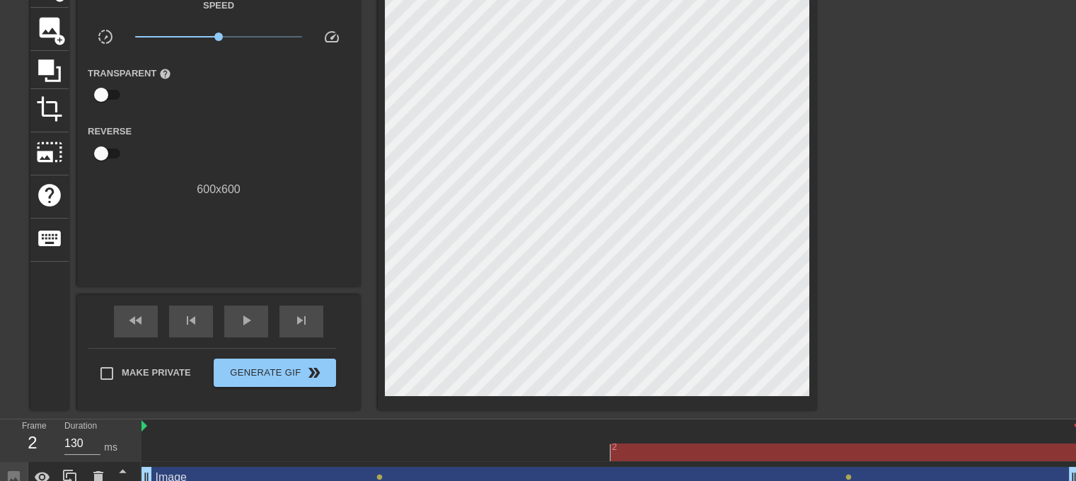
scroll to position [107, 0]
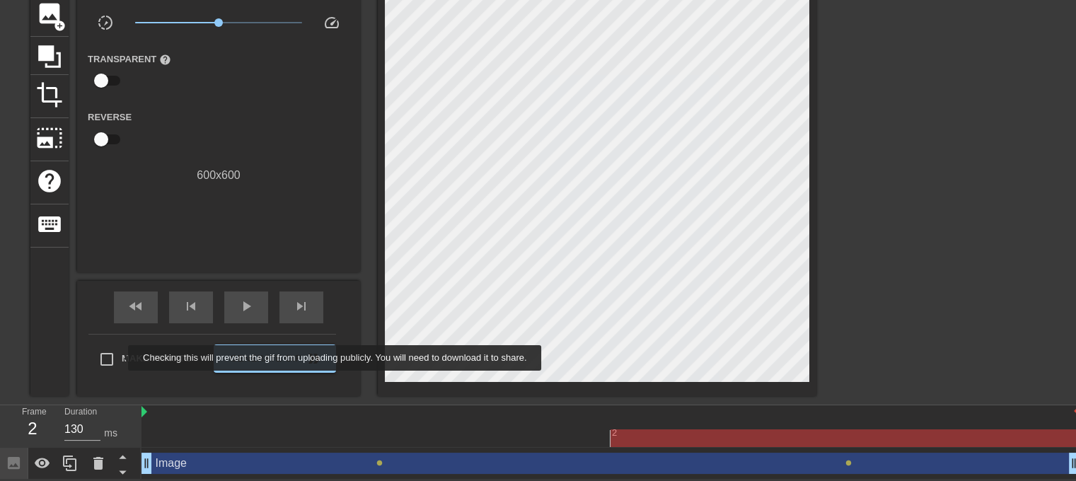
click at [115, 353] on input "Make Private" at bounding box center [107, 359] width 30 height 30
checkbox input "true"
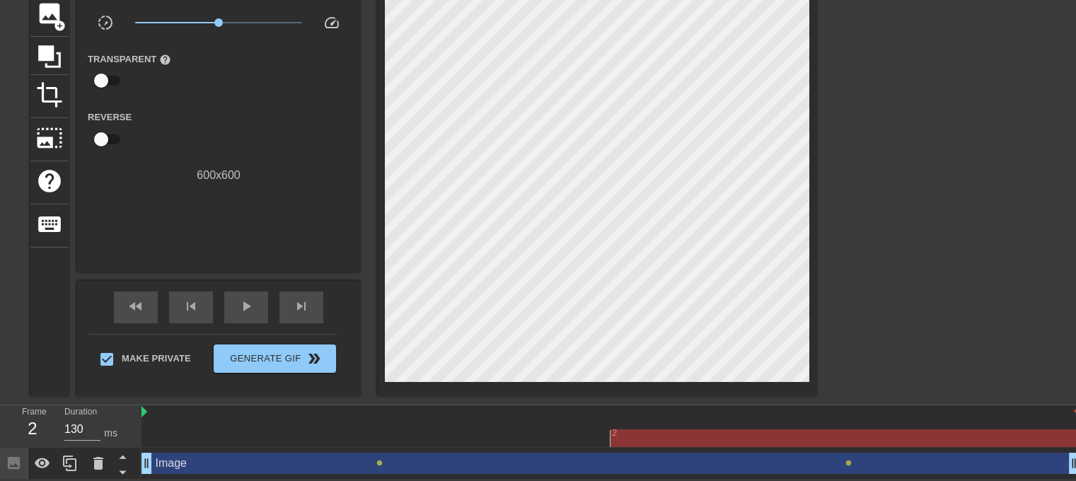
click at [110, 76] on input "checkbox" at bounding box center [101, 80] width 81 height 27
checkbox input "true"
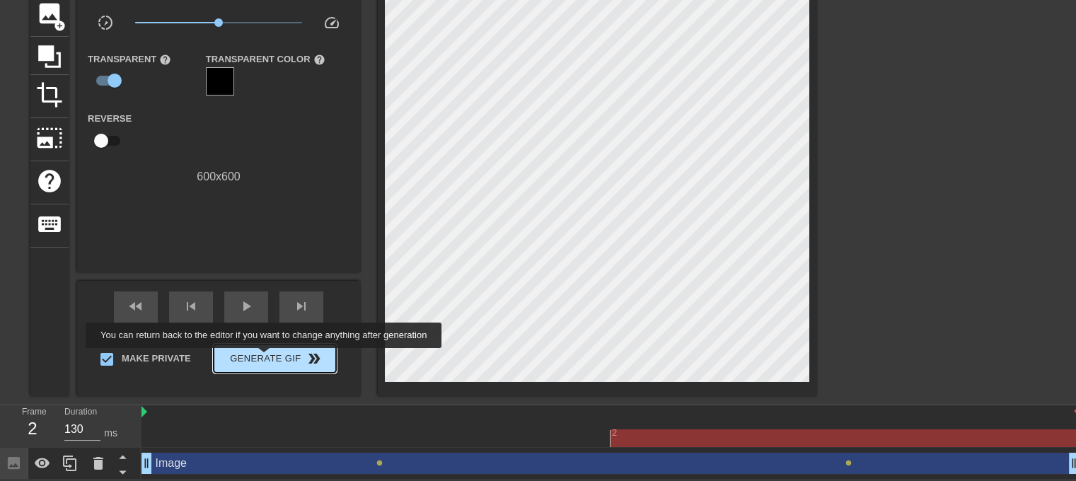
click at [266, 357] on span "Generate Gif double_arrow" at bounding box center [274, 358] width 111 height 17
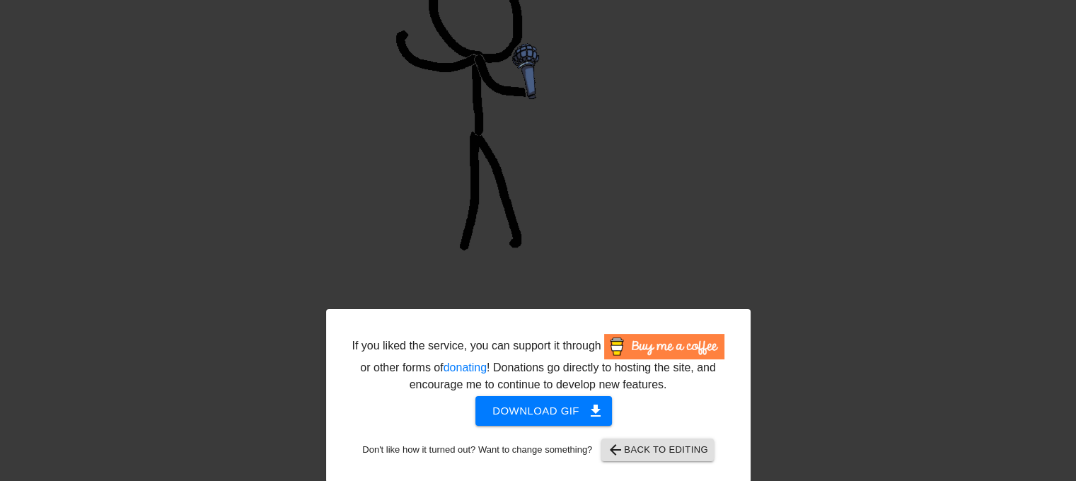
scroll to position [194, 0]
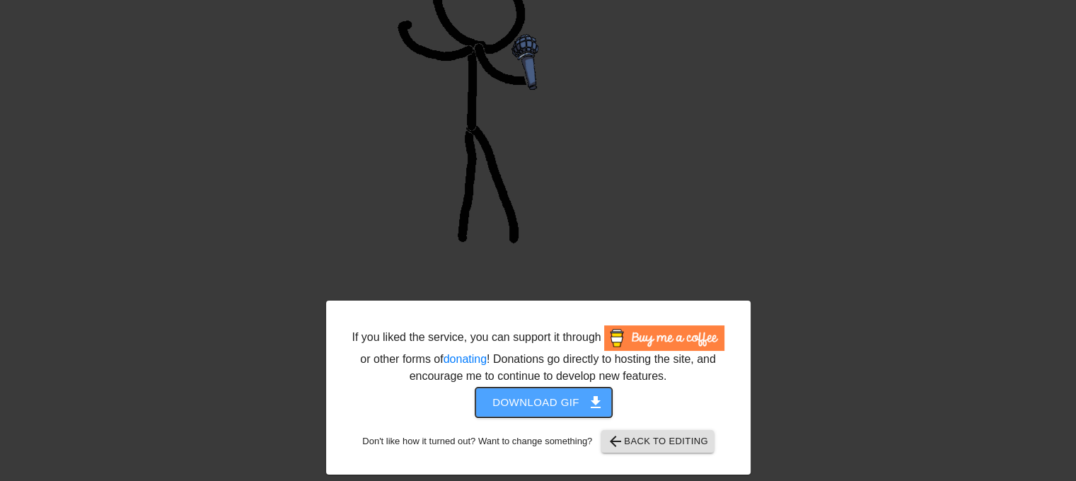
click at [548, 400] on span "Download gif get_app" at bounding box center [543, 402] width 103 height 18
